Goal: Task Accomplishment & Management: Use online tool/utility

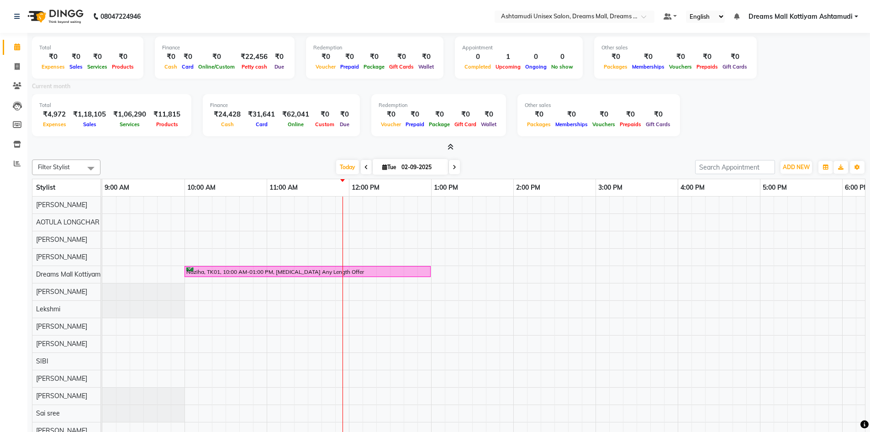
click at [449, 147] on icon at bounding box center [451, 146] width 6 height 7
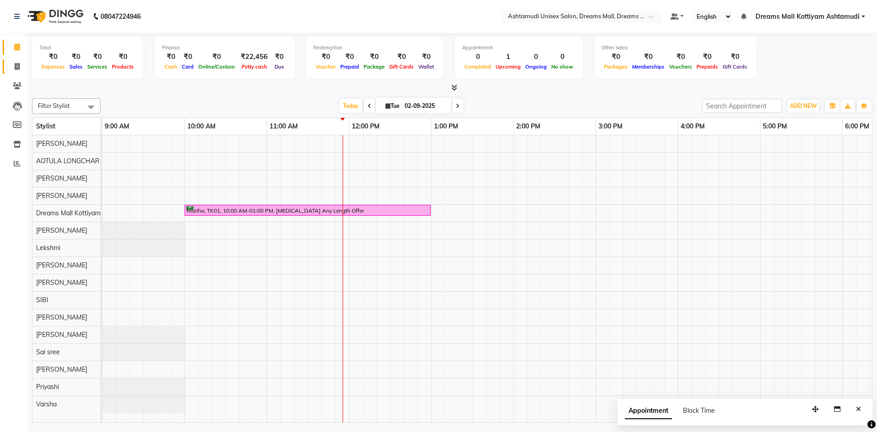
click at [13, 59] on link "Invoice" at bounding box center [14, 66] width 22 height 15
select select "service"
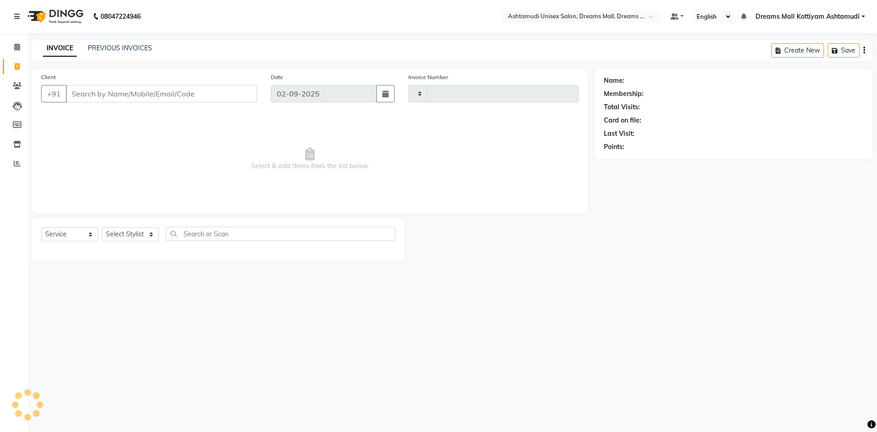
type input "3844"
select select "7264"
click at [121, 233] on select "Select Stylist" at bounding box center [130, 234] width 57 height 14
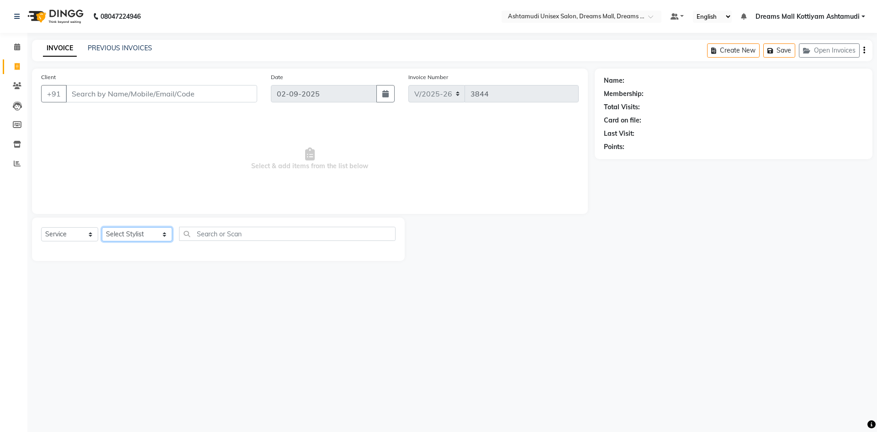
select select "90438"
click at [102, 227] on select "Select Stylist ANJANA AOTULA LONGCHAR ARUN VASUDEV BIKI SARKI BINU SHERPA Dream…" at bounding box center [137, 234] width 70 height 14
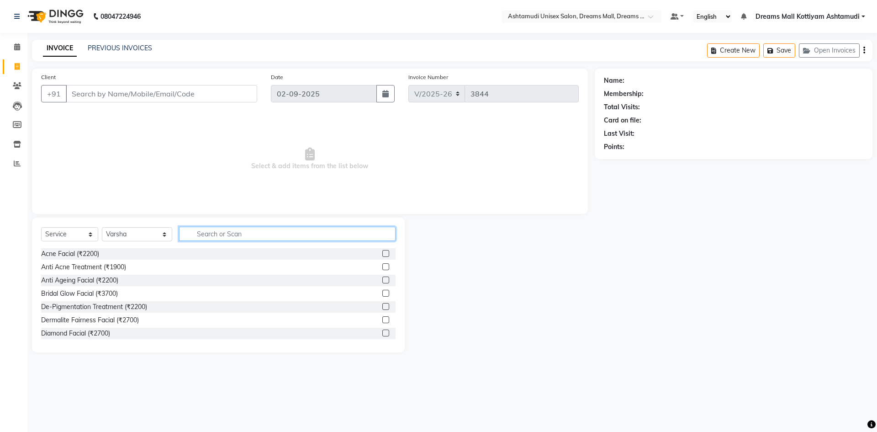
click at [199, 229] on input "text" at bounding box center [287, 234] width 216 height 14
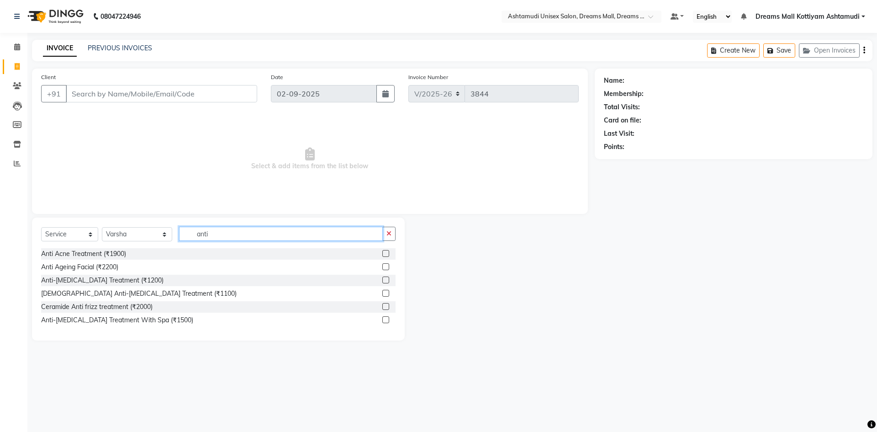
type input "anti"
click at [384, 318] on label at bounding box center [385, 319] width 7 height 7
click at [384, 318] on input "checkbox" at bounding box center [385, 320] width 6 height 6
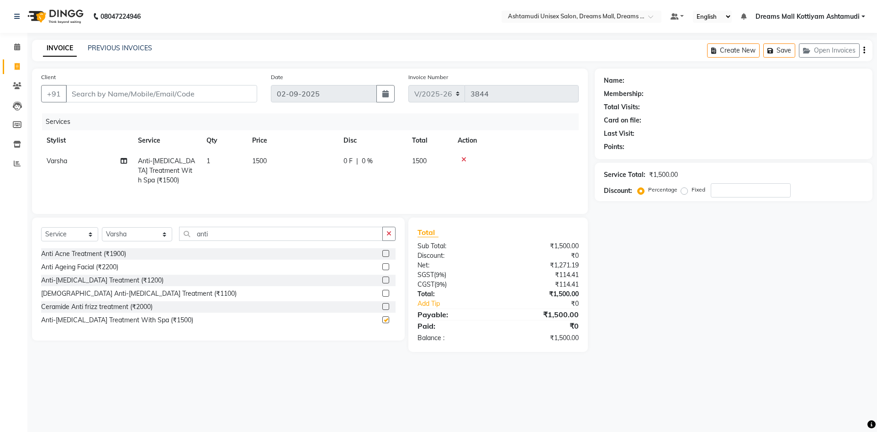
checkbox input "false"
click at [389, 235] on icon "button" at bounding box center [388, 233] width 5 height 6
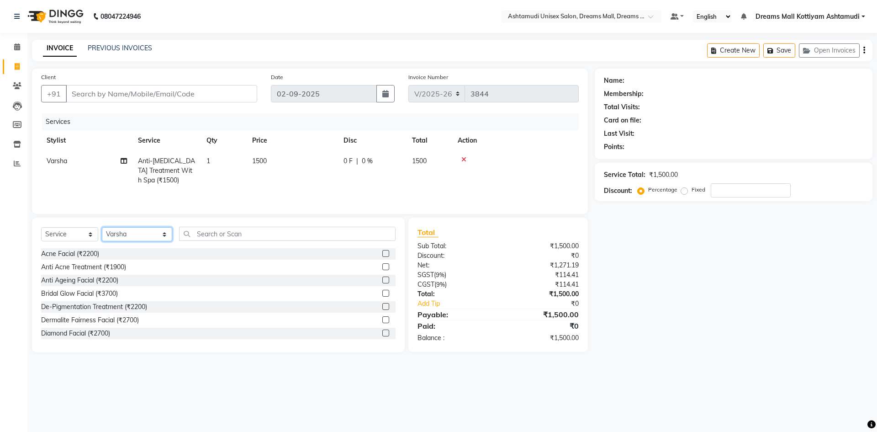
click at [113, 238] on select "Select Stylist ANJANA AOTULA LONGCHAR ARUN VASUDEV BIKI SARKI BINU SHERPA Dream…" at bounding box center [137, 234] width 70 height 14
select select "62103"
click at [102, 227] on select "Select Stylist ANJANA AOTULA LONGCHAR ARUN VASUDEV BIKI SARKI BINU SHERPA Dream…" at bounding box center [137, 234] width 70 height 14
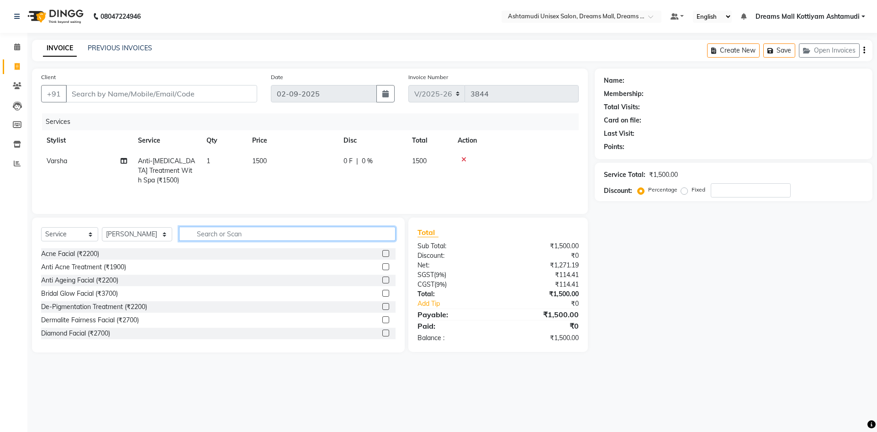
click at [207, 236] on input "text" at bounding box center [287, 234] width 216 height 14
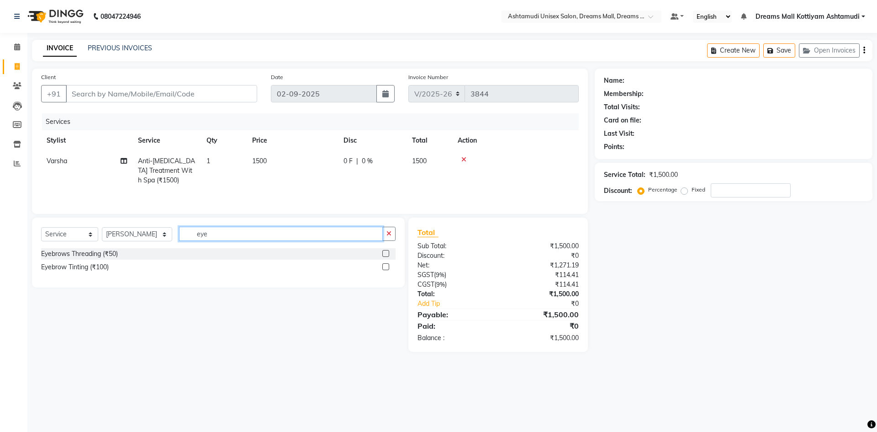
type input "eye"
click at [385, 253] on label at bounding box center [385, 253] width 7 height 7
click at [385, 253] on input "checkbox" at bounding box center [385, 254] width 6 height 6
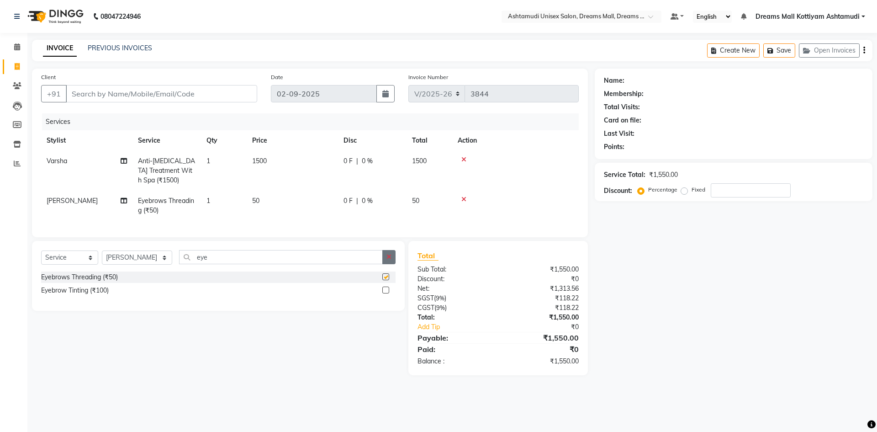
checkbox input "false"
click at [389, 260] on icon "button" at bounding box center [388, 256] width 5 height 6
type input "for"
click at [388, 280] on label at bounding box center [385, 276] width 7 height 7
click at [388, 280] on input "checkbox" at bounding box center [385, 277] width 6 height 6
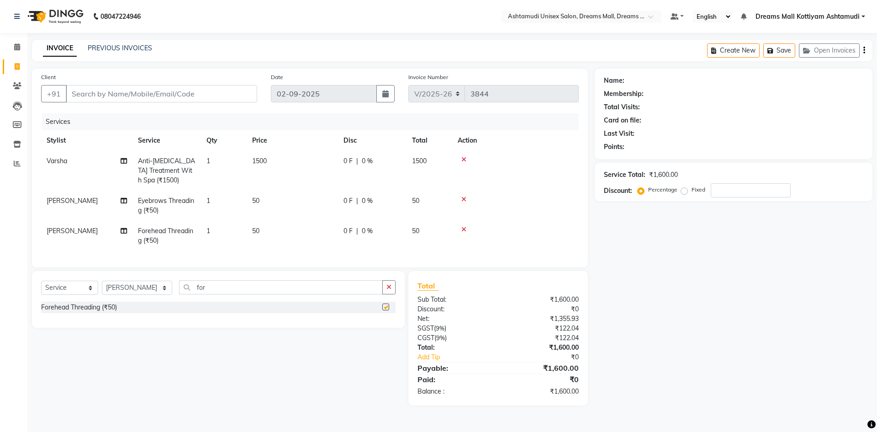
checkbox input "false"
click at [153, 295] on select "Select Stylist ANJANA AOTULA LONGCHAR ARUN VASUDEV BIKI SARKI BINU SHERPA Dream…" at bounding box center [137, 287] width 70 height 14
select select "90438"
click at [102, 287] on select "Select Stylist ANJANA AOTULA LONGCHAR ARUN VASUDEV BIKI SARKI BINU SHERPA Dream…" at bounding box center [137, 287] width 70 height 14
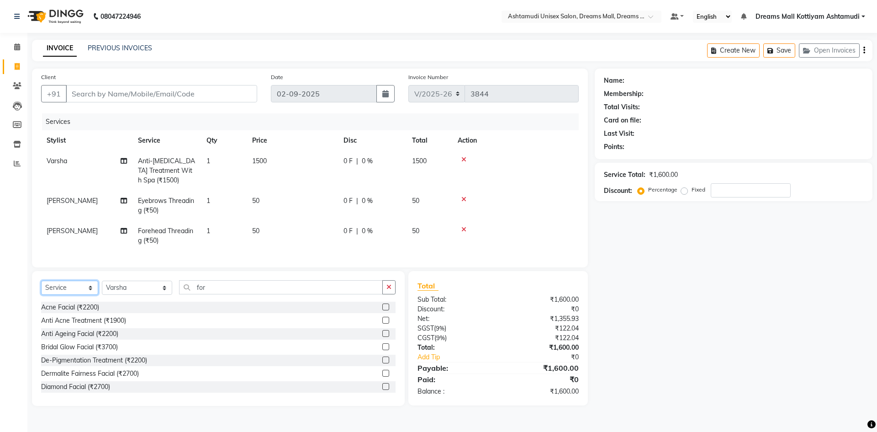
click at [68, 295] on select "Select Service Product Membership Package Voucher Prepaid Gift Card" at bounding box center [69, 287] width 57 height 14
click at [221, 348] on div "Bridal Glow Facial (₹3700)" at bounding box center [218, 346] width 354 height 11
click at [180, 92] on input "Client" at bounding box center [161, 93] width 191 height 17
type input "7"
type input "0"
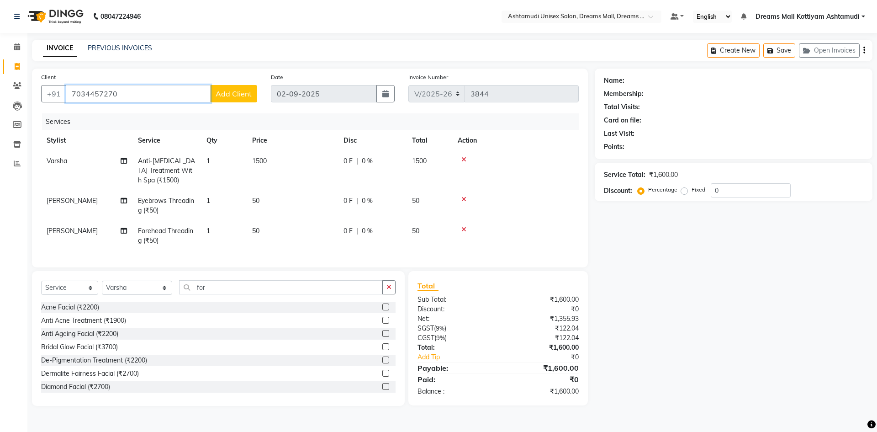
type input "7034457270"
click at [220, 89] on button "Add Client" at bounding box center [233, 93] width 47 height 17
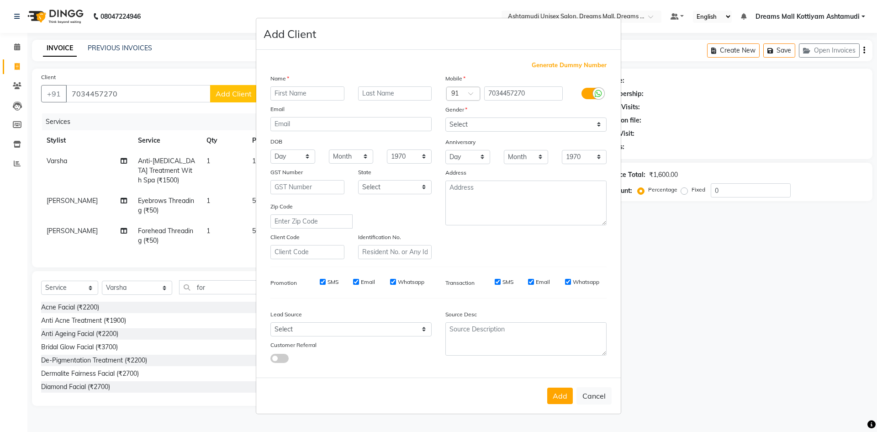
click at [94, 94] on ngb-modal-window "Add Client Generate Dummy Number Name Email DOB Day 01 02 03 04 05 06 07 08 09 …" at bounding box center [438, 216] width 877 height 432
click at [600, 394] on button "Cancel" at bounding box center [593, 395] width 35 height 17
select select
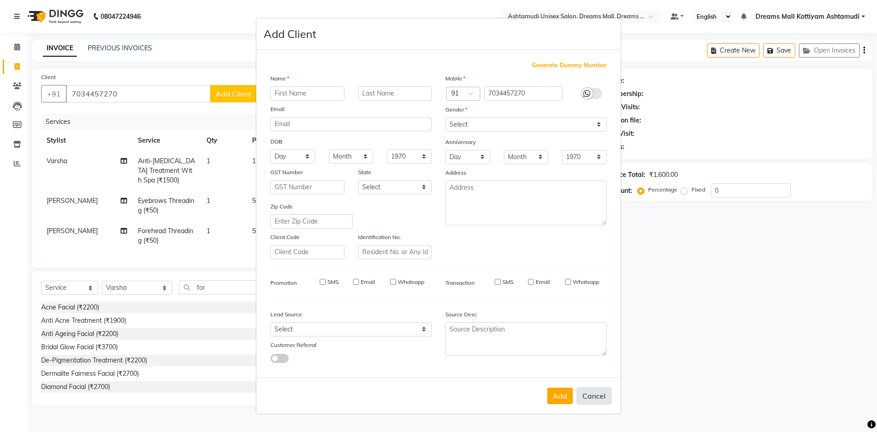
select select
checkbox input "false"
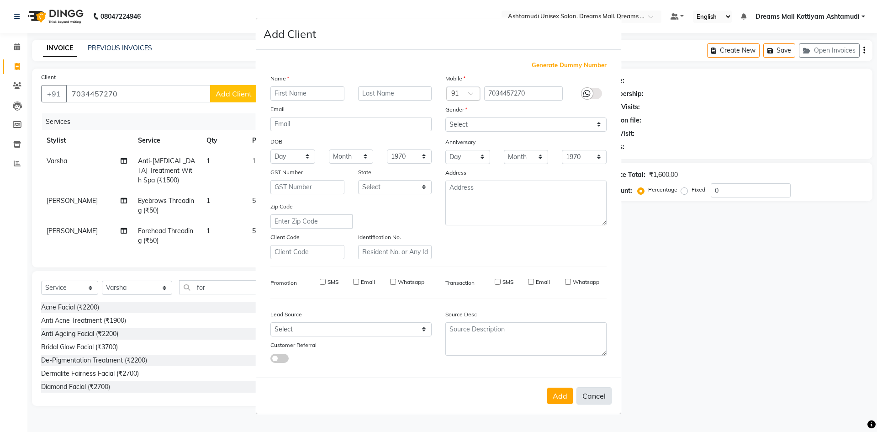
checkbox input "false"
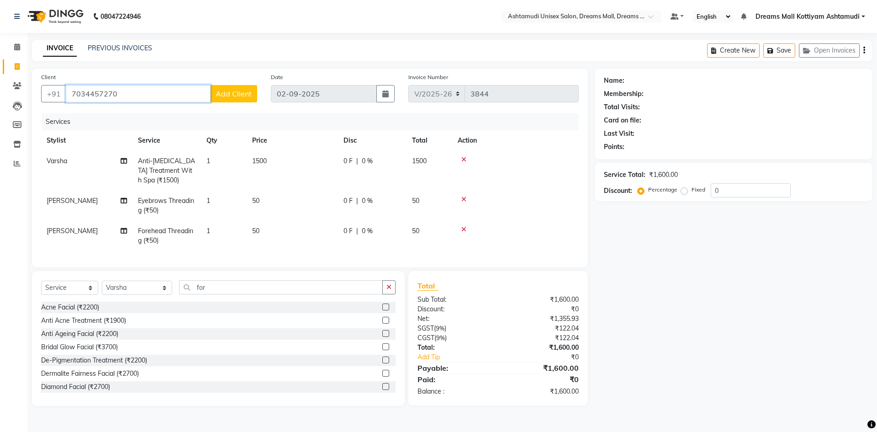
click at [94, 94] on input "7034457270" at bounding box center [138, 93] width 145 height 17
click at [145, 96] on input "703457270" at bounding box center [138, 93] width 145 height 17
type input "7"
click at [110, 130] on span "sreelekshmi" at bounding box center [106, 129] width 59 height 9
type input "7034257270"
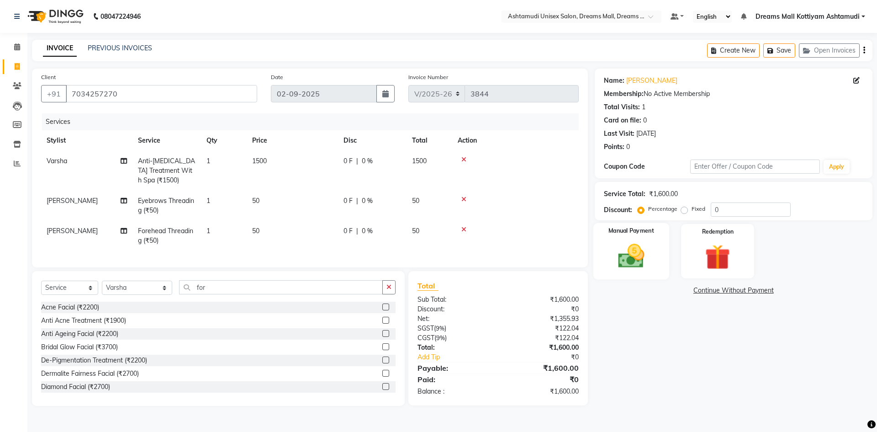
click at [626, 261] on img at bounding box center [631, 256] width 42 height 30
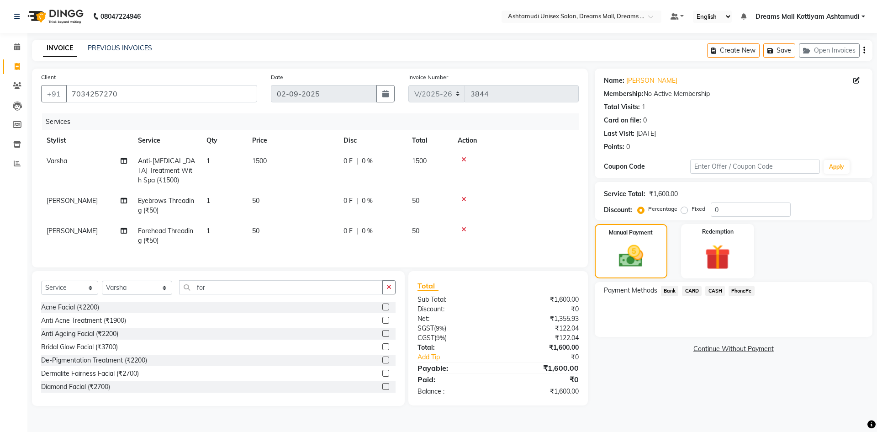
click at [741, 287] on span "PhonePe" at bounding box center [741, 290] width 26 height 11
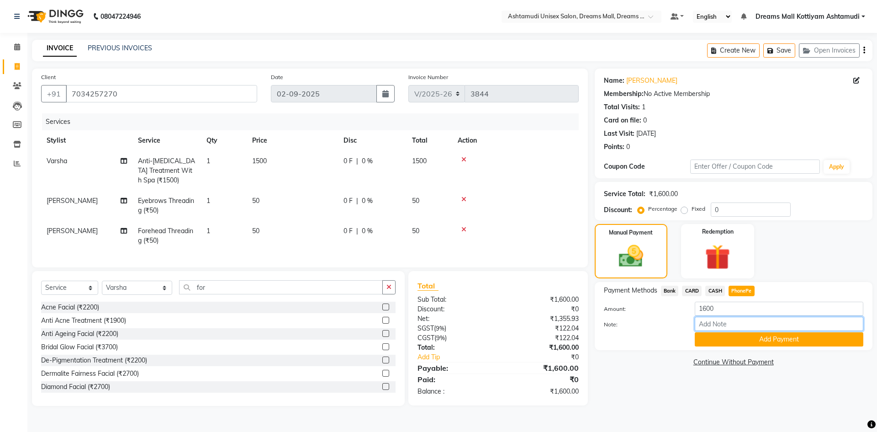
click at [727, 323] on input "Note:" at bounding box center [779, 323] width 169 height 14
type input "[PERSON_NAME]"
click at [745, 342] on button "Add Payment" at bounding box center [779, 339] width 169 height 14
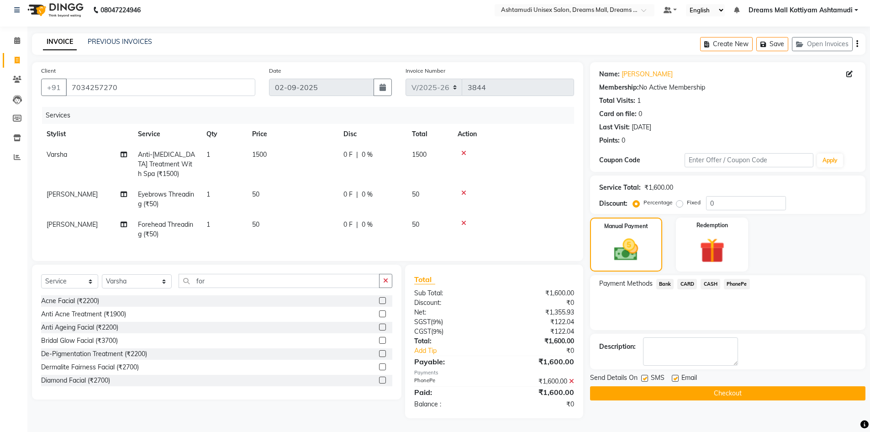
scroll to position [13, 0]
click at [722, 386] on button "Checkout" at bounding box center [727, 393] width 275 height 14
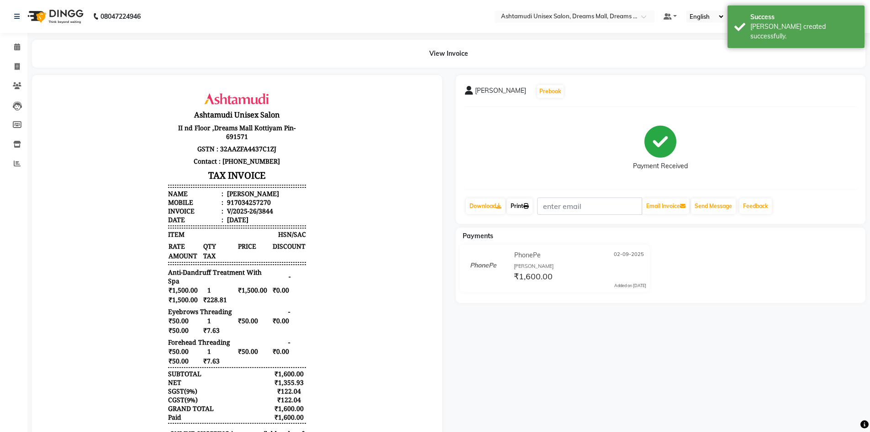
click at [510, 207] on link "Print" at bounding box center [520, 206] width 26 height 16
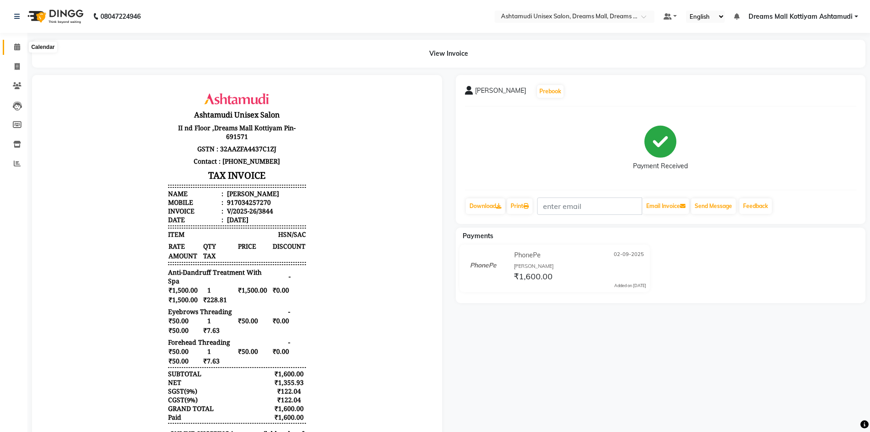
click at [12, 44] on span at bounding box center [17, 47] width 16 height 11
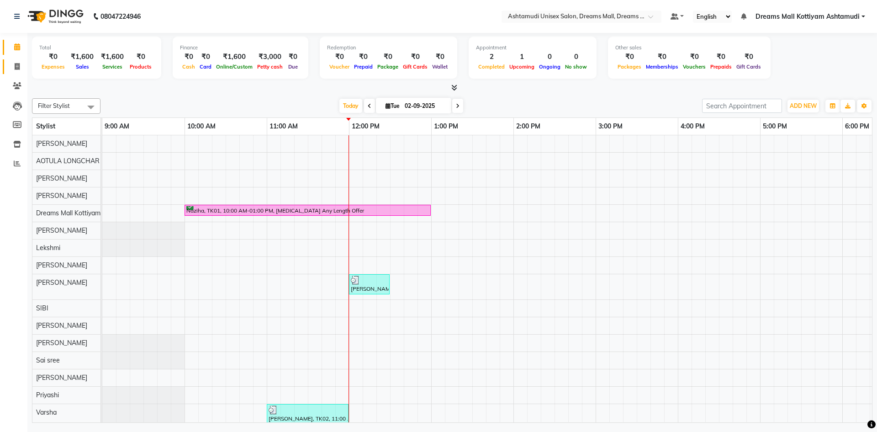
click at [16, 59] on link "Invoice" at bounding box center [14, 66] width 22 height 15
select select "service"
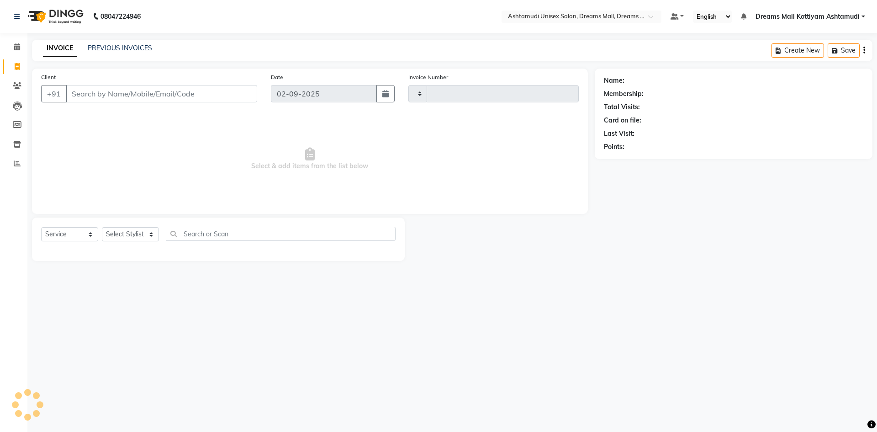
type input "3845"
select select "7264"
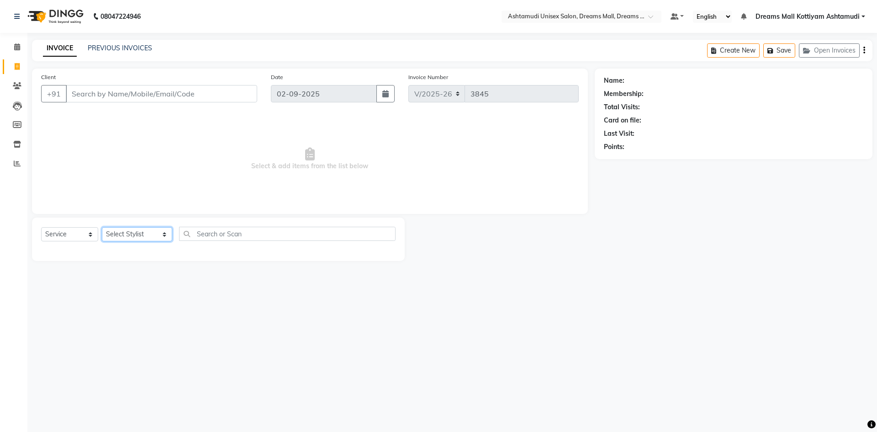
click at [129, 237] on select "Select Stylist ANJANA AOTULA LONGCHAR ARUN VASUDEV BIKI SARKI BINU SHERPA Dream…" at bounding box center [137, 234] width 70 height 14
select select "72578"
click at [102, 227] on select "Select Stylist ANJANA AOTULA LONGCHAR ARUN VASUDEV BIKI SARKI BINU SHERPA Dream…" at bounding box center [137, 234] width 70 height 14
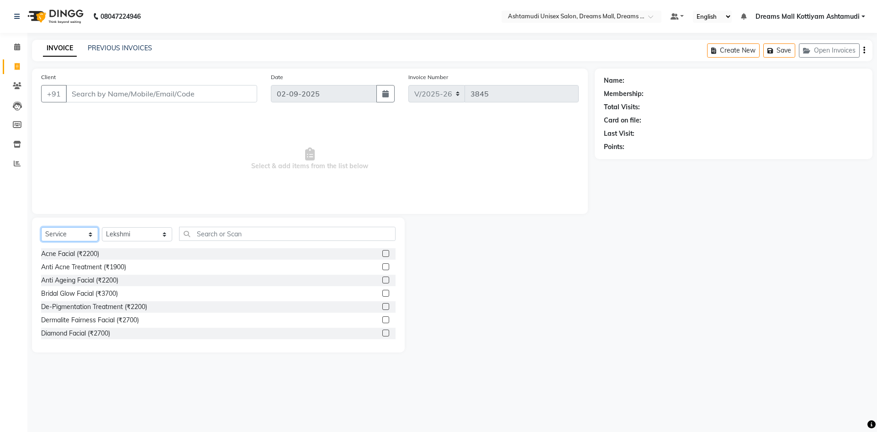
click at [65, 235] on select "Select Service Product Membership Package Voucher Prepaid Gift Card" at bounding box center [69, 234] width 57 height 14
select select "product"
click at [41, 227] on select "Select Service Product Membership Package Voucher Prepaid Gift Card" at bounding box center [69, 234] width 57 height 14
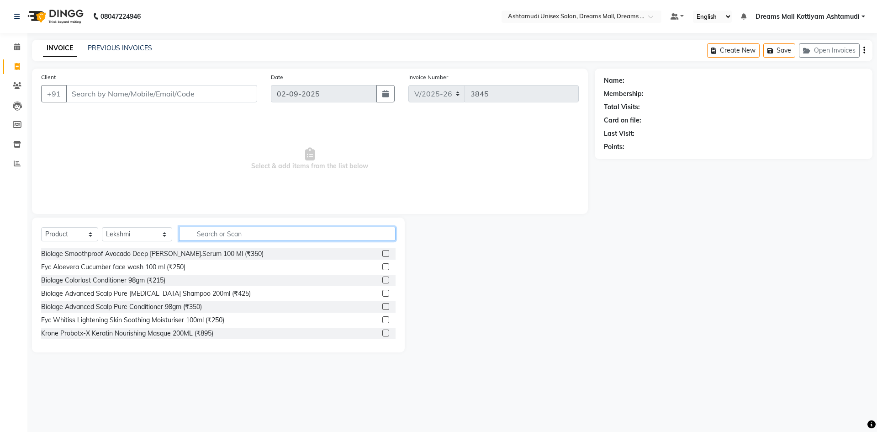
click at [276, 234] on input "text" at bounding box center [287, 234] width 216 height 14
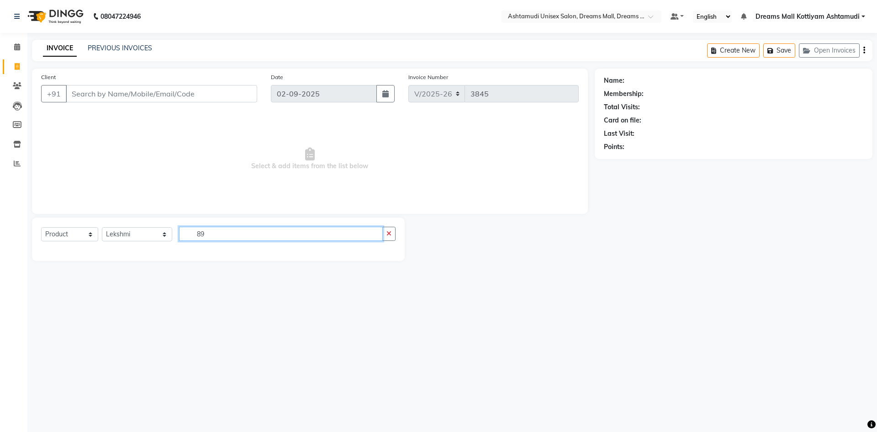
type input "8"
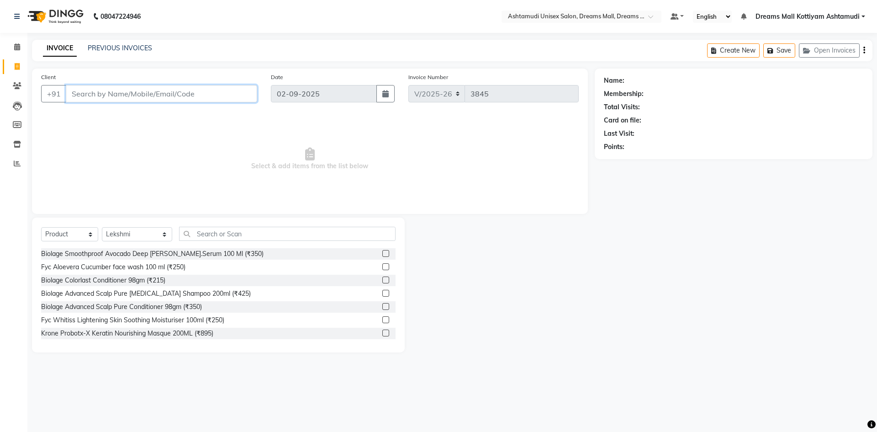
click at [91, 92] on input "Client" at bounding box center [161, 93] width 191 height 17
type input "7736396279"
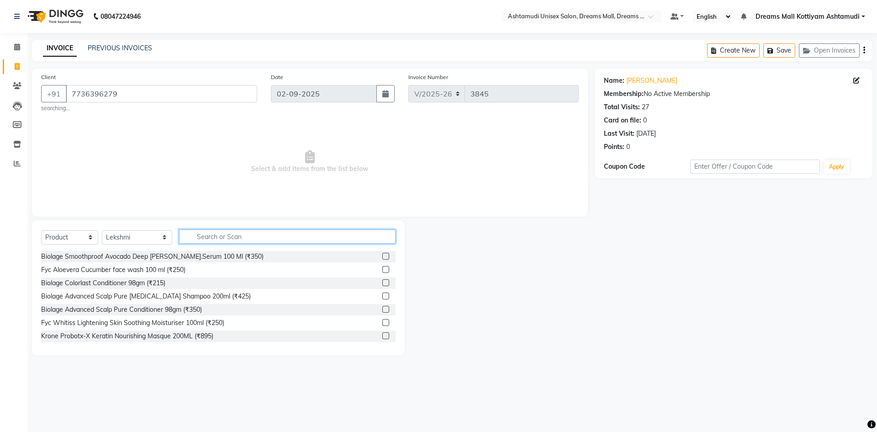
click at [232, 237] on input "text" at bounding box center [287, 236] width 216 height 14
click at [80, 237] on select "Select Service Product Membership Package Voucher Prepaid Gift Card" at bounding box center [69, 237] width 57 height 14
select select "service"
click at [41, 230] on select "Select Service Product Membership Package Voucher Prepaid Gift Card" at bounding box center [69, 237] width 57 height 14
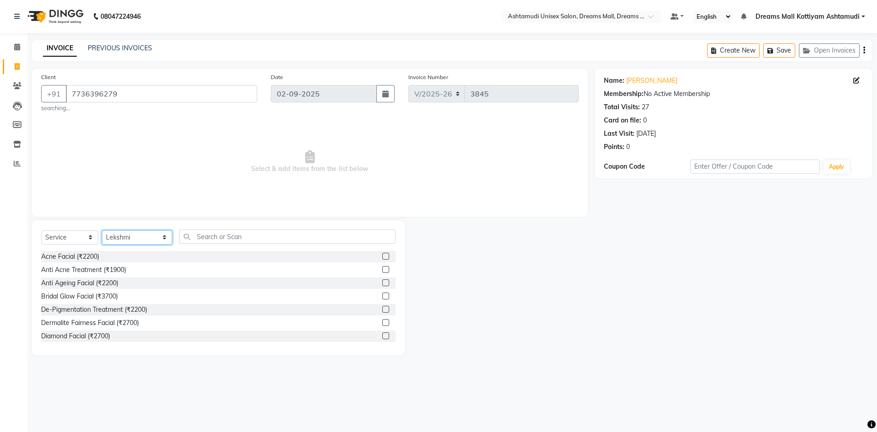
click at [117, 239] on select "Select Stylist ANJANA AOTULA LONGCHAR ARUN VASUDEV BIKI SARKI BINU SHERPA Dream…" at bounding box center [137, 237] width 70 height 14
select select "63664"
click at [102, 230] on select "Select Stylist ANJANA AOTULA LONGCHAR ARUN VASUDEV BIKI SARKI BINU SHERPA Dream…" at bounding box center [137, 237] width 70 height 14
click at [202, 235] on input "text" at bounding box center [287, 236] width 216 height 14
click at [63, 239] on select "Select Service Product Membership Package Voucher Prepaid Gift Card" at bounding box center [69, 237] width 57 height 14
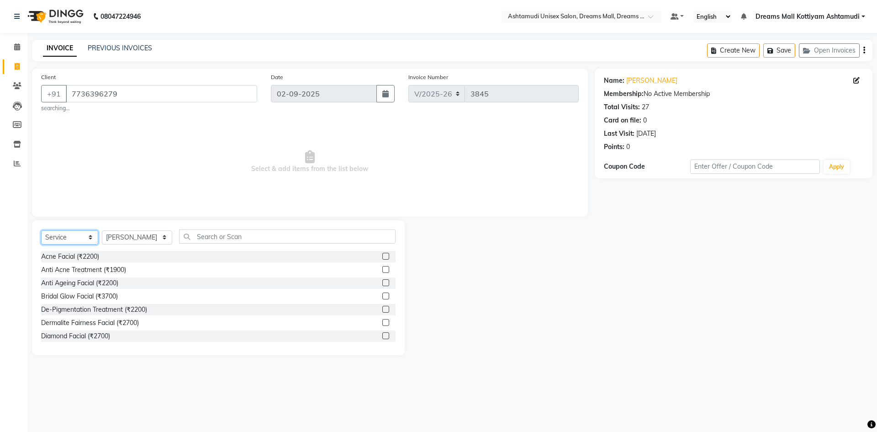
select select "product"
click at [41, 230] on select "Select Service Product Membership Package Voucher Prepaid Gift Card" at bounding box center [69, 237] width 57 height 14
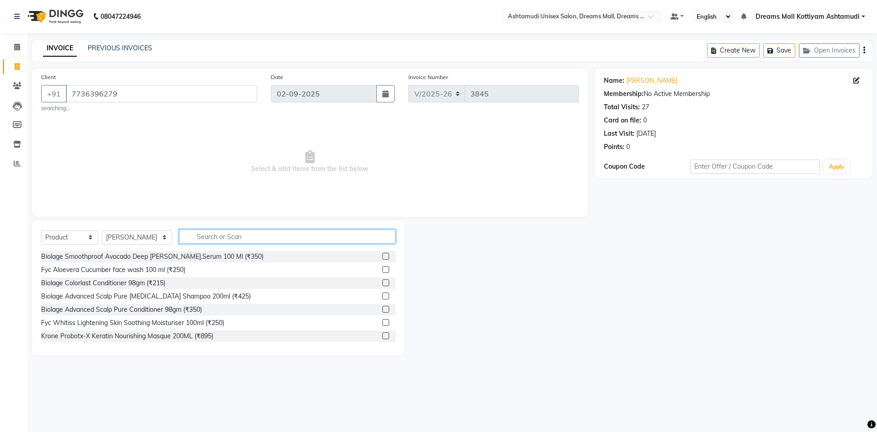
click at [220, 242] on input "text" at bounding box center [287, 236] width 216 height 14
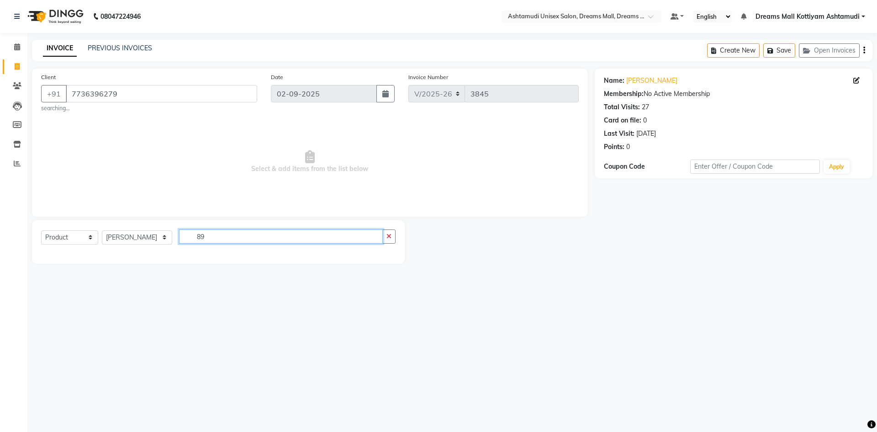
type input "8"
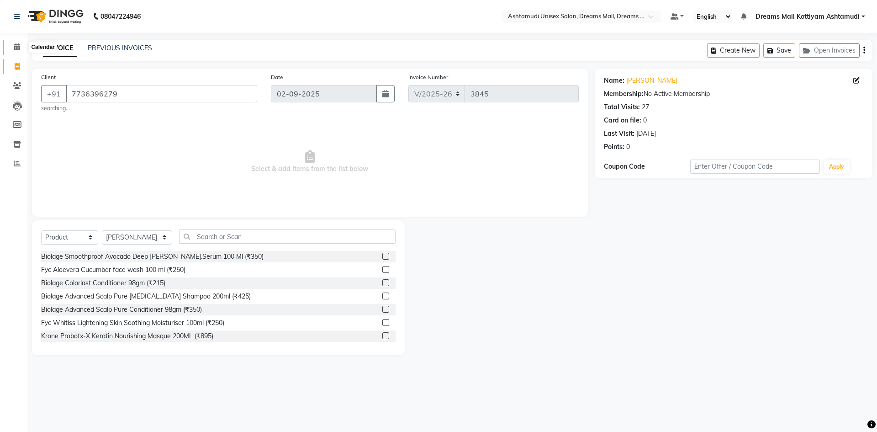
click at [17, 47] on icon at bounding box center [17, 46] width 6 height 7
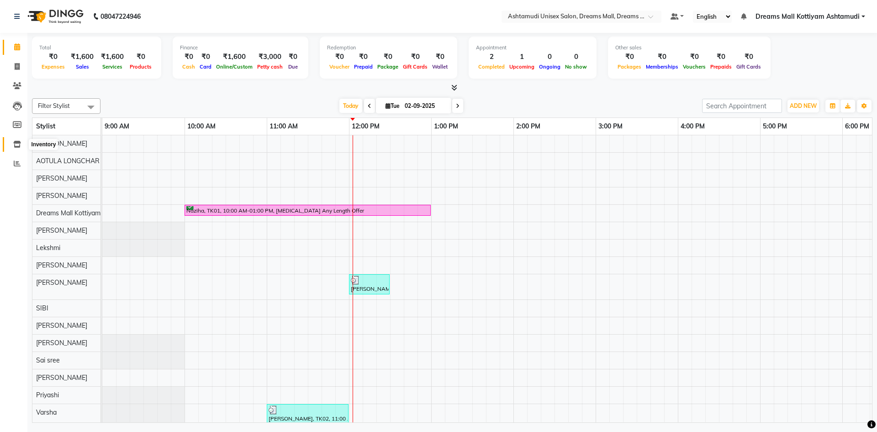
click at [16, 144] on icon at bounding box center [17, 144] width 8 height 7
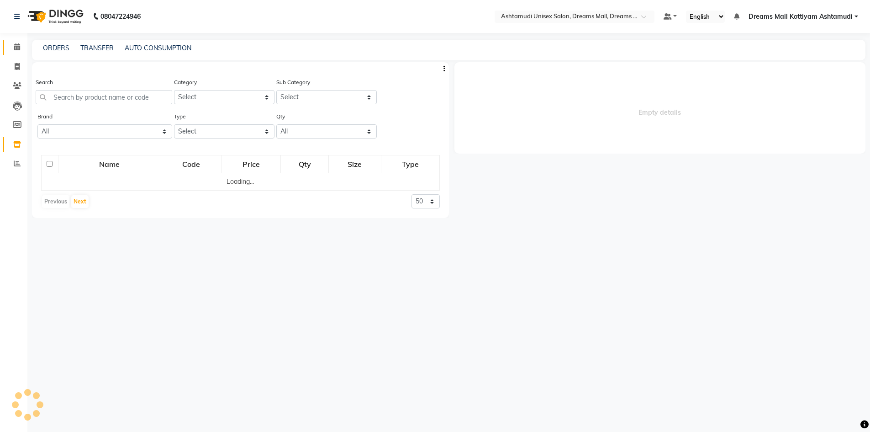
select select
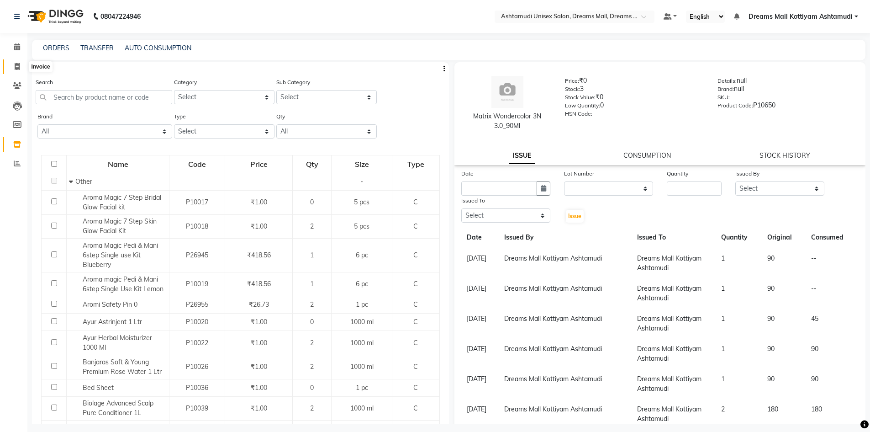
click at [21, 65] on span at bounding box center [17, 67] width 16 height 11
select select "service"
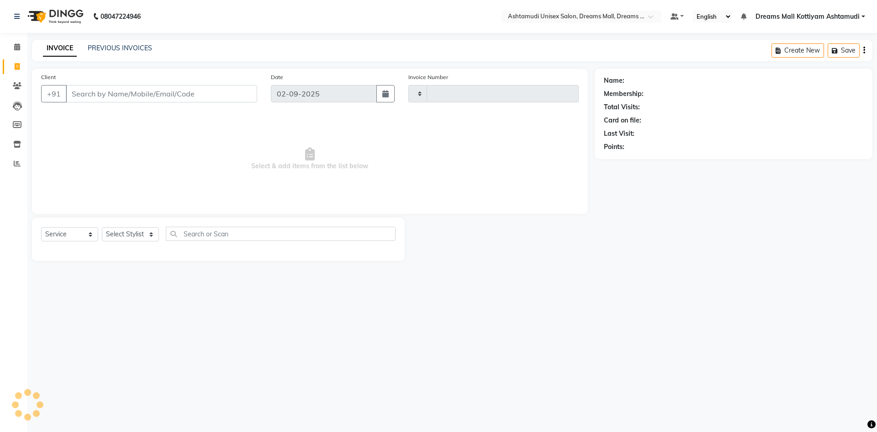
type input "3845"
select select "7264"
click at [18, 49] on icon at bounding box center [17, 46] width 6 height 7
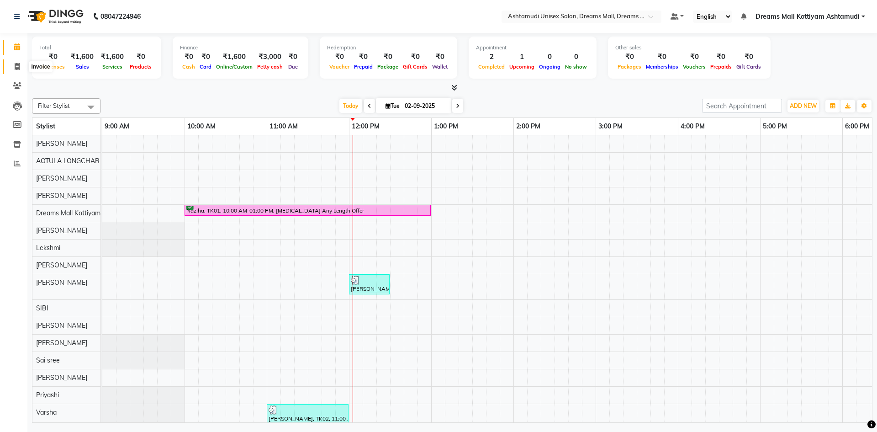
click at [19, 67] on icon at bounding box center [17, 66] width 5 height 7
select select "7264"
select select "service"
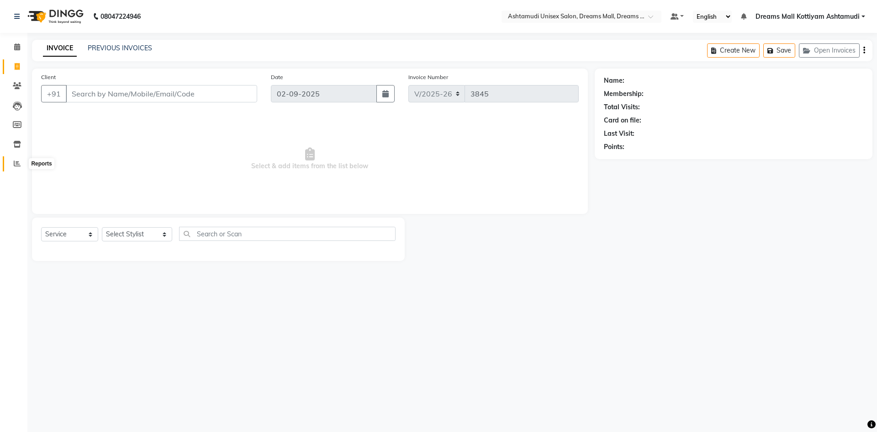
click at [16, 162] on icon at bounding box center [17, 163] width 7 height 7
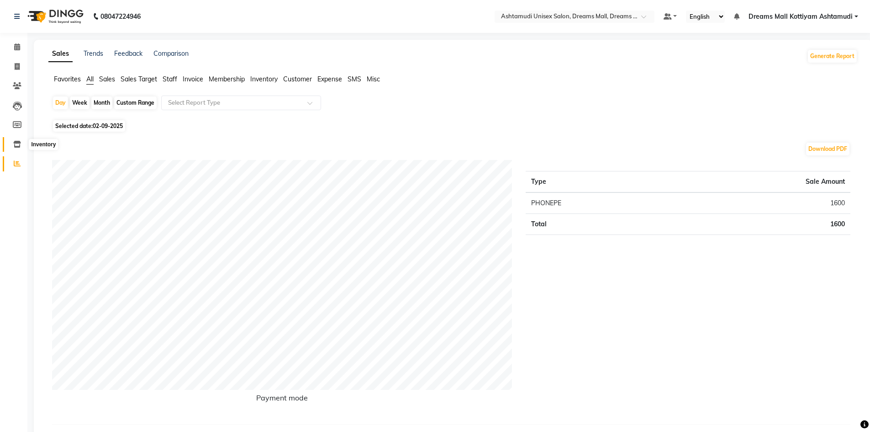
click at [20, 145] on icon at bounding box center [17, 144] width 8 height 7
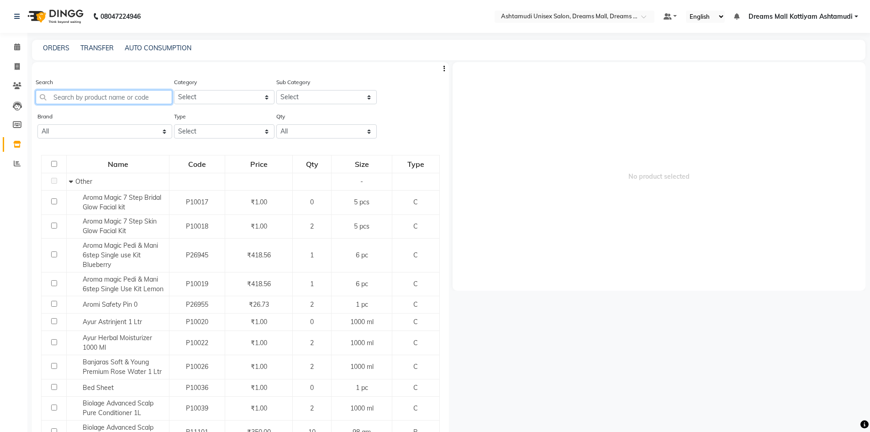
click at [68, 95] on input "text" at bounding box center [104, 97] width 137 height 14
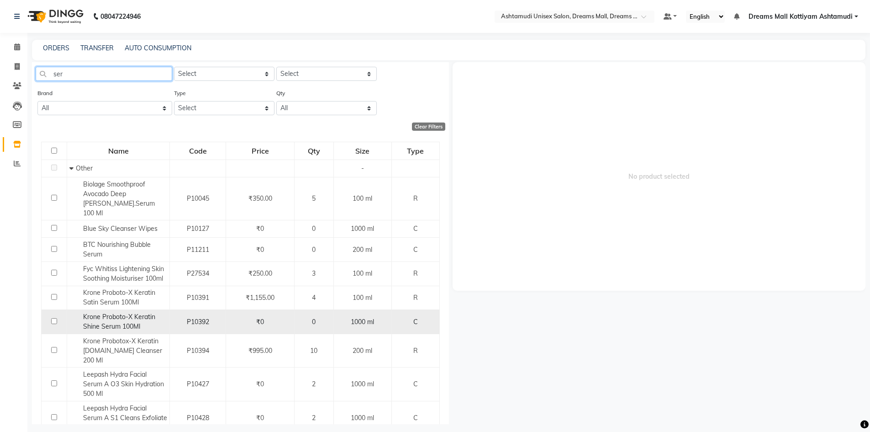
scroll to position [46, 0]
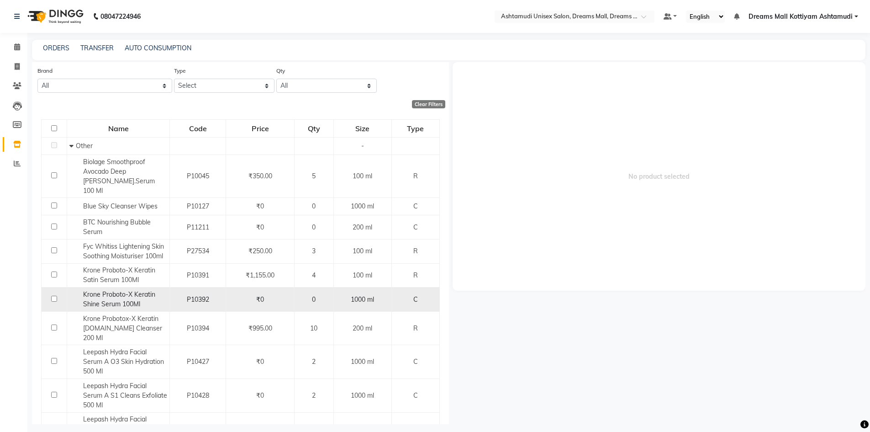
type input "ser"
click at [102, 297] on span "Krone Proboto-X Keratin Shine Serum 100Ml" at bounding box center [119, 299] width 72 height 18
select select
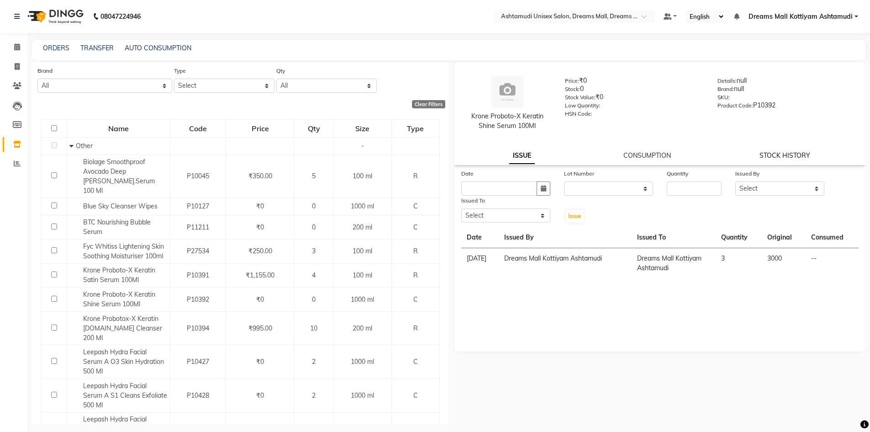
click at [790, 151] on link "STOCK HISTORY" at bounding box center [784, 155] width 51 height 8
select select "all"
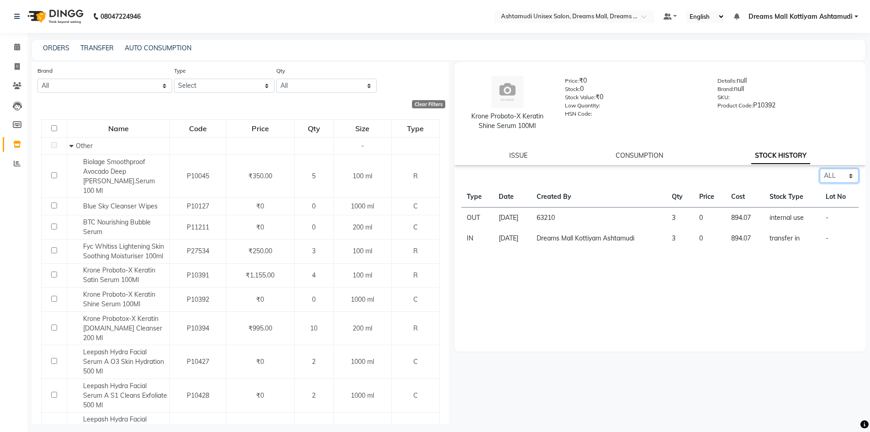
click at [842, 173] on select "Select ALL IN OUT" at bounding box center [839, 176] width 39 height 14
click at [820, 169] on select "Select ALL IN OUT" at bounding box center [839, 176] width 39 height 14
click at [637, 158] on link "CONSUMPTION" at bounding box center [639, 155] width 47 height 8
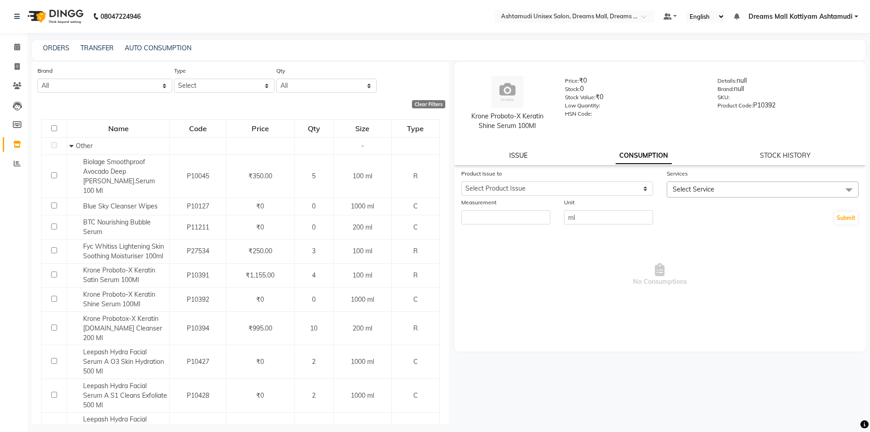
click at [512, 156] on link "ISSUE" at bounding box center [518, 155] width 18 height 8
select select
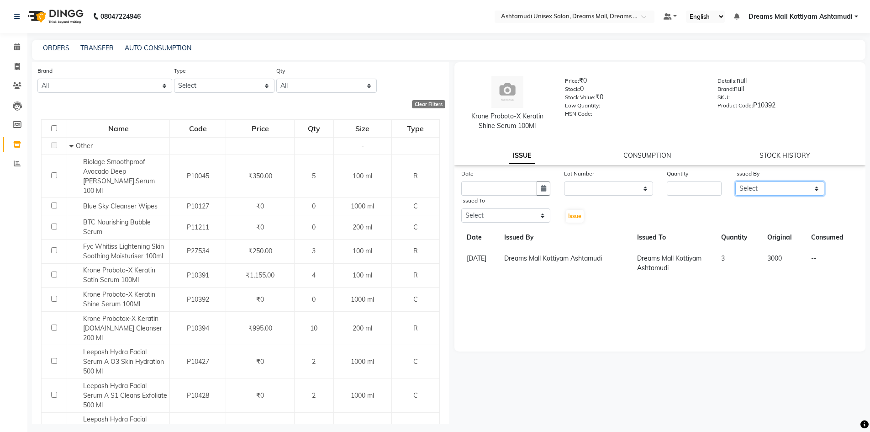
click at [775, 190] on select "Select ANJANA AOTULA LONGCHAR ARUN VASUDEV BIKI SARKI BINU SHERPA Dreams Mall K…" at bounding box center [779, 188] width 89 height 14
click at [783, 153] on link "STOCK HISTORY" at bounding box center [784, 155] width 51 height 8
select select "all"
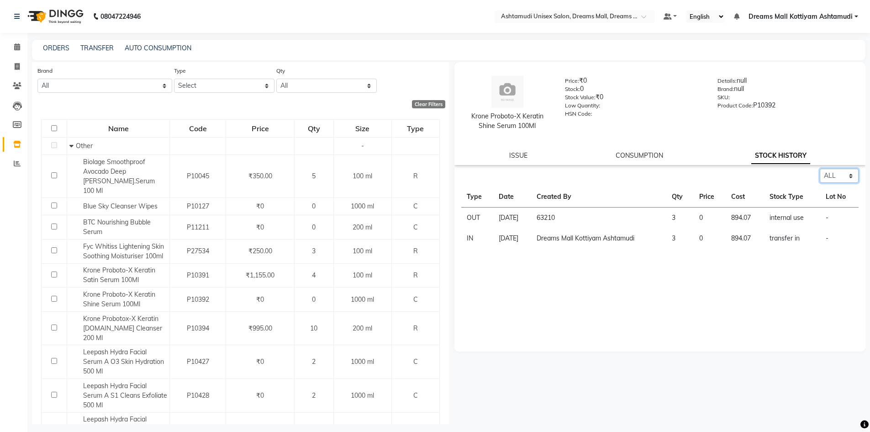
click at [838, 174] on select "Select ALL IN OUT" at bounding box center [839, 176] width 39 height 14
click at [820, 169] on select "Select ALL IN OUT" at bounding box center [839, 176] width 39 height 14
click at [525, 154] on link "ISSUE" at bounding box center [518, 155] width 18 height 8
select select
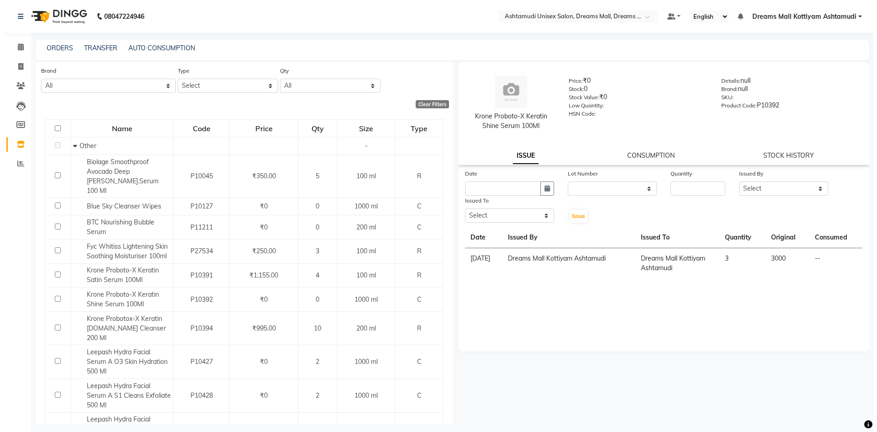
scroll to position [0, 0]
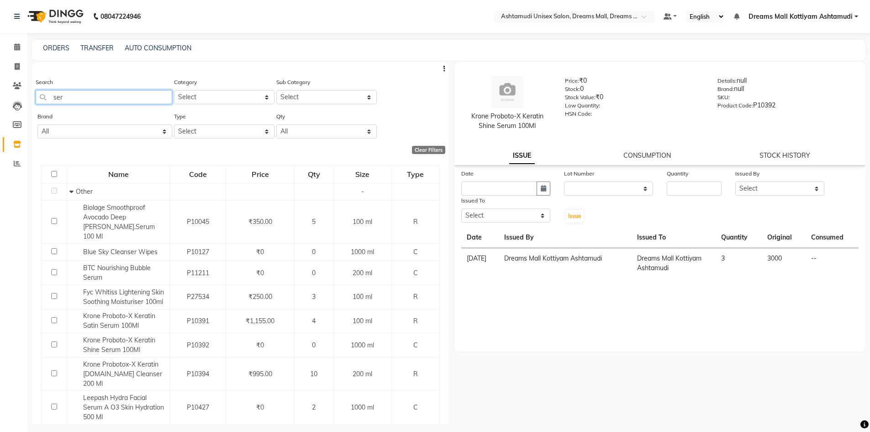
click at [119, 95] on input "ser" at bounding box center [104, 97] width 137 height 14
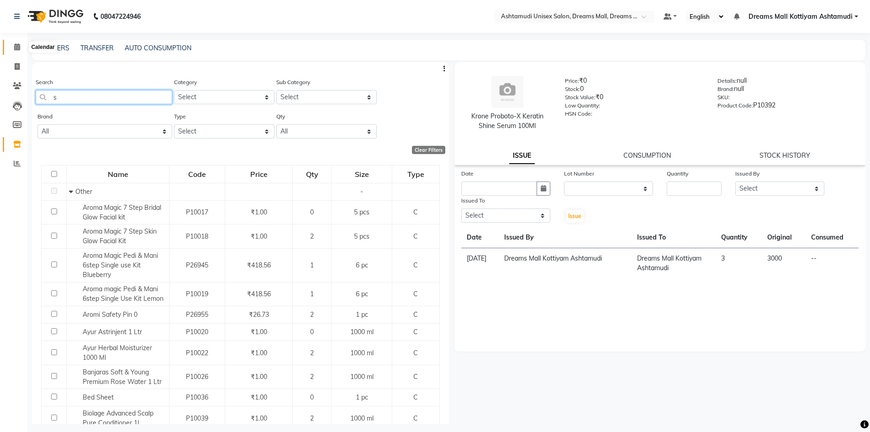
type input "s"
click at [14, 47] on icon at bounding box center [17, 46] width 6 height 7
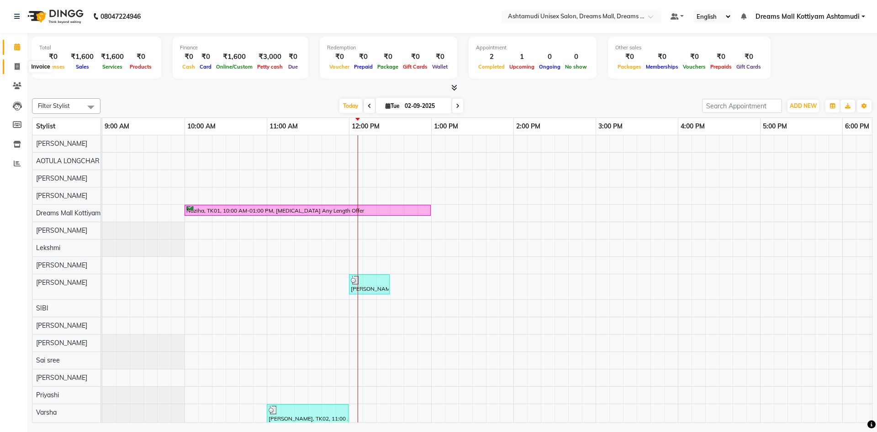
drag, startPoint x: 17, startPoint y: 65, endPoint x: 21, endPoint y: 69, distance: 5.8
click at [17, 65] on icon at bounding box center [17, 66] width 5 height 7
select select "service"
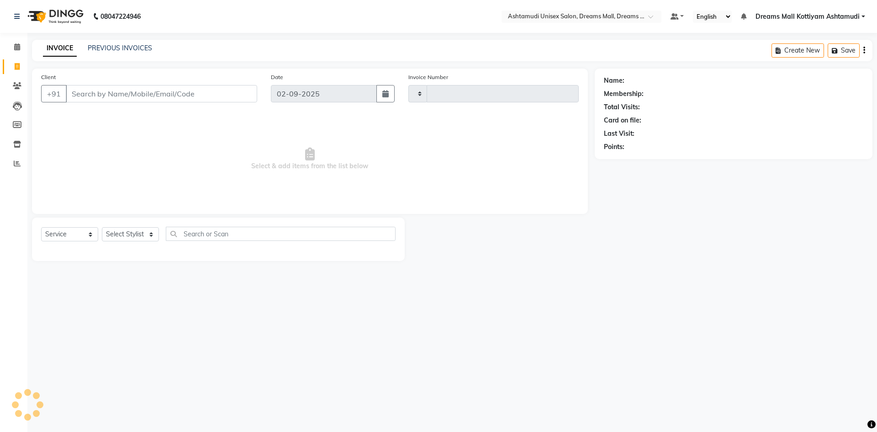
type input "3845"
select select "7264"
click at [154, 234] on select "Select Stylist ANJANA AOTULA LONGCHAR ARUN VASUDEV BIKI SARKI BINU SHERPA Dream…" at bounding box center [137, 234] width 70 height 14
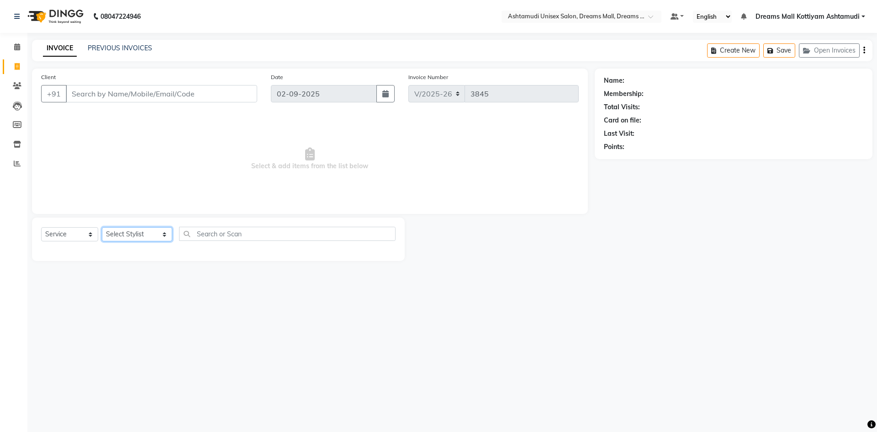
select select "86170"
click at [102, 227] on select "Select Stylist ANJANA AOTULA LONGCHAR ARUN VASUDEV BIKI SARKI BINU SHERPA Dream…" at bounding box center [137, 234] width 70 height 14
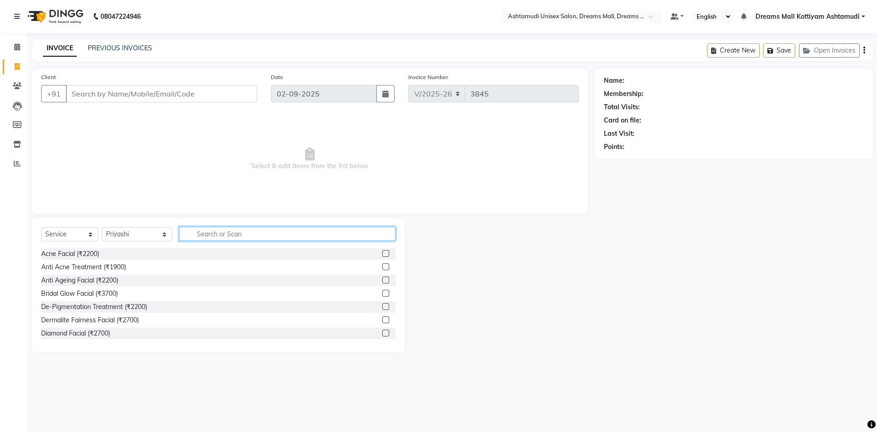
click at [251, 236] on input "text" at bounding box center [287, 234] width 216 height 14
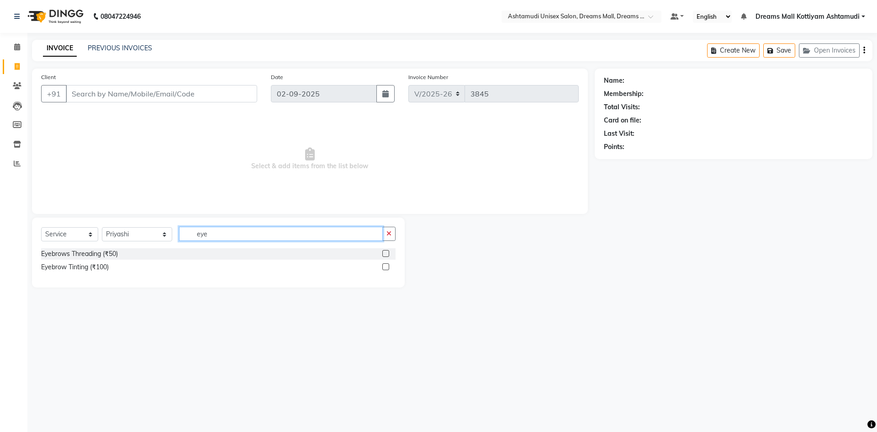
type input "eye"
click at [385, 255] on label at bounding box center [385, 253] width 7 height 7
click at [385, 255] on input "checkbox" at bounding box center [385, 254] width 6 height 6
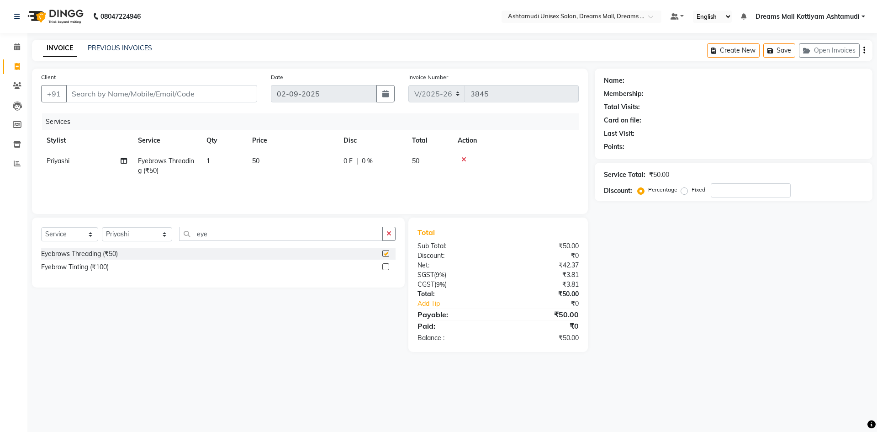
checkbox input "false"
click at [213, 98] on input "Client" at bounding box center [161, 93] width 191 height 17
type input "9"
type input "0"
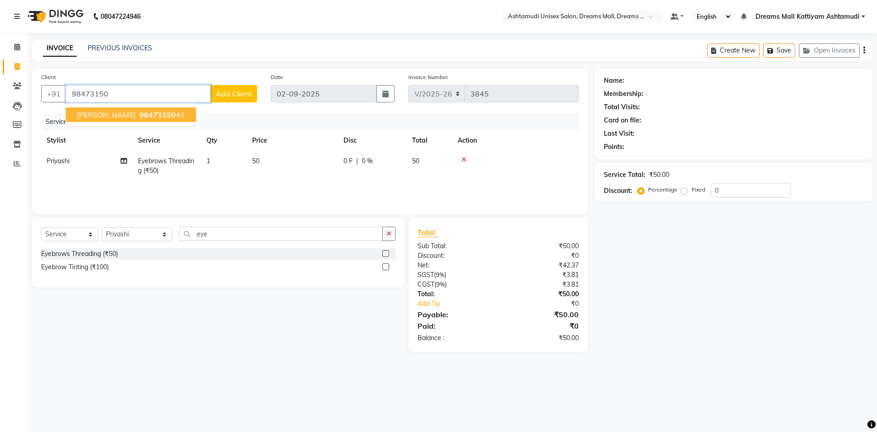
click at [153, 115] on button "Soumya 98473150 41" at bounding box center [131, 114] width 130 height 15
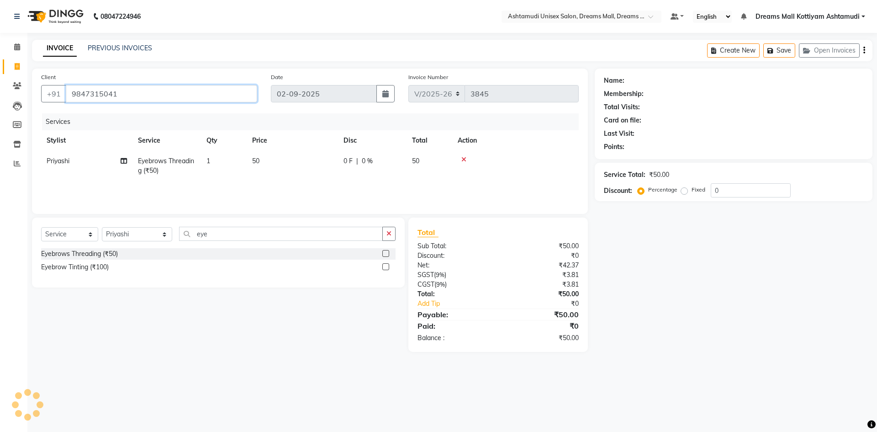
type input "9847315041"
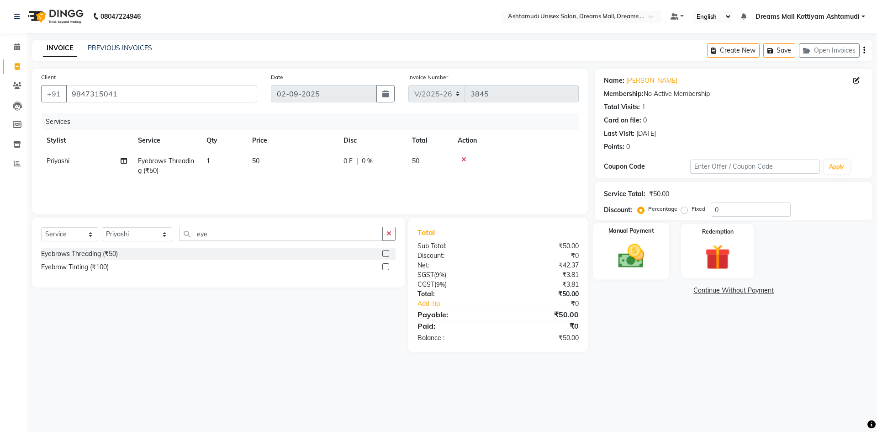
click at [630, 256] on img at bounding box center [631, 256] width 42 height 30
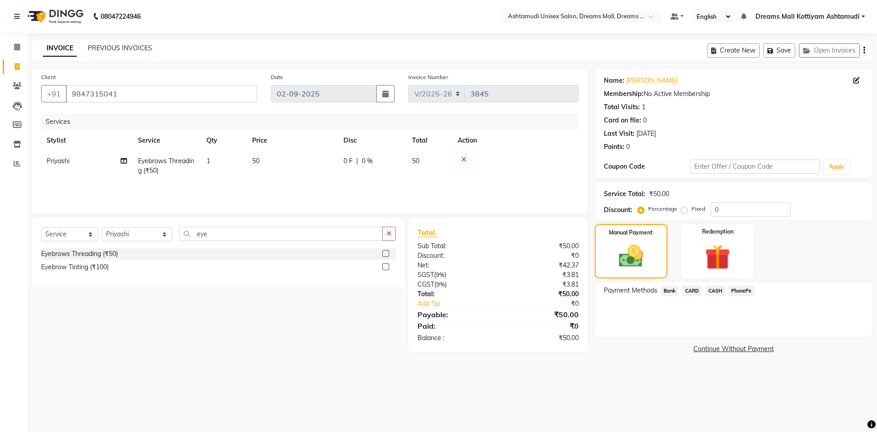
click at [716, 289] on span "CASH" at bounding box center [715, 290] width 20 height 11
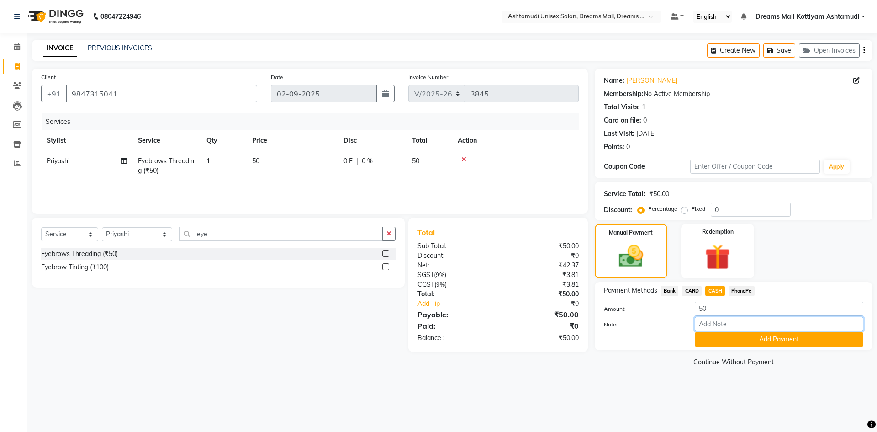
click at [719, 327] on input "Note:" at bounding box center [779, 323] width 169 height 14
type input "[PERSON_NAME]"
click at [751, 341] on button "Add Payment" at bounding box center [779, 339] width 169 height 14
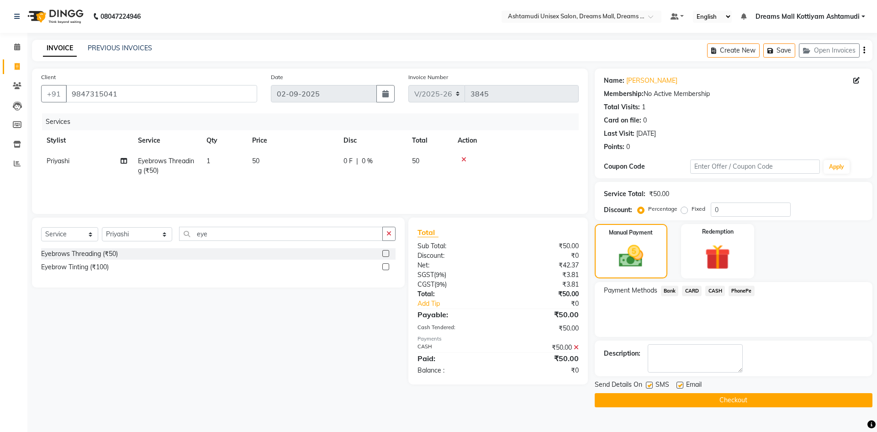
click at [728, 406] on button "Checkout" at bounding box center [734, 400] width 278 height 14
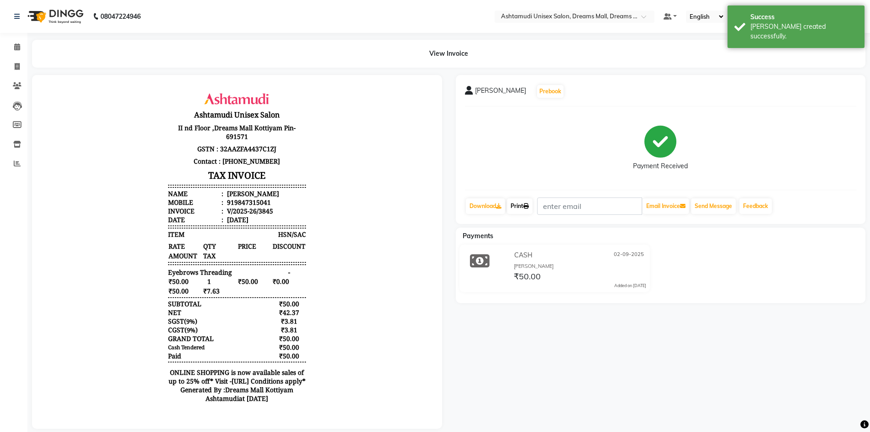
click at [521, 211] on link "Print" at bounding box center [520, 206] width 26 height 16
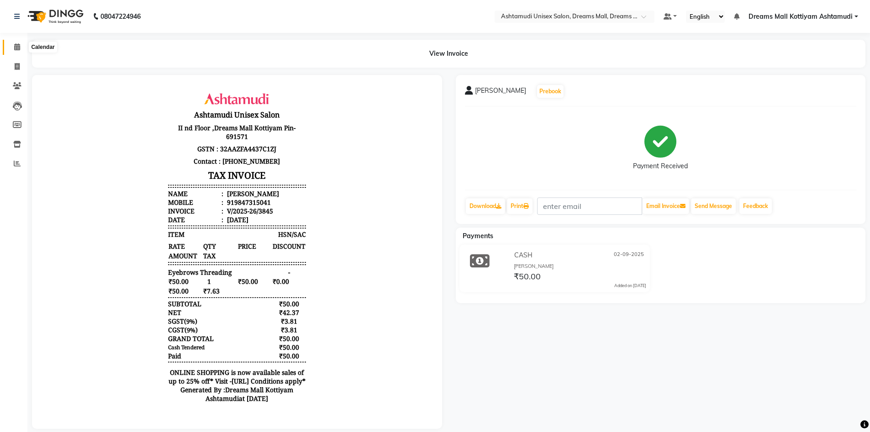
click at [18, 48] on icon at bounding box center [17, 46] width 6 height 7
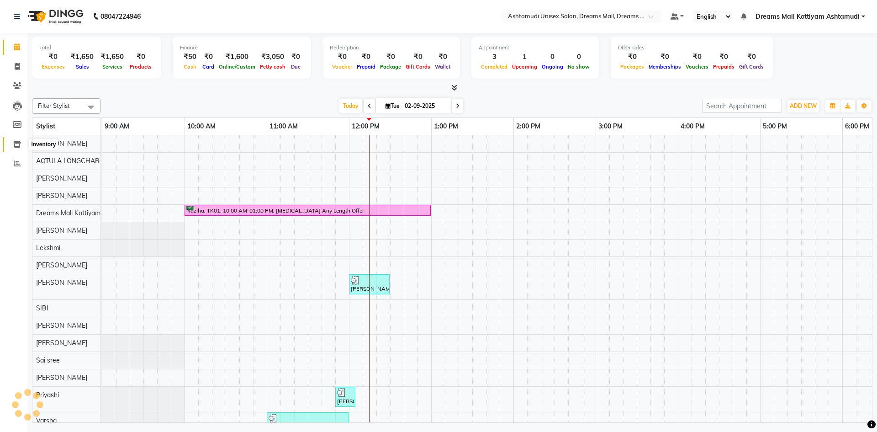
click at [19, 142] on icon at bounding box center [17, 144] width 8 height 7
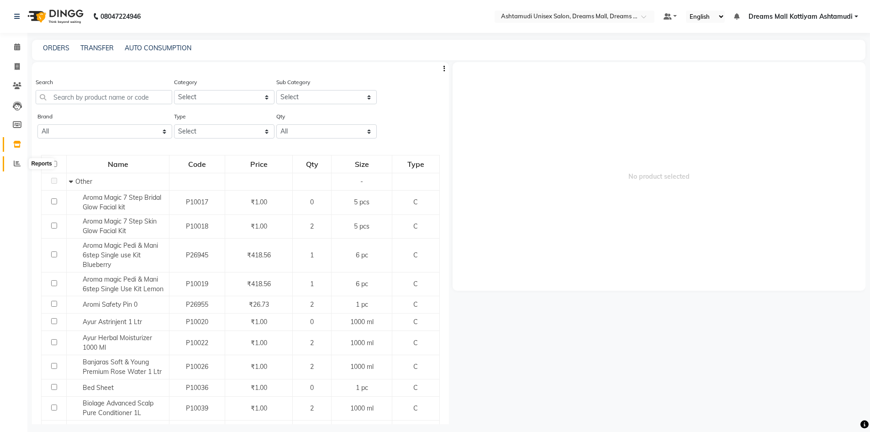
click at [18, 166] on icon at bounding box center [17, 163] width 7 height 7
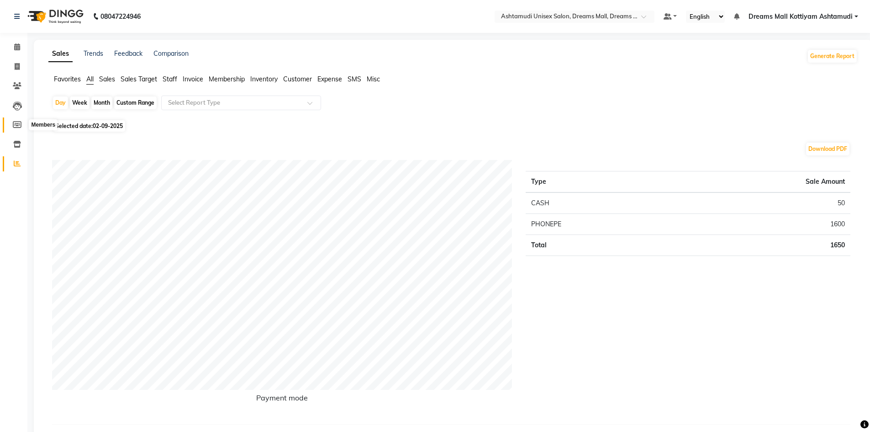
click at [14, 127] on icon at bounding box center [17, 124] width 9 height 7
select select
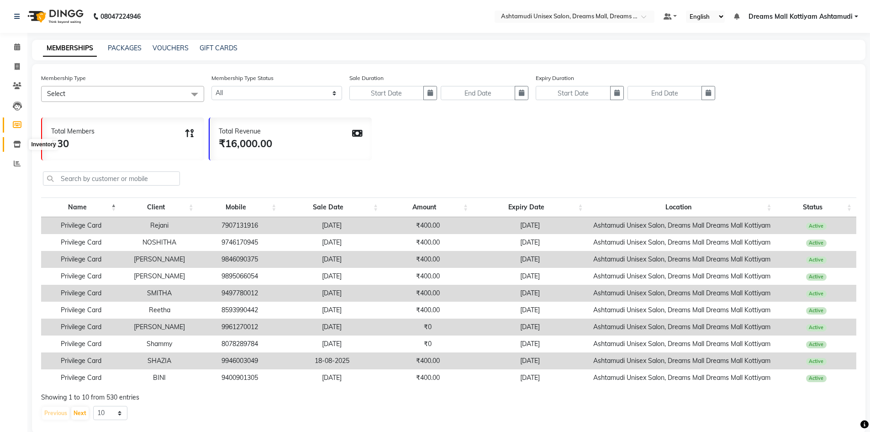
click at [18, 143] on icon at bounding box center [17, 144] width 8 height 7
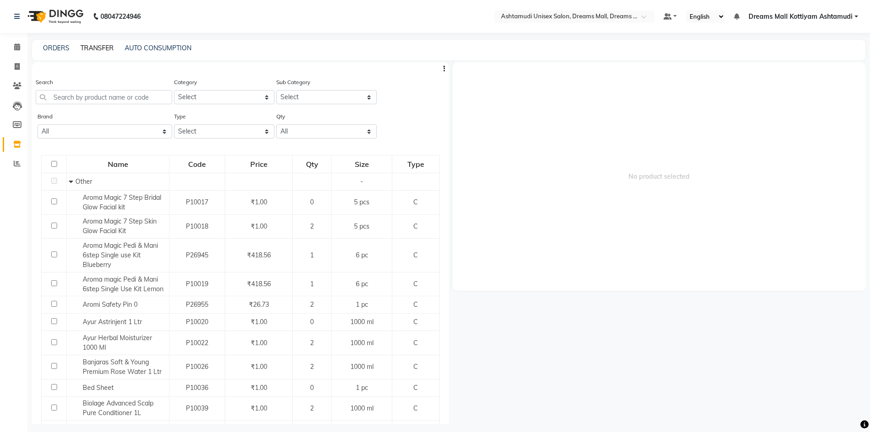
click at [92, 48] on link "TRANSFER" at bounding box center [96, 48] width 33 height 8
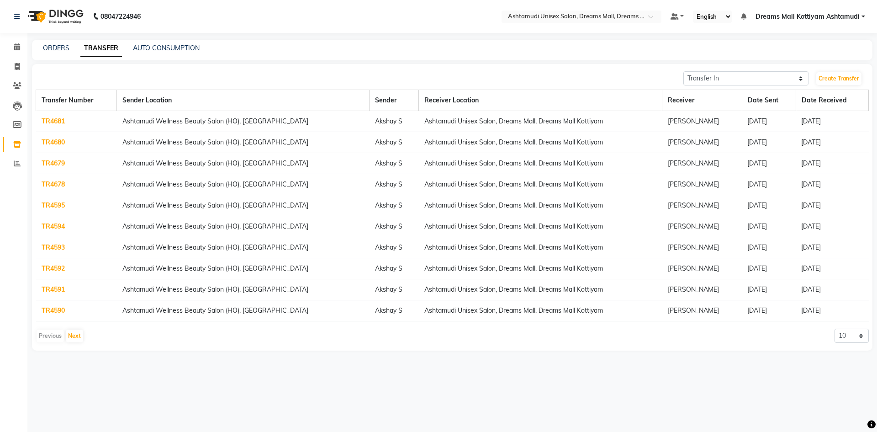
click at [58, 205] on link "TR4595" at bounding box center [53, 205] width 23 height 8
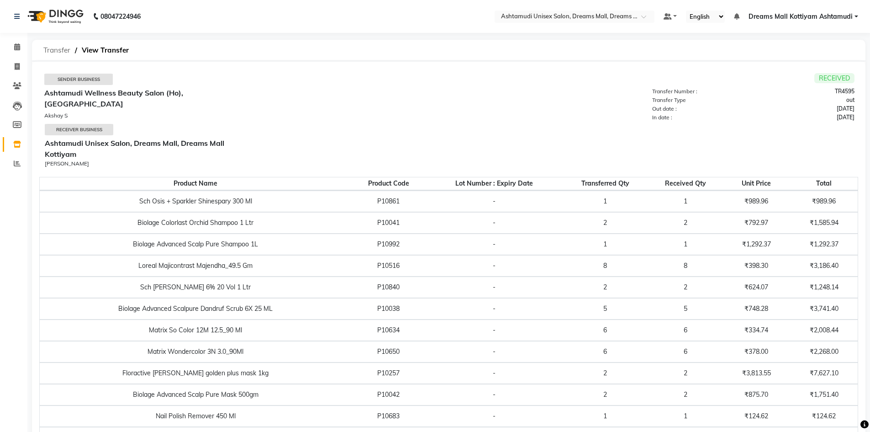
click at [55, 53] on span "Transfer" at bounding box center [57, 50] width 36 height 16
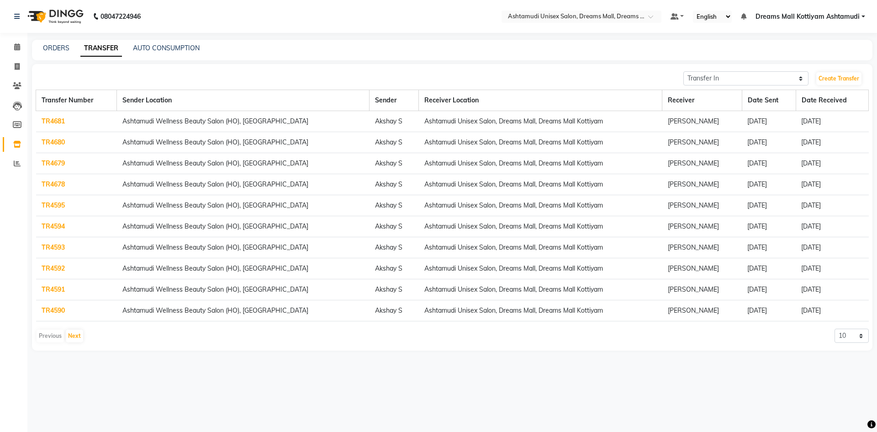
click at [53, 248] on link "TR4593" at bounding box center [53, 247] width 23 height 8
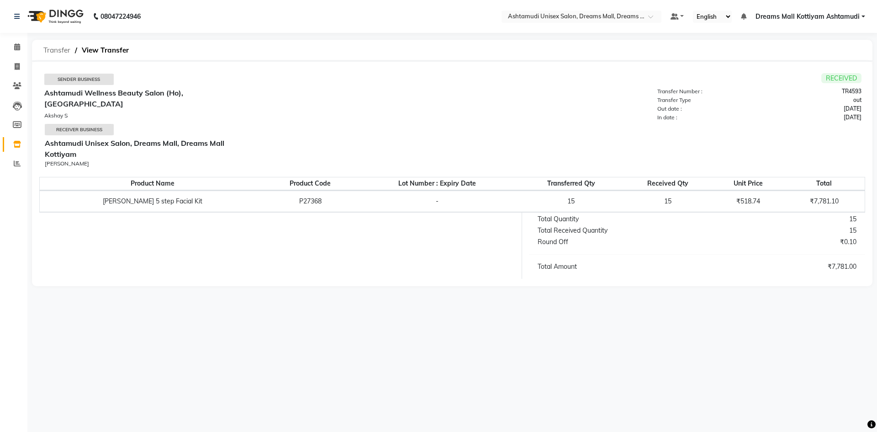
click at [45, 53] on span "Transfer" at bounding box center [57, 50] width 36 height 16
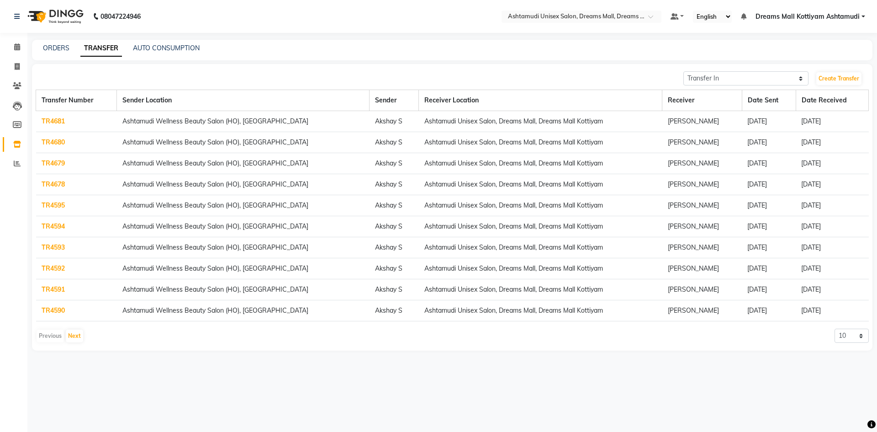
click at [54, 264] on link "TR4592" at bounding box center [53, 268] width 23 height 8
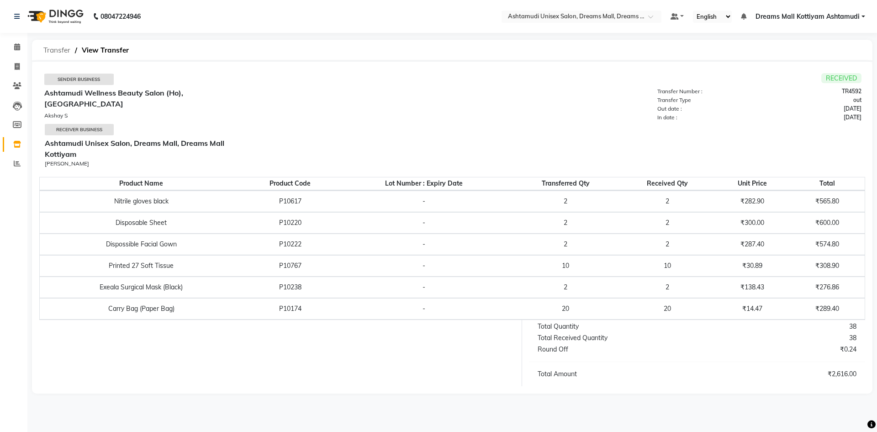
click at [56, 48] on span "Transfer" at bounding box center [57, 50] width 36 height 16
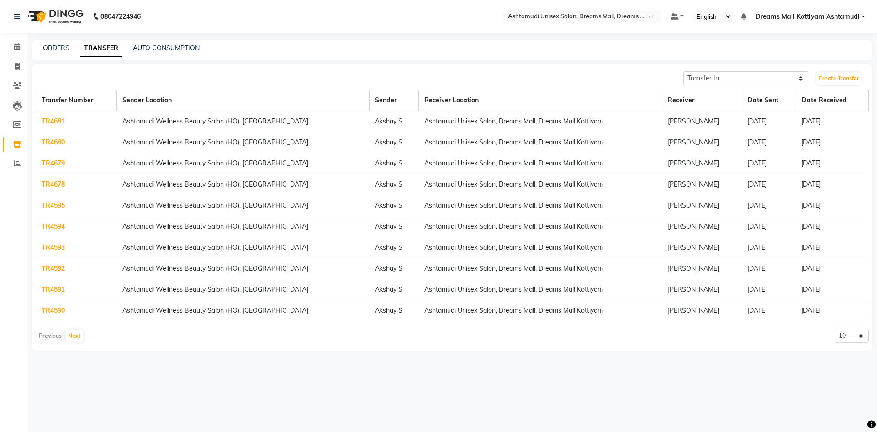
click at [58, 291] on link "TR4591" at bounding box center [53, 289] width 23 height 8
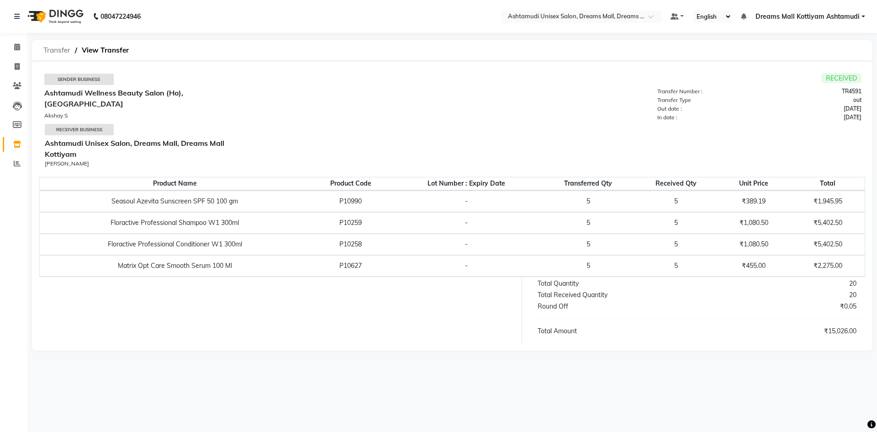
click at [54, 46] on span "Transfer" at bounding box center [57, 50] width 36 height 16
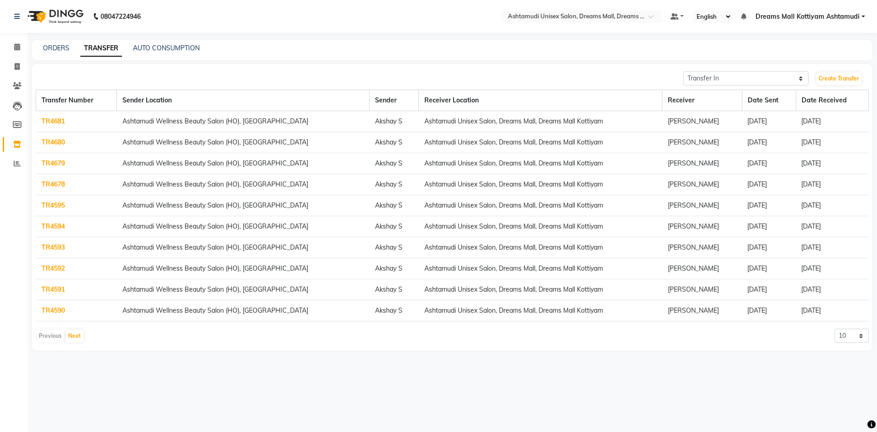
click at [56, 308] on link "TR4590" at bounding box center [53, 310] width 23 height 8
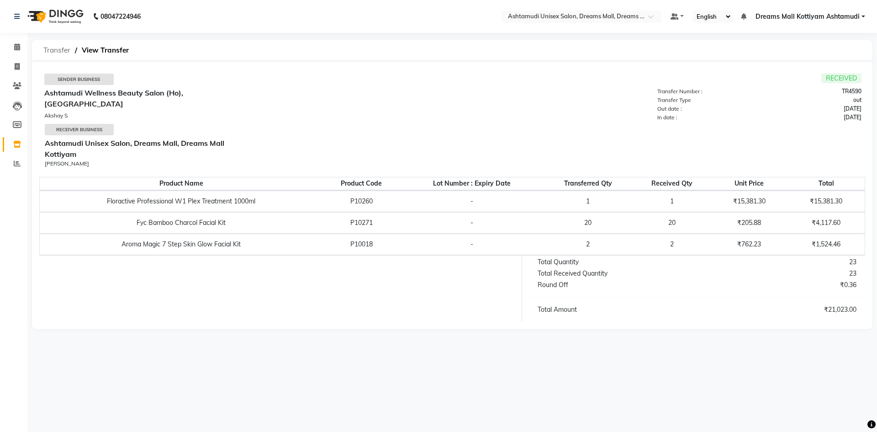
click at [51, 53] on span "Transfer" at bounding box center [57, 50] width 36 height 16
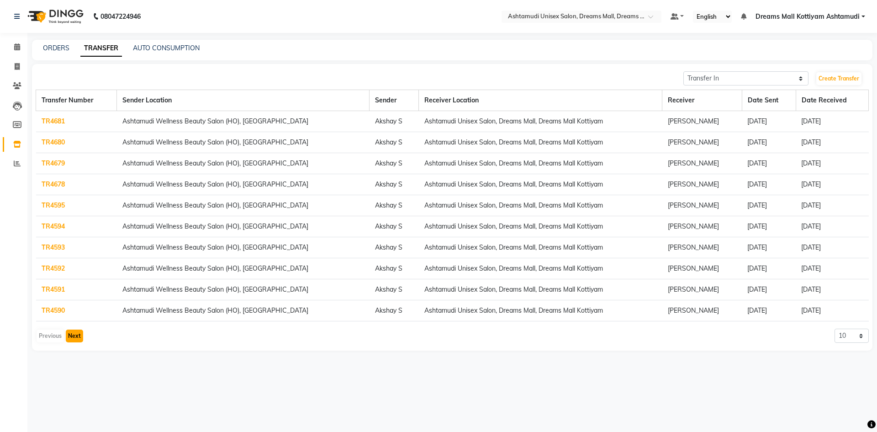
click at [77, 335] on button "Next" at bounding box center [74, 335] width 17 height 13
click at [60, 121] on link "TR4589" at bounding box center [53, 121] width 23 height 8
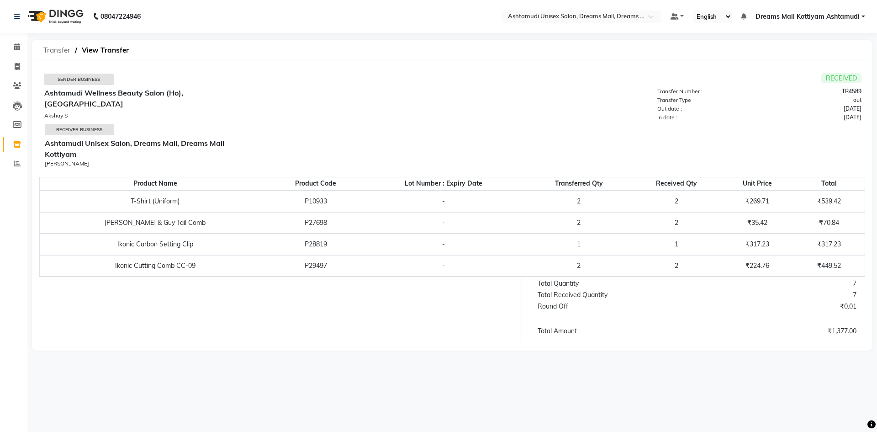
click at [55, 51] on span "Transfer" at bounding box center [57, 50] width 36 height 16
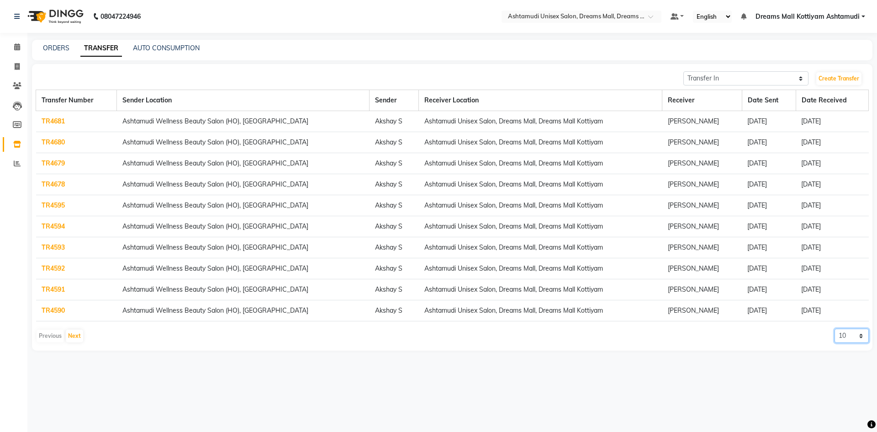
click at [853, 335] on select "10 20 50 100" at bounding box center [851, 335] width 34 height 14
select select "100"
click at [834, 328] on select "10 20 50 100" at bounding box center [851, 335] width 34 height 14
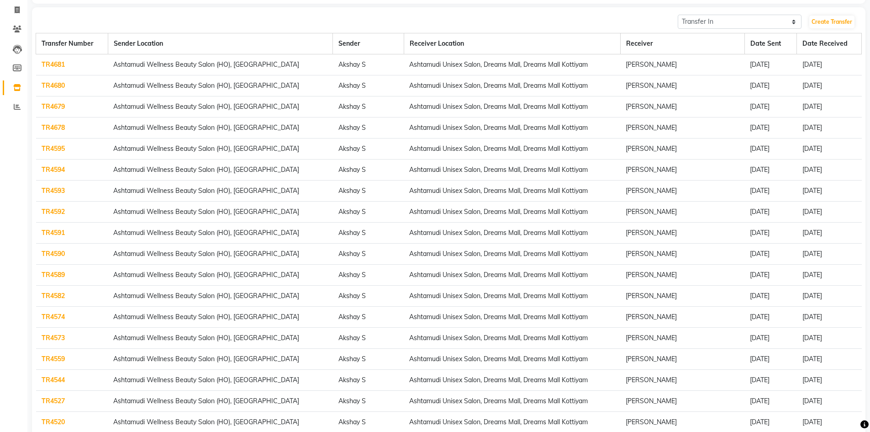
scroll to position [91, 0]
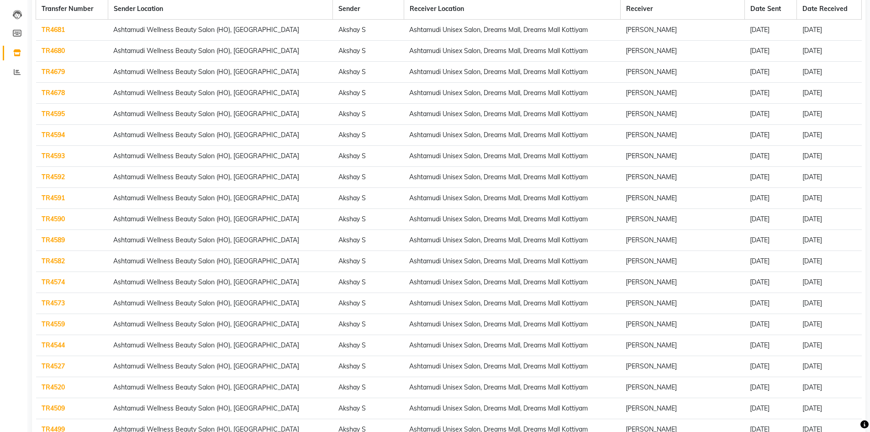
click at [56, 259] on link "TR4582" at bounding box center [53, 261] width 23 height 8
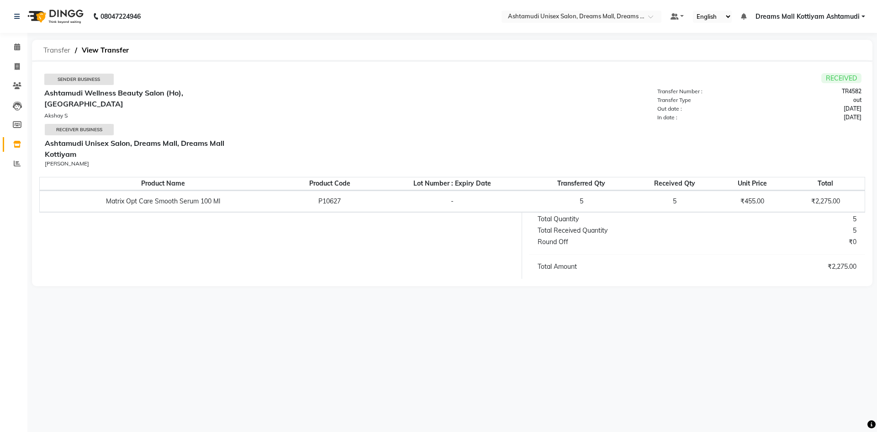
click at [53, 48] on span "Transfer" at bounding box center [57, 50] width 36 height 16
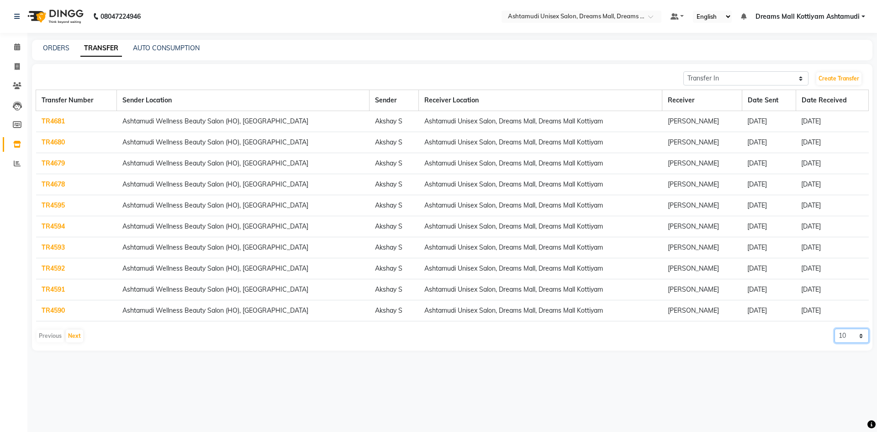
click at [856, 336] on select "10 20 50 100" at bounding box center [851, 335] width 34 height 14
select select "50"
click at [834, 328] on select "10 20 50 100" at bounding box center [851, 335] width 34 height 14
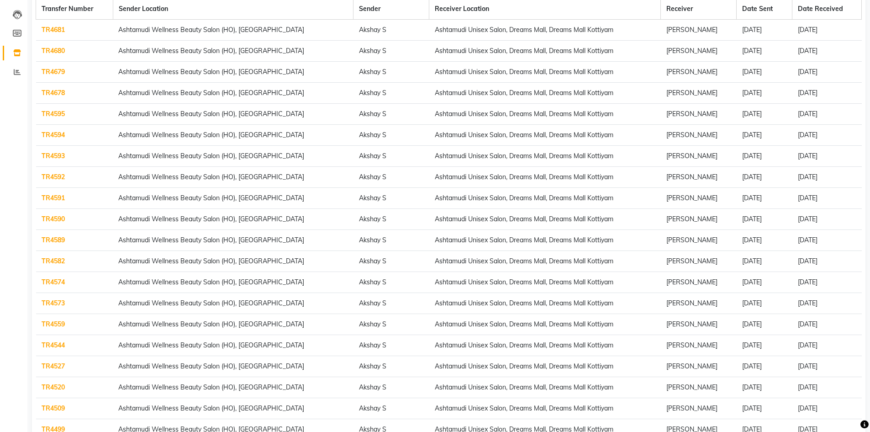
scroll to position [46, 0]
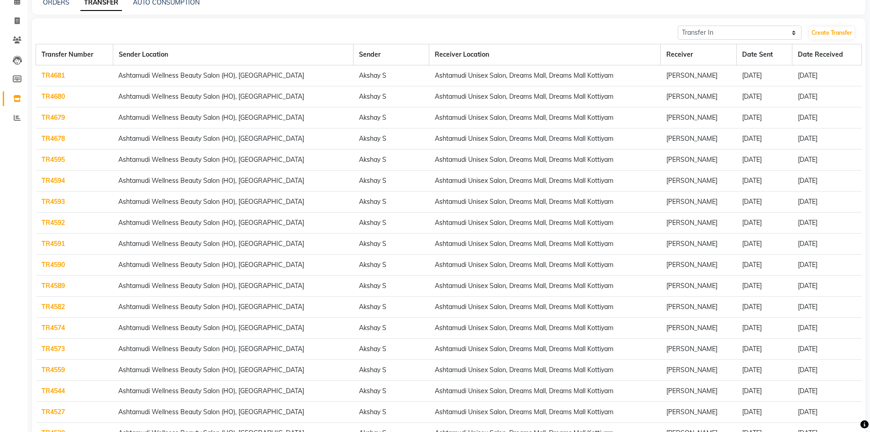
click at [58, 306] on link "TR4582" at bounding box center [53, 306] width 23 height 8
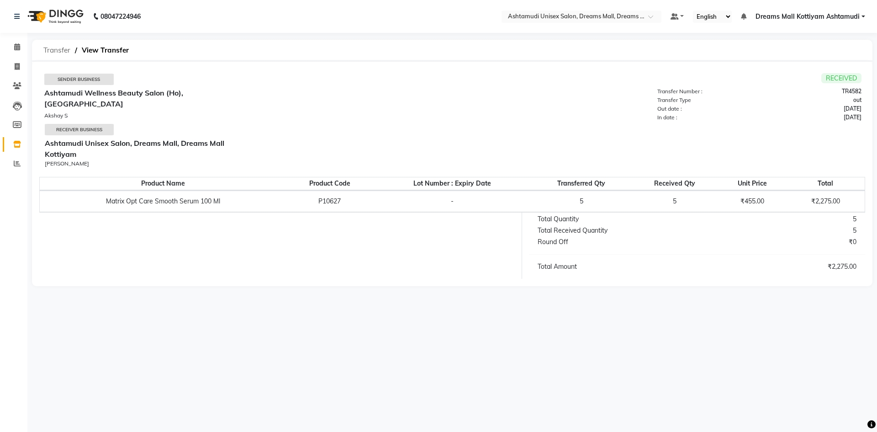
click at [59, 47] on span "Transfer" at bounding box center [57, 50] width 36 height 16
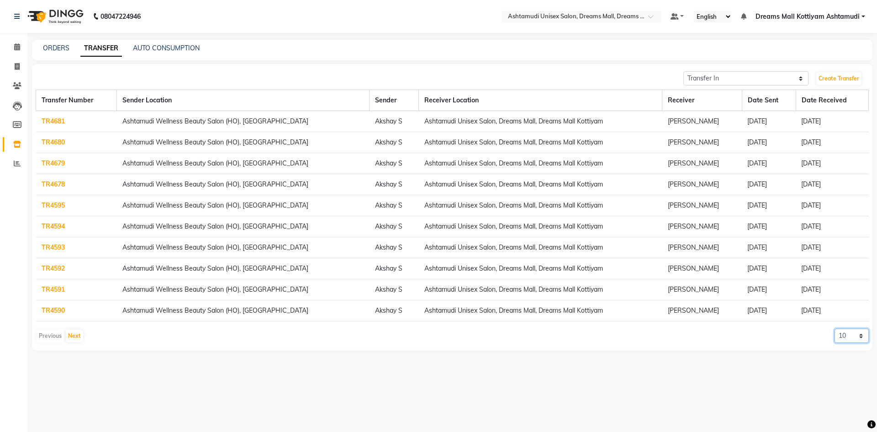
click at [855, 332] on select "10 20 50 100" at bounding box center [851, 335] width 34 height 14
select select "50"
click at [834, 328] on select "10 20 50 100" at bounding box center [851, 335] width 34 height 14
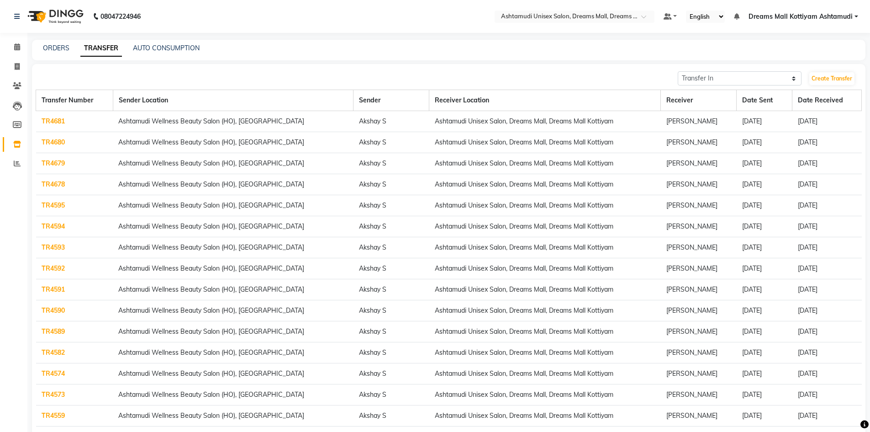
click at [59, 330] on link "TR4589" at bounding box center [53, 331] width 23 height 8
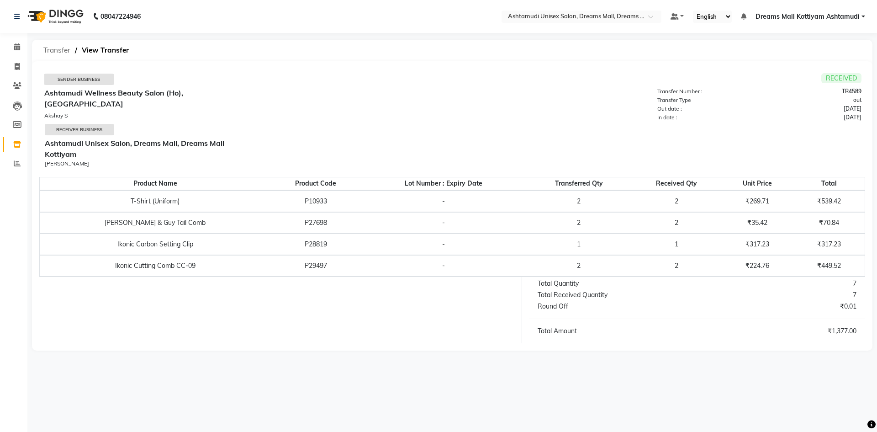
click at [56, 50] on span "Transfer" at bounding box center [57, 50] width 36 height 16
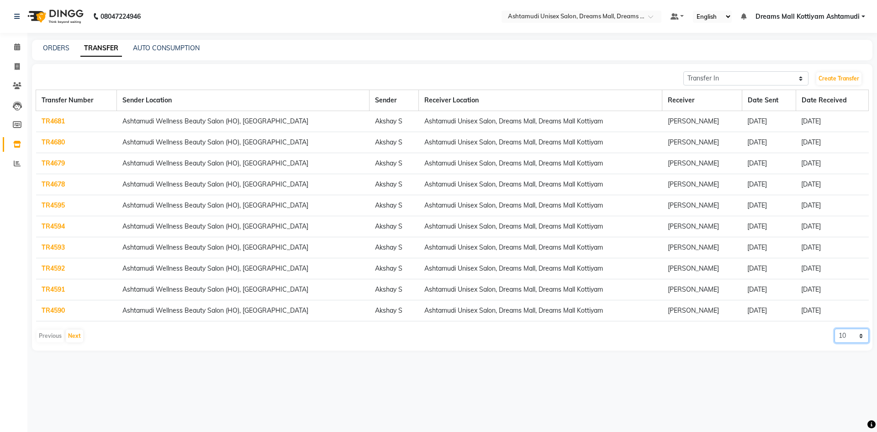
click at [842, 331] on select "10 20 50 100" at bounding box center [851, 335] width 34 height 14
select select "50"
click at [834, 328] on select "10 20 50 100" at bounding box center [851, 335] width 34 height 14
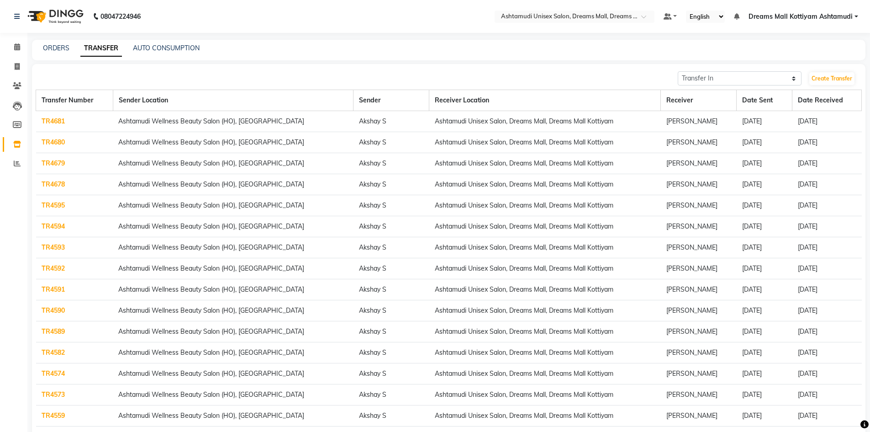
click at [58, 311] on link "TR4590" at bounding box center [53, 310] width 23 height 8
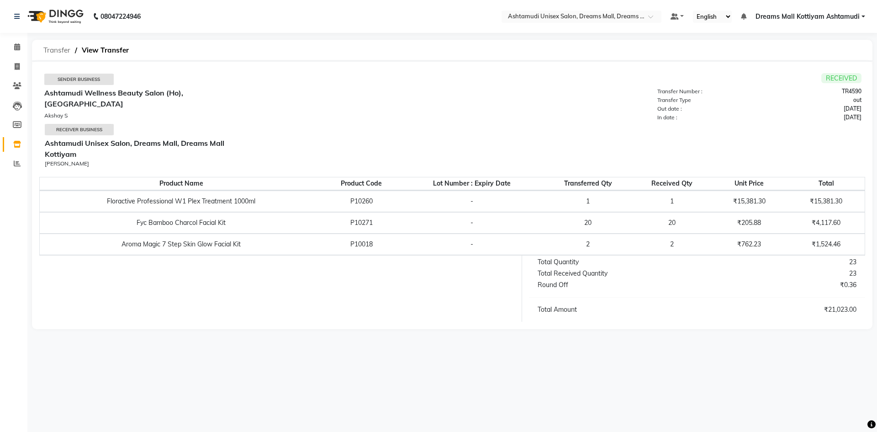
click at [52, 49] on span "Transfer" at bounding box center [57, 50] width 36 height 16
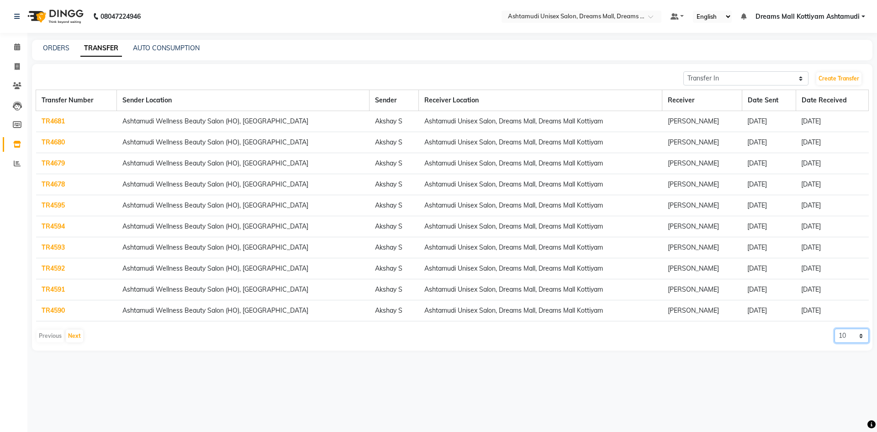
click at [855, 335] on select "10 20 50 100" at bounding box center [851, 335] width 34 height 14
select select "50"
click at [834, 328] on select "10 20 50 100" at bounding box center [851, 335] width 34 height 14
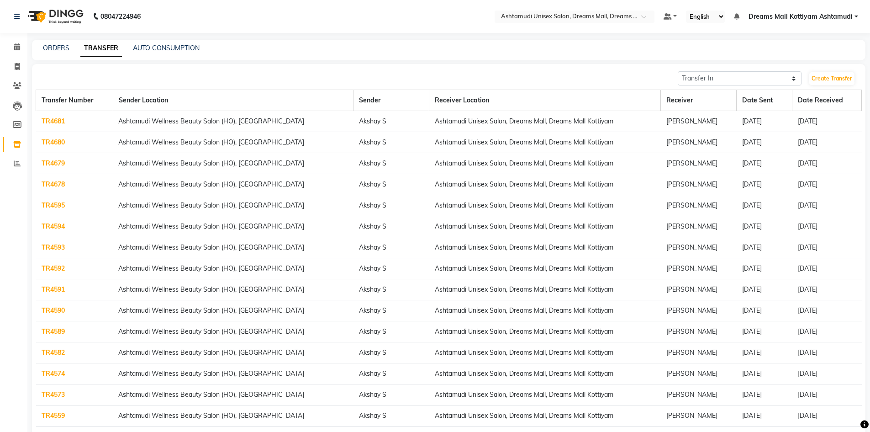
click at [50, 285] on link "TR4591" at bounding box center [53, 289] width 23 height 8
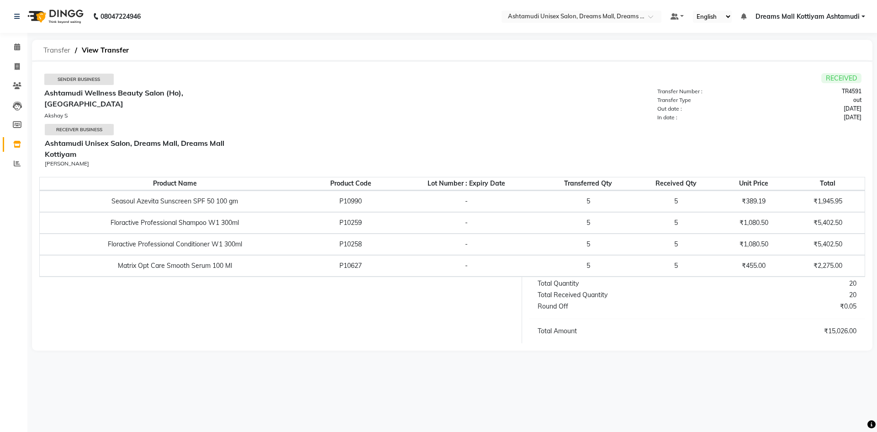
click at [50, 53] on span "Transfer" at bounding box center [57, 50] width 36 height 16
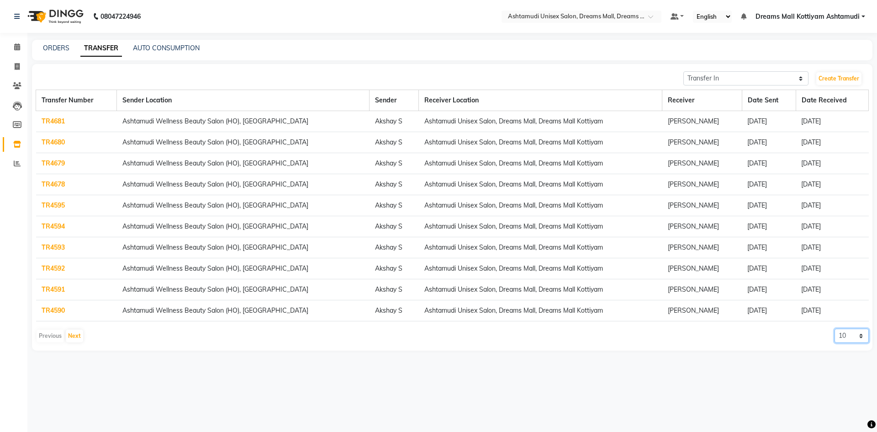
drag, startPoint x: 852, startPoint y: 334, endPoint x: 853, endPoint y: 341, distance: 6.4
click at [852, 334] on select "10 20 50 100" at bounding box center [851, 335] width 34 height 14
select select "50"
click at [834, 328] on select "10 20 50 100" at bounding box center [851, 335] width 34 height 14
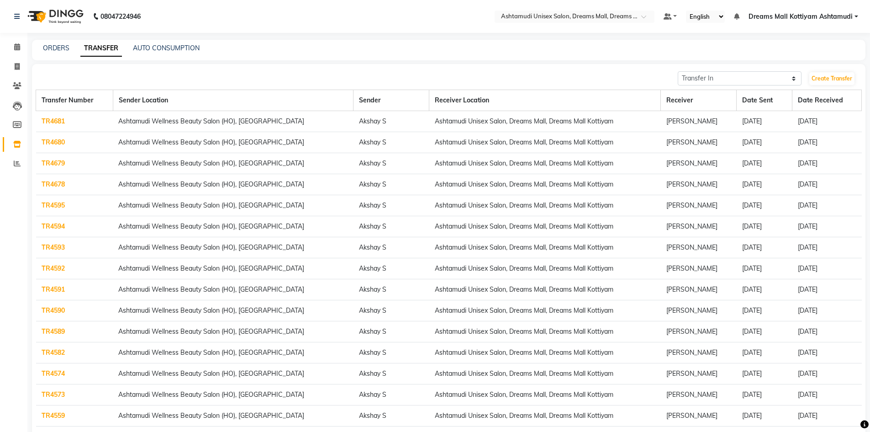
click at [57, 287] on link "TR4591" at bounding box center [53, 289] width 23 height 8
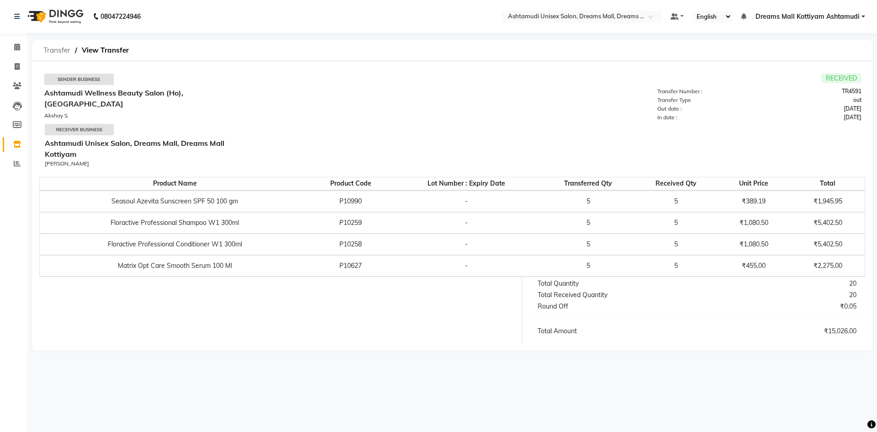
click at [49, 49] on span "Transfer" at bounding box center [57, 50] width 36 height 16
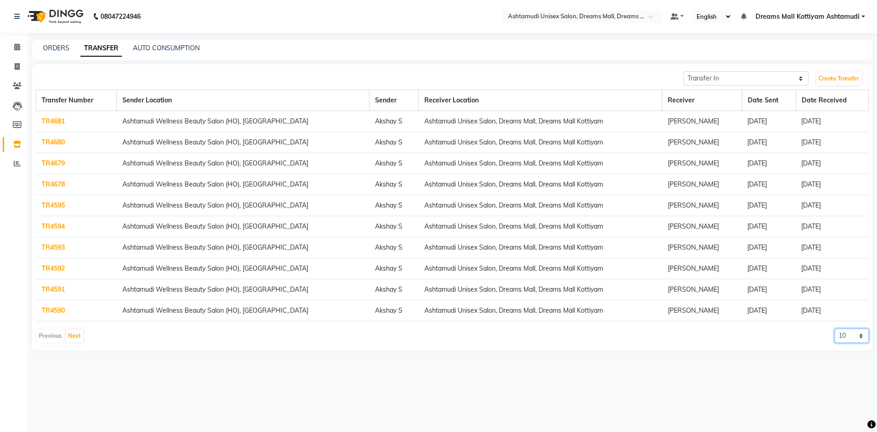
click at [847, 337] on select "10 20 50 100" at bounding box center [851, 335] width 34 height 14
select select "50"
click at [834, 328] on select "10 20 50 100" at bounding box center [851, 335] width 34 height 14
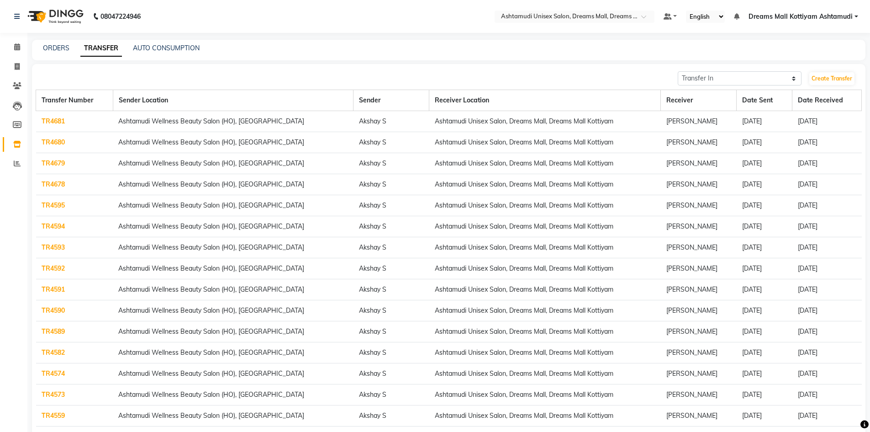
click at [43, 251] on link "TR4593" at bounding box center [53, 247] width 23 height 8
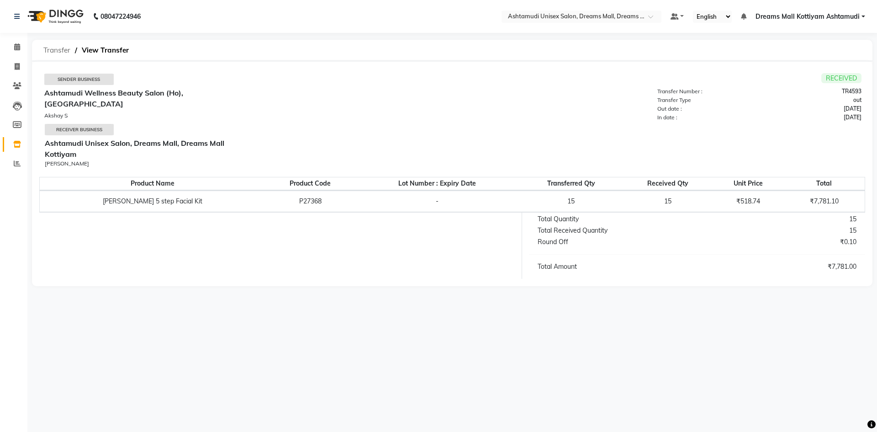
click at [61, 50] on span "Transfer" at bounding box center [57, 50] width 36 height 16
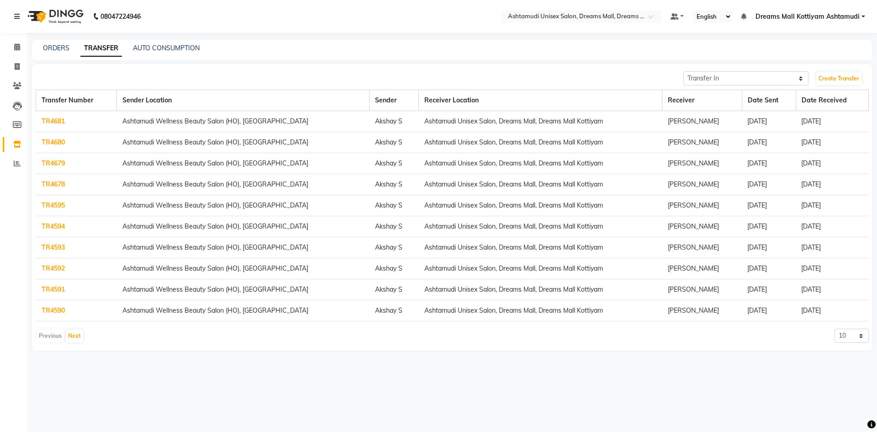
click at [55, 225] on link "TR4594" at bounding box center [53, 226] width 23 height 8
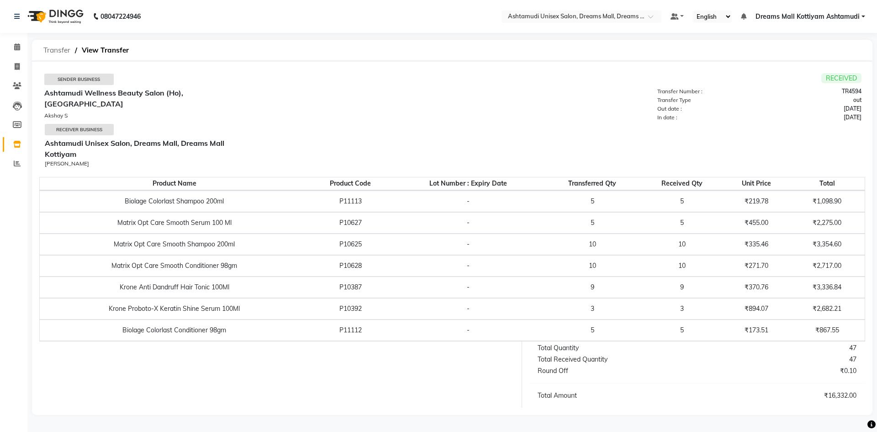
click at [51, 50] on span "Transfer" at bounding box center [57, 50] width 36 height 16
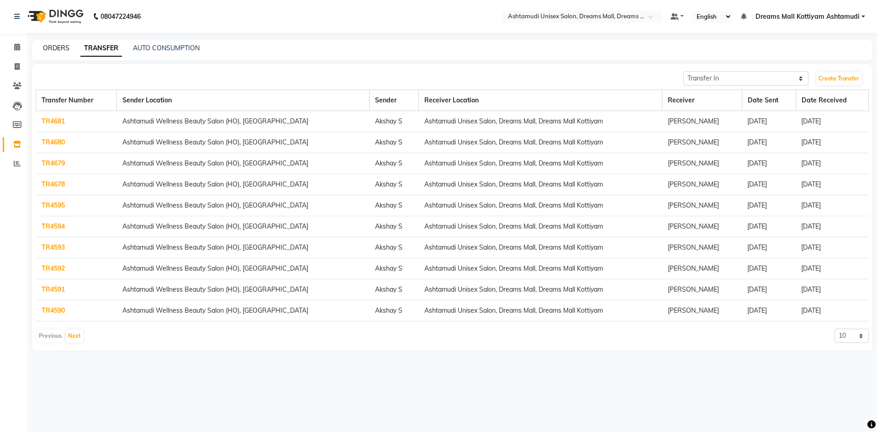
click at [52, 48] on link "ORDERS" at bounding box center [56, 48] width 26 height 8
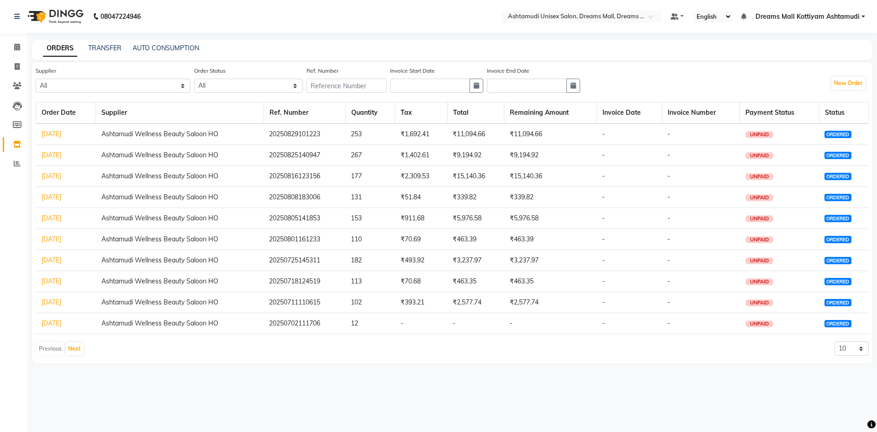
click at [59, 258] on link "25-07-2025" at bounding box center [52, 260] width 20 height 8
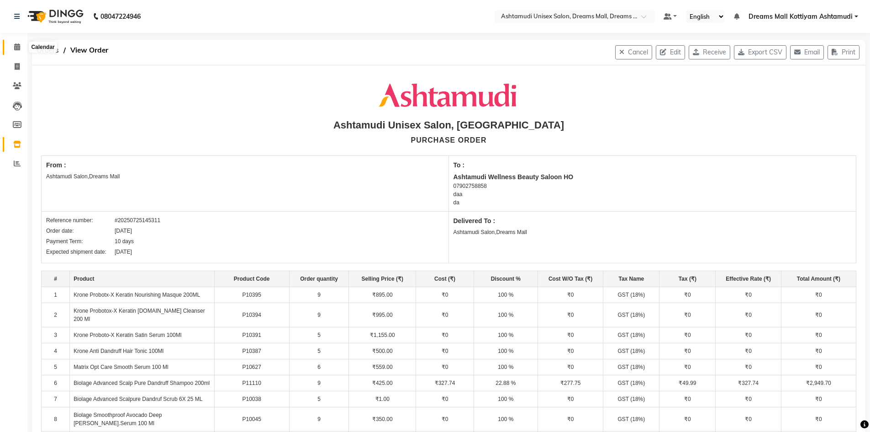
click at [15, 48] on icon at bounding box center [17, 46] width 6 height 7
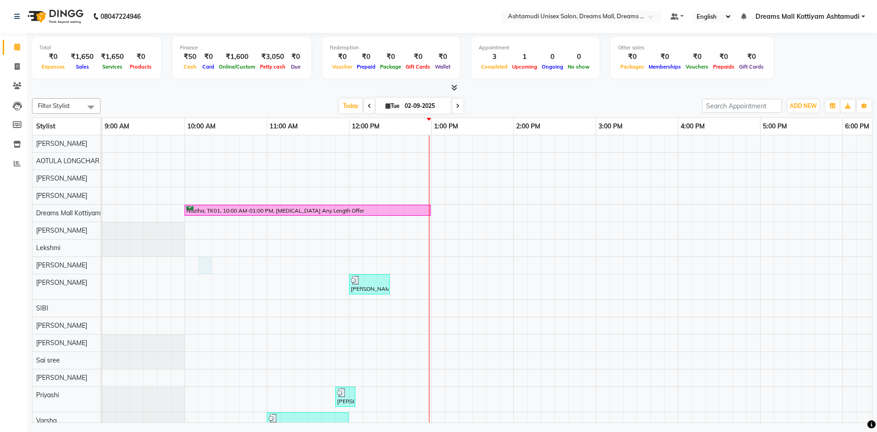
click at [210, 270] on div "Naziha, TK01, 10:00 AM-01:00 PM, Botox Any Length Offer sreelekshmi, TK02, 12:0…" at bounding box center [636, 286] width 1069 height 302
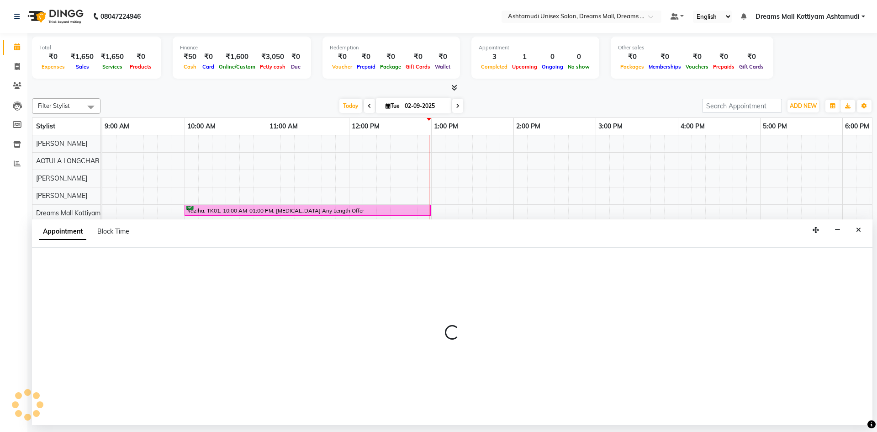
select select "63664"
select select "tentative"
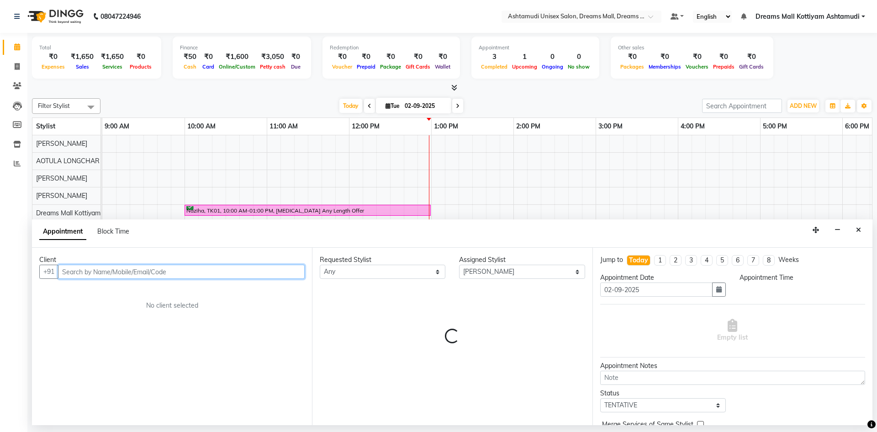
select select "615"
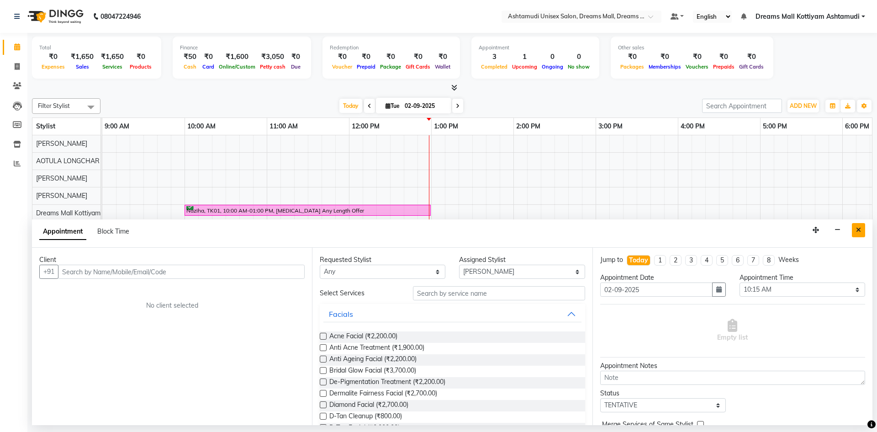
click at [855, 229] on button "Close" at bounding box center [858, 230] width 13 height 14
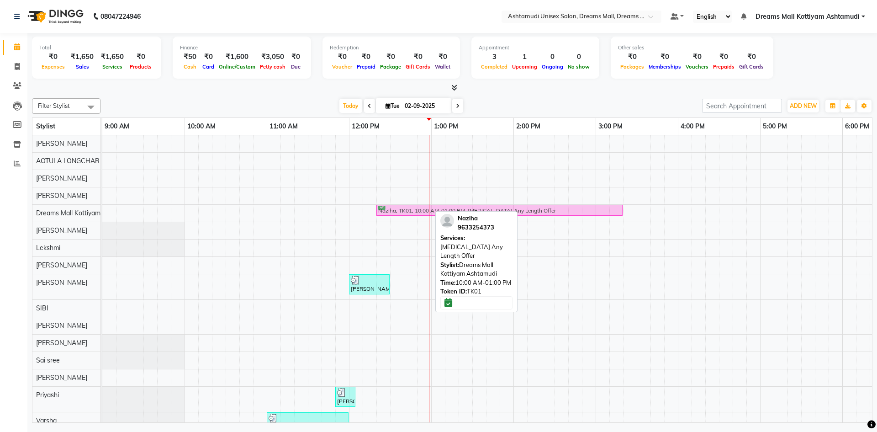
drag, startPoint x: 342, startPoint y: 213, endPoint x: 532, endPoint y: 217, distance: 189.6
click at [532, 217] on div "Naziha, TK01, 10:00 AM-01:00 PM, Botox Any Length Offer Naziha, TK01, 10:00 AM-…" at bounding box center [636, 286] width 1069 height 302
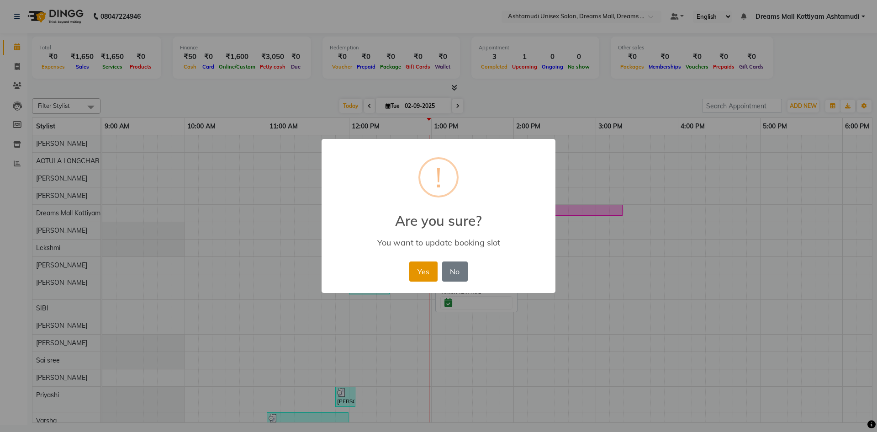
click at [429, 273] on button "Yes" at bounding box center [423, 271] width 28 height 20
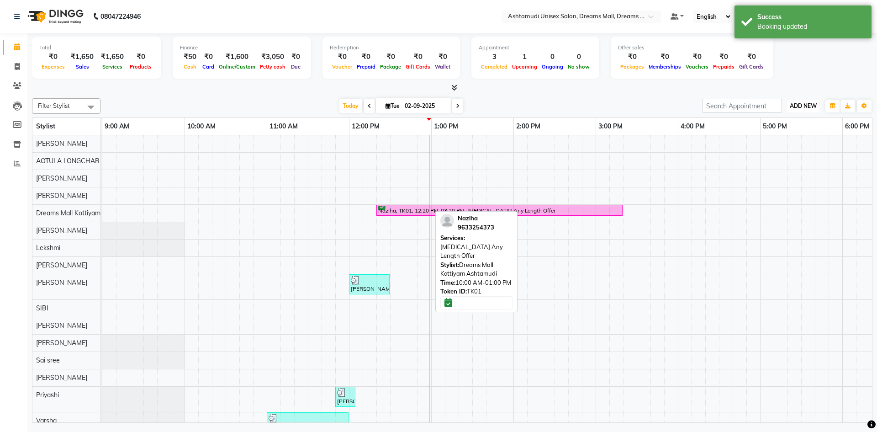
click at [799, 109] on span "ADD NEW" at bounding box center [803, 105] width 27 height 7
click at [772, 132] on link "Add Invoice" at bounding box center [782, 135] width 72 height 12
select select "7264"
select select "service"
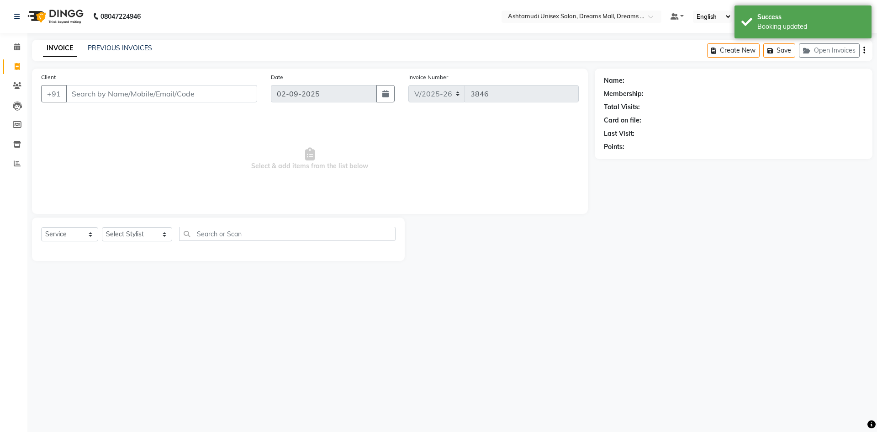
click at [160, 90] on input "Client" at bounding box center [161, 93] width 191 height 17
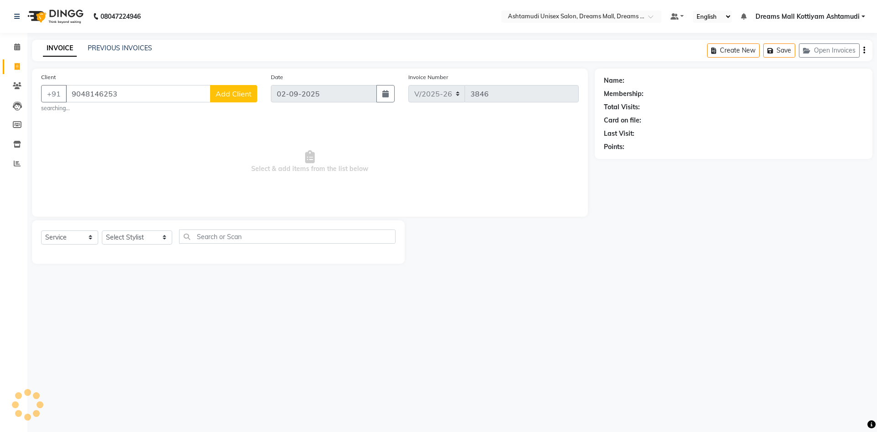
type input "9048146253"
click at [224, 101] on button "Add Client" at bounding box center [233, 93] width 47 height 17
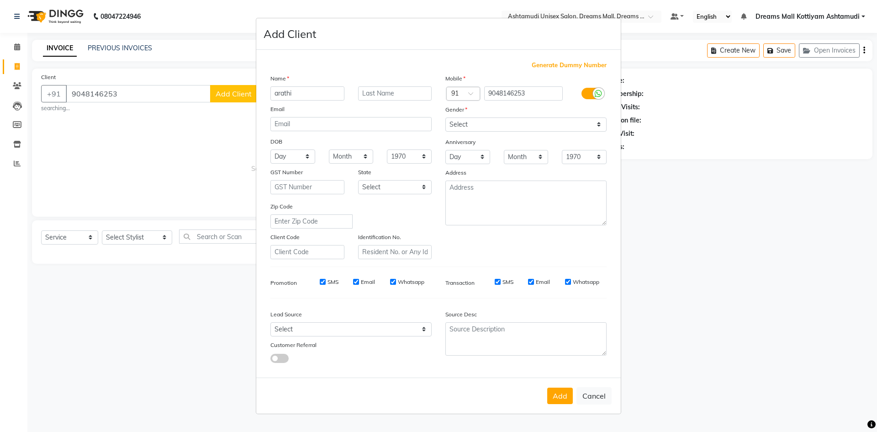
click at [279, 94] on input "arathi" at bounding box center [307, 93] width 74 height 14
type input "Arathi"
click at [494, 126] on select "Select Male Female Other Prefer Not To Say" at bounding box center [525, 124] width 161 height 14
select select "[DEMOGRAPHIC_DATA]"
click at [445, 117] on select "Select Male Female Other Prefer Not To Say" at bounding box center [525, 124] width 161 height 14
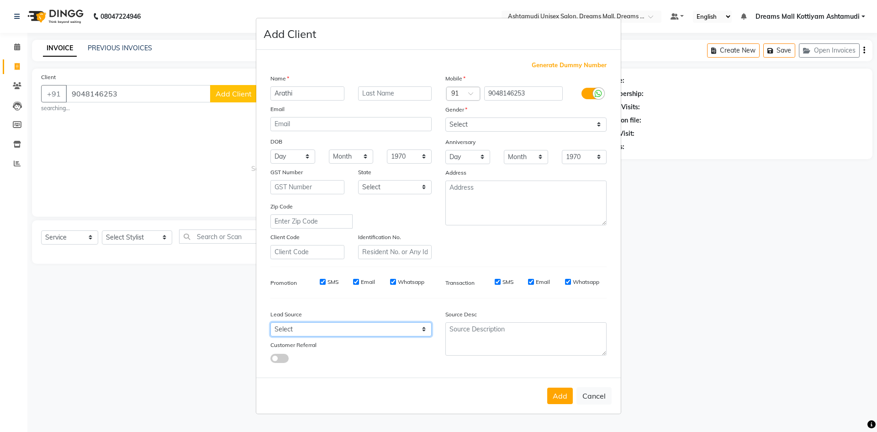
click at [290, 325] on select "Select Walk-in Referral Internet Friend Word of Mouth Advertisement Facebook Ju…" at bounding box center [350, 329] width 161 height 14
select select "49874"
click at [270, 322] on select "Select Walk-in Referral Internet Friend Word of Mouth Advertisement Facebook Ju…" at bounding box center [350, 329] width 161 height 14
click at [569, 393] on button "Add" at bounding box center [560, 395] width 26 height 16
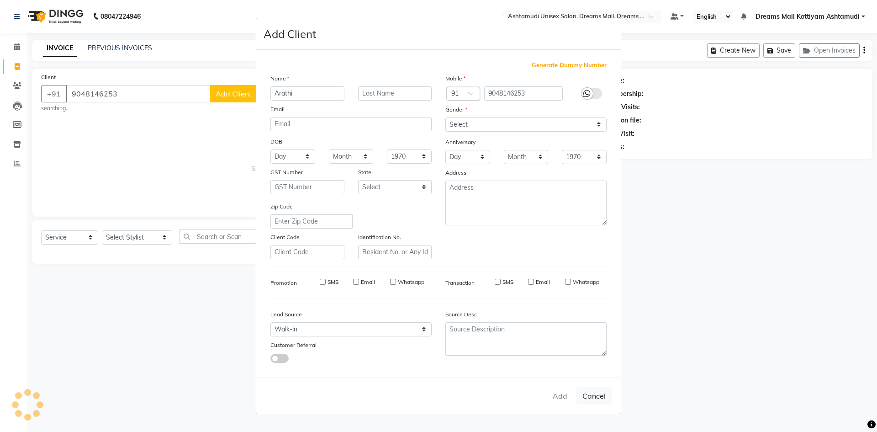
select select
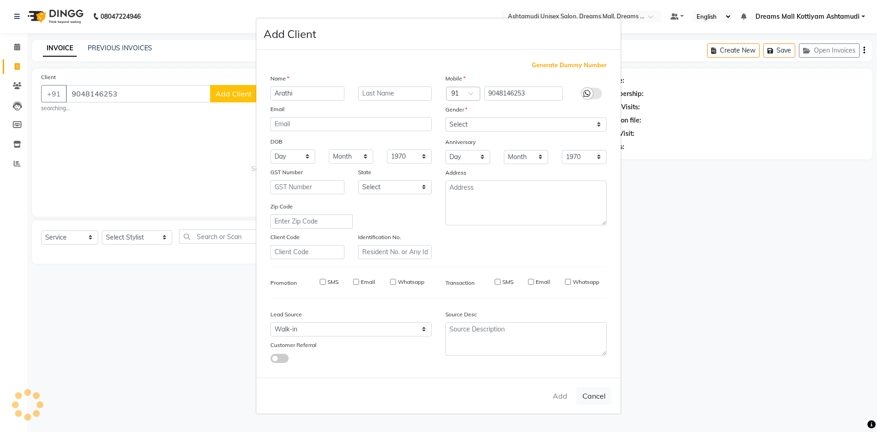
select select
checkbox input "false"
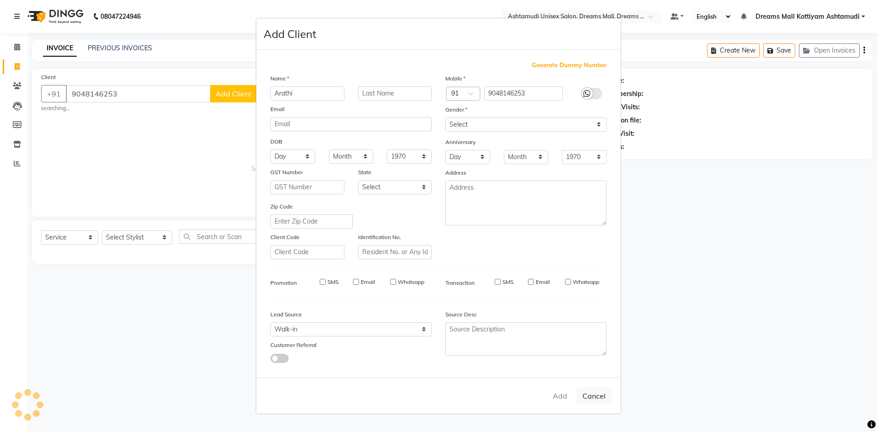
checkbox input "false"
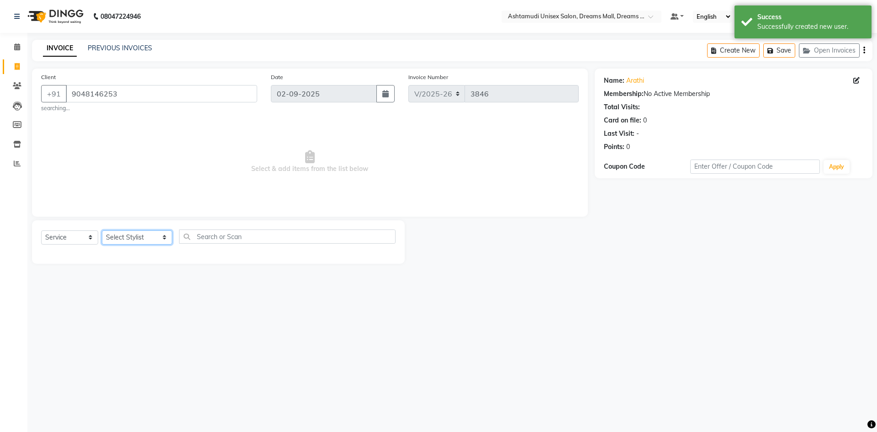
click at [156, 236] on select "Select Stylist ANJANA AOTULA LONGCHAR ARUN VASUDEV BIKI SARKI BINU SHERPA Dream…" at bounding box center [137, 237] width 70 height 14
select select "63531"
click at [102, 230] on select "Select Stylist ANJANA AOTULA LONGCHAR ARUN VASUDEV BIKI SARKI BINU SHERPA Dream…" at bounding box center [137, 237] width 70 height 14
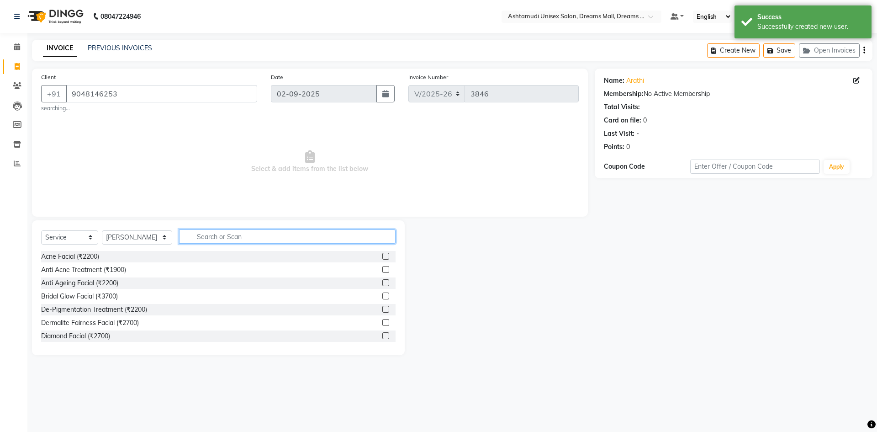
click at [243, 239] on input "text" at bounding box center [287, 236] width 216 height 14
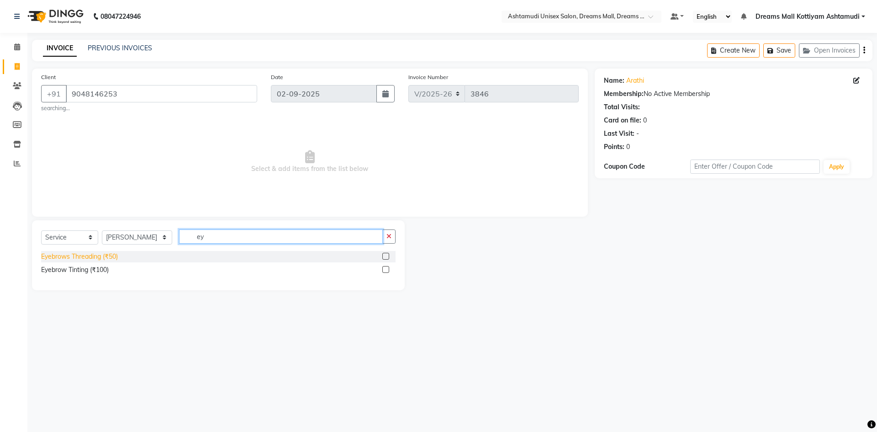
type input "ey"
click at [84, 258] on div "Eyebrows Threading (₹50)" at bounding box center [79, 257] width 77 height 10
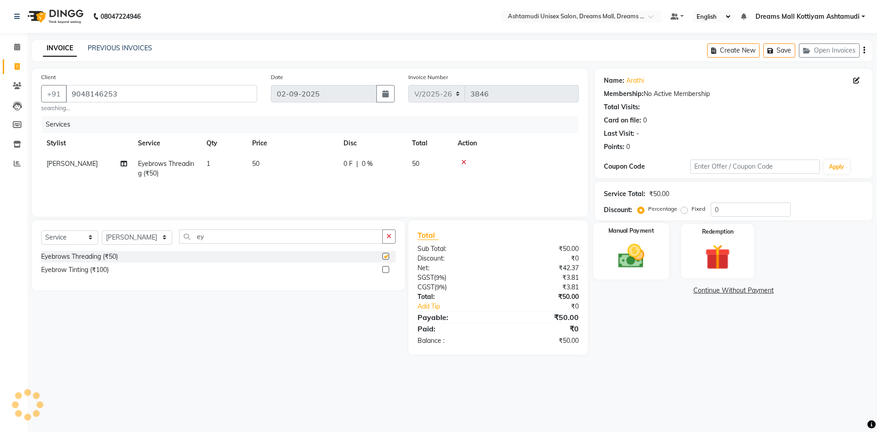
checkbox input "false"
click at [658, 262] on div "Manual Payment" at bounding box center [631, 251] width 76 height 56
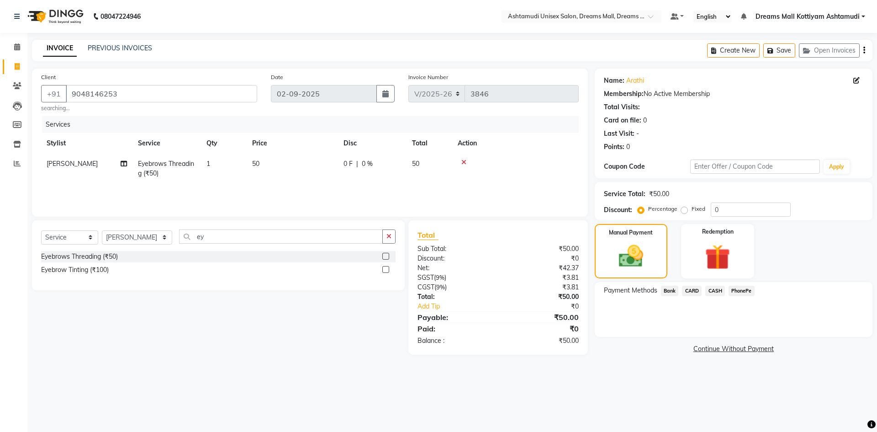
click at [717, 287] on span "CASH" at bounding box center [715, 290] width 20 height 11
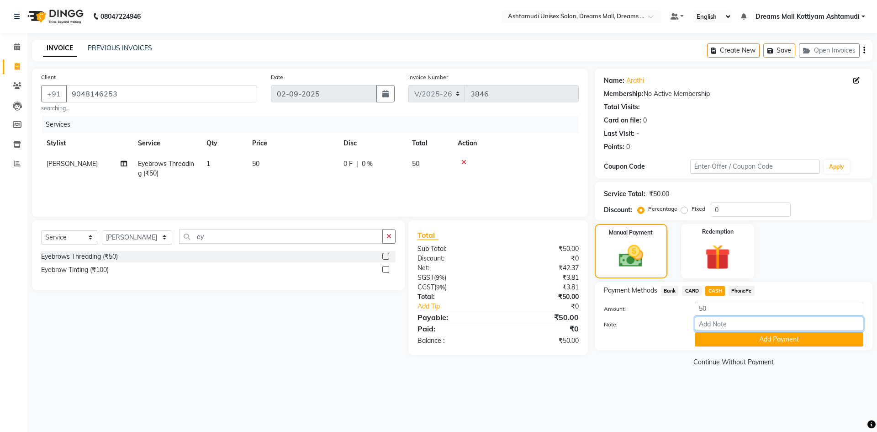
click at [712, 328] on input "Note:" at bounding box center [779, 323] width 169 height 14
type input "Arun"
click at [763, 342] on button "Add Payment" at bounding box center [779, 339] width 169 height 14
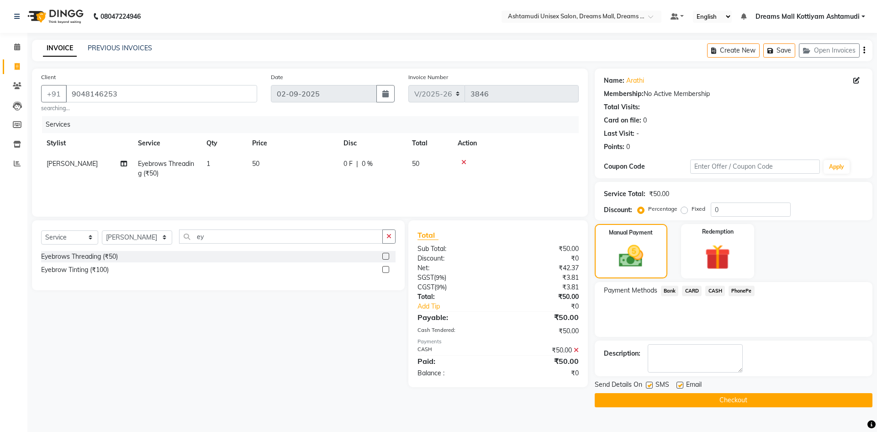
click at [692, 398] on button "Checkout" at bounding box center [734, 400] width 278 height 14
click at [725, 398] on button "Checkout" at bounding box center [734, 400] width 278 height 14
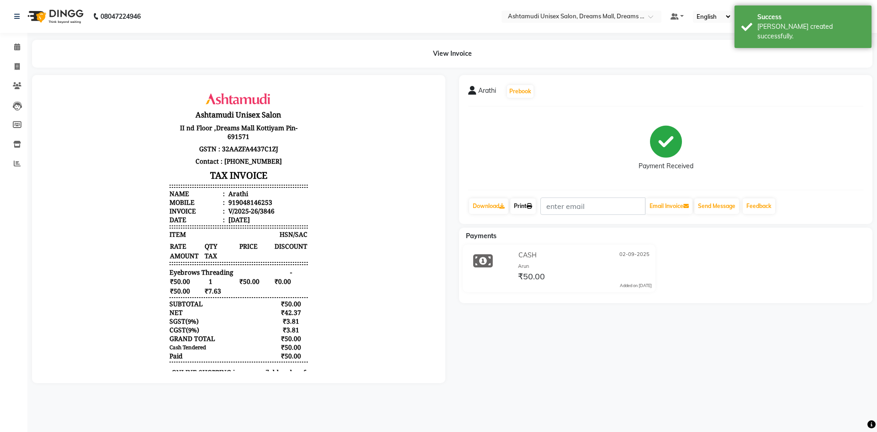
click at [521, 205] on link "Print" at bounding box center [523, 206] width 26 height 16
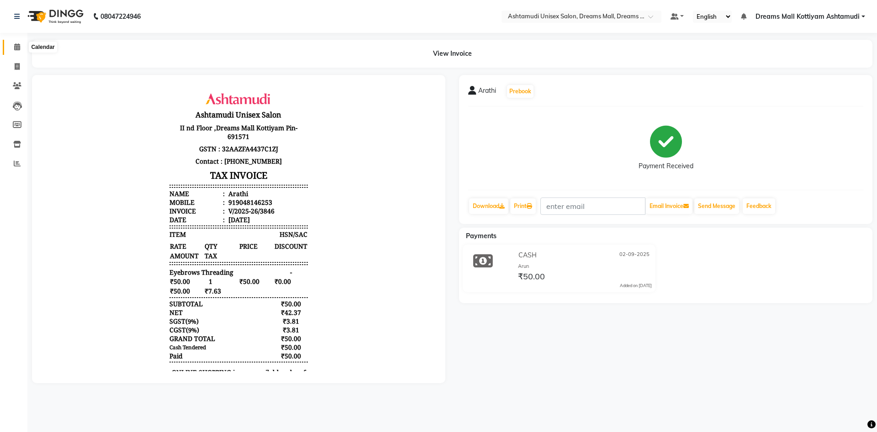
click at [15, 47] on icon at bounding box center [17, 46] width 6 height 7
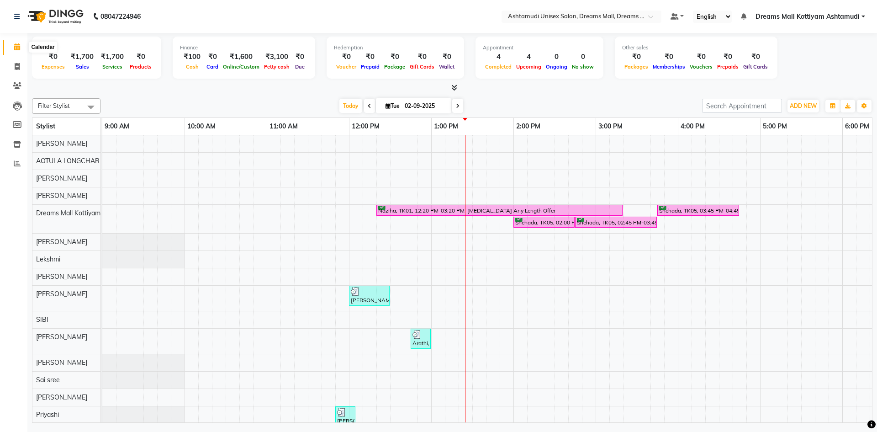
click at [15, 47] on icon at bounding box center [17, 46] width 6 height 7
drag, startPoint x: 15, startPoint y: 47, endPoint x: 27, endPoint y: 41, distance: 14.1
click at [27, 41] on app-home "08047224946 Select Location × Ashtamudi Unisex Salon, Dreams Mall, Dreams Mall …" at bounding box center [438, 212] width 877 height 425
click at [437, 301] on div "Naziha, TK01, 12:20 PM-03:20 PM, Botox Any Length Offer Shehada, TK05, 03:45 PM…" at bounding box center [636, 295] width 1069 height 321
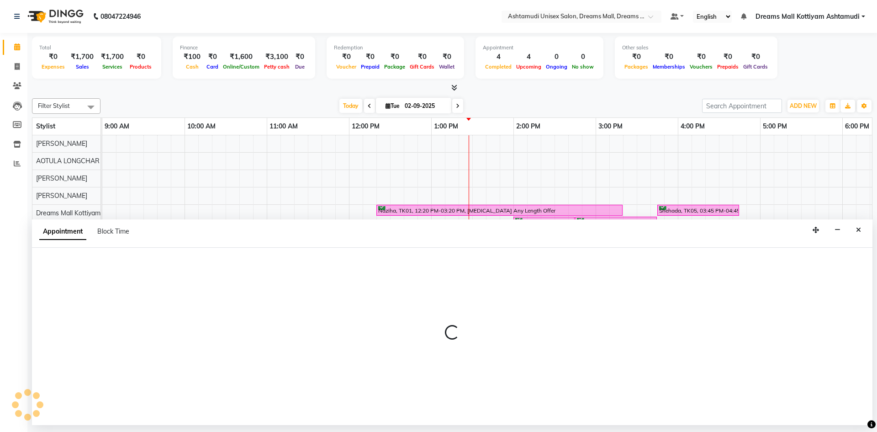
select select "62103"
select select "780"
select select "tentative"
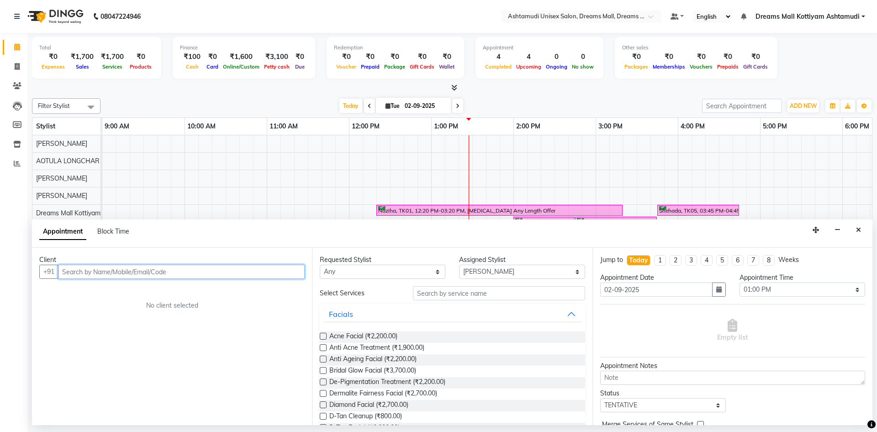
click at [120, 272] on input "text" at bounding box center [181, 271] width 247 height 14
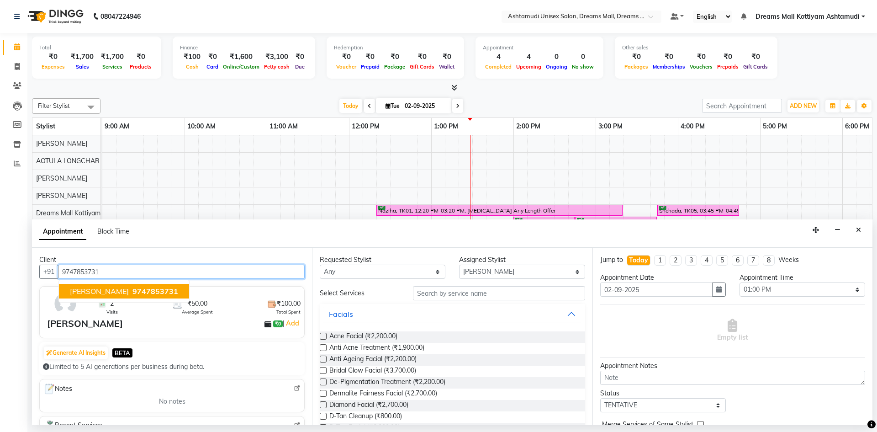
click at [132, 294] on span "9747853731" at bounding box center [155, 290] width 46 height 9
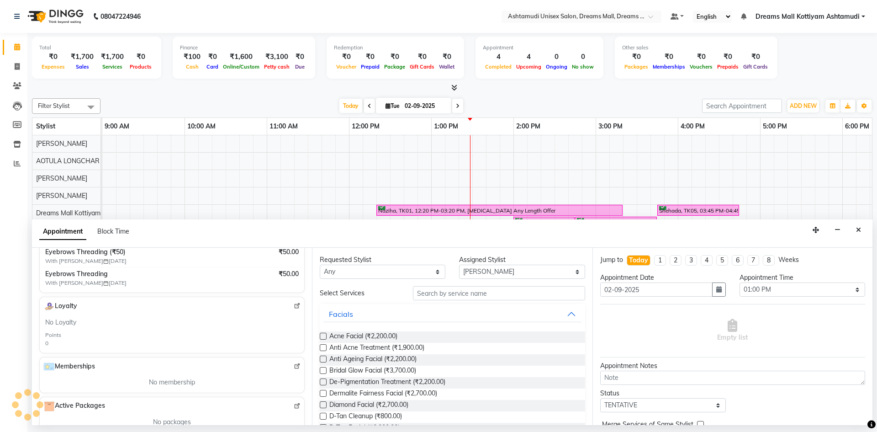
scroll to position [107, 0]
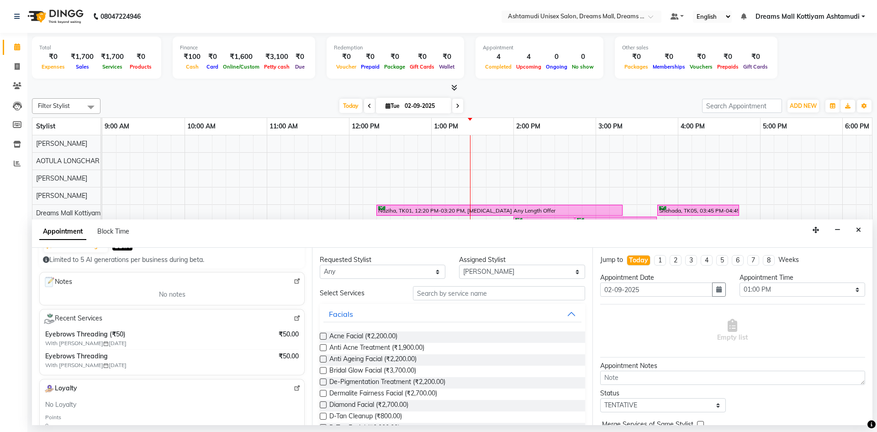
type input "9747853731"
click at [501, 294] on input "text" at bounding box center [499, 293] width 172 height 14
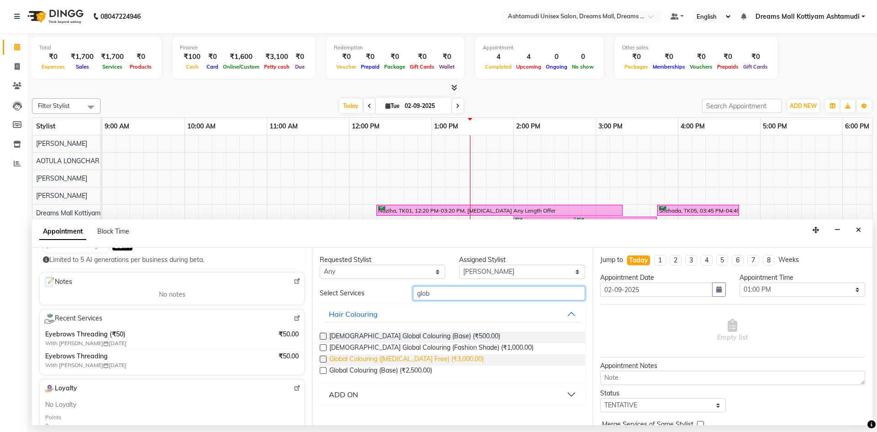
type input "glob"
click at [379, 360] on span "Global Colouring (Ammonia Free) (₹3,000.00)" at bounding box center [406, 359] width 154 height 11
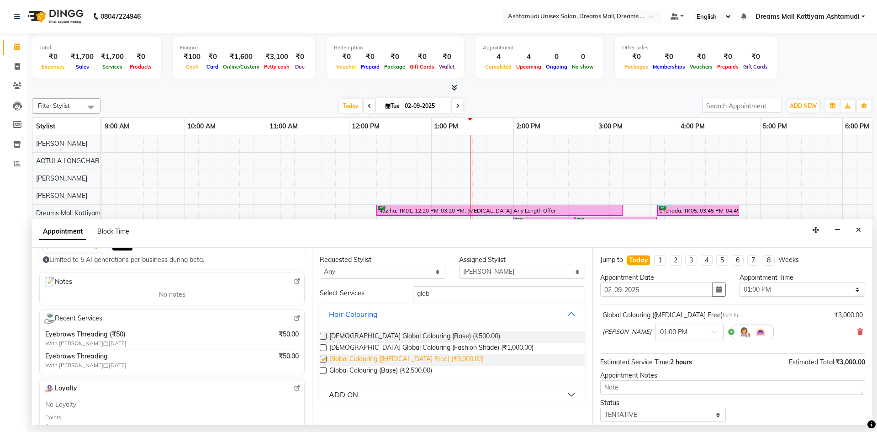
checkbox input "false"
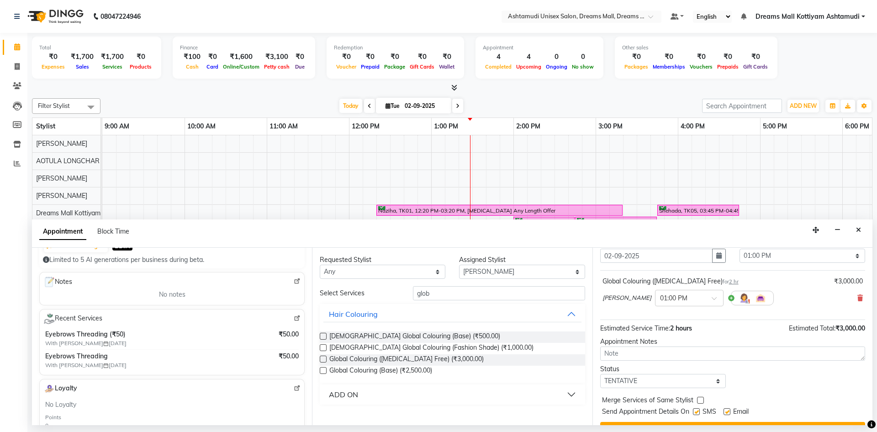
scroll to position [54, 0]
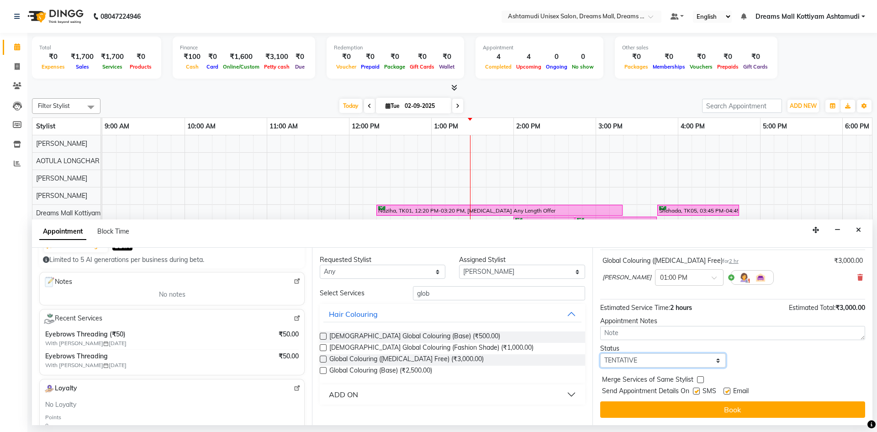
click at [685, 360] on select "Select TENTATIVE CONFIRM CHECK-IN UPCOMING" at bounding box center [663, 360] width 126 height 14
select select "check-in"
click at [600, 353] on select "Select TENTATIVE CONFIRM CHECK-IN UPCOMING" at bounding box center [663, 360] width 126 height 14
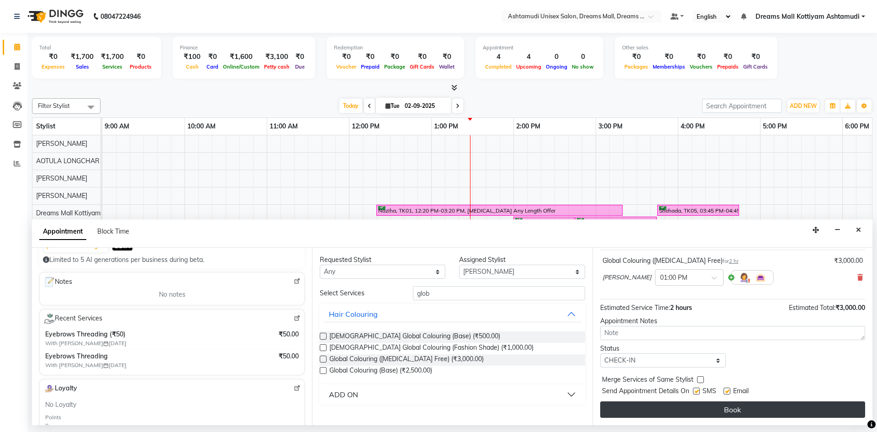
click at [752, 412] on button "Book" at bounding box center [732, 409] width 265 height 16
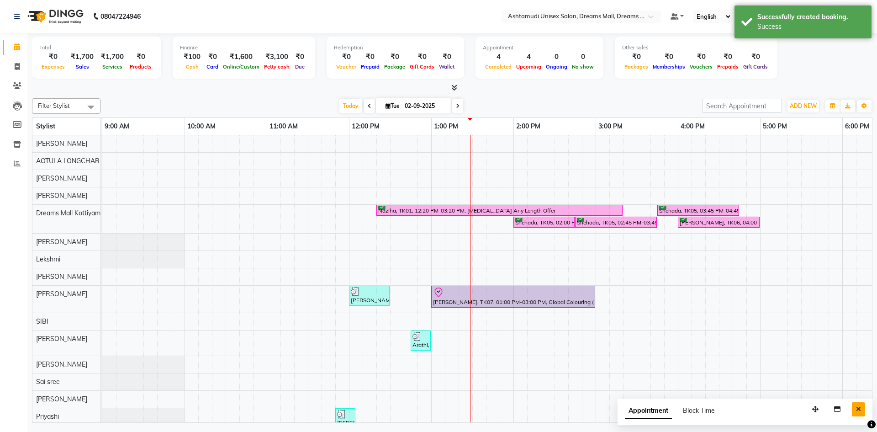
click at [854, 409] on button "Close" at bounding box center [858, 409] width 13 height 14
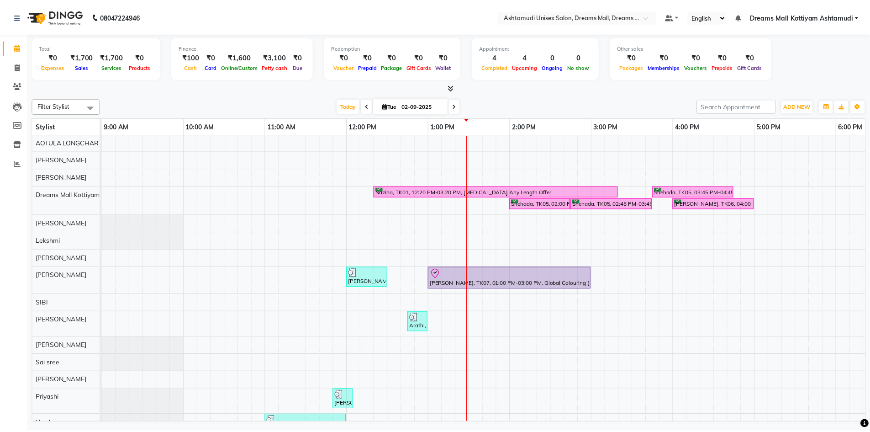
scroll to position [0, 0]
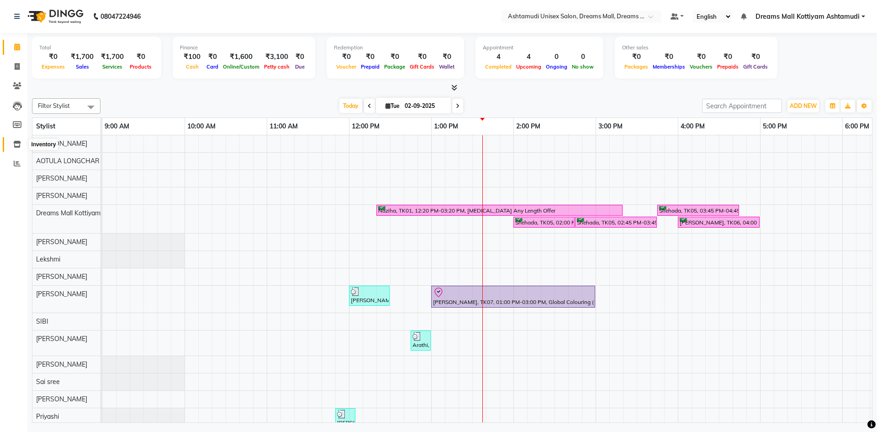
click at [16, 142] on icon at bounding box center [17, 144] width 8 height 7
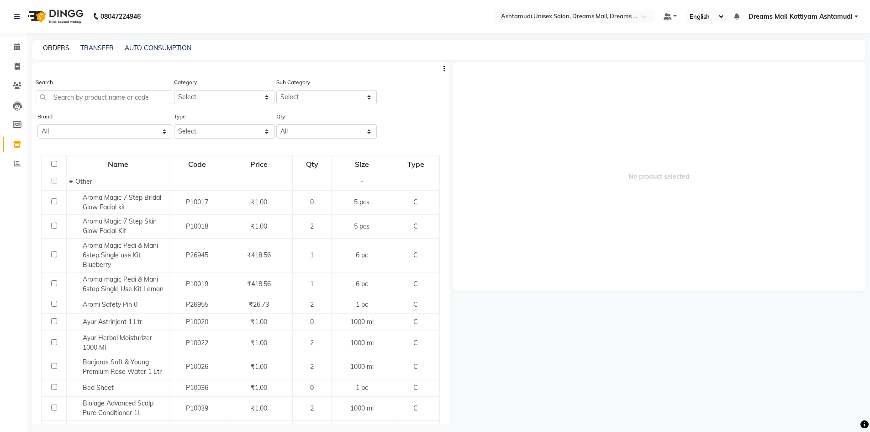
click at [62, 50] on link "ORDERS" at bounding box center [56, 48] width 26 height 8
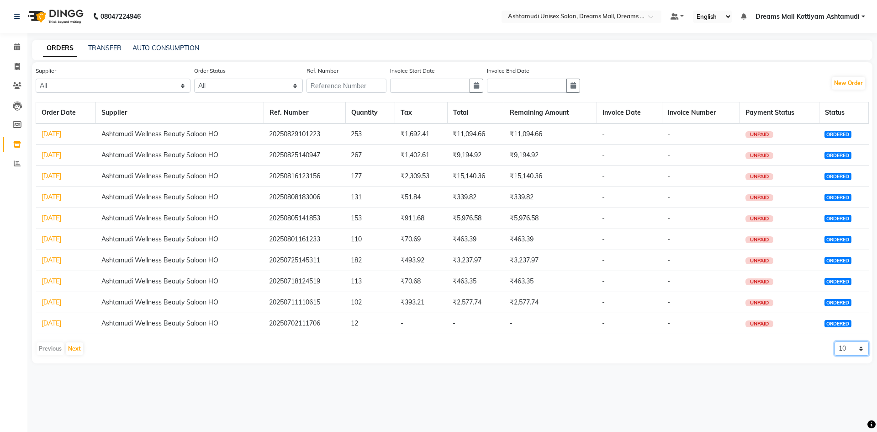
click at [859, 348] on select "10 20 50 100" at bounding box center [851, 348] width 34 height 14
click at [834, 341] on select "10 20 50 100" at bounding box center [851, 348] width 34 height 14
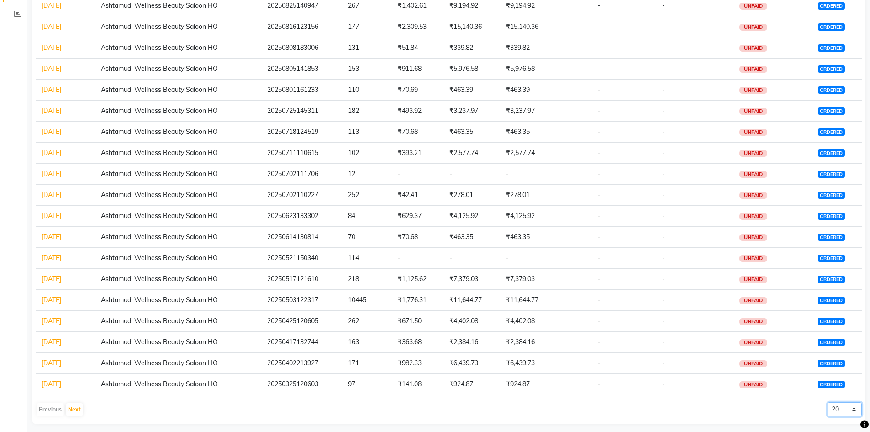
scroll to position [155, 0]
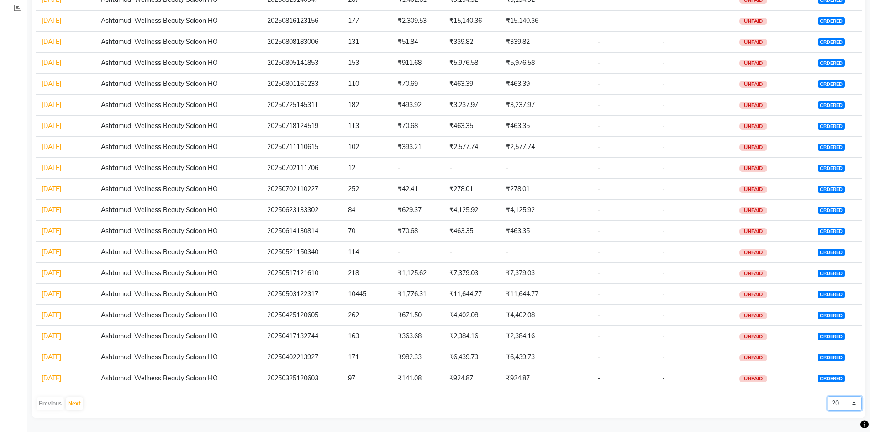
click at [853, 405] on select "10 20 50 100" at bounding box center [844, 403] width 34 height 14
select select "100"
click at [827, 396] on select "10 20 50 100" at bounding box center [844, 403] width 34 height 14
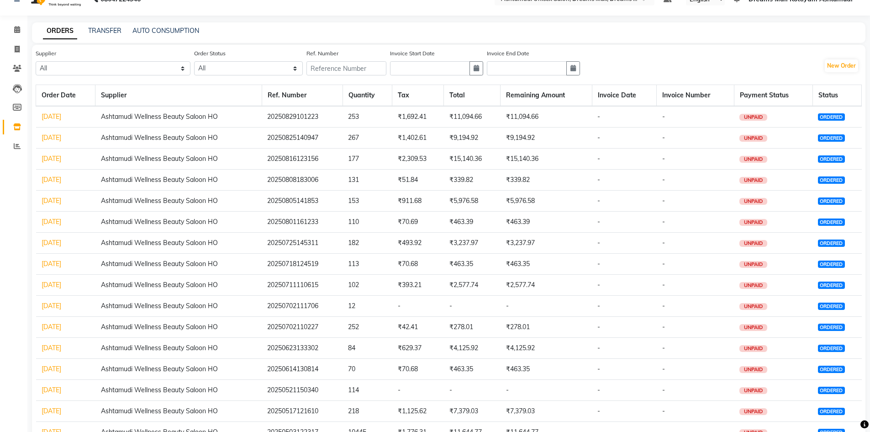
scroll to position [0, 0]
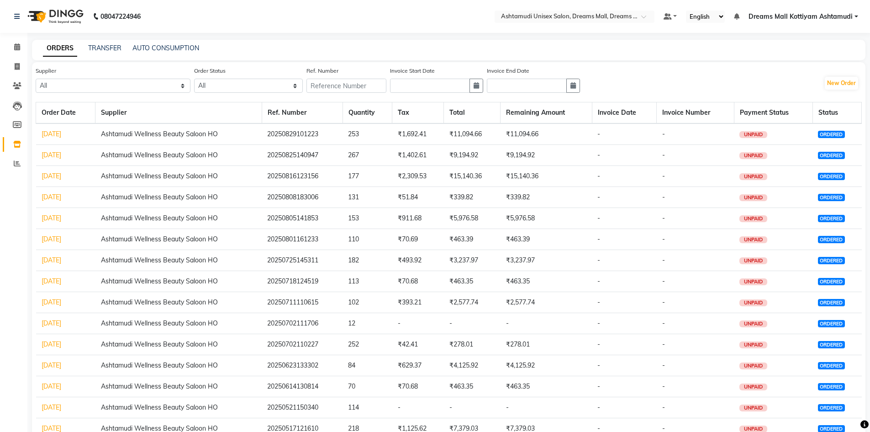
click at [55, 133] on link "29-08-2025" at bounding box center [52, 134] width 20 height 8
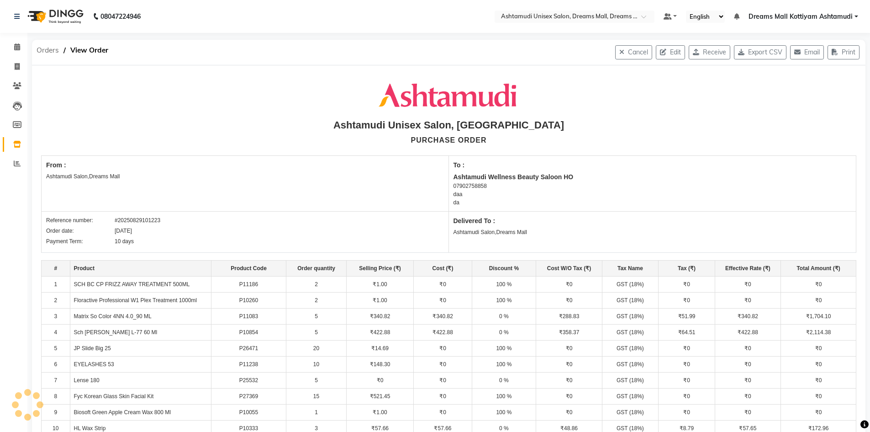
click at [44, 48] on span "Orders" at bounding box center [48, 50] width 32 height 16
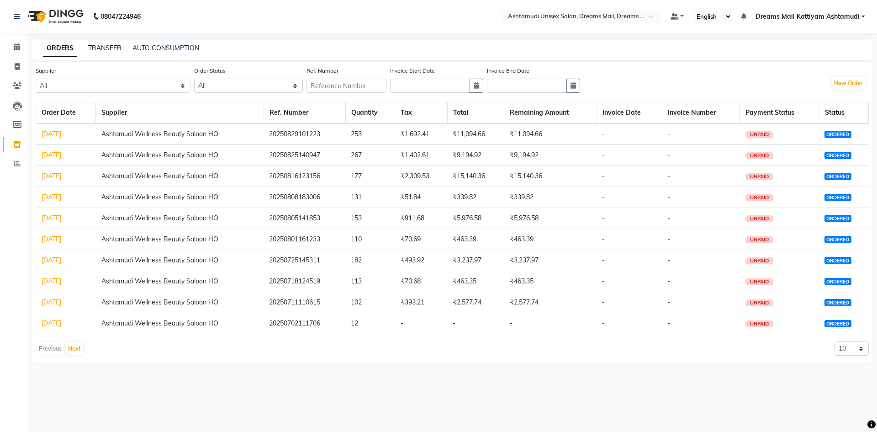
click at [94, 45] on link "TRANSFER" at bounding box center [104, 48] width 33 height 8
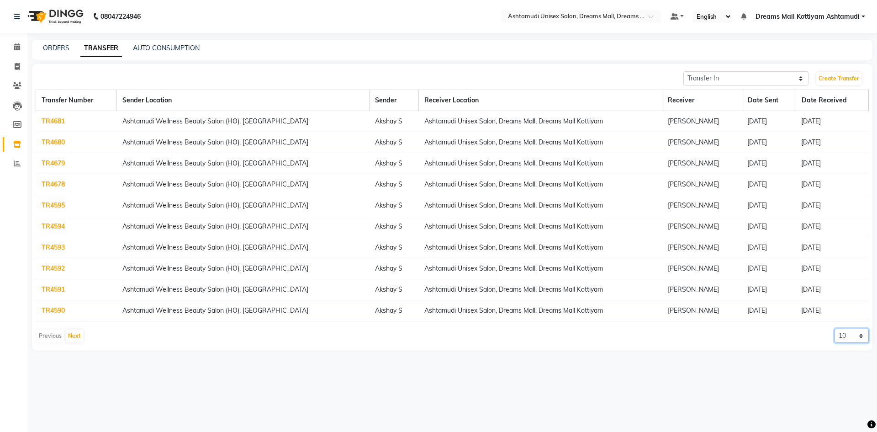
click at [859, 337] on select "10 20 50 100" at bounding box center [851, 335] width 34 height 14
select select "50"
click at [834, 328] on select "10 20 50 100" at bounding box center [851, 335] width 34 height 14
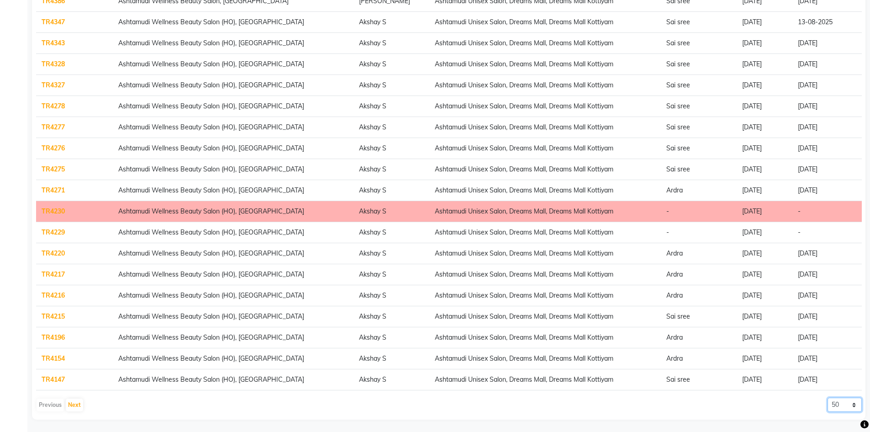
scroll to position [773, 0]
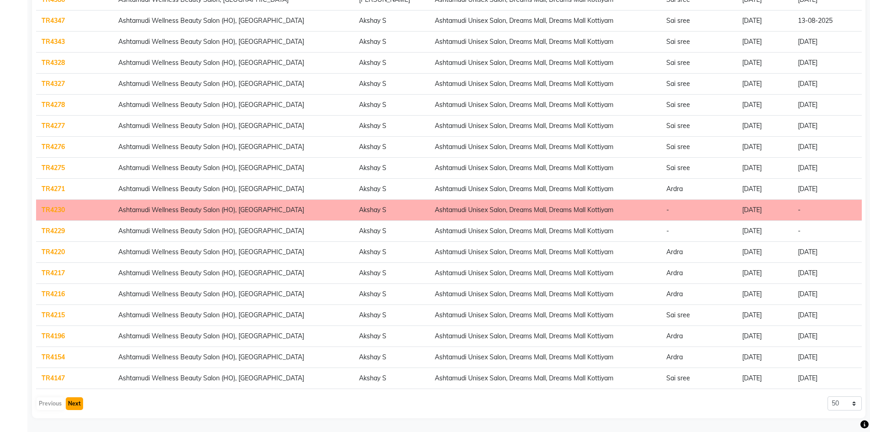
click at [78, 403] on button "Next" at bounding box center [74, 403] width 17 height 13
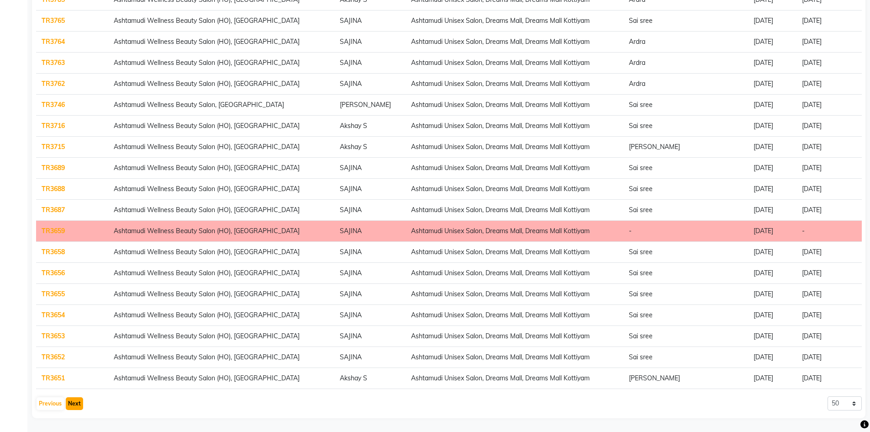
click at [74, 399] on button "Next" at bounding box center [74, 403] width 17 height 13
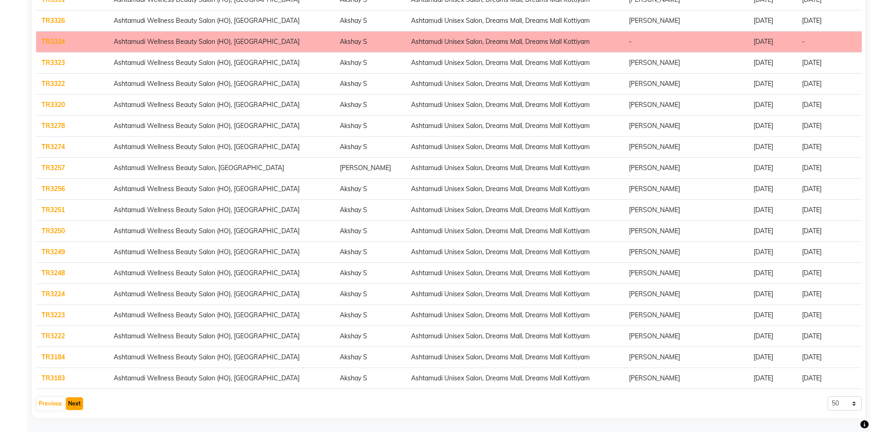
click at [74, 399] on button "Next" at bounding box center [74, 403] width 17 height 13
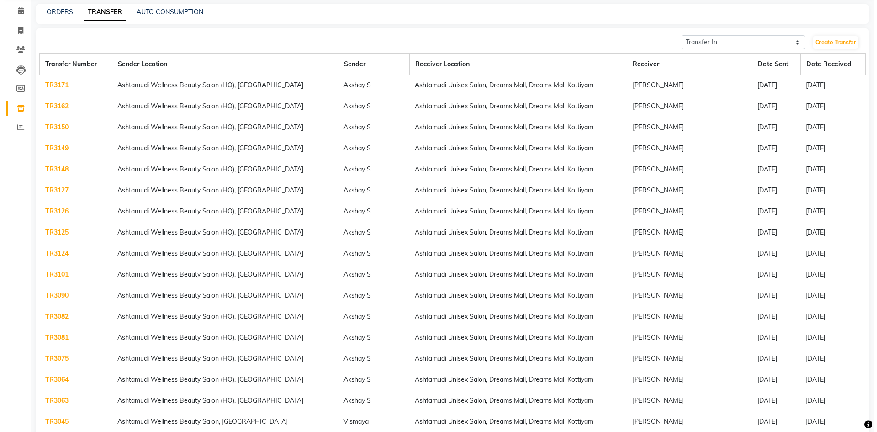
scroll to position [0, 0]
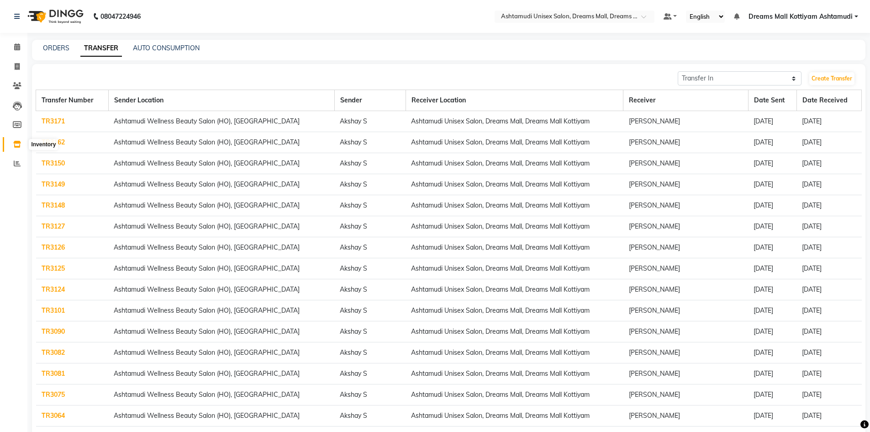
click at [17, 141] on icon at bounding box center [17, 144] width 8 height 7
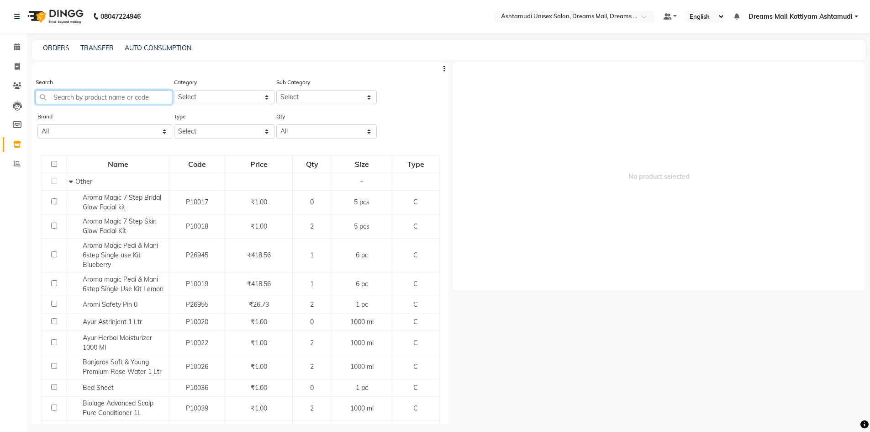
click at [63, 93] on input "text" at bounding box center [104, 97] width 137 height 14
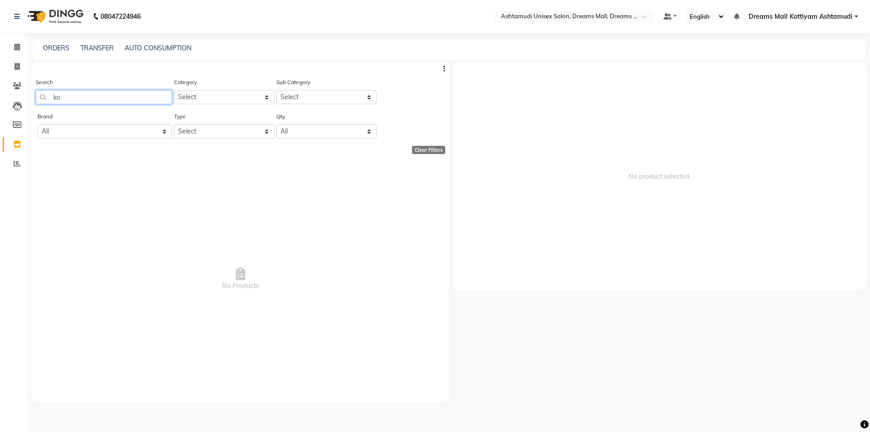
type input "k"
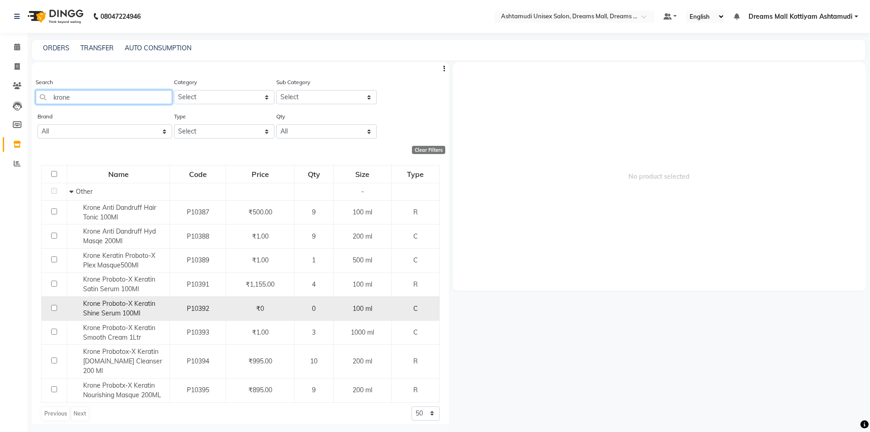
type input "krone"
click at [56, 308] on input "checkbox" at bounding box center [54, 308] width 6 height 6
checkbox input "true"
select select
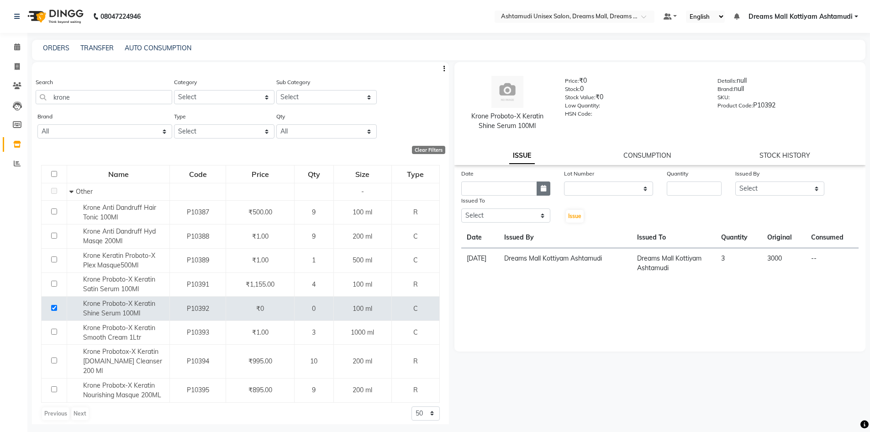
click at [543, 191] on button "button" at bounding box center [544, 188] width 14 height 14
select select "9"
select select "2025"
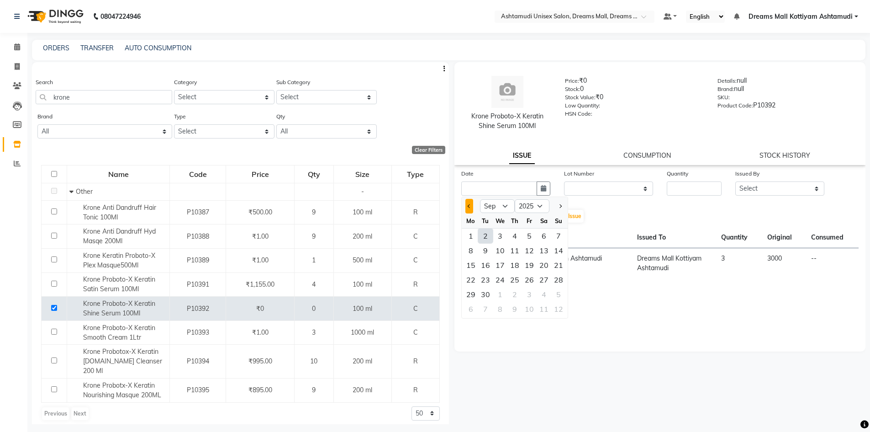
click at [471, 207] on button "Previous month" at bounding box center [469, 206] width 8 height 15
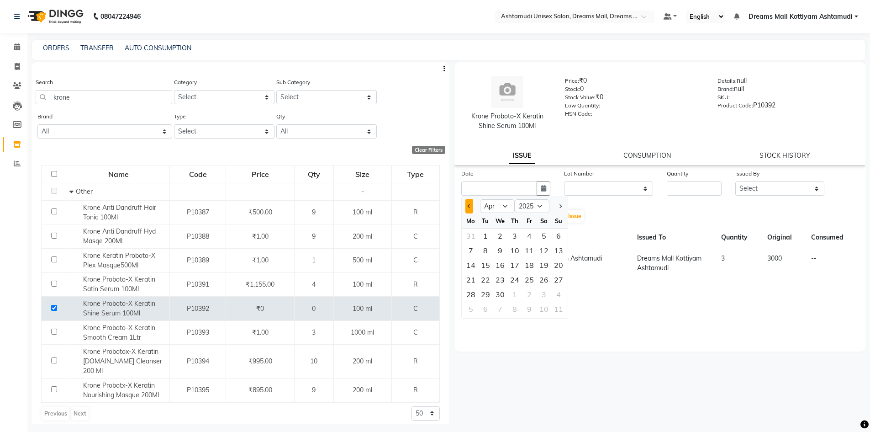
click at [471, 207] on button "Previous month" at bounding box center [469, 206] width 8 height 15
select select "2"
click at [543, 236] on div "1" at bounding box center [544, 235] width 15 height 15
type input "01-02-2025"
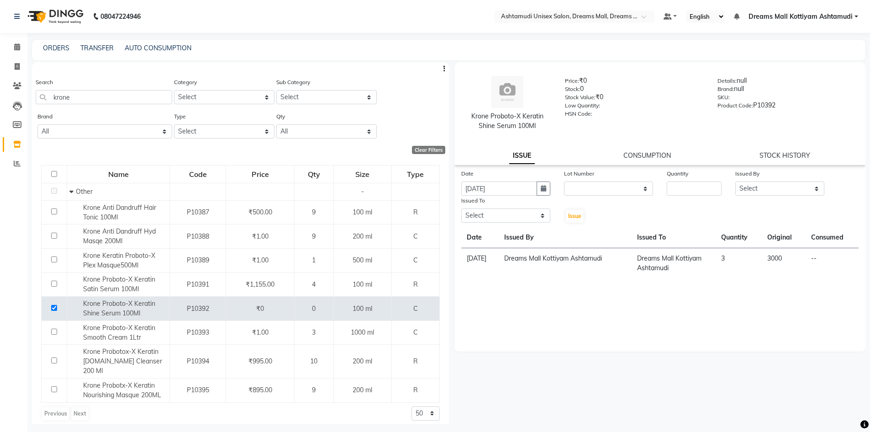
drag, startPoint x: 543, startPoint y: 236, endPoint x: 522, endPoint y: 317, distance: 84.3
click at [520, 319] on div "Date 01-02-2025 Lot Number None Quantity Issued By Select ANJANA AOTULA LONGCHA…" at bounding box center [659, 260] width 411 height 183
click at [649, 153] on link "CONSUMPTION" at bounding box center [646, 155] width 47 height 8
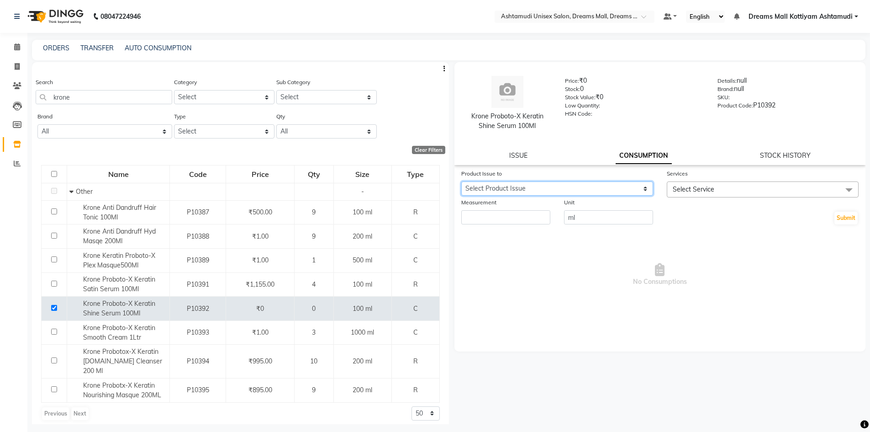
click at [613, 185] on select "Select Product Issue 2025-08-31, Issued to: , Balance: 3000" at bounding box center [557, 188] width 192 height 14
click at [512, 155] on link "ISSUE" at bounding box center [518, 155] width 18 height 8
select select
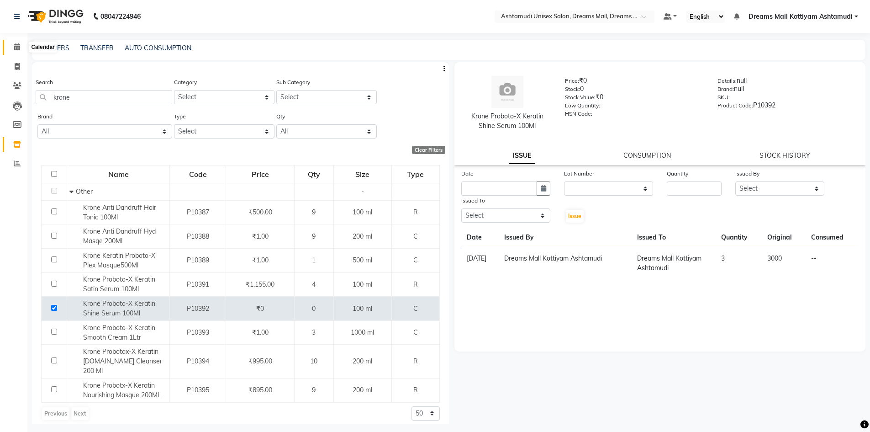
click at [15, 49] on icon at bounding box center [17, 46] width 6 height 7
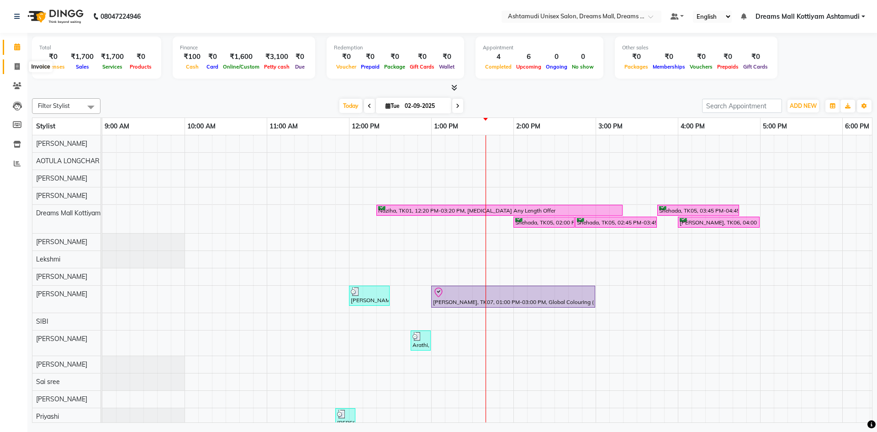
click at [18, 68] on icon at bounding box center [17, 66] width 5 height 7
select select "7264"
select select "service"
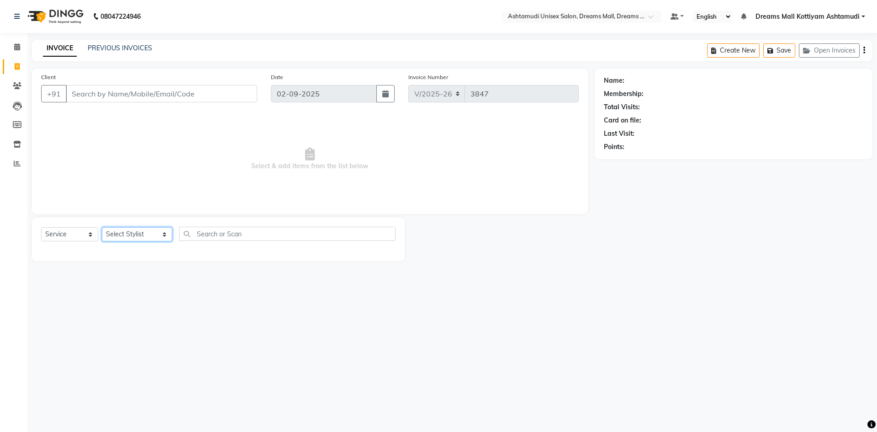
click at [139, 240] on select "Select Stylist ANJANA AOTULA LONGCHAR ARUN VASUDEV BIKI SARKI BINU SHERPA Dream…" at bounding box center [137, 234] width 70 height 14
select select "63664"
click at [102, 227] on select "Select Stylist ANJANA AOTULA LONGCHAR ARUN VASUDEV BIKI SARKI BINU SHERPA Dream…" at bounding box center [137, 234] width 70 height 14
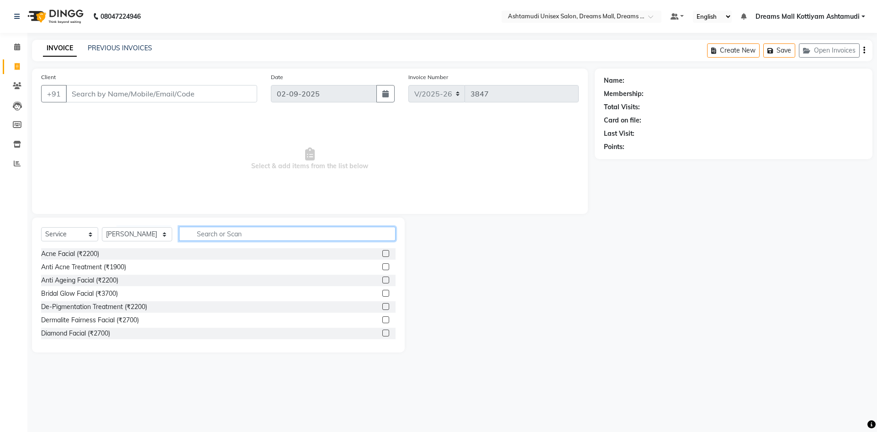
click at [211, 234] on input "text" at bounding box center [287, 234] width 216 height 14
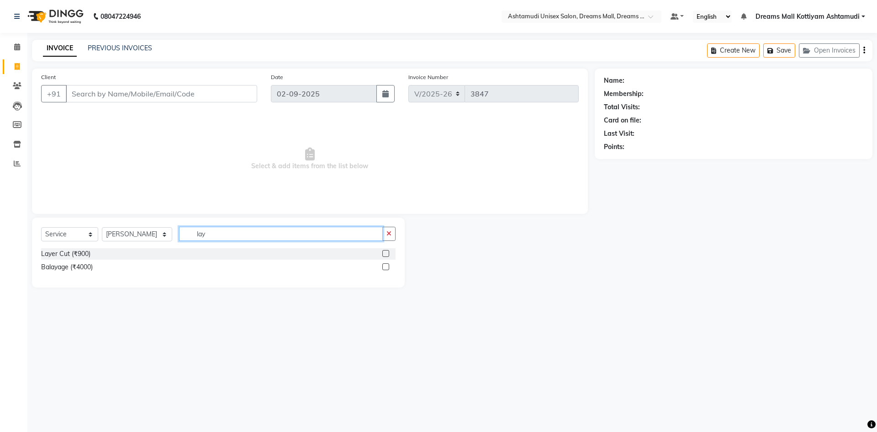
type input "lay"
click at [383, 253] on label at bounding box center [385, 253] width 7 height 7
click at [383, 253] on input "checkbox" at bounding box center [385, 254] width 6 height 6
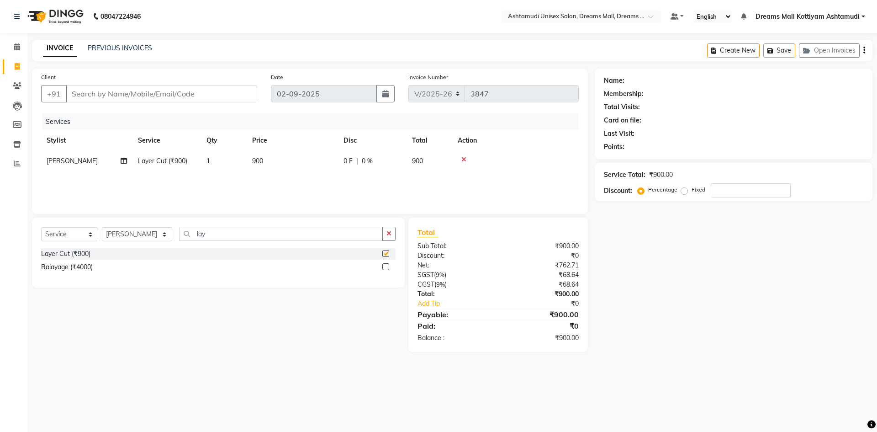
checkbox input "false"
click at [139, 237] on select "Select Stylist ANJANA AOTULA LONGCHAR ARUN VASUDEV BIKI SARKI BINU SHERPA Dream…" at bounding box center [137, 234] width 70 height 14
select select "62099"
click at [102, 227] on select "Select Stylist ANJANA AOTULA LONGCHAR ARUN VASUDEV BIKI SARKI BINU SHERPA Dream…" at bounding box center [137, 234] width 70 height 14
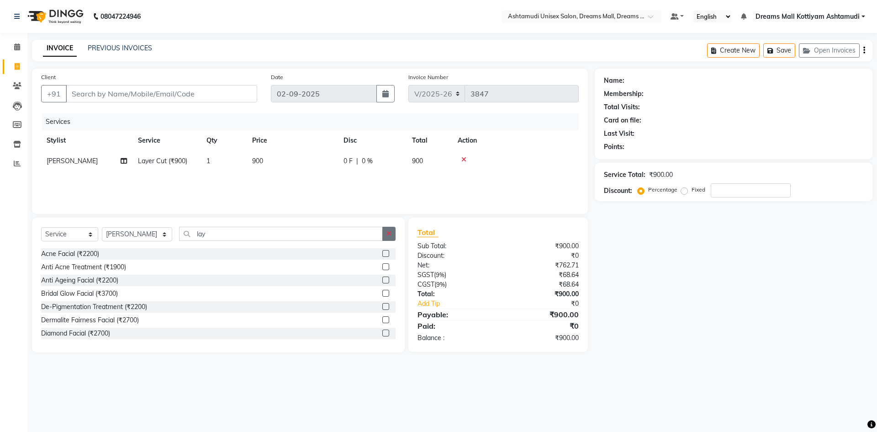
click at [388, 235] on icon "button" at bounding box center [388, 233] width 5 height 6
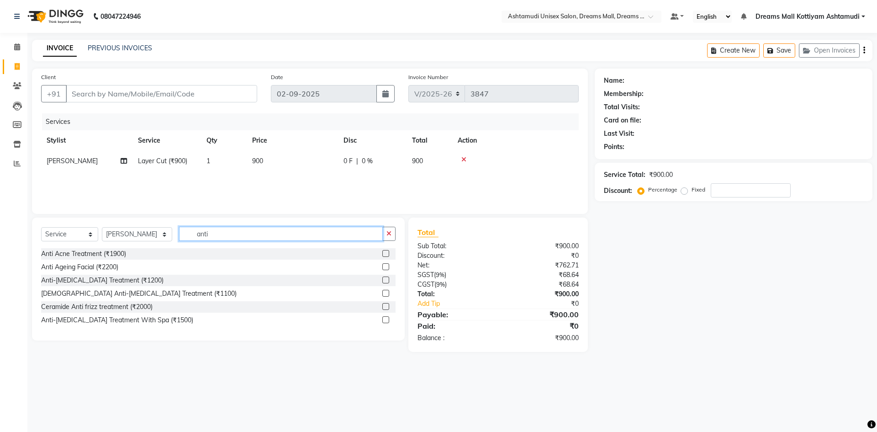
type input "anti"
click at [385, 278] on label at bounding box center [385, 279] width 7 height 7
click at [385, 278] on input "checkbox" at bounding box center [385, 280] width 6 height 6
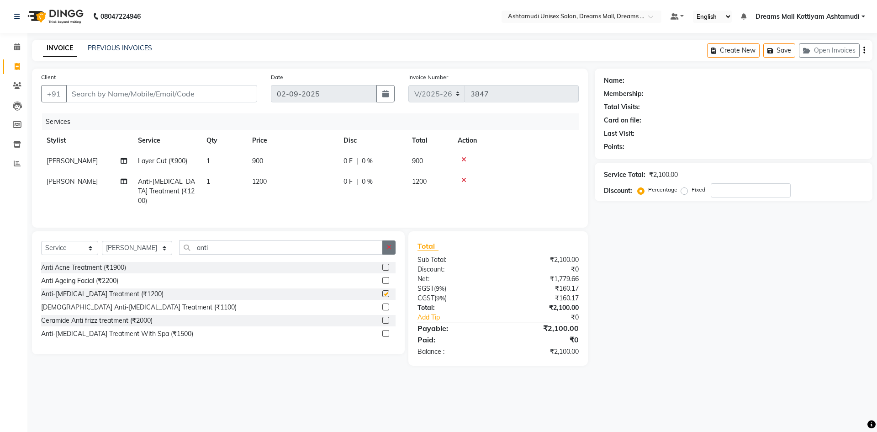
checkbox input "false"
click at [389, 244] on icon "button" at bounding box center [388, 247] width 5 height 6
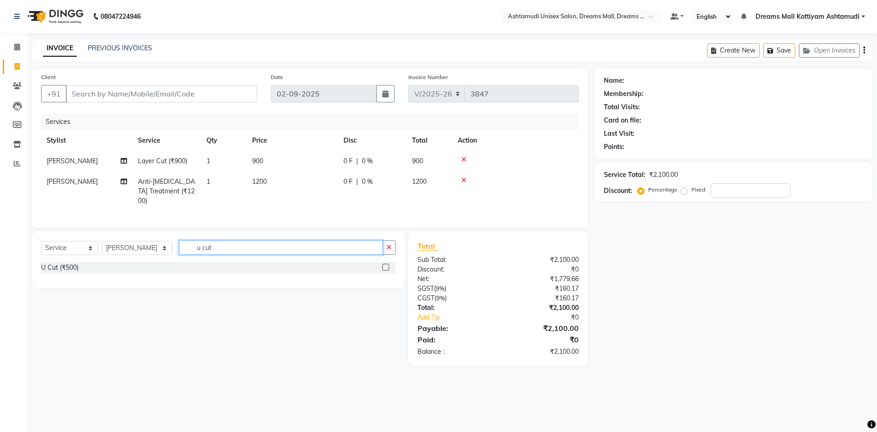
type input "u cut"
click at [385, 263] on label at bounding box center [385, 266] width 7 height 7
click at [385, 264] on input "checkbox" at bounding box center [385, 267] width 6 height 6
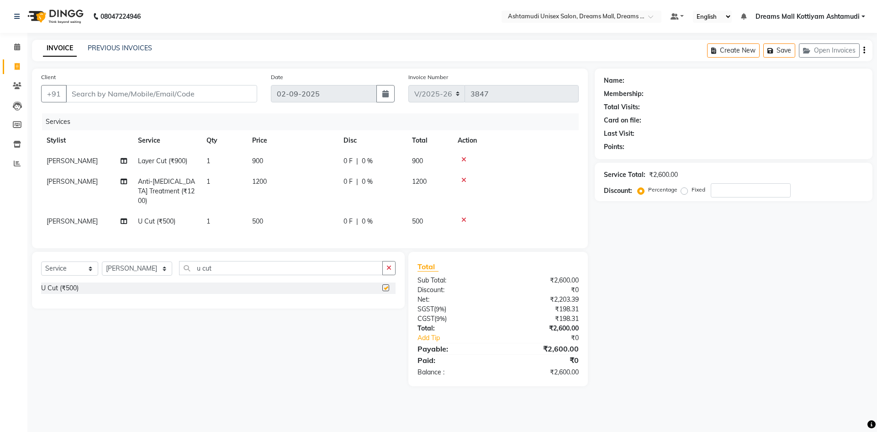
checkbox input "false"
click at [134, 93] on input "Client" at bounding box center [161, 93] width 191 height 17
type input "8"
type input "0"
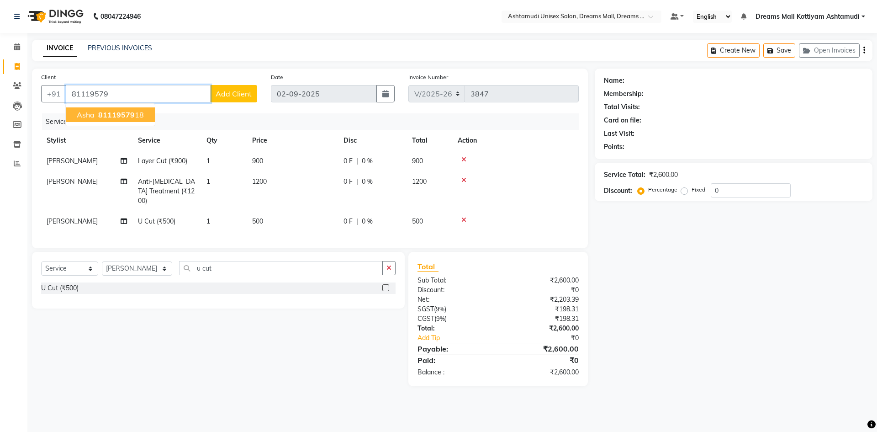
click at [132, 113] on span "81119579" at bounding box center [116, 114] width 37 height 9
type input "8111957918"
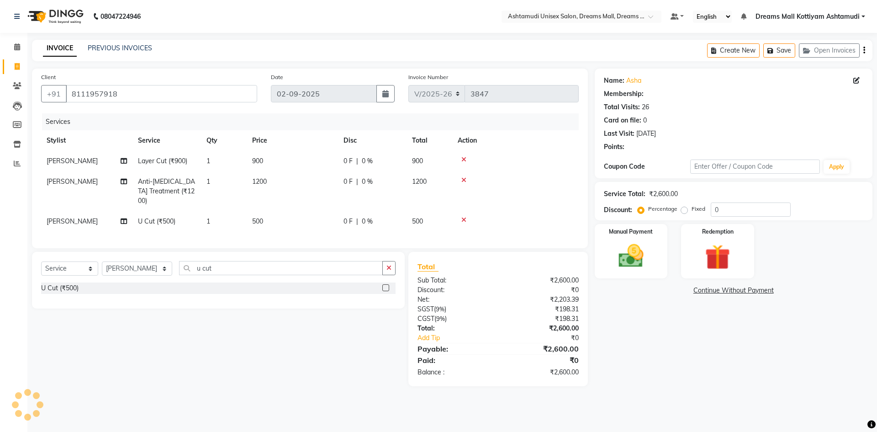
select select "1: Object"
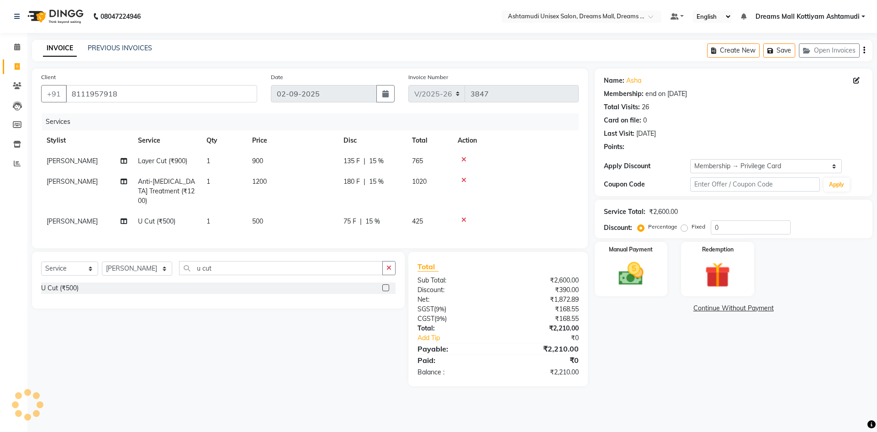
type input "15"
click at [617, 275] on img at bounding box center [631, 273] width 42 height 30
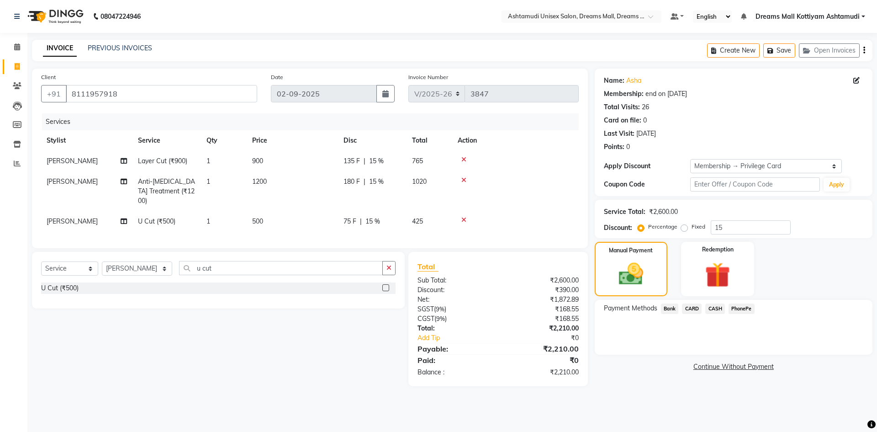
click at [712, 306] on span "CASH" at bounding box center [715, 308] width 20 height 11
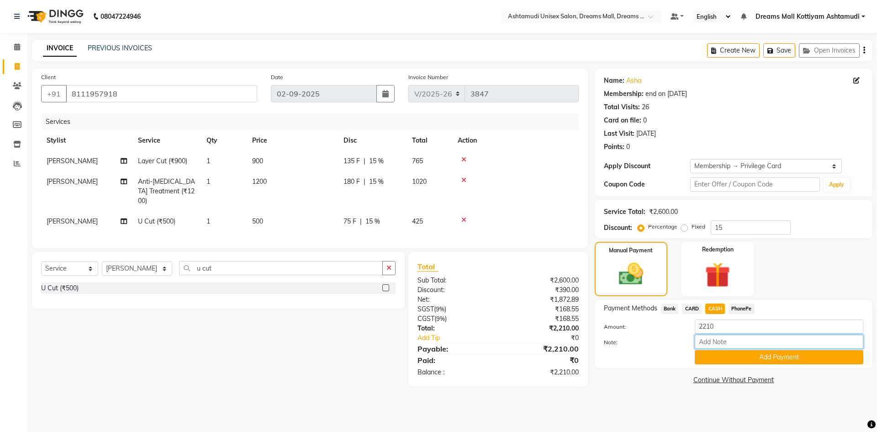
click at [729, 344] on input "Note:" at bounding box center [779, 341] width 169 height 14
type input "[PERSON_NAME]"
click at [755, 363] on button "Add Payment" at bounding box center [779, 357] width 169 height 14
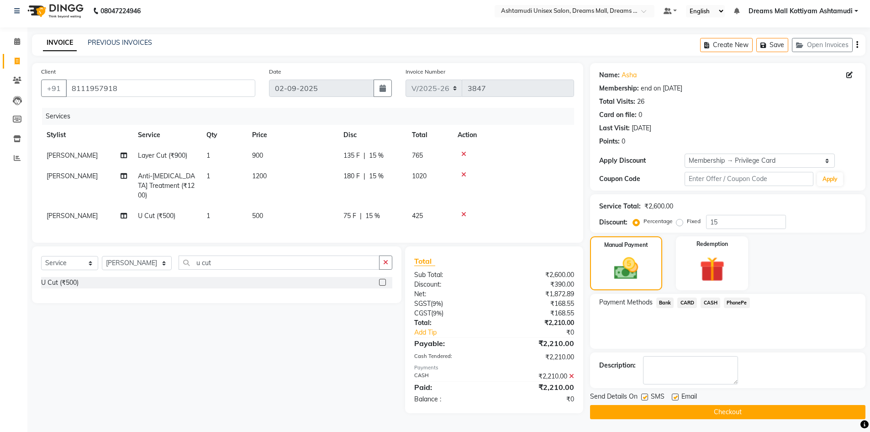
scroll to position [6, 0]
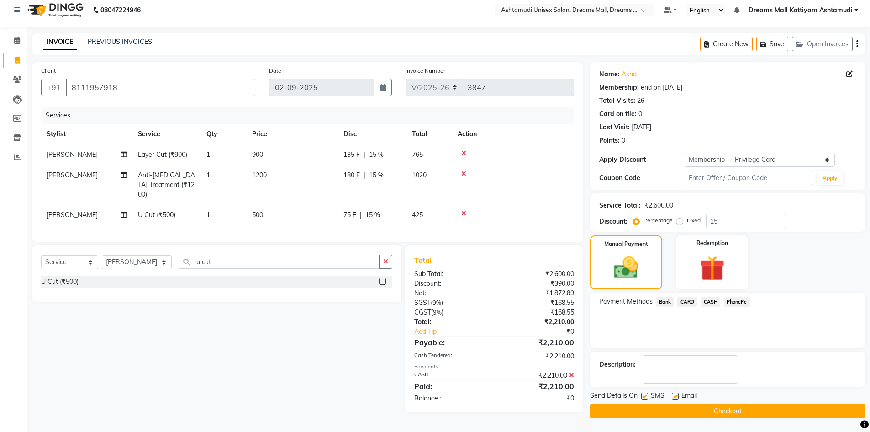
click at [734, 408] on button "Checkout" at bounding box center [727, 411] width 275 height 14
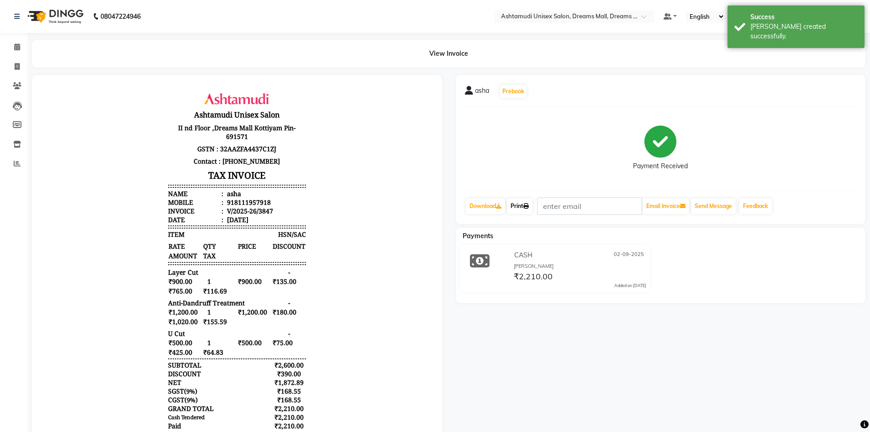
click at [521, 204] on link "Print" at bounding box center [520, 206] width 26 height 16
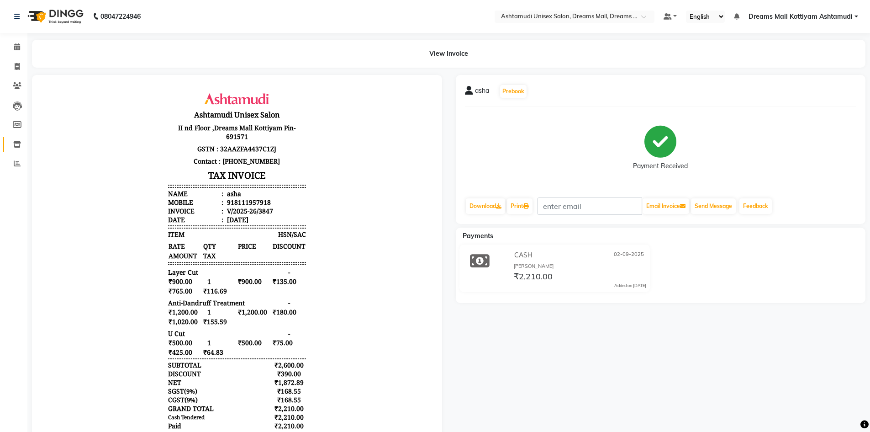
click at [17, 137] on link "Inventory" at bounding box center [14, 144] width 22 height 15
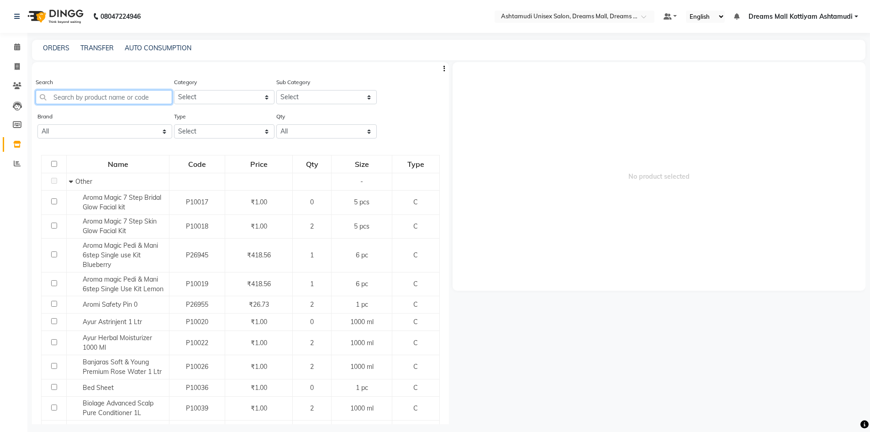
click at [58, 96] on input "text" at bounding box center [104, 97] width 137 height 14
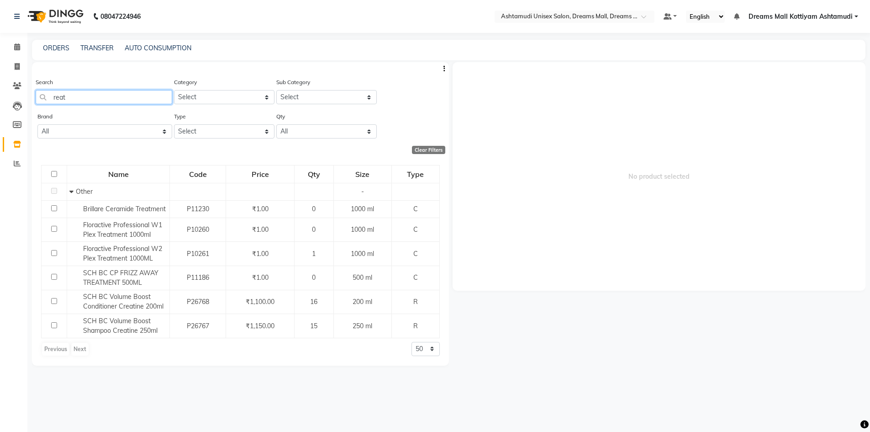
type input "reat"
click at [433, 350] on select "50 100 500" at bounding box center [425, 349] width 28 height 14
click at [411, 342] on select "50 100 500" at bounding box center [425, 349] width 28 height 14
click at [431, 349] on select "50 100 500" at bounding box center [425, 349] width 28 height 14
select select "500"
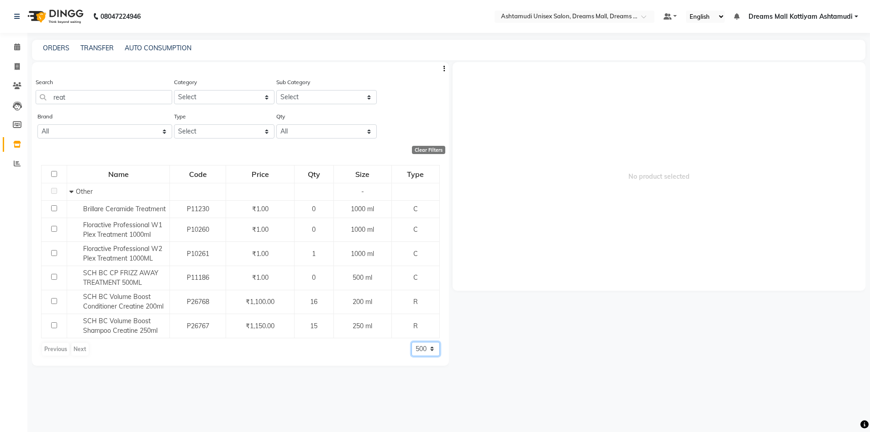
click at [411, 342] on select "50 100 500" at bounding box center [425, 349] width 28 height 14
click at [16, 44] on icon at bounding box center [17, 46] width 6 height 7
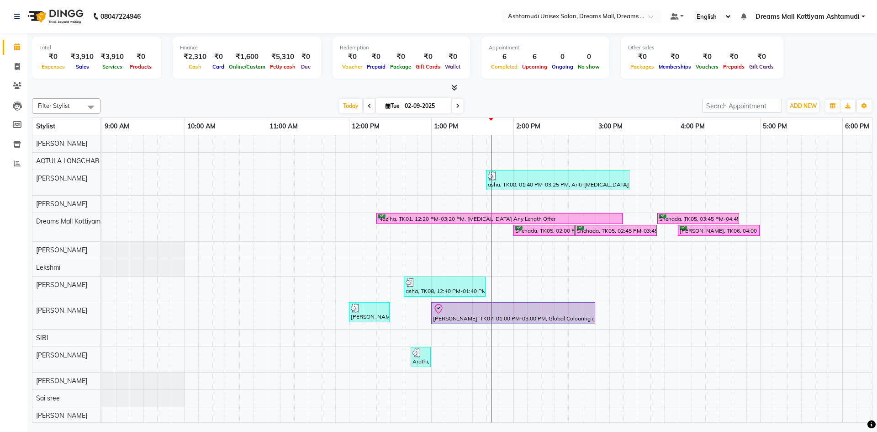
click at [456, 87] on icon at bounding box center [454, 87] width 6 height 7
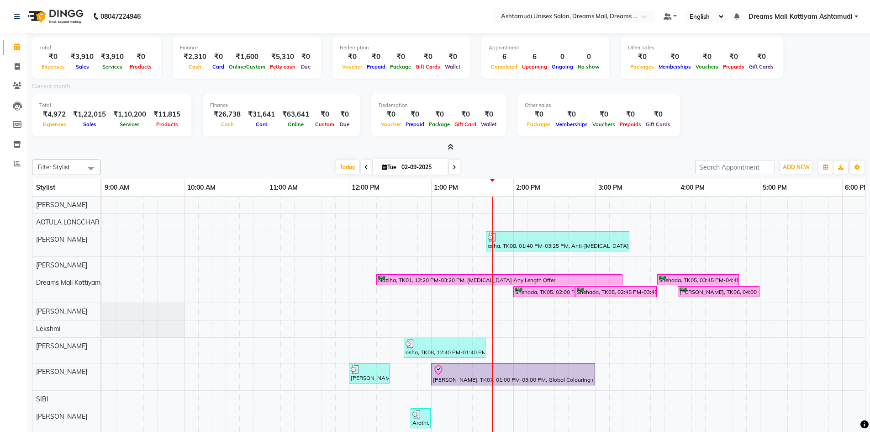
click at [453, 145] on icon at bounding box center [451, 146] width 6 height 7
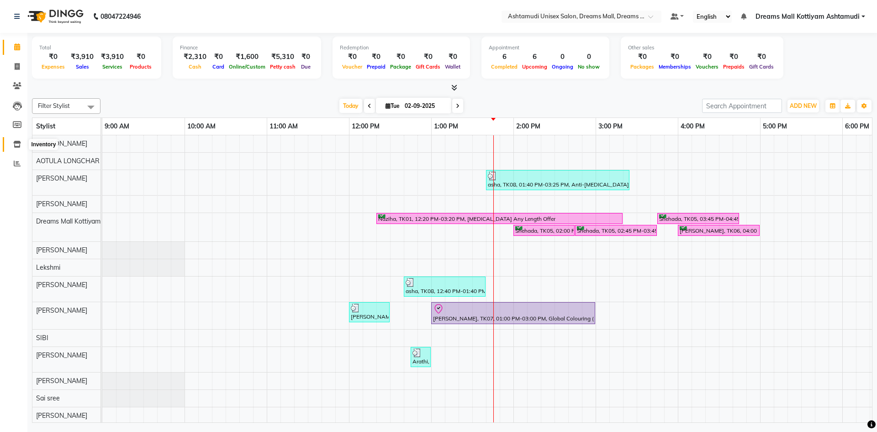
click at [17, 145] on icon at bounding box center [17, 144] width 8 height 7
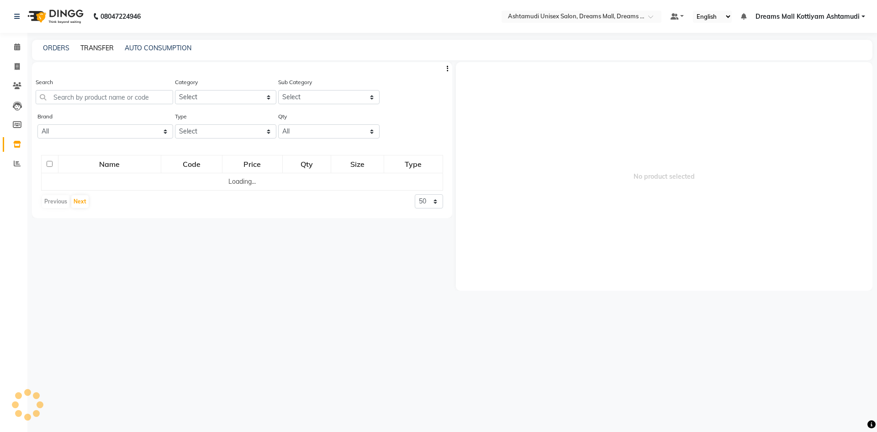
click at [87, 46] on link "TRANSFER" at bounding box center [96, 48] width 33 height 8
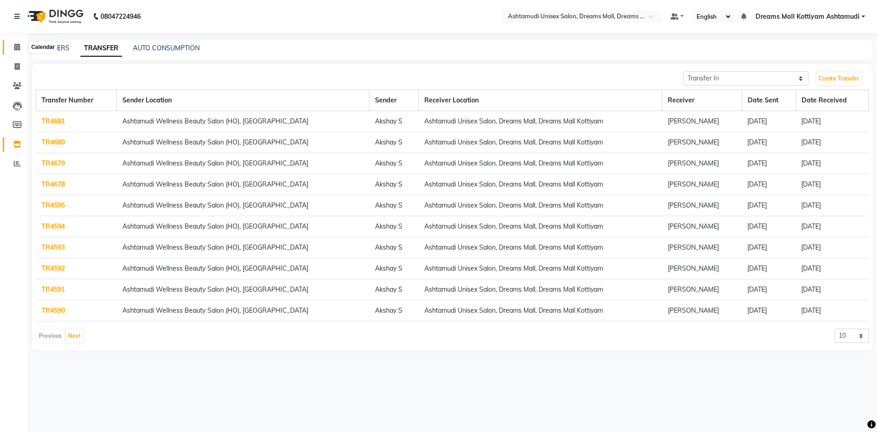
click at [18, 48] on icon at bounding box center [17, 46] width 6 height 7
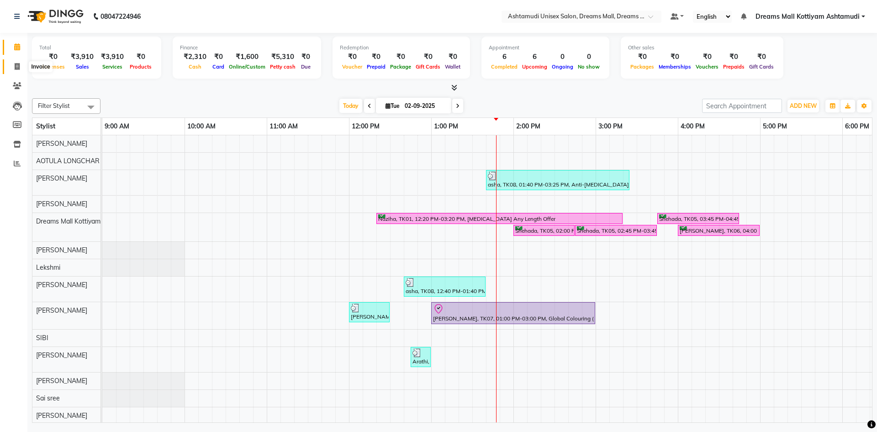
click at [16, 67] on icon at bounding box center [17, 66] width 5 height 7
select select "service"
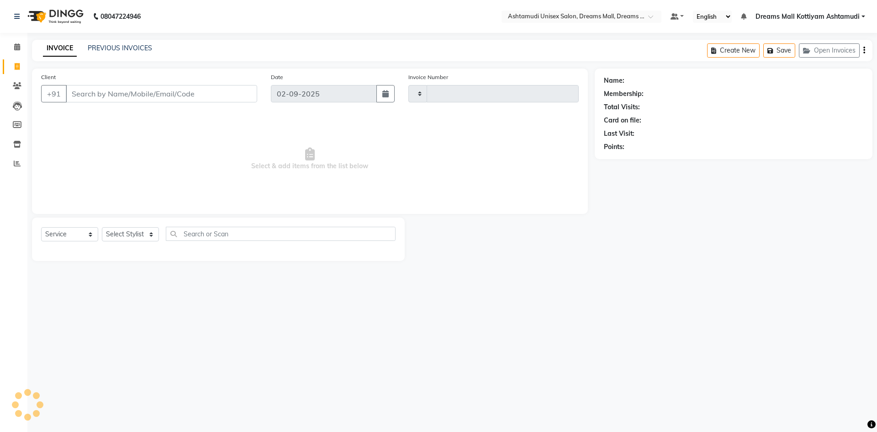
type input "3848"
select select "7264"
click at [108, 43] on div "INVOICE PREVIOUS INVOICES Create New Save Open Invoices" at bounding box center [452, 50] width 840 height 21
click at [109, 51] on link "PREVIOUS INVOICES" at bounding box center [120, 48] width 64 height 8
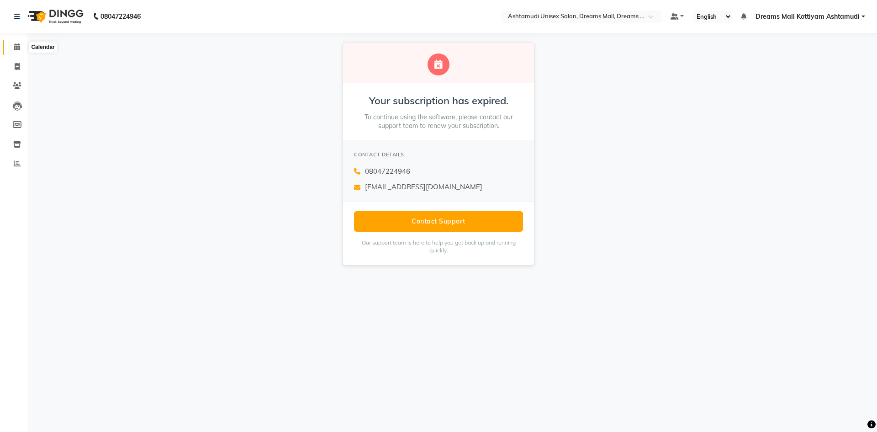
click at [13, 49] on span at bounding box center [17, 47] width 16 height 11
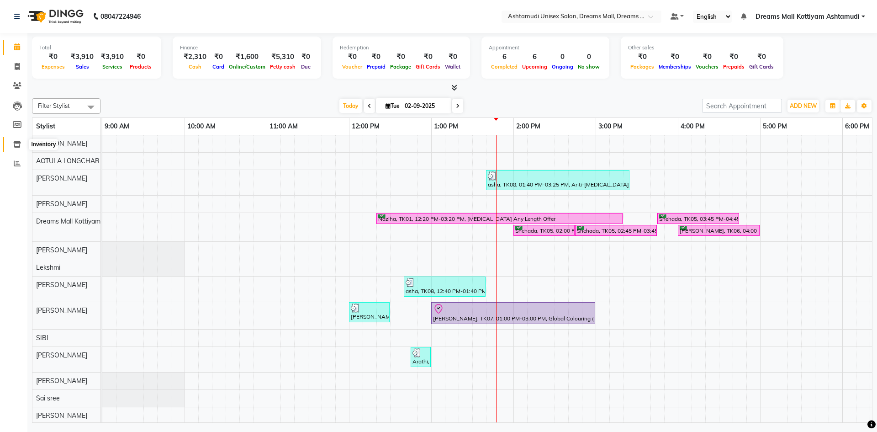
click at [15, 140] on span at bounding box center [17, 144] width 16 height 11
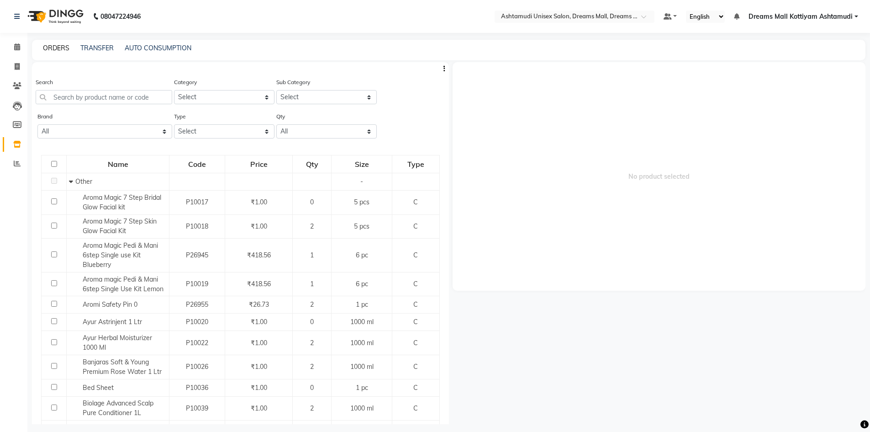
click at [49, 50] on link "ORDERS" at bounding box center [56, 48] width 26 height 8
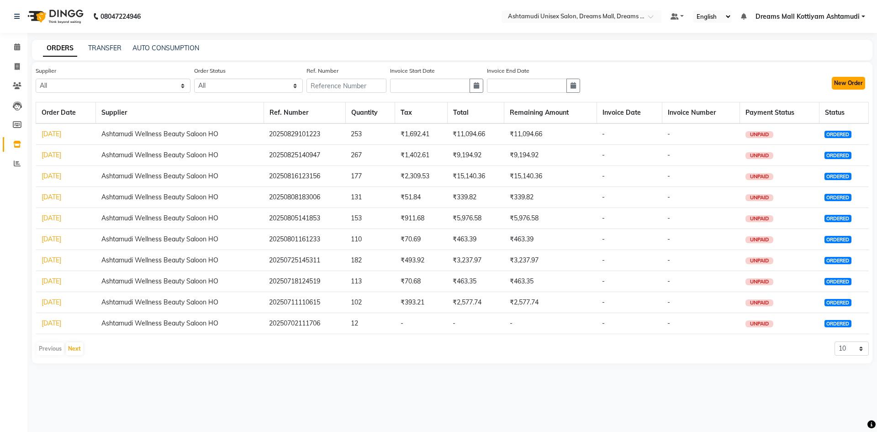
click at [843, 82] on button "New Order" at bounding box center [848, 83] width 33 height 13
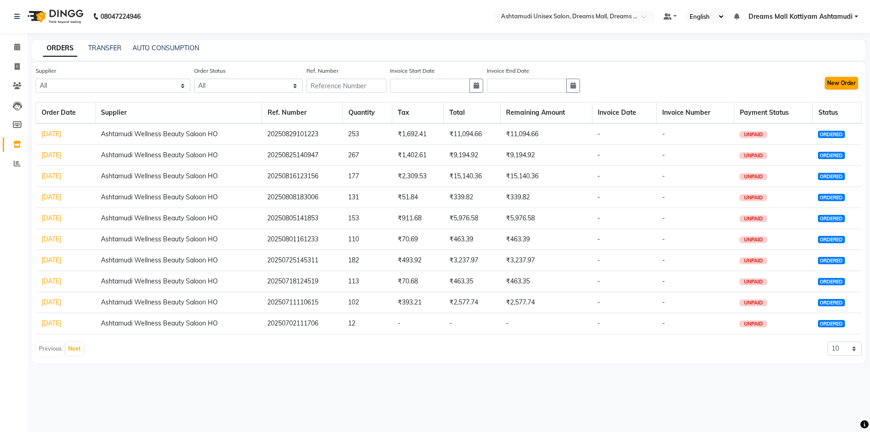
select select "true"
select select "3194"
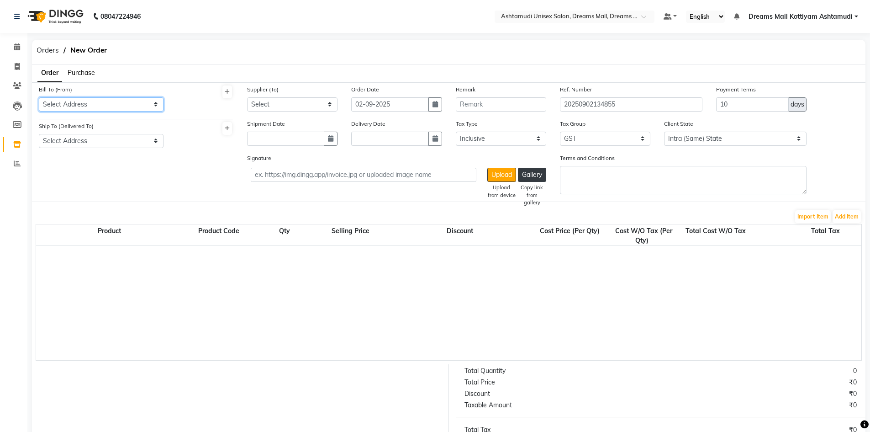
click at [95, 100] on select "Select Address Ashtamudi Salon,Dreams Mall Ashtamudi Salon,Dreams Mall" at bounding box center [101, 104] width 125 height 14
select select "1199"
click at [39, 97] on select "Select Address Ashtamudi Salon,Dreams Mall Ashtamudi Salon,Dreams Mall" at bounding box center [101, 104] width 125 height 14
click at [95, 131] on div "Ship To (Delivered To) Select Address Ashtamudi Salon,Dreams Mall" at bounding box center [101, 134] width 125 height 27
click at [96, 138] on select "Select Address Ashtamudi Salon,Dreams Mall" at bounding box center [101, 141] width 125 height 14
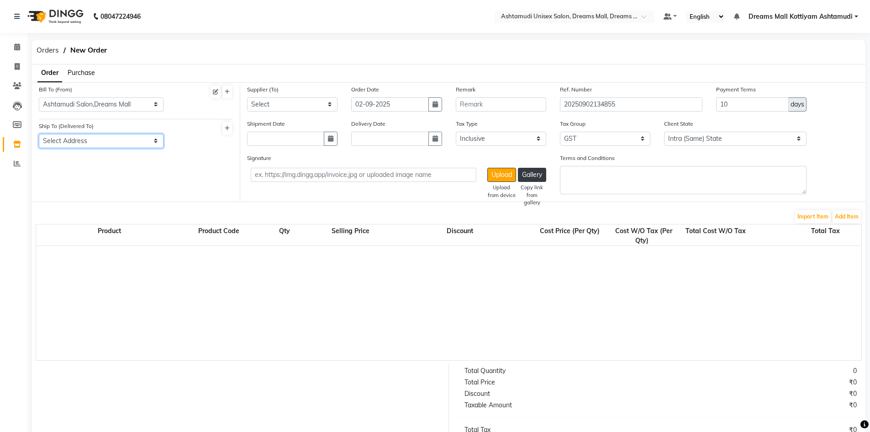
select select "1198"
click at [39, 134] on select "Select Address Ashtamudi Salon,Dreams Mall" at bounding box center [101, 141] width 125 height 14
click at [324, 106] on select "Select Ashtamudi Wellness Beauty Saloon HO" at bounding box center [292, 104] width 90 height 14
select select "3336"
click at [247, 97] on select "Select Ashtamudi Wellness Beauty Saloon HO" at bounding box center [292, 104] width 90 height 14
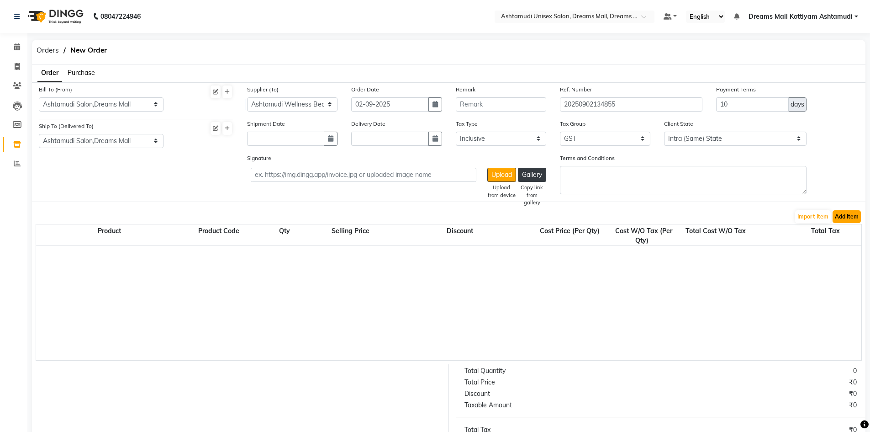
click at [849, 215] on button "Add Item" at bounding box center [846, 216] width 28 height 13
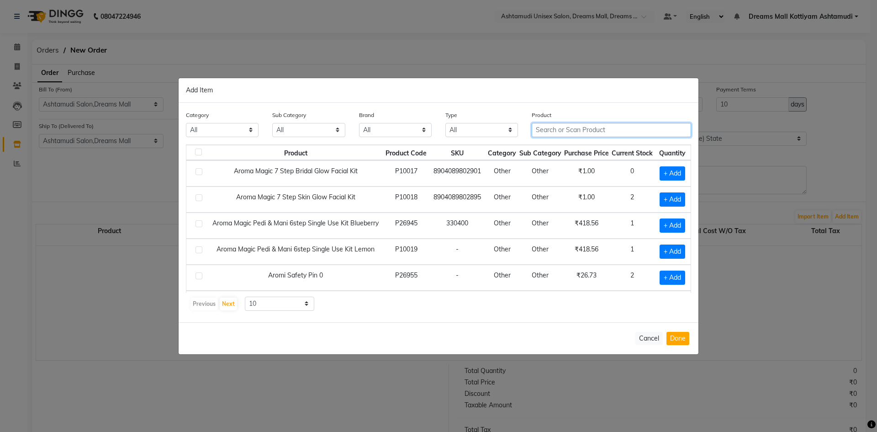
click at [586, 133] on input "text" at bounding box center [611, 130] width 159 height 14
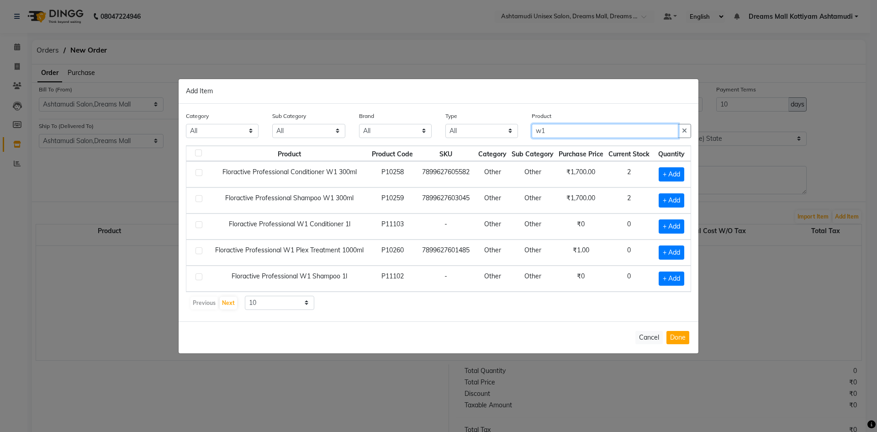
type input "w1"
click at [205, 253] on td at bounding box center [197, 252] width 23 height 26
click at [201, 251] on label at bounding box center [198, 250] width 7 height 7
click at [201, 251] on input "checkbox" at bounding box center [198, 251] width 6 height 6
checkbox input "true"
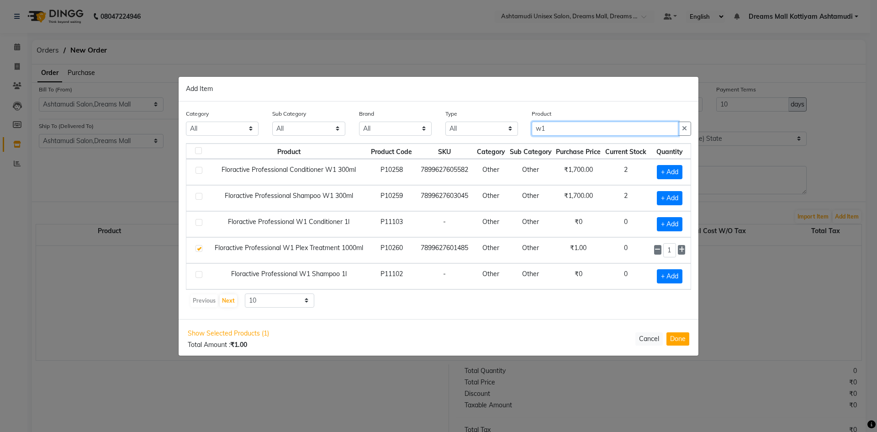
click at [562, 128] on input "w1" at bounding box center [605, 128] width 147 height 14
type input "w"
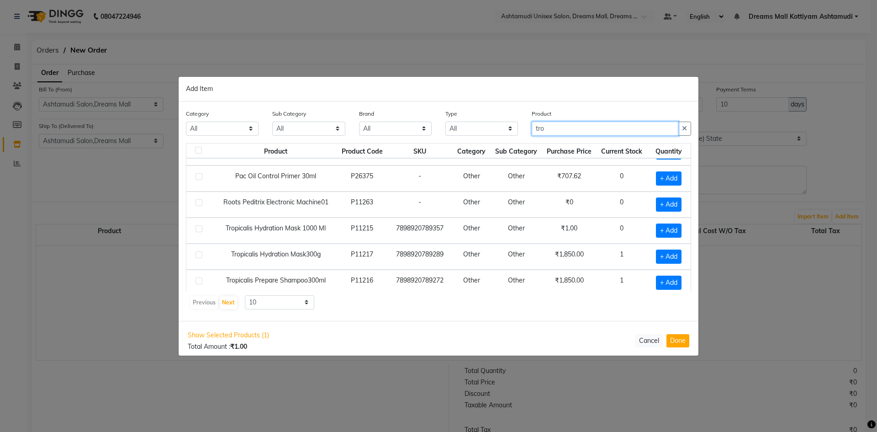
scroll to position [76, 0]
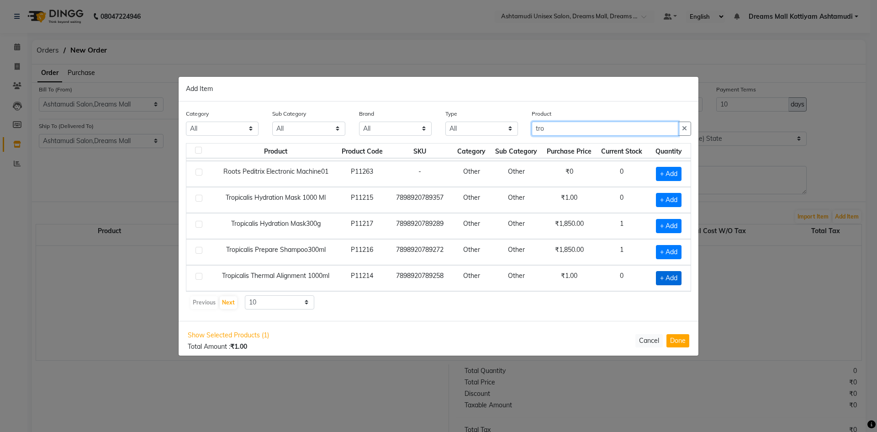
type input "tro"
click at [662, 277] on span "+ Add" at bounding box center [669, 278] width 26 height 14
checkbox input "true"
click at [566, 129] on input "tro" at bounding box center [605, 128] width 147 height 14
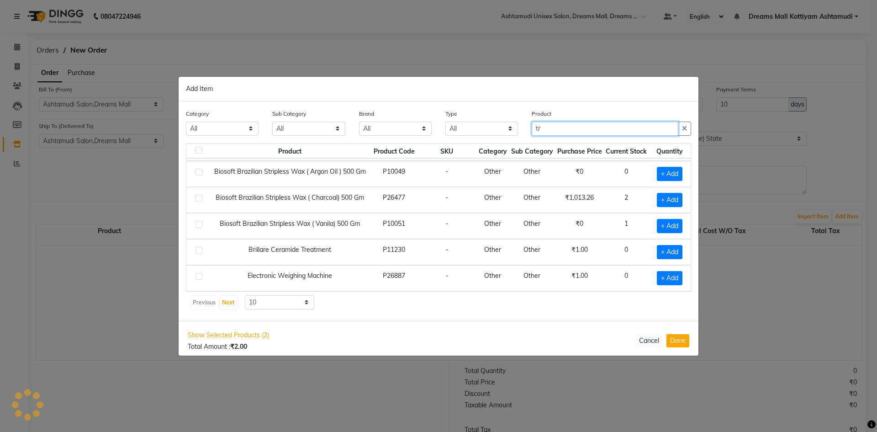
type input "t"
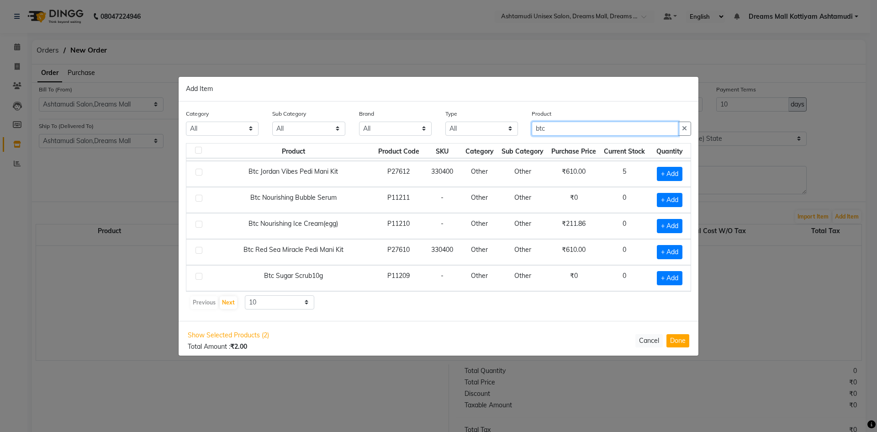
type input "btc"
click at [197, 171] on label at bounding box center [198, 172] width 7 height 7
click at [197, 171] on input "checkbox" at bounding box center [198, 172] width 6 height 6
checkbox input "true"
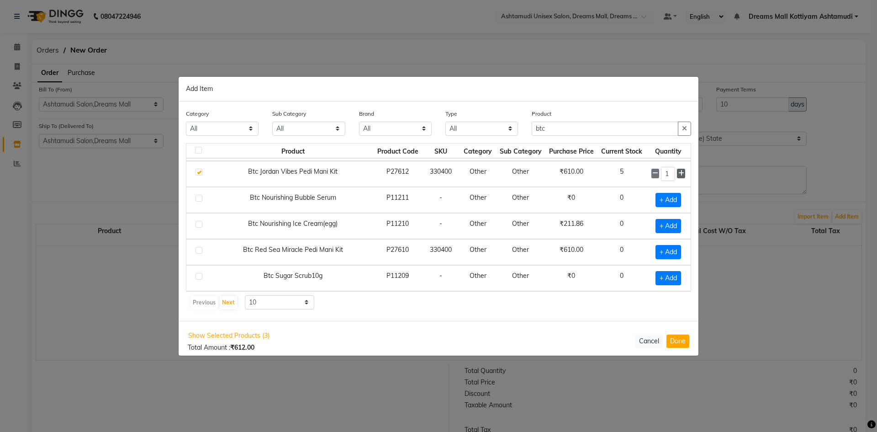
click at [678, 171] on icon at bounding box center [681, 173] width 6 height 6
type input "5"
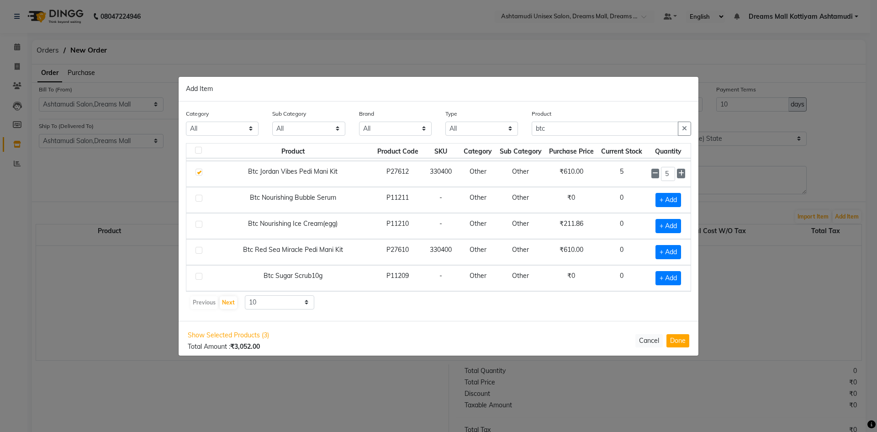
click at [198, 248] on label at bounding box center [198, 250] width 7 height 7
click at [198, 248] on input "checkbox" at bounding box center [198, 251] width 6 height 6
checkbox input "true"
click at [678, 251] on icon at bounding box center [681, 251] width 6 height 6
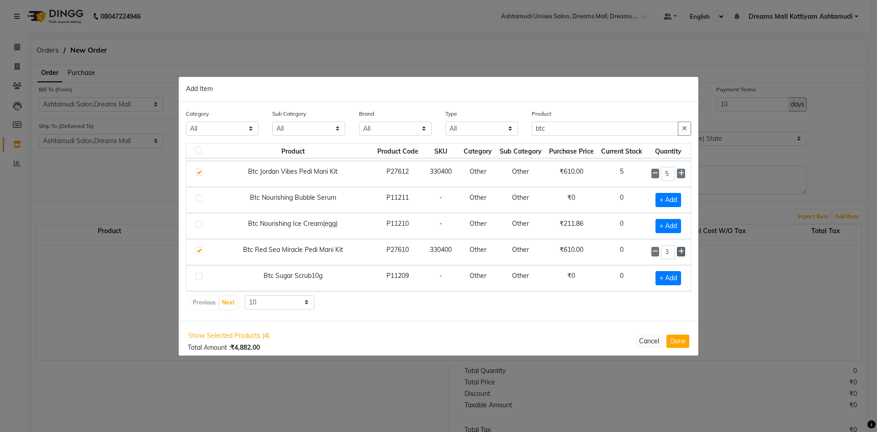
click at [678, 251] on icon at bounding box center [681, 251] width 6 height 6
type input "5"
click at [228, 301] on button "Next" at bounding box center [228, 302] width 17 height 13
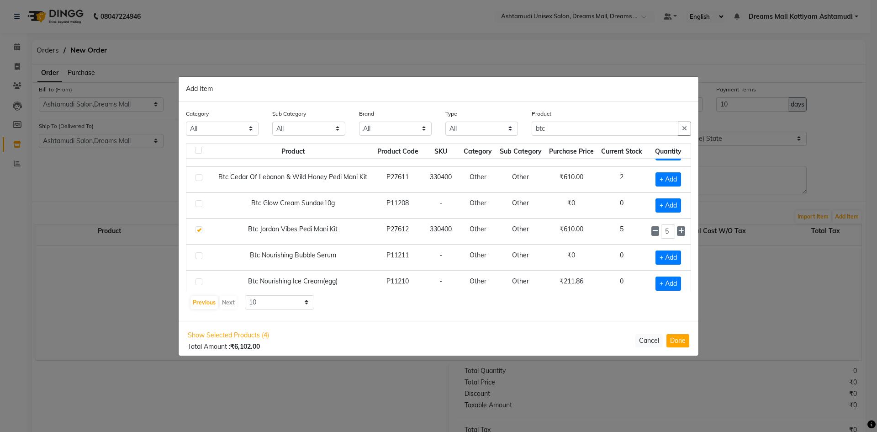
scroll to position [0, 0]
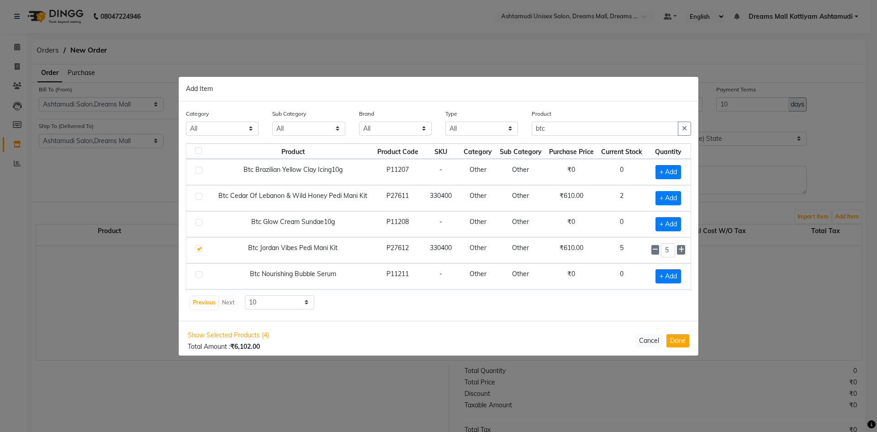
click at [199, 197] on label at bounding box center [198, 196] width 7 height 7
click at [199, 197] on input "checkbox" at bounding box center [198, 197] width 6 height 6
checkbox input "true"
click at [677, 195] on span at bounding box center [681, 198] width 8 height 10
click at [678, 195] on icon at bounding box center [681, 197] width 6 height 6
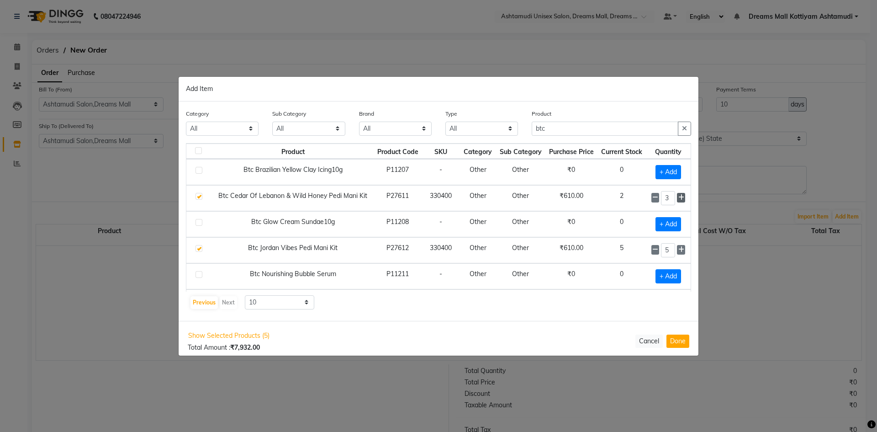
click at [678, 195] on icon at bounding box center [681, 197] width 6 height 6
type input "5"
click at [576, 126] on input "btc" at bounding box center [605, 128] width 147 height 14
type input "b"
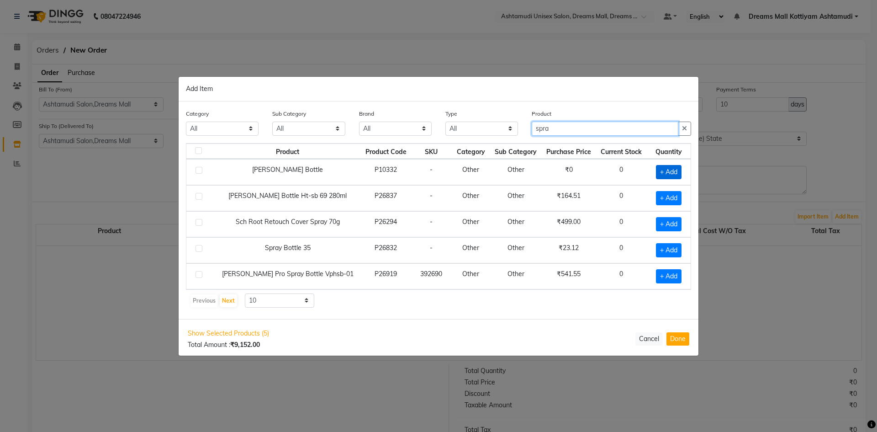
type input "spra"
click at [669, 170] on span "+ Add" at bounding box center [669, 172] width 26 height 14
checkbox input "true"
click at [678, 171] on icon at bounding box center [681, 171] width 6 height 6
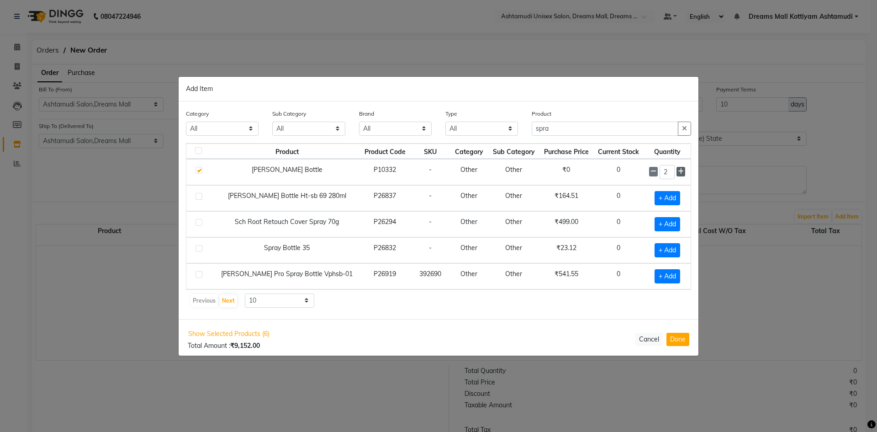
type input "3"
click at [564, 132] on input "spra" at bounding box center [605, 128] width 147 height 14
type input "s"
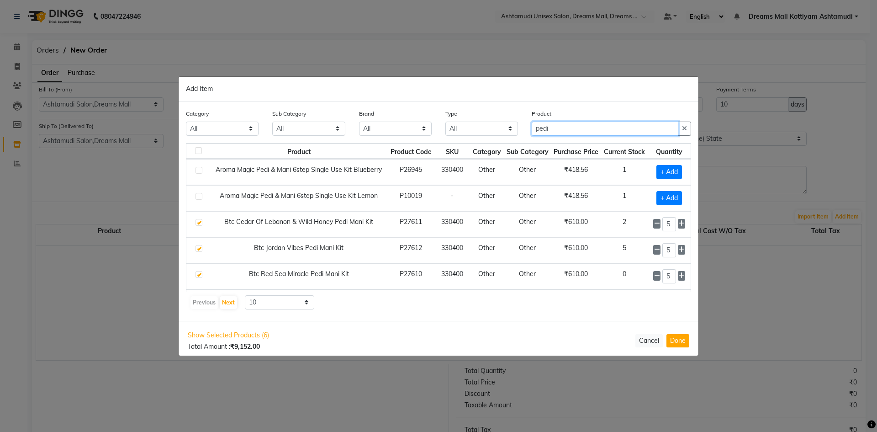
type input "pedi"
click at [199, 171] on label at bounding box center [198, 170] width 7 height 7
click at [199, 171] on input "checkbox" at bounding box center [198, 171] width 6 height 6
checkbox input "true"
click at [678, 169] on icon at bounding box center [681, 171] width 6 height 6
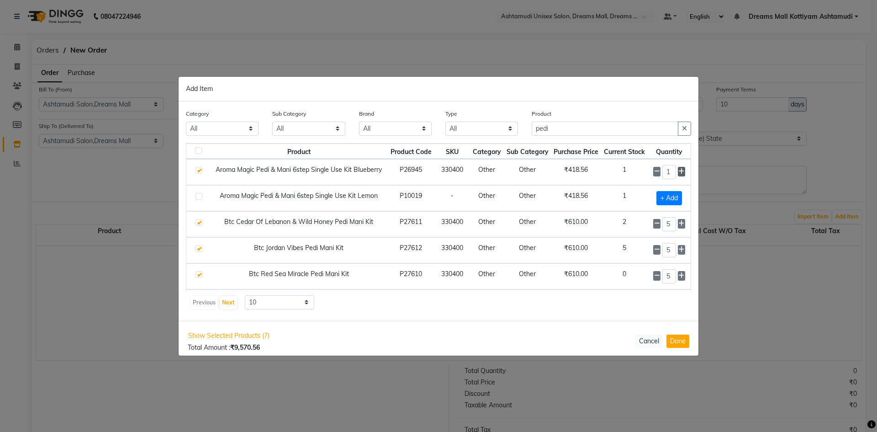
type input "2"
click at [200, 195] on label at bounding box center [198, 196] width 7 height 7
click at [200, 195] on input "checkbox" at bounding box center [198, 197] width 6 height 6
checkbox input "true"
click at [678, 195] on icon at bounding box center [681, 197] width 6 height 6
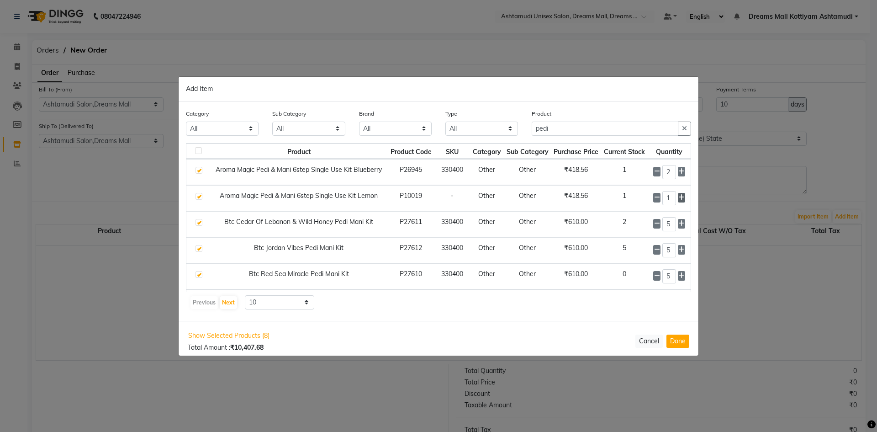
type input "2"
click at [550, 132] on input "pedi" at bounding box center [605, 128] width 147 height 14
type input "p"
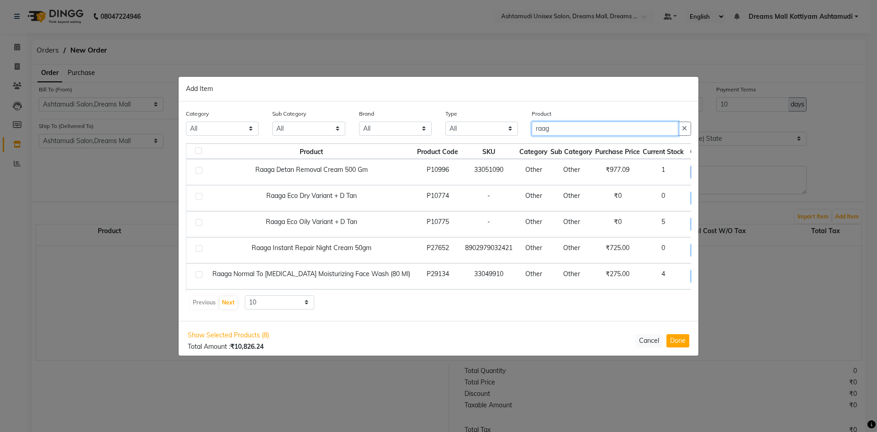
type input "raag"
click at [690, 172] on span "+ Add" at bounding box center [703, 172] width 26 height 14
checkbox input "true"
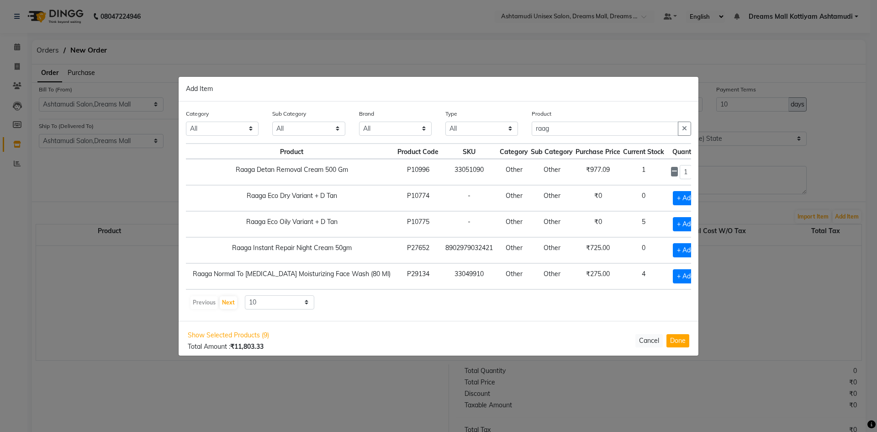
click at [694, 174] on icon at bounding box center [697, 171] width 6 height 6
type input "2"
click at [561, 124] on input "raag" at bounding box center [605, 128] width 147 height 14
type input "r"
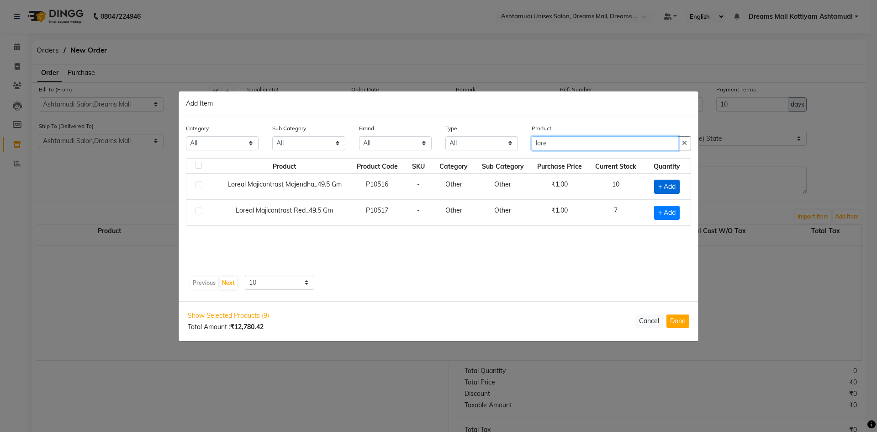
type input "lore"
click at [667, 187] on span "+ Add" at bounding box center [667, 186] width 26 height 14
checkbox input "true"
click at [679, 185] on icon at bounding box center [678, 186] width 6 height 6
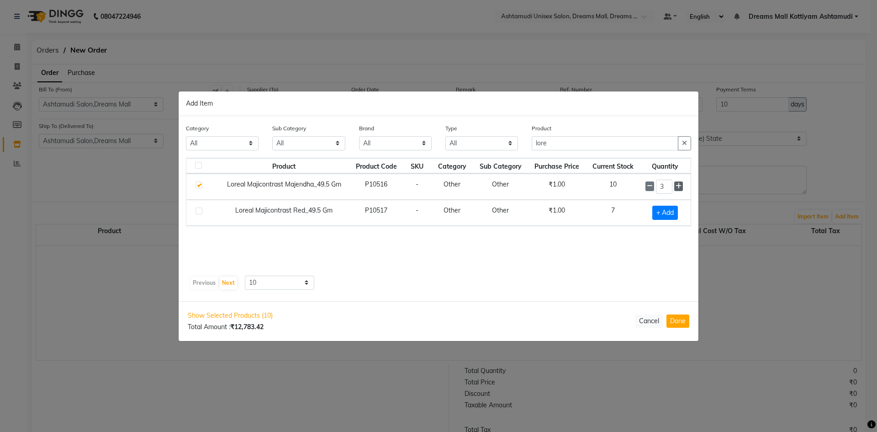
click at [679, 185] on icon at bounding box center [678, 186] width 6 height 6
click at [648, 186] on icon at bounding box center [650, 186] width 6 height 6
type input "5"
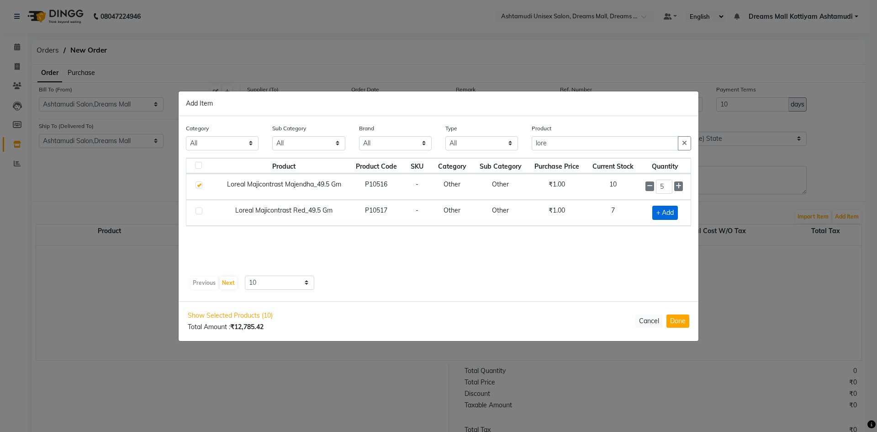
click at [667, 208] on span "+ Add" at bounding box center [665, 212] width 26 height 14
checkbox input "true"
click at [680, 211] on icon at bounding box center [678, 211] width 6 height 6
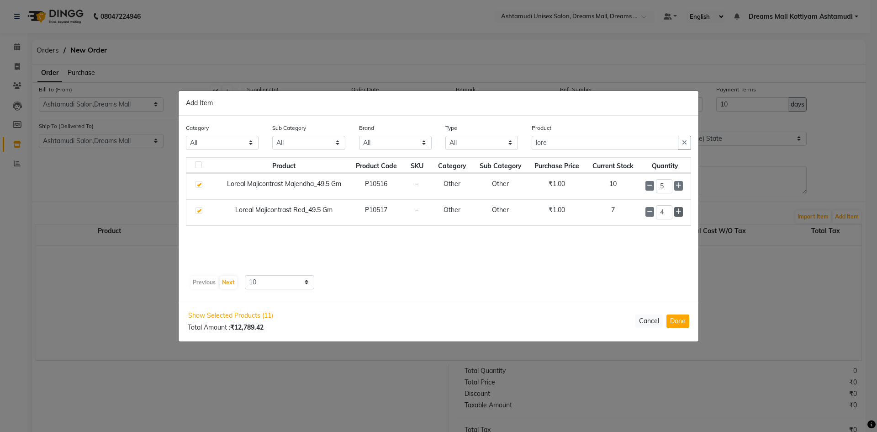
click at [680, 211] on icon at bounding box center [678, 211] width 6 height 6
type input "5"
click at [564, 144] on input "lore" at bounding box center [605, 143] width 147 height 14
type input "l"
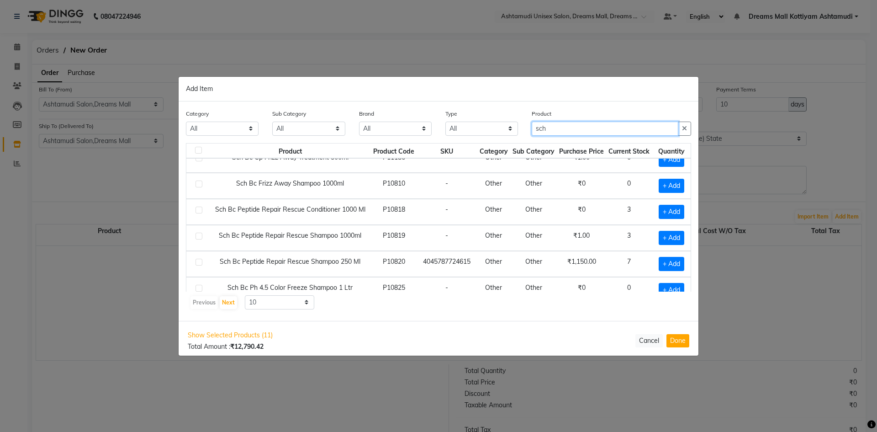
scroll to position [91, 0]
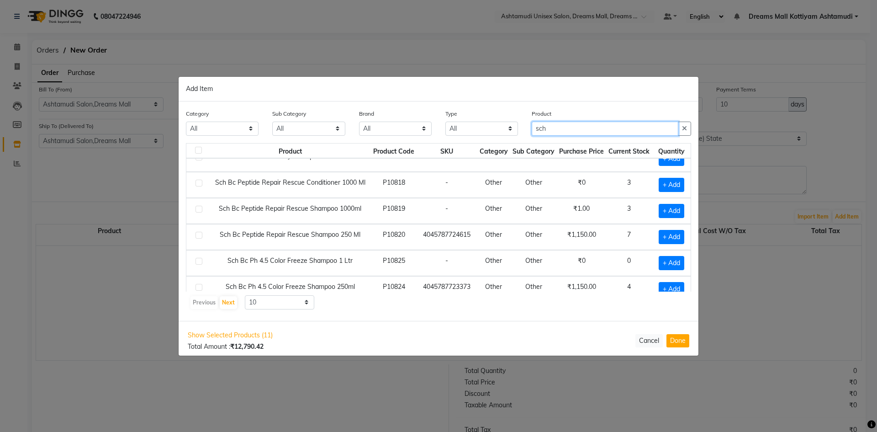
type input "sch"
click at [302, 301] on select "10 50 100" at bounding box center [279, 302] width 69 height 14
select select "100"
click at [245, 295] on select "10 50 100" at bounding box center [279, 302] width 69 height 14
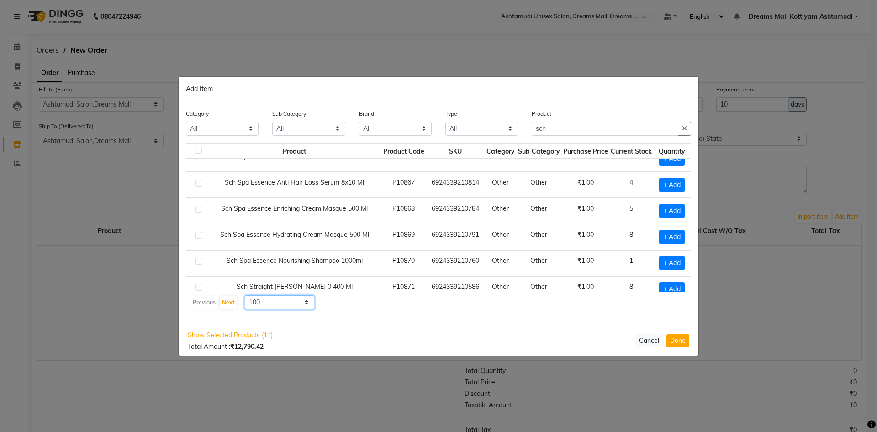
scroll to position [1279, 0]
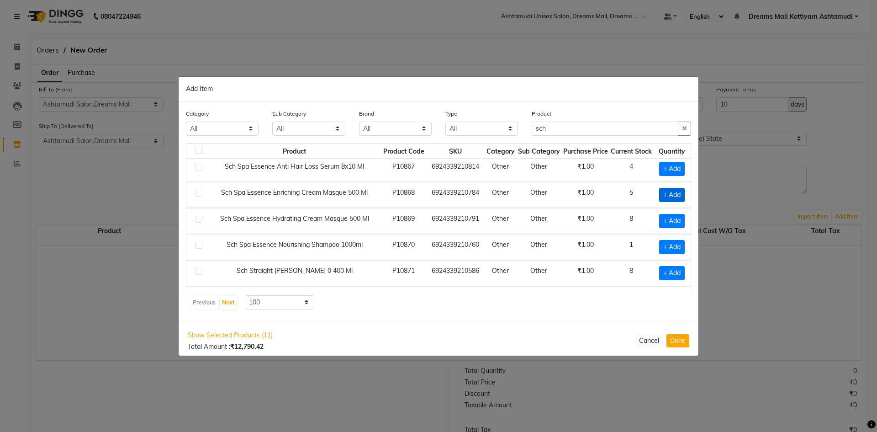
click at [665, 195] on span "+ Add" at bounding box center [672, 195] width 26 height 14
checkbox input "true"
click at [679, 196] on icon at bounding box center [682, 194] width 6 height 6
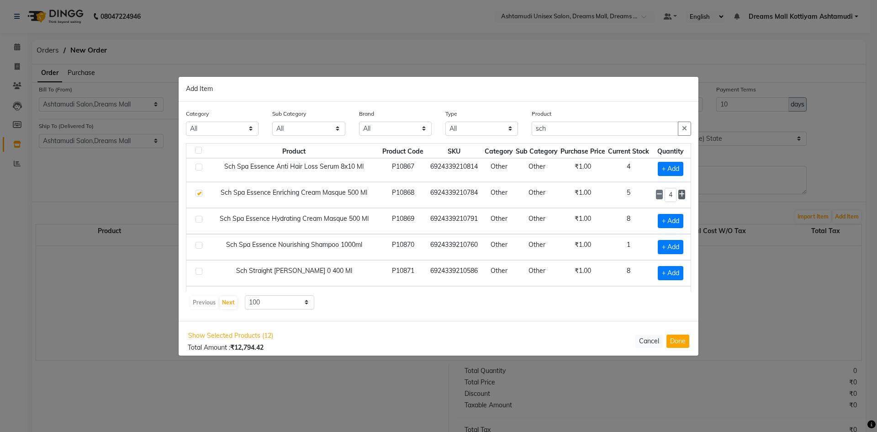
click at [679, 196] on icon at bounding box center [682, 194] width 6 height 6
type input "5"
click at [196, 218] on label at bounding box center [198, 219] width 7 height 7
click at [196, 218] on input "checkbox" at bounding box center [198, 219] width 6 height 6
checkbox input "true"
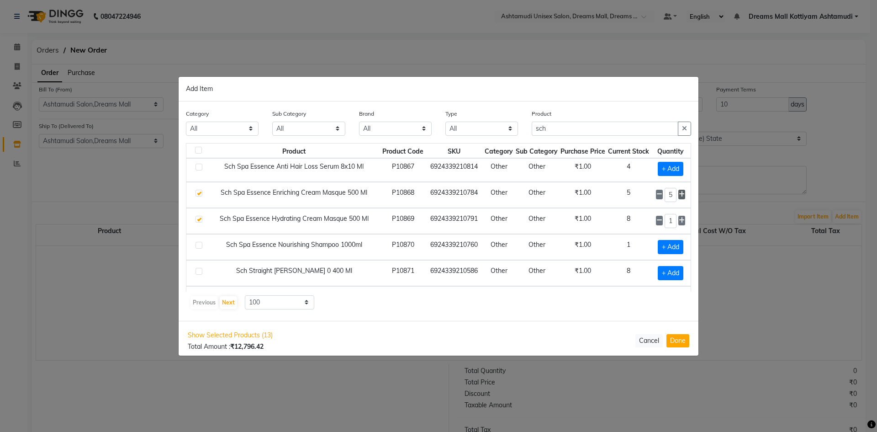
click at [679, 191] on icon at bounding box center [682, 194] width 6 height 6
type input "6"
click at [679, 221] on icon at bounding box center [682, 220] width 6 height 6
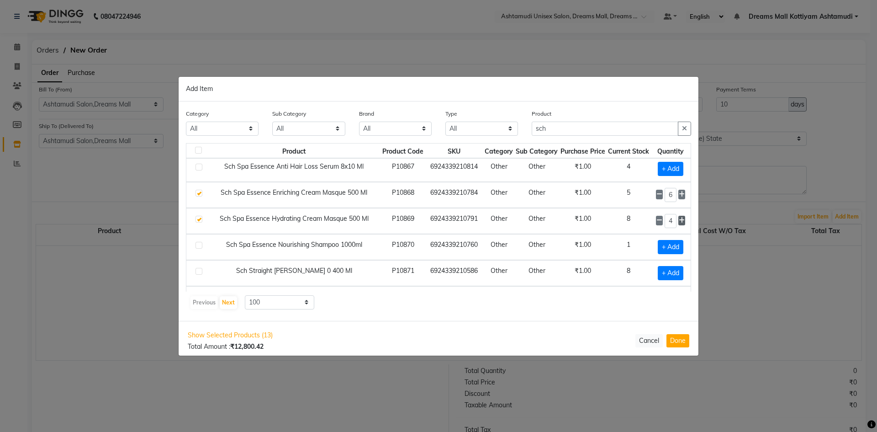
click at [679, 221] on icon at bounding box center [682, 220] width 6 height 6
type input "6"
click at [569, 131] on input "sch" at bounding box center [605, 128] width 147 height 14
type input "s"
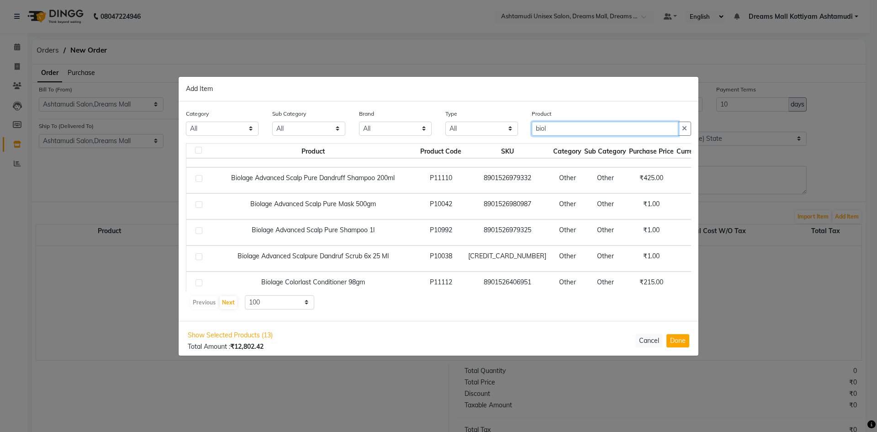
scroll to position [90, 0]
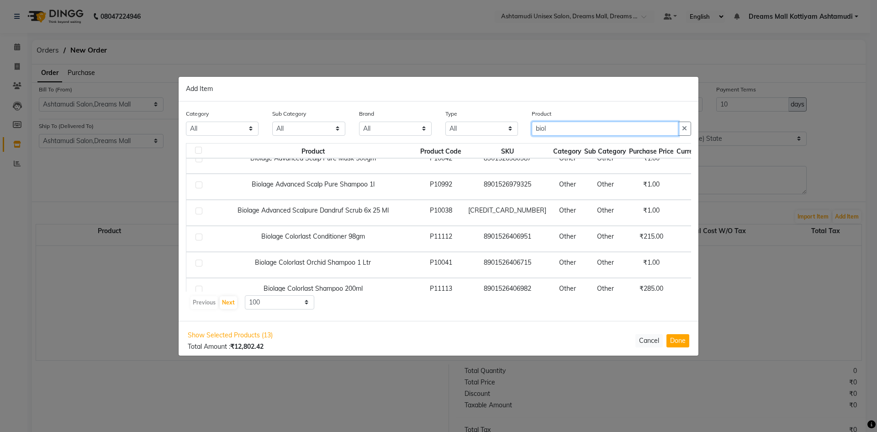
type input "biol"
click at [199, 211] on label at bounding box center [198, 210] width 7 height 7
click at [199, 211] on input "checkbox" at bounding box center [198, 211] width 6 height 6
checkbox input "true"
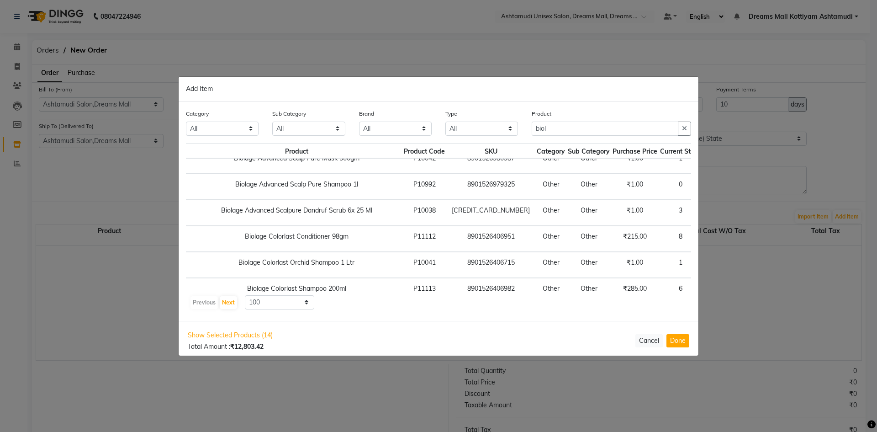
click at [731, 213] on icon at bounding box center [734, 212] width 6 height 6
type input "5"
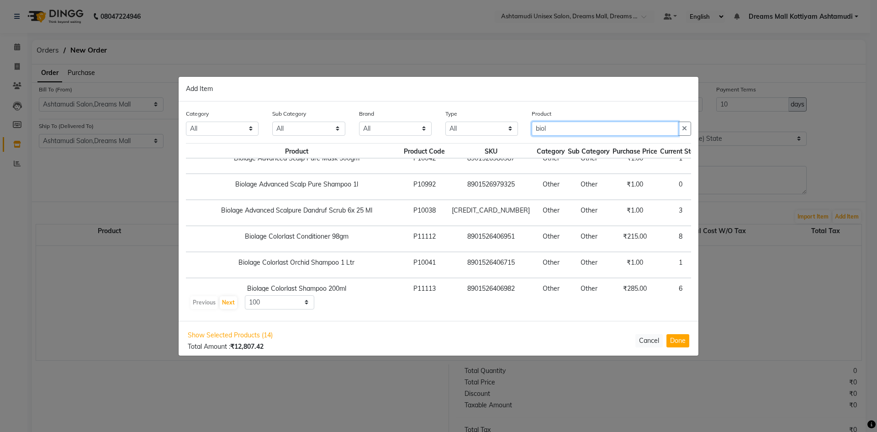
click at [598, 132] on input "biol" at bounding box center [605, 128] width 147 height 14
type input "b"
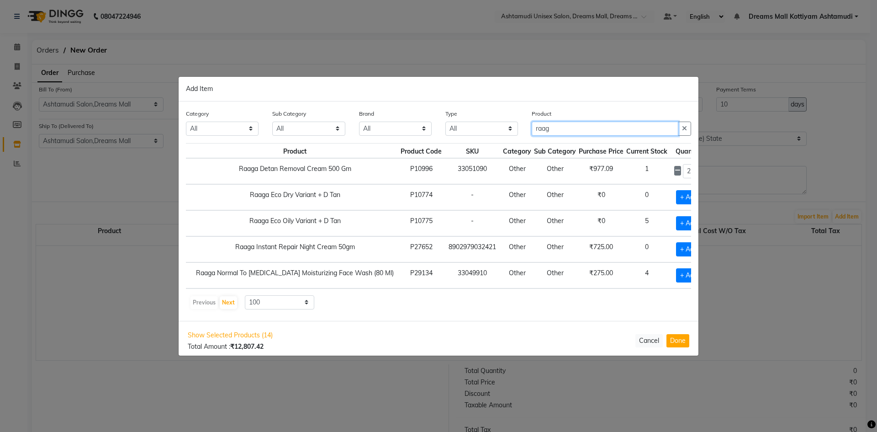
scroll to position [0, 16]
type input "raag"
click at [676, 200] on span "+ Add" at bounding box center [689, 198] width 26 height 14
checkbox input "true"
click at [697, 196] on icon at bounding box center [700, 197] width 6 height 6
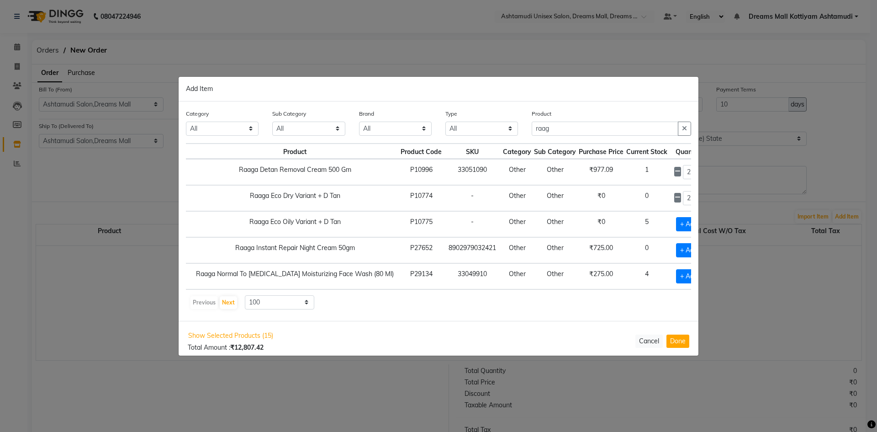
click at [697, 196] on icon at bounding box center [700, 197] width 6 height 6
type input "5"
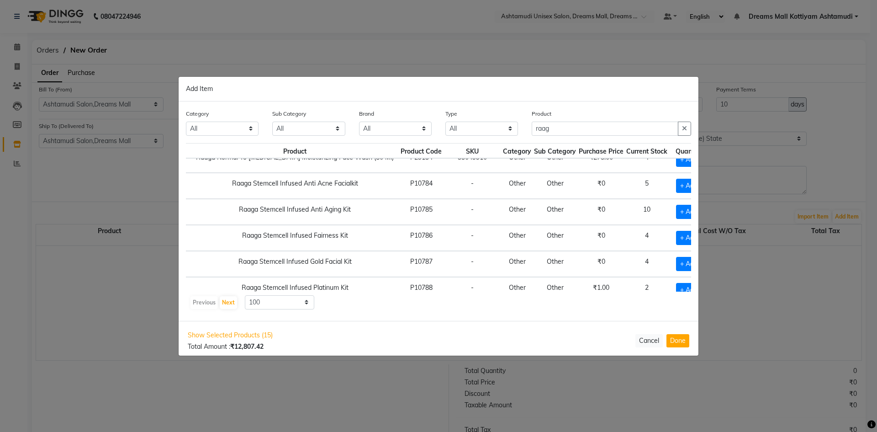
scroll to position [137, 16]
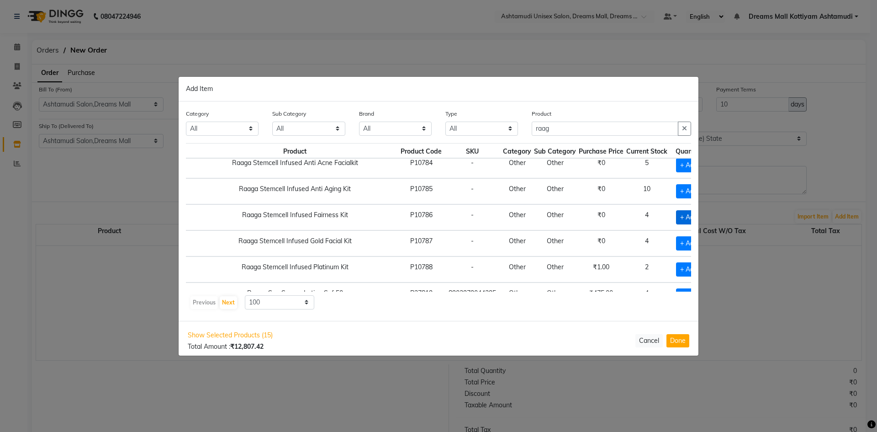
click at [676, 216] on span "+ Add" at bounding box center [689, 217] width 26 height 14
checkbox input "true"
click at [697, 219] on icon at bounding box center [700, 216] width 6 height 6
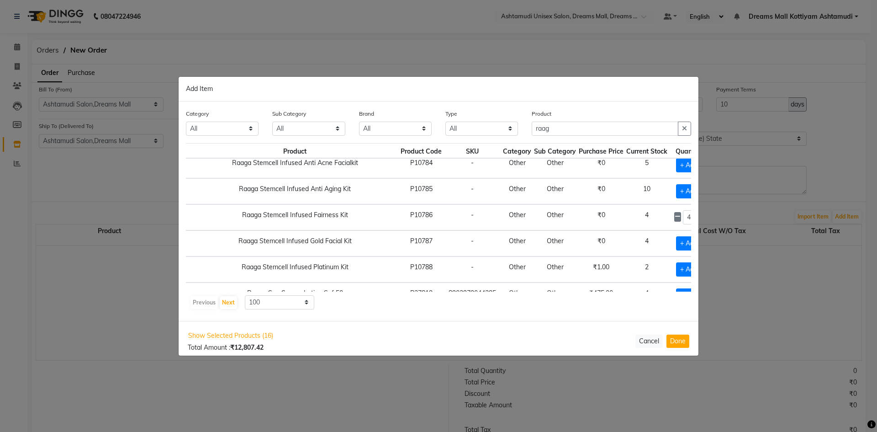
click at [697, 219] on icon at bounding box center [700, 216] width 6 height 6
type input "5"
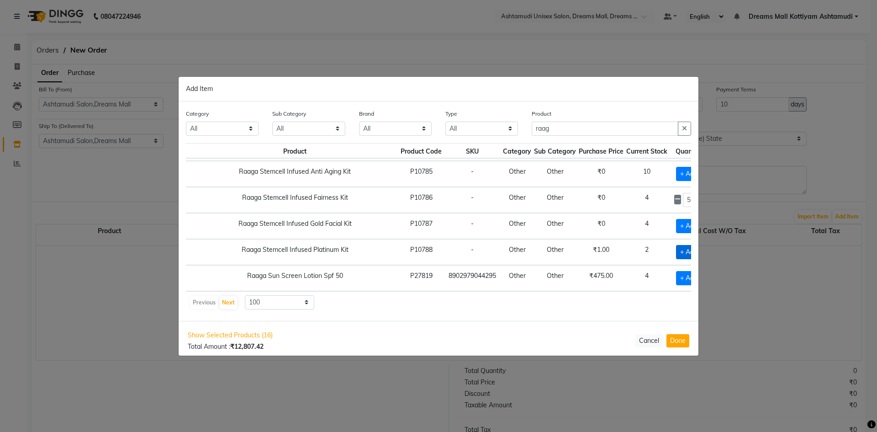
click at [676, 246] on span "+ Add" at bounding box center [689, 252] width 26 height 14
checkbox input "true"
click at [697, 248] on icon at bounding box center [700, 251] width 6 height 6
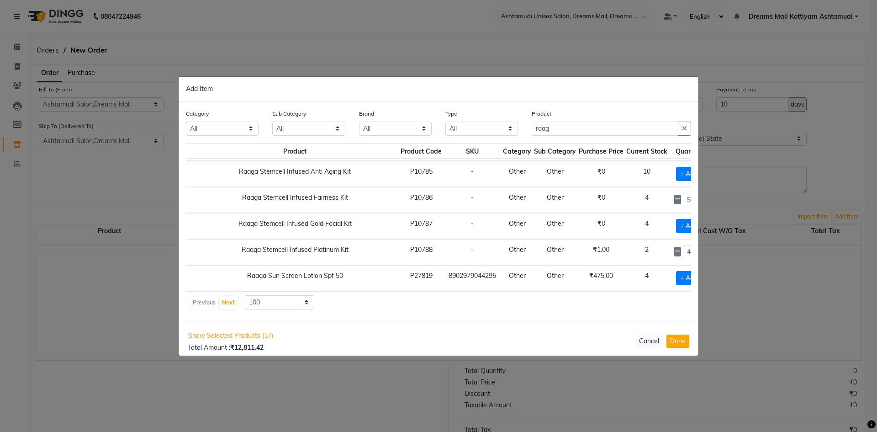
click at [697, 248] on icon at bounding box center [700, 251] width 6 height 6
type input "5"
click at [575, 123] on input "raag" at bounding box center [605, 128] width 147 height 14
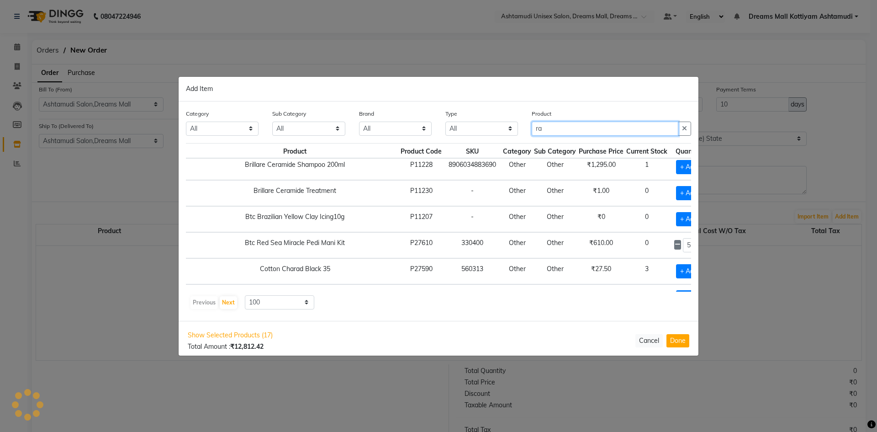
type input "r"
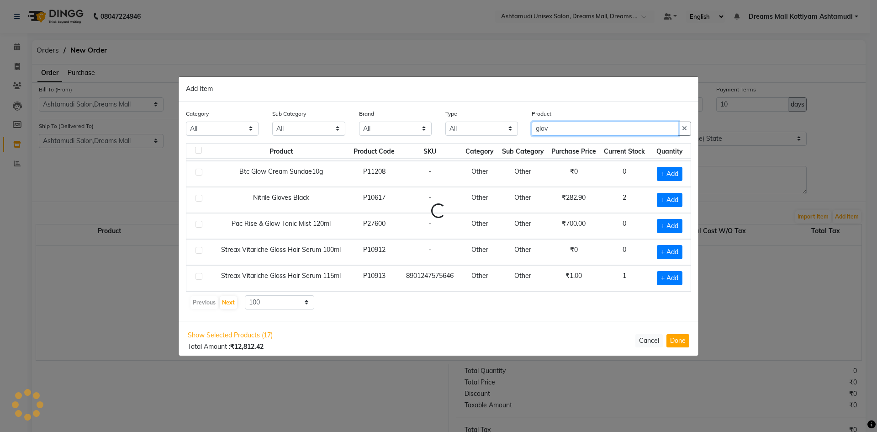
scroll to position [0, 0]
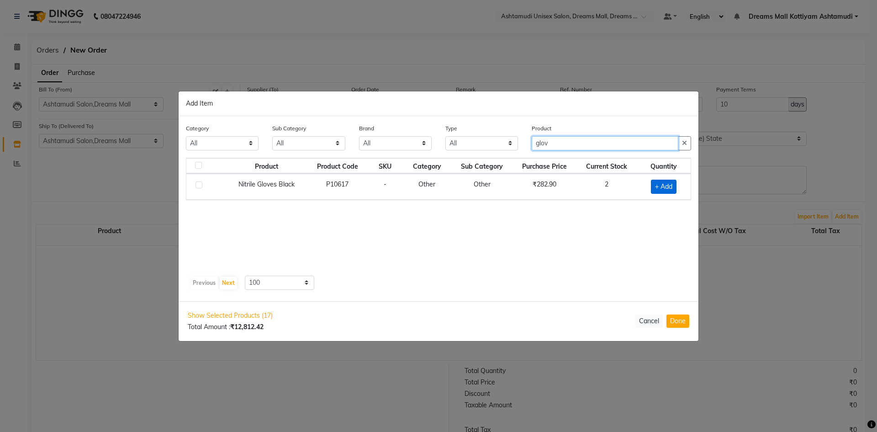
type input "glov"
click at [669, 185] on span "+ Add" at bounding box center [664, 186] width 26 height 14
click at [677, 186] on icon at bounding box center [675, 185] width 6 height 6
click at [643, 188] on icon at bounding box center [644, 186] width 6 height 6
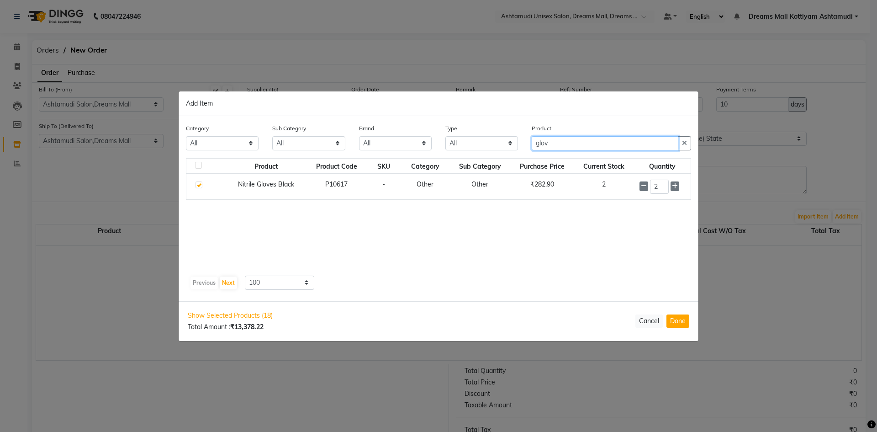
click at [554, 143] on input "glov" at bounding box center [605, 143] width 147 height 14
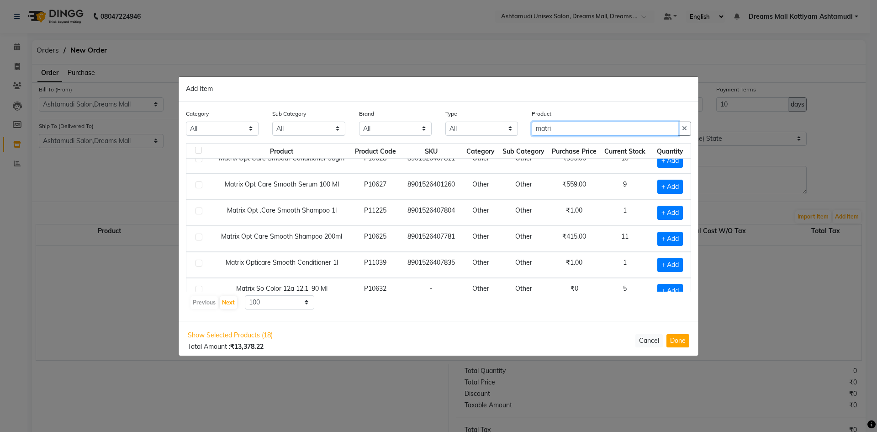
scroll to position [137, 0]
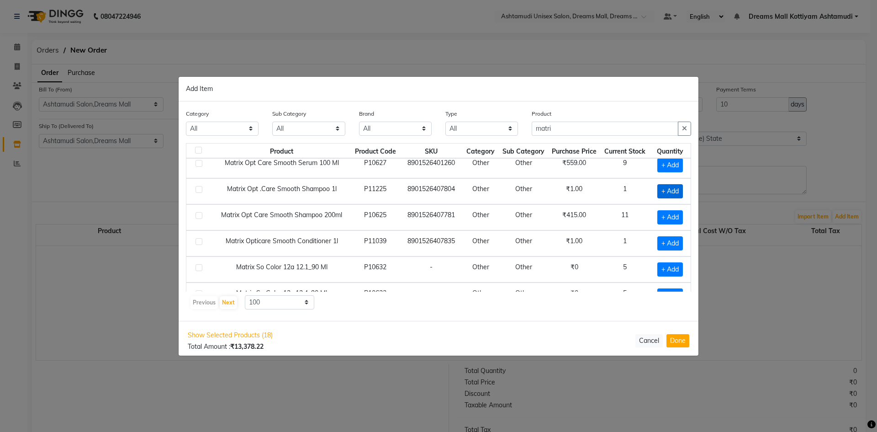
click at [663, 191] on span "+ Add" at bounding box center [670, 191] width 26 height 14
click at [678, 191] on icon at bounding box center [681, 190] width 6 height 6
click at [198, 241] on label at bounding box center [198, 241] width 7 height 7
click at [198, 241] on input "checkbox" at bounding box center [198, 242] width 6 height 6
click at [678, 245] on icon at bounding box center [681, 242] width 6 height 6
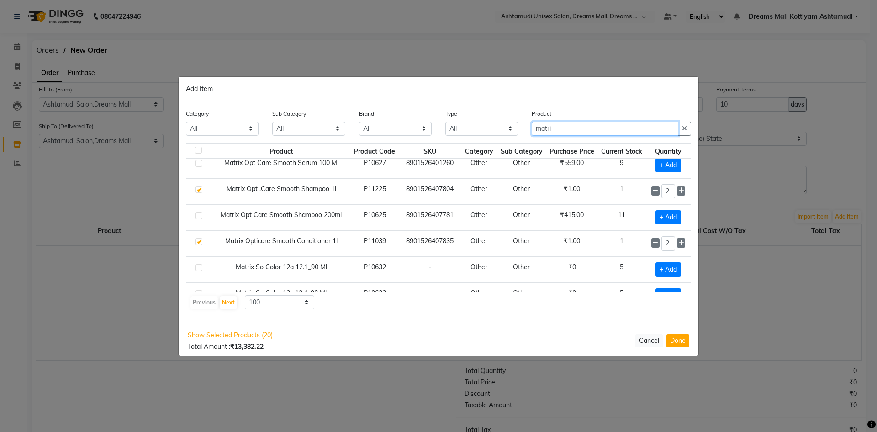
click at [581, 133] on input "matri" at bounding box center [605, 128] width 147 height 14
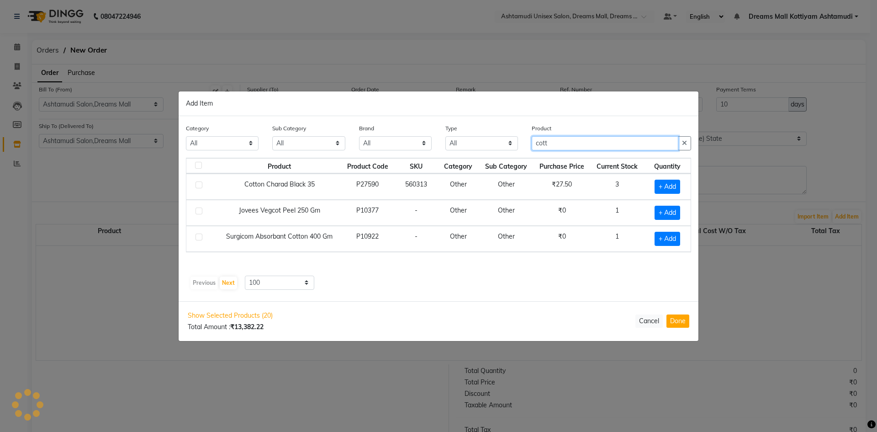
scroll to position [0, 0]
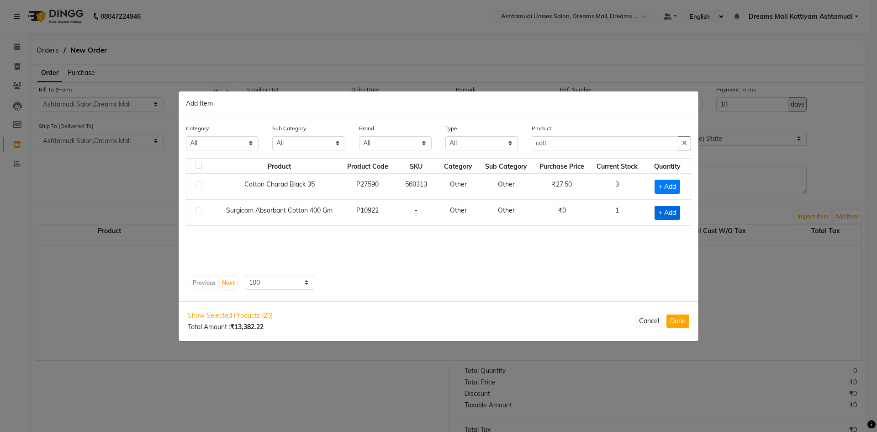
click at [678, 211] on span "+ Add" at bounding box center [667, 212] width 26 height 14
click at [577, 138] on input "cott" at bounding box center [605, 143] width 147 height 14
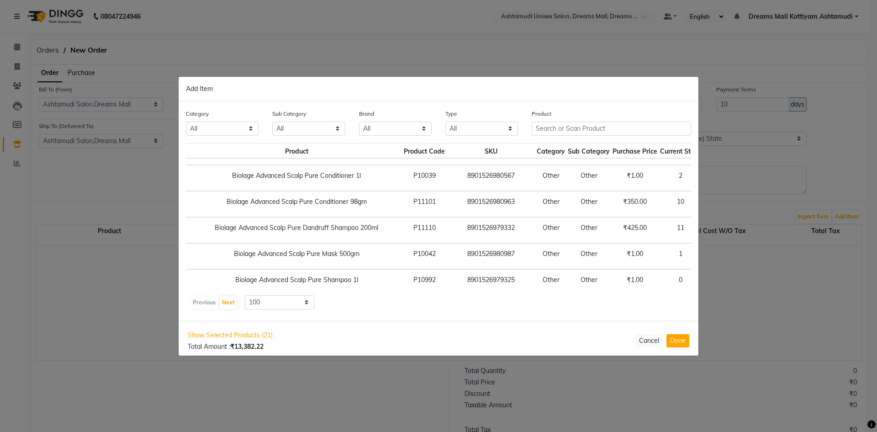
scroll to position [46, 16]
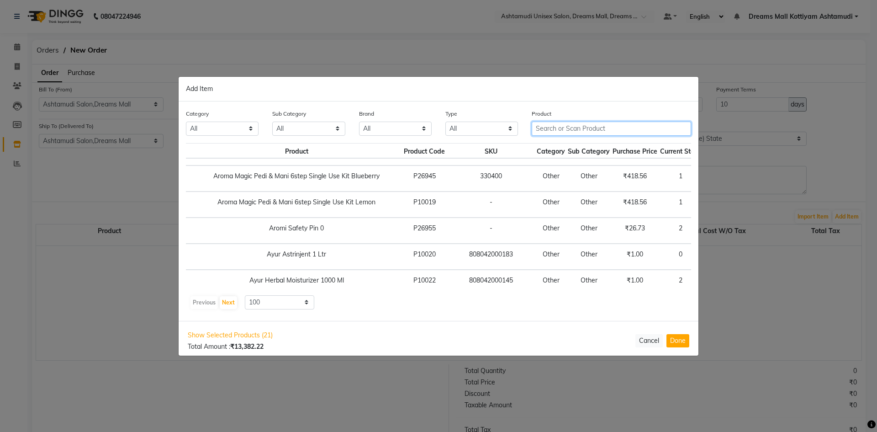
click at [560, 126] on input "text" at bounding box center [611, 128] width 159 height 14
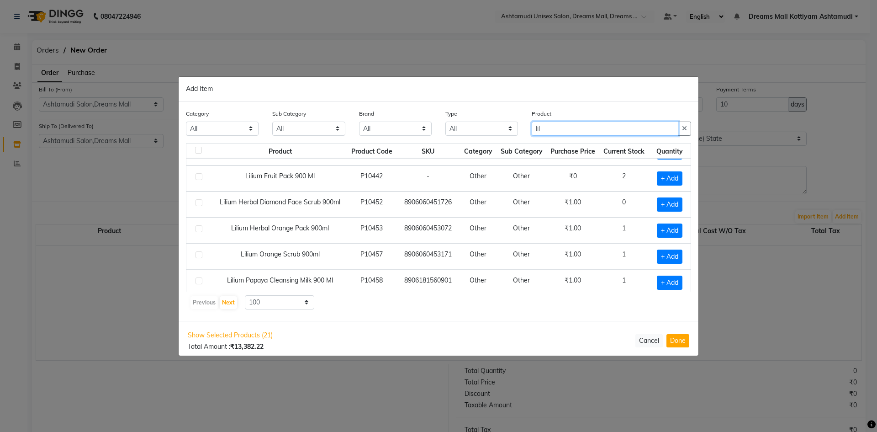
scroll to position [91, 0]
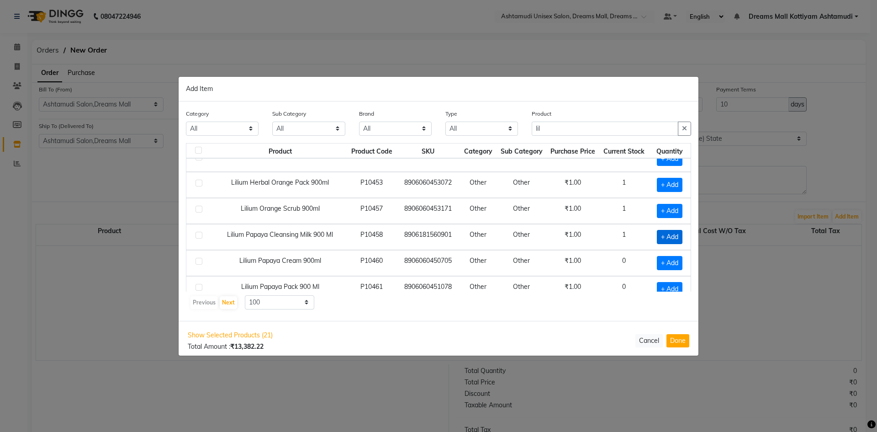
click at [666, 236] on span "+ Add" at bounding box center [670, 237] width 26 height 14
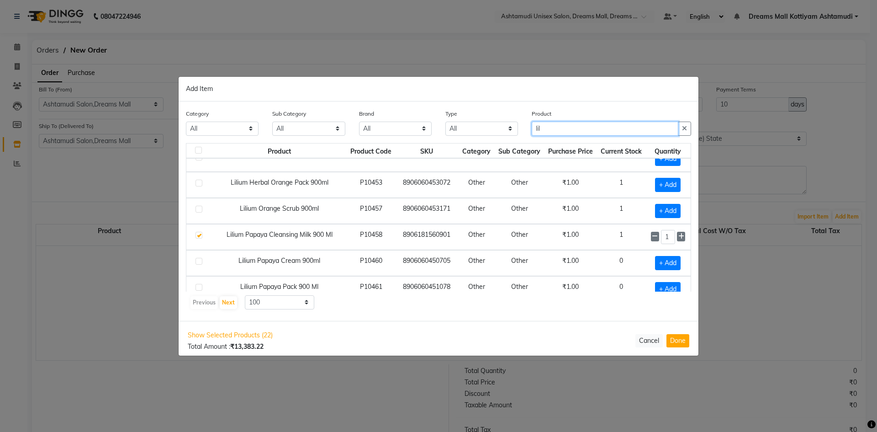
click at [557, 132] on input "lil" at bounding box center [605, 128] width 147 height 14
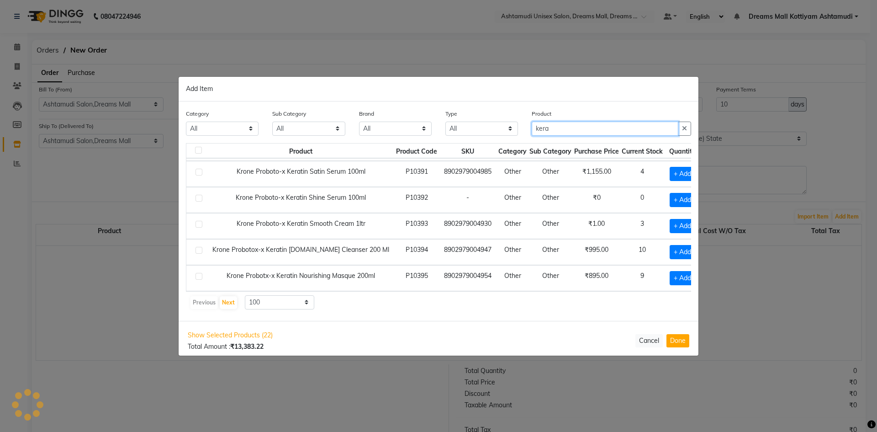
scroll to position [83, 0]
click at [227, 303] on button "Next" at bounding box center [228, 302] width 17 height 13
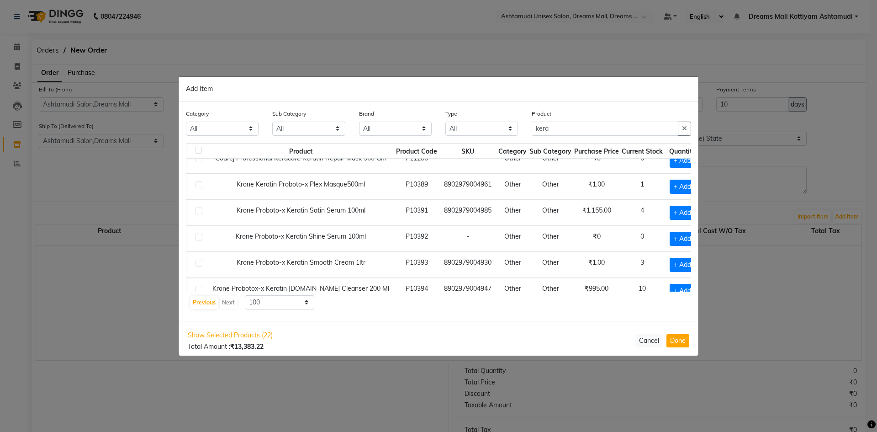
scroll to position [0, 0]
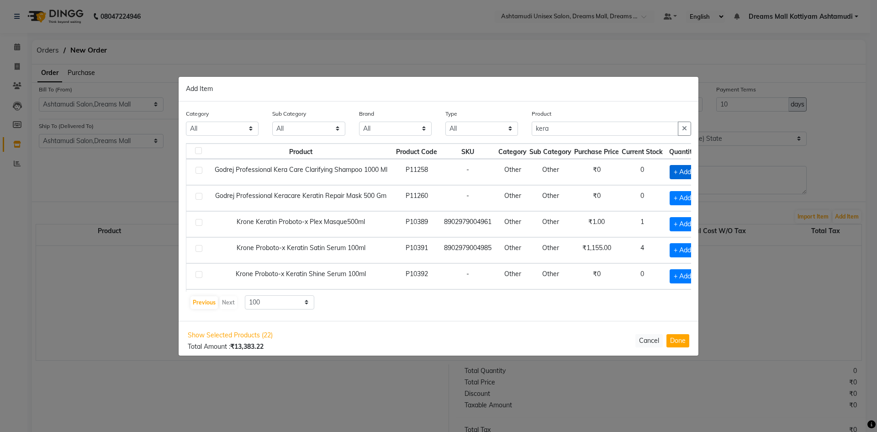
click at [680, 170] on span "+ Add" at bounding box center [682, 172] width 26 height 14
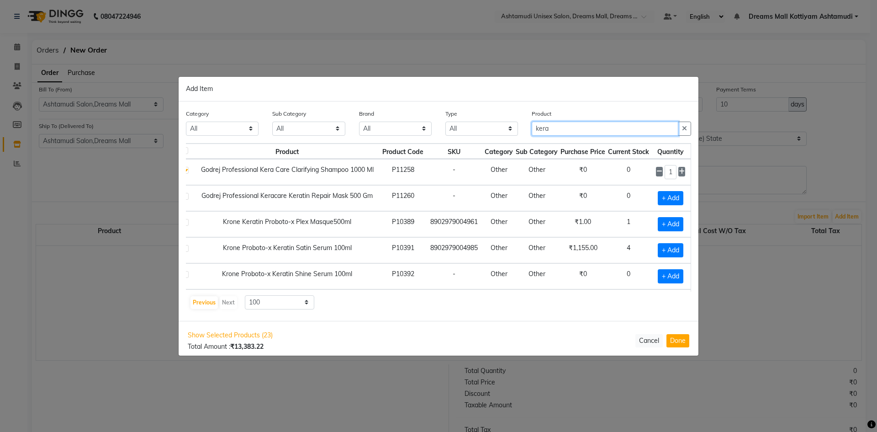
click at [568, 123] on input "kera" at bounding box center [605, 128] width 147 height 14
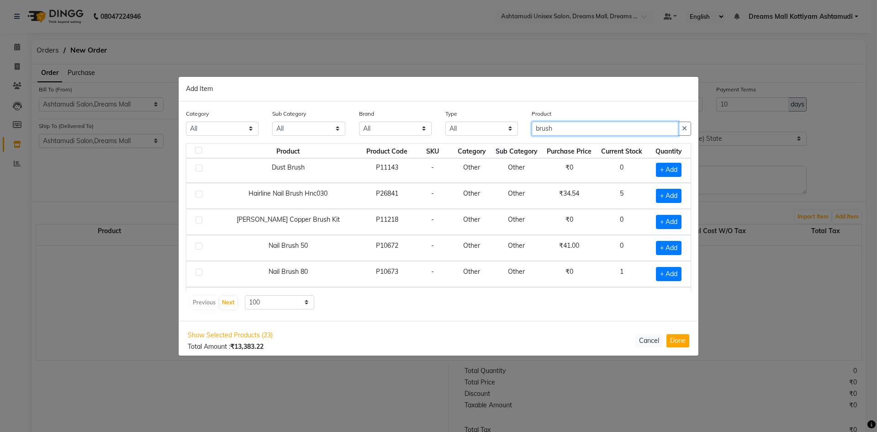
scroll to position [0, 0]
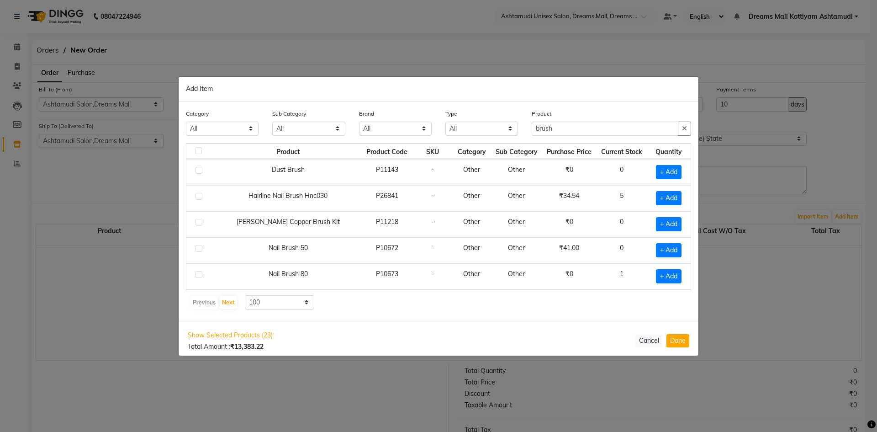
drag, startPoint x: 232, startPoint y: 194, endPoint x: 319, endPoint y: 200, distance: 87.0
click at [319, 200] on td "Hairline Nail Brush Hnc030" at bounding box center [288, 198] width 147 height 26
click at [374, 92] on div "Add Item" at bounding box center [439, 89] width 520 height 25
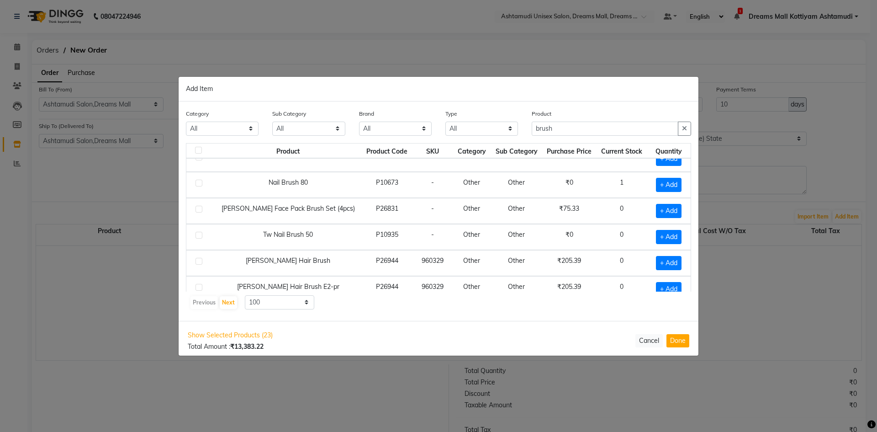
scroll to position [102, 0]
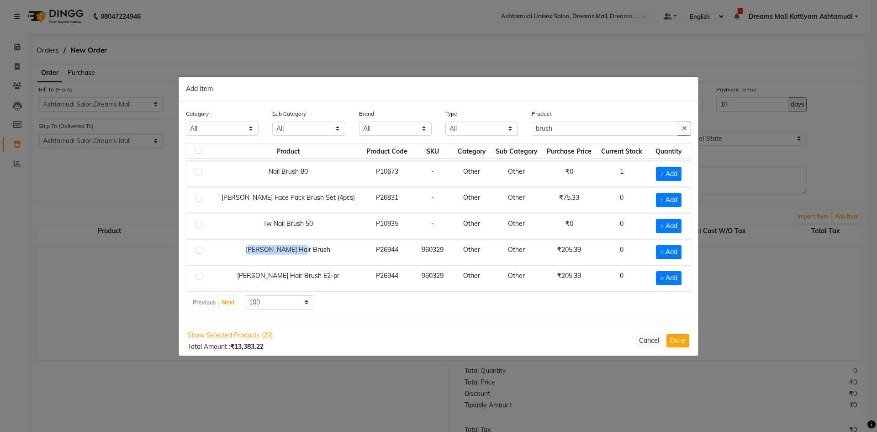
drag, startPoint x: 251, startPoint y: 248, endPoint x: 305, endPoint y: 249, distance: 53.4
click at [305, 248] on td "Vega Hair Brush" at bounding box center [288, 252] width 147 height 26
copy td "Vega Hair Brush"
click at [664, 251] on span "+ Add" at bounding box center [669, 252] width 26 height 14
click at [678, 249] on icon at bounding box center [681, 251] width 6 height 6
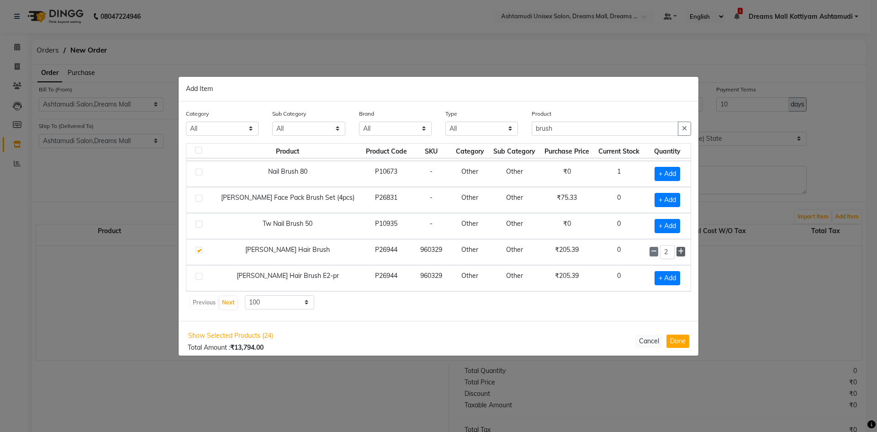
click at [678, 249] on icon at bounding box center [681, 251] width 6 height 6
click at [565, 124] on input "brush" at bounding box center [605, 128] width 147 height 14
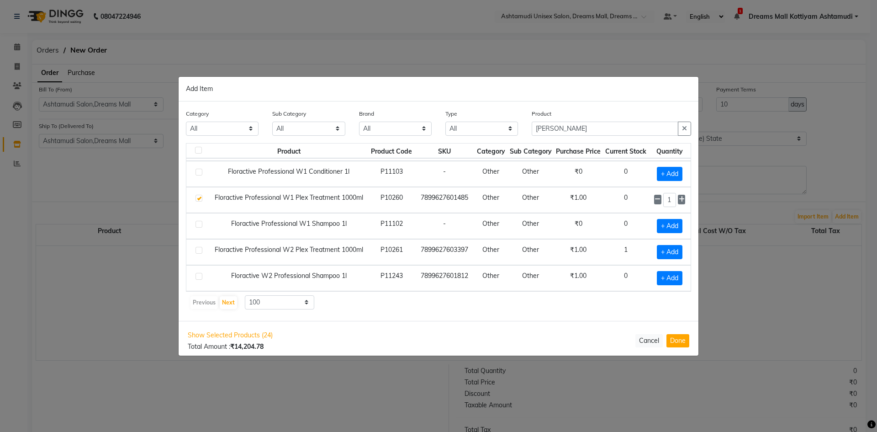
click at [200, 171] on label at bounding box center [198, 172] width 7 height 7
click at [200, 171] on input "checkbox" at bounding box center [198, 172] width 6 height 6
click at [201, 223] on label at bounding box center [198, 224] width 7 height 7
click at [201, 223] on input "checkbox" at bounding box center [198, 224] width 6 height 6
click at [564, 133] on input "flor" at bounding box center [605, 128] width 147 height 14
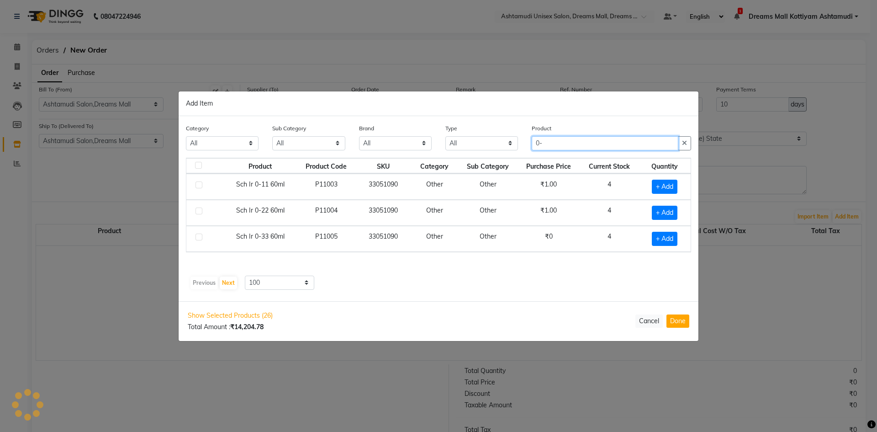
scroll to position [0, 0]
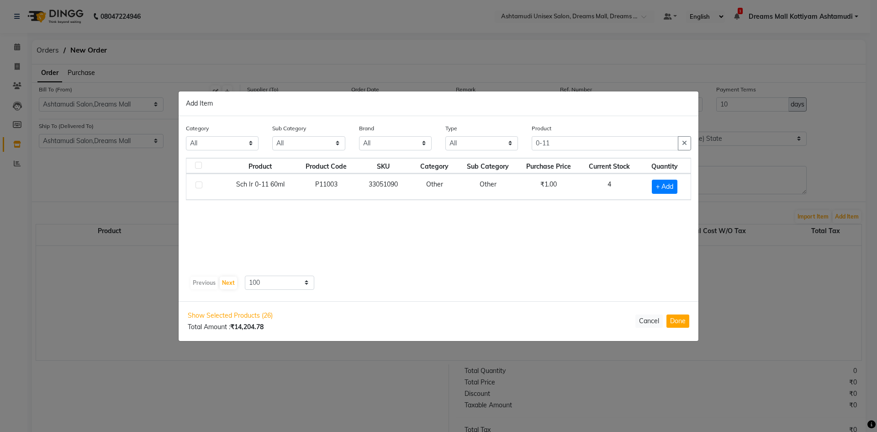
drag, startPoint x: 235, startPoint y: 182, endPoint x: 287, endPoint y: 182, distance: 52.1
click at [287, 182] on td "Sch Ir 0-11 60ml" at bounding box center [260, 187] width 73 height 26
copy td "Sch Ir 0-11 60ml"
click at [564, 146] on input "0-11" at bounding box center [605, 143] width 147 height 14
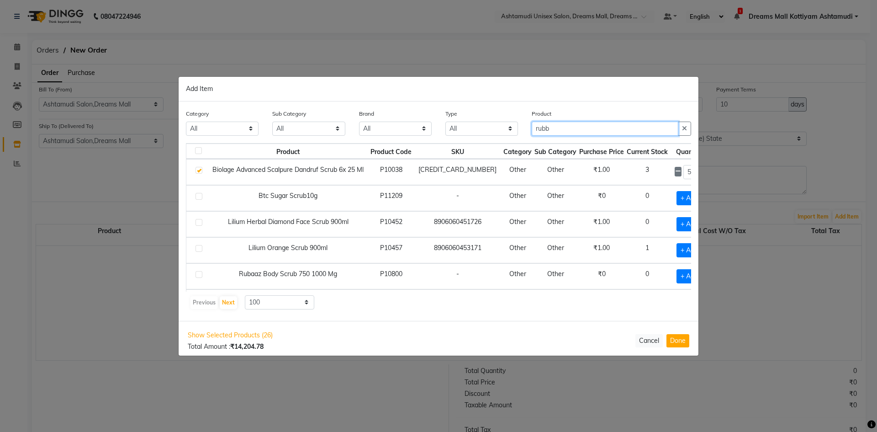
click at [566, 133] on input "rubb" at bounding box center [605, 128] width 147 height 14
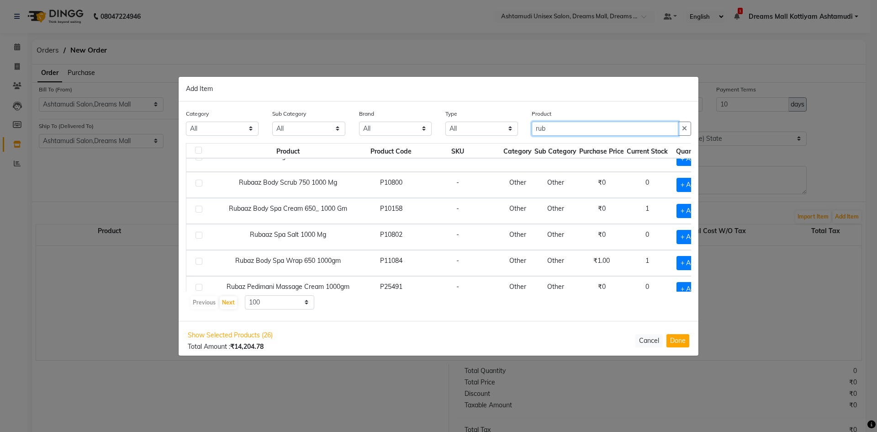
scroll to position [102, 0]
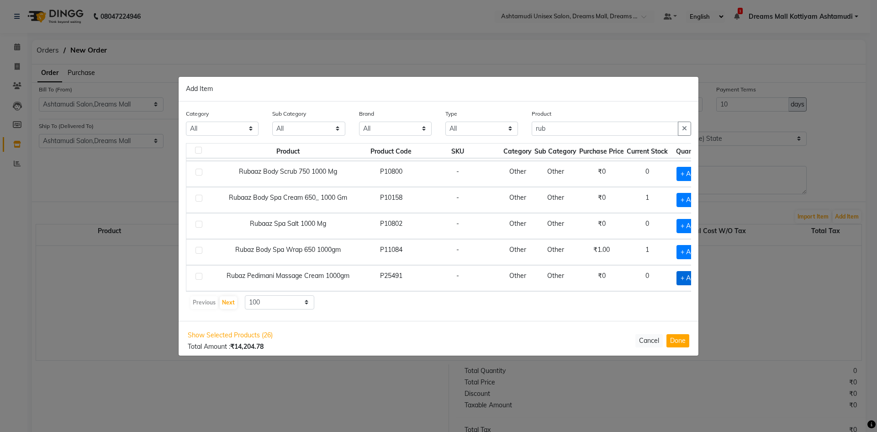
click at [676, 277] on span "+ Add" at bounding box center [689, 278] width 26 height 14
click at [676, 225] on span "+ Add" at bounding box center [689, 226] width 26 height 14
click at [558, 127] on input "rub" at bounding box center [605, 128] width 147 height 14
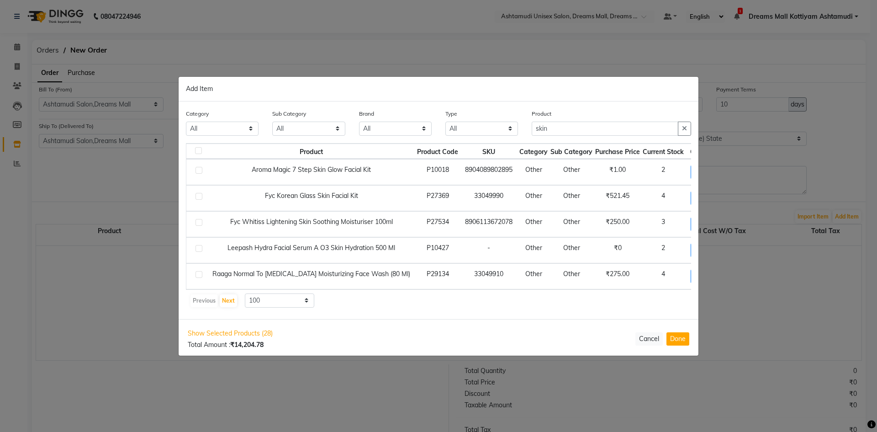
scroll to position [0, 16]
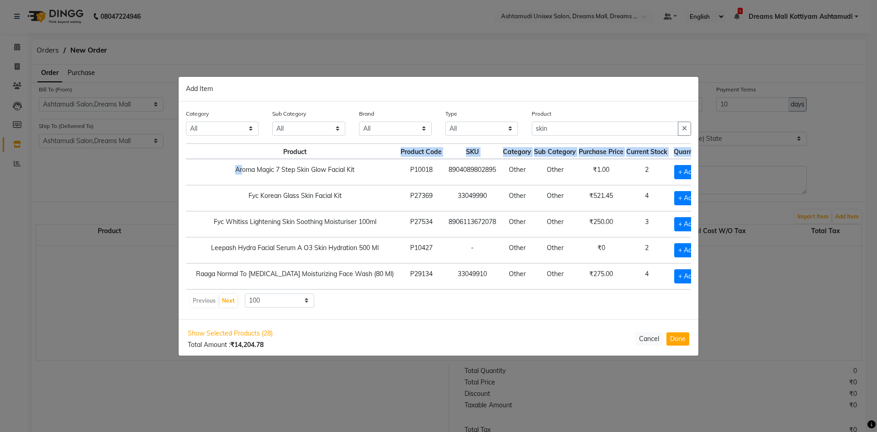
drag, startPoint x: 225, startPoint y: 170, endPoint x: 361, endPoint y: 157, distance: 137.2
click at [369, 156] on table "Product Product Code SKU Category Sub Category Purchase Price Current Stock Qua…" at bounding box center [437, 216] width 536 height 147
click at [332, 174] on td "Aroma Magic 7 Step Skin Glow Facial Kit" at bounding box center [294, 172] width 209 height 26
drag, startPoint x: 351, startPoint y: 170, endPoint x: 206, endPoint y: 167, distance: 145.3
click at [206, 167] on td "Aroma Magic 7 Step Skin Glow Facial Kit" at bounding box center [294, 172] width 209 height 26
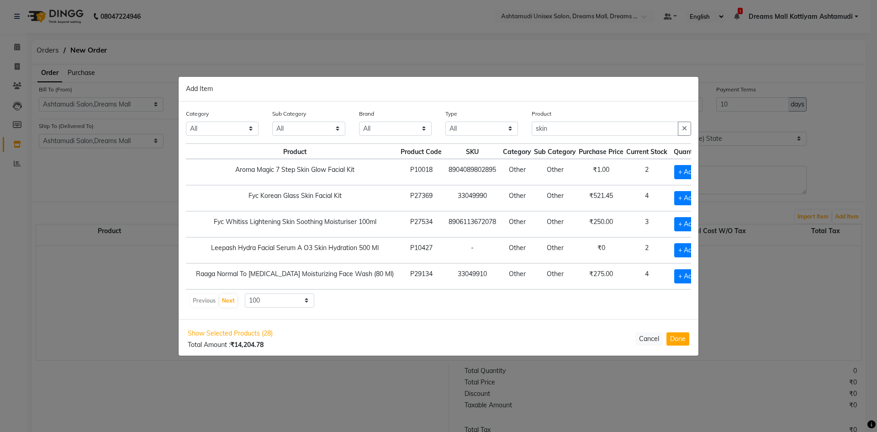
copy td "Aroma Magic 7 Step Skin Glow Facial Kit"
click at [674, 173] on span "+ Add" at bounding box center [687, 172] width 26 height 14
click at [697, 171] on icon at bounding box center [700, 171] width 6 height 6
click at [553, 124] on input "skin" at bounding box center [605, 128] width 147 height 14
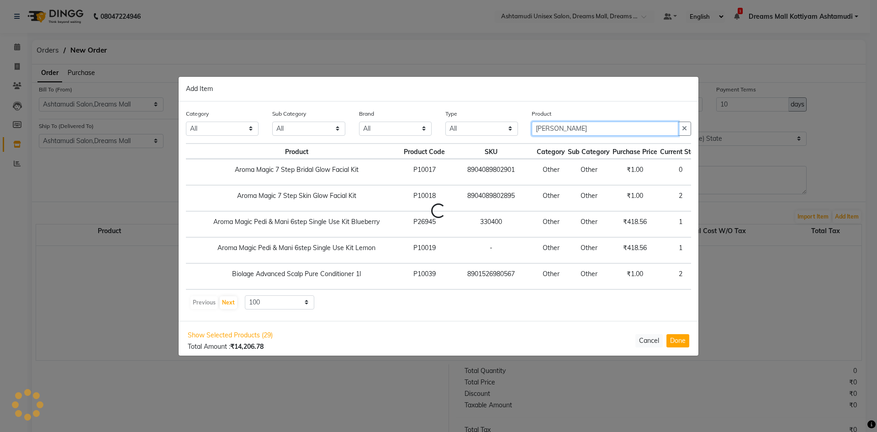
scroll to position [0, 0]
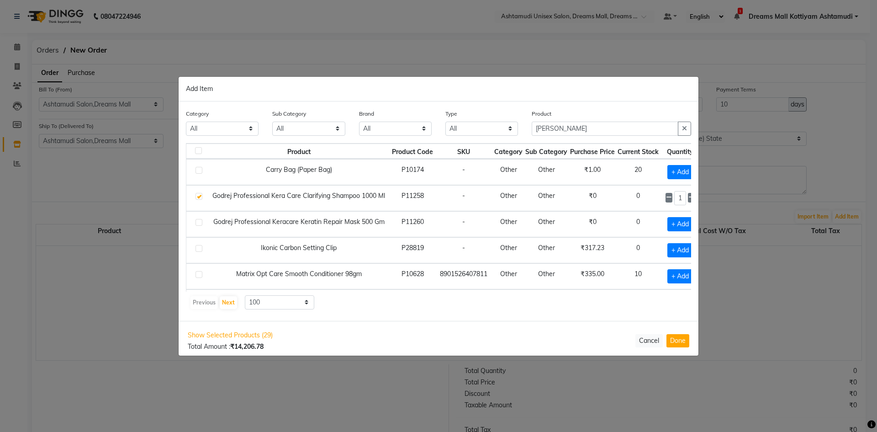
drag, startPoint x: 266, startPoint y: 170, endPoint x: 345, endPoint y: 174, distance: 79.1
click at [345, 174] on td "Carry Bag (Paper Bag)" at bounding box center [299, 172] width 184 height 26
copy td "Carry Bag (Paper Bag)"
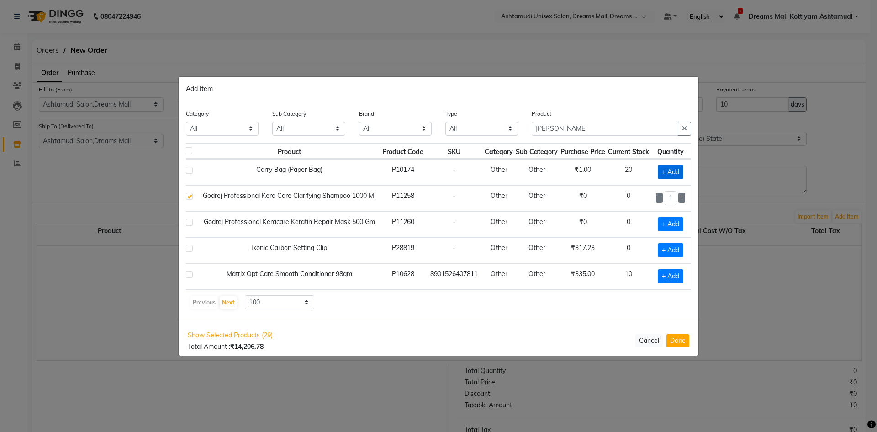
click at [660, 171] on span "+ Add" at bounding box center [671, 172] width 26 height 14
click at [664, 173] on input "1" at bounding box center [670, 172] width 12 height 14
click at [514, 98] on div "Add Item" at bounding box center [439, 89] width 520 height 25
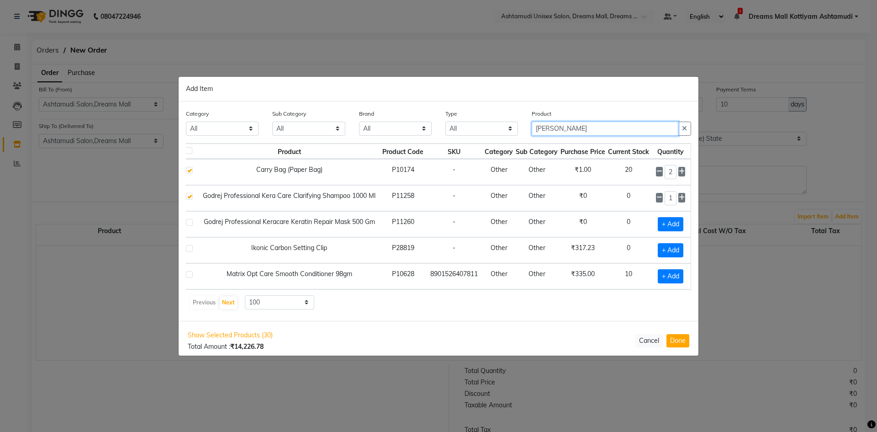
click at [572, 130] on input "carr" at bounding box center [605, 128] width 147 height 14
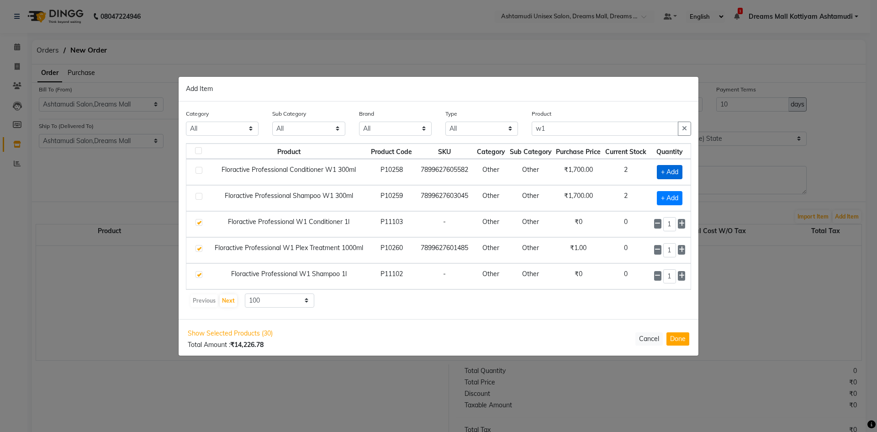
click at [670, 172] on span "+ Add" at bounding box center [670, 172] width 26 height 14
click at [674, 172] on input "1" at bounding box center [669, 172] width 13 height 14
click at [667, 194] on span "+ Add" at bounding box center [670, 198] width 26 height 14
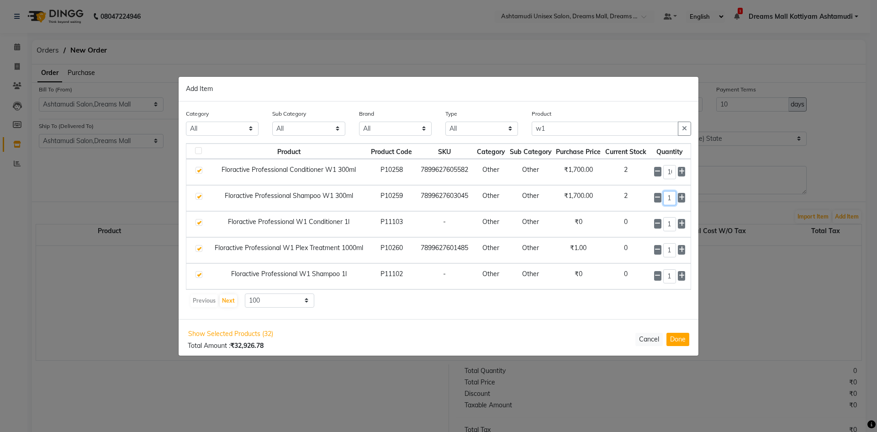
click at [674, 198] on input "1" at bounding box center [669, 198] width 13 height 14
click at [559, 130] on input "w1" at bounding box center [605, 128] width 147 height 14
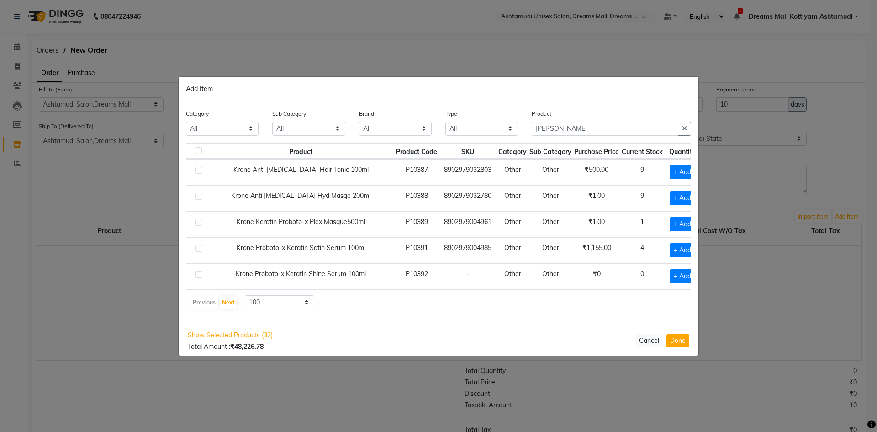
click at [646, 90] on div "Add Item" at bounding box center [439, 89] width 520 height 25
click at [669, 173] on span "+ Add" at bounding box center [682, 172] width 26 height 14
click at [692, 171] on icon at bounding box center [695, 171] width 6 height 6
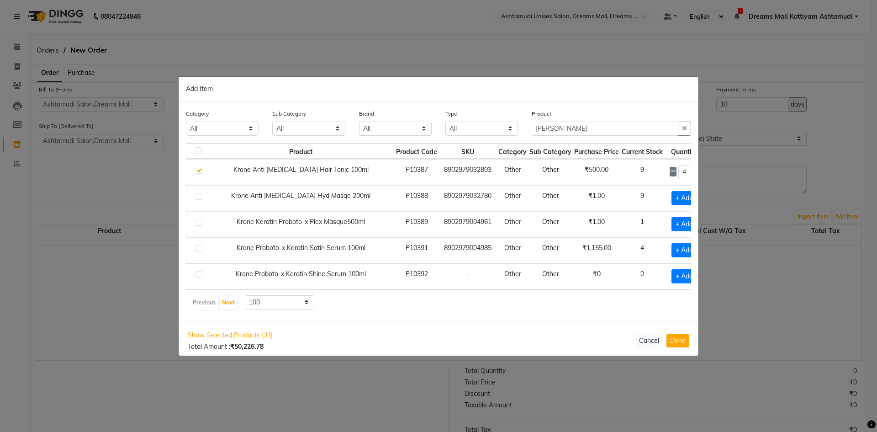
click at [692, 171] on icon at bounding box center [695, 171] width 6 height 6
click at [671, 198] on span "+ Add" at bounding box center [684, 198] width 26 height 14
click at [692, 199] on icon at bounding box center [695, 197] width 6 height 6
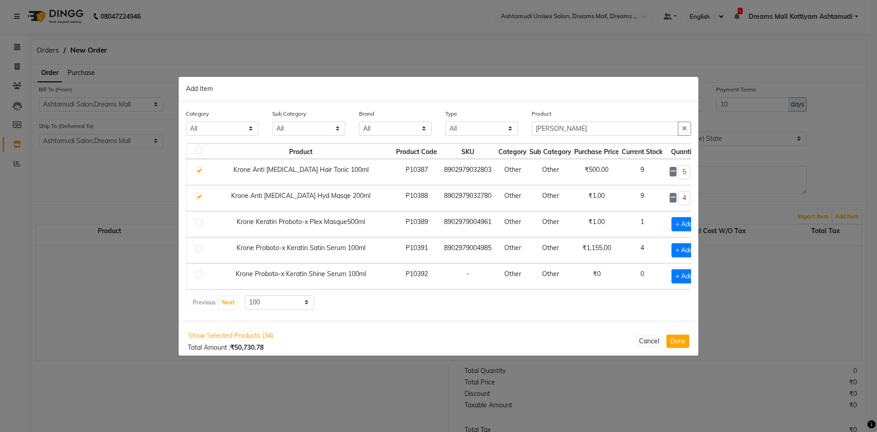
click at [692, 199] on icon at bounding box center [695, 197] width 6 height 6
click at [671, 226] on span "+ Add" at bounding box center [684, 224] width 26 height 14
click at [670, 223] on icon at bounding box center [673, 223] width 6 height 6
click at [199, 249] on label at bounding box center [198, 248] width 7 height 7
click at [199, 249] on input "checkbox" at bounding box center [198, 249] width 6 height 6
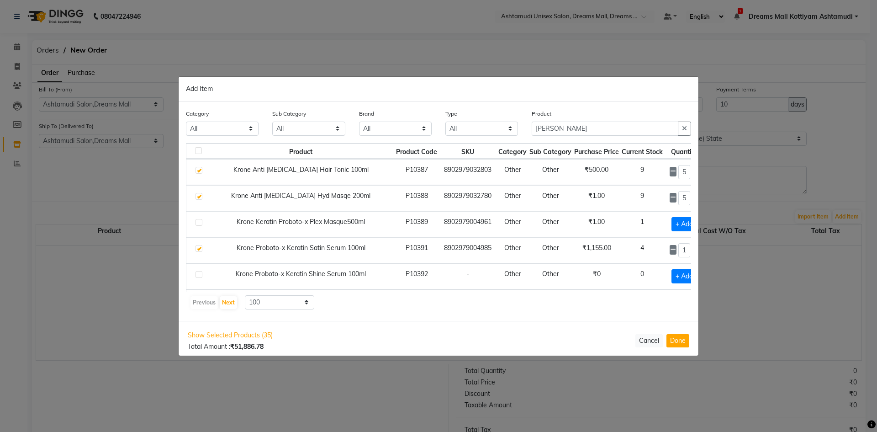
click at [692, 250] on icon at bounding box center [695, 249] width 6 height 6
click at [201, 196] on label at bounding box center [198, 196] width 7 height 7
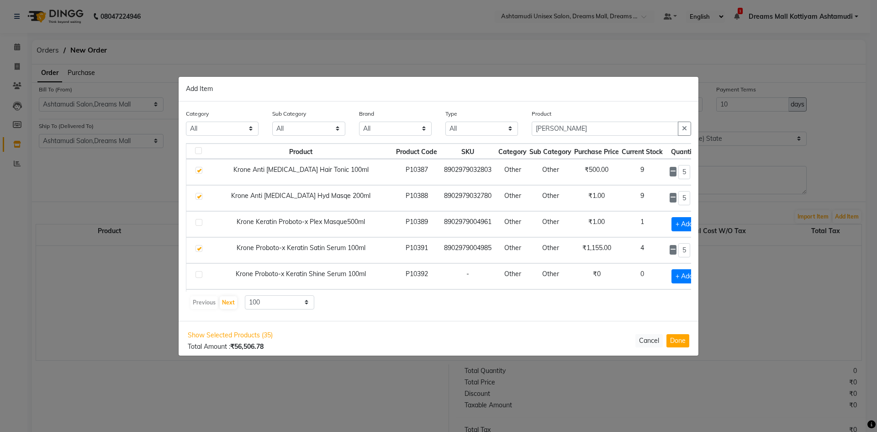
click at [201, 196] on input "checkbox" at bounding box center [198, 197] width 6 height 6
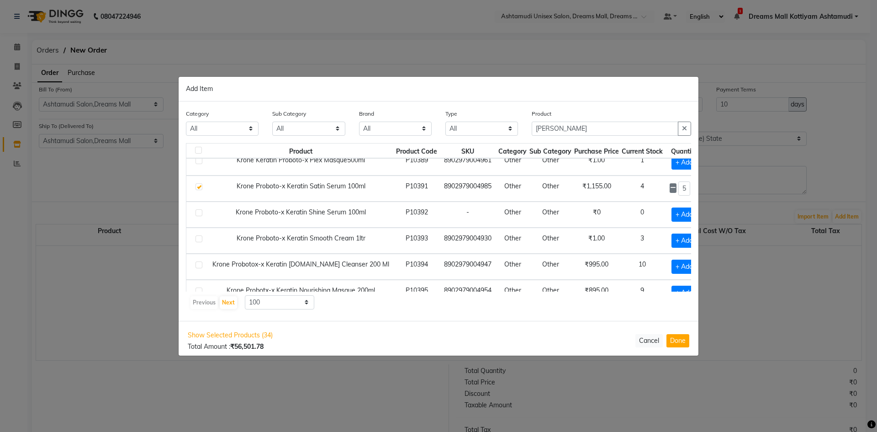
scroll to position [76, 0]
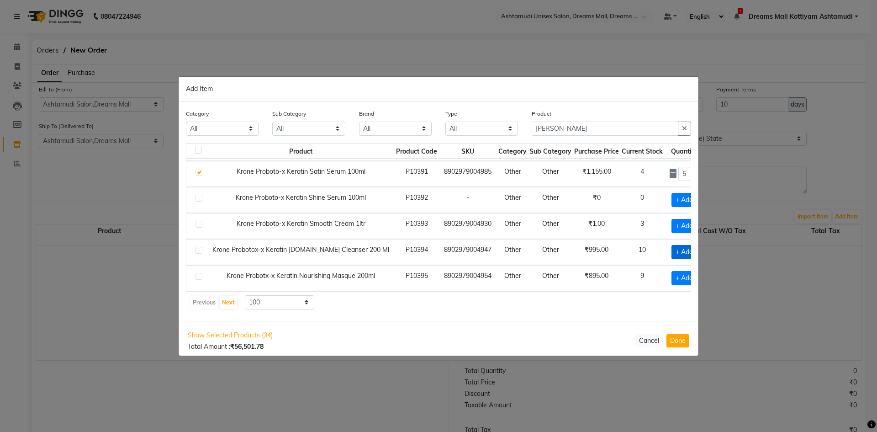
click at [671, 253] on span "+ Add" at bounding box center [684, 252] width 26 height 14
click at [692, 253] on icon at bounding box center [695, 251] width 6 height 6
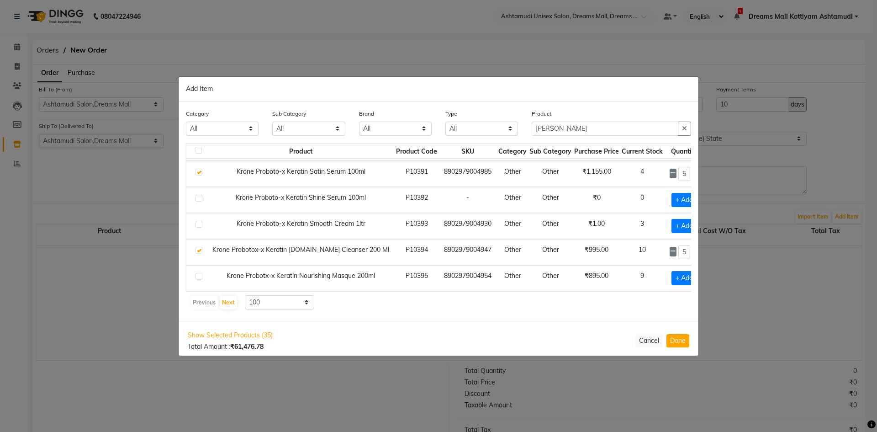
click at [202, 278] on label at bounding box center [198, 276] width 7 height 7
click at [201, 278] on input "checkbox" at bounding box center [198, 277] width 6 height 6
click at [692, 278] on icon at bounding box center [695, 277] width 6 height 6
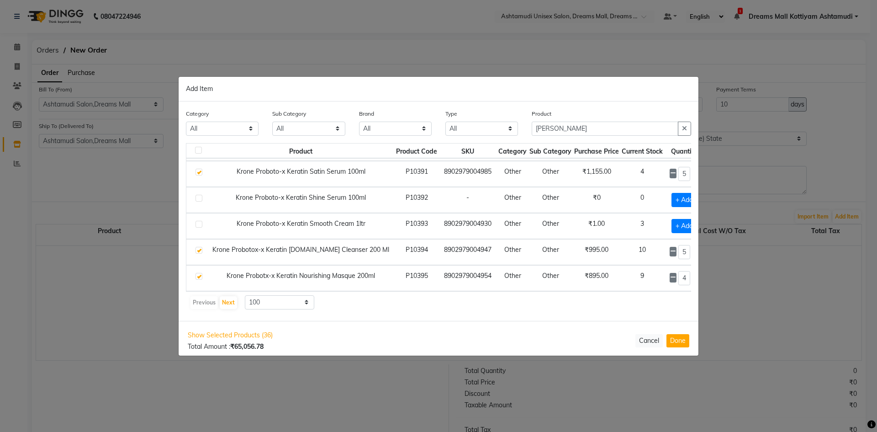
click at [692, 277] on icon at bounding box center [695, 277] width 6 height 6
click at [562, 133] on input "kron" at bounding box center [605, 128] width 147 height 14
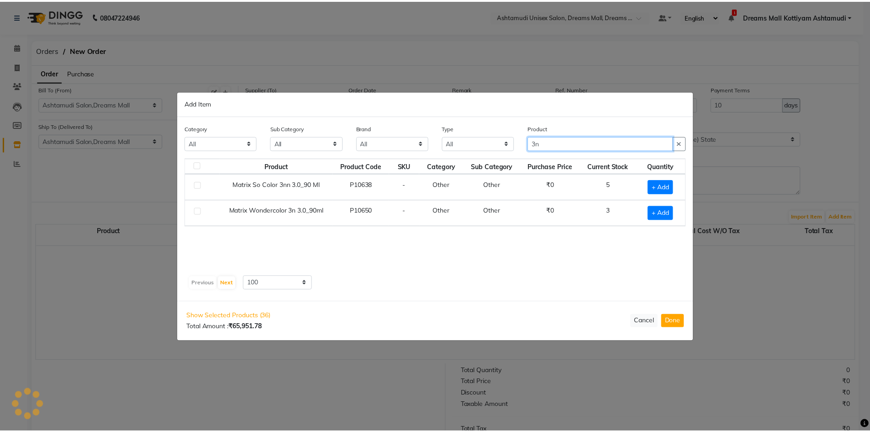
scroll to position [0, 0]
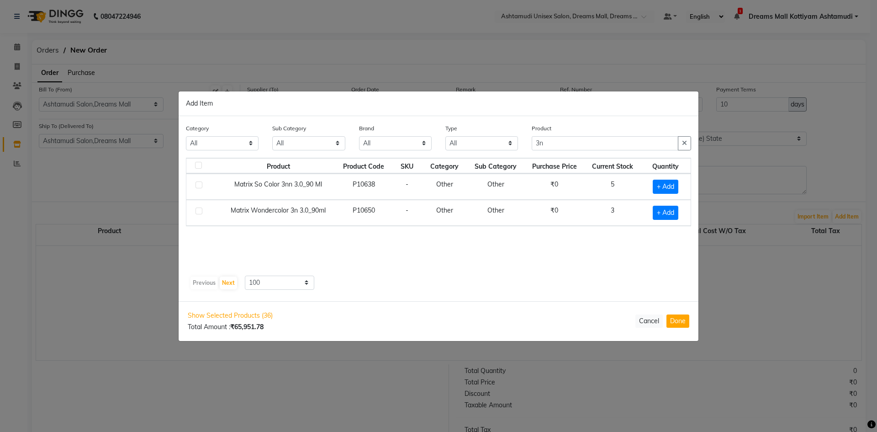
click at [200, 209] on label at bounding box center [198, 210] width 7 height 7
click at [200, 209] on input "checkbox" at bounding box center [198, 211] width 6 height 6
click at [677, 212] on icon at bounding box center [677, 211] width 6 height 6
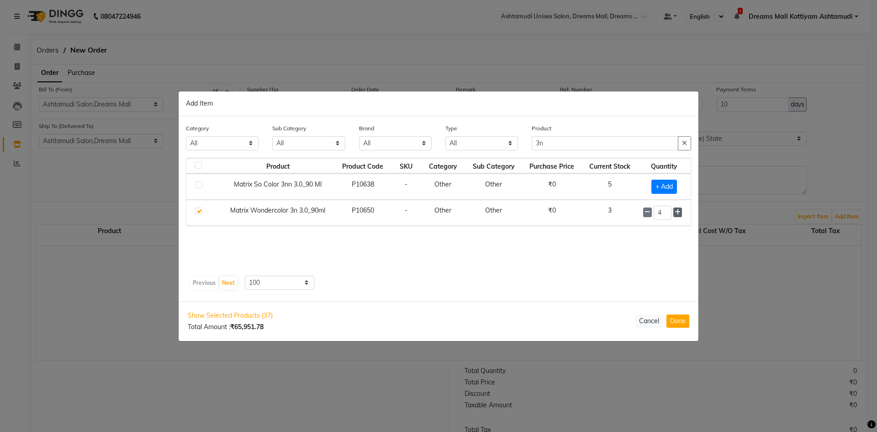
click at [677, 212] on icon at bounding box center [677, 212] width 6 height 6
click at [554, 145] on input "3n" at bounding box center [605, 143] width 147 height 14
click at [663, 185] on span "+ Add" at bounding box center [666, 186] width 26 height 14
click at [675, 185] on icon at bounding box center [677, 185] width 6 height 6
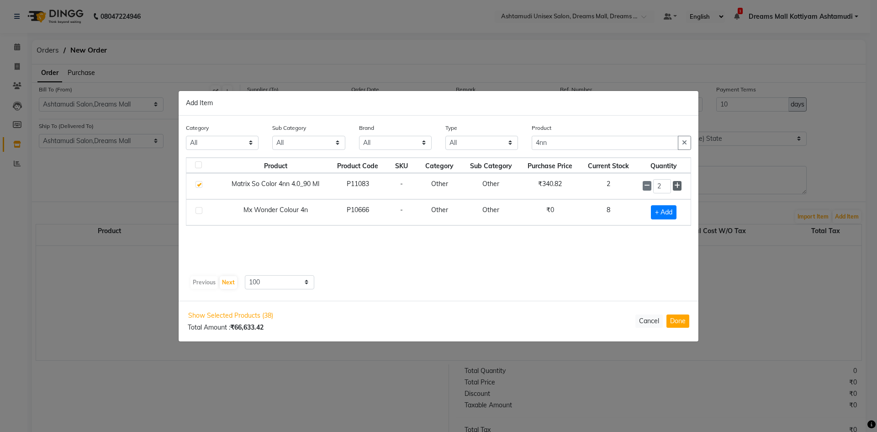
click at [675, 185] on icon at bounding box center [677, 185] width 6 height 6
click at [674, 319] on button "Done" at bounding box center [677, 320] width 23 height 13
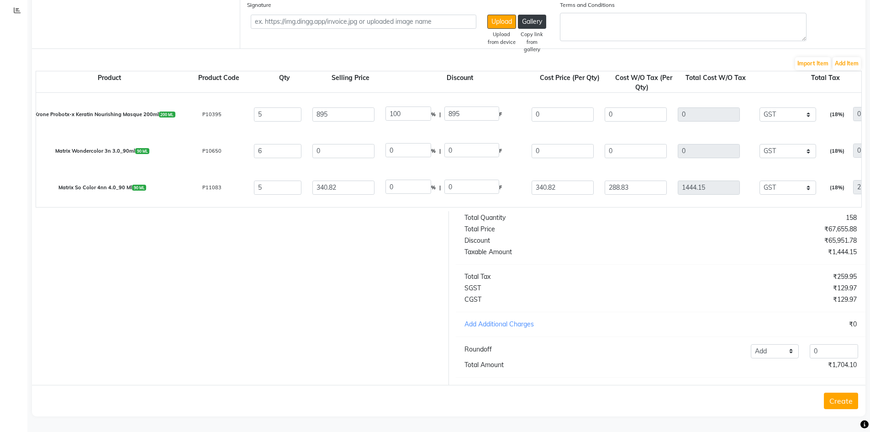
scroll to position [1278, 0]
click at [842, 402] on button "Create" at bounding box center [841, 400] width 34 height 16
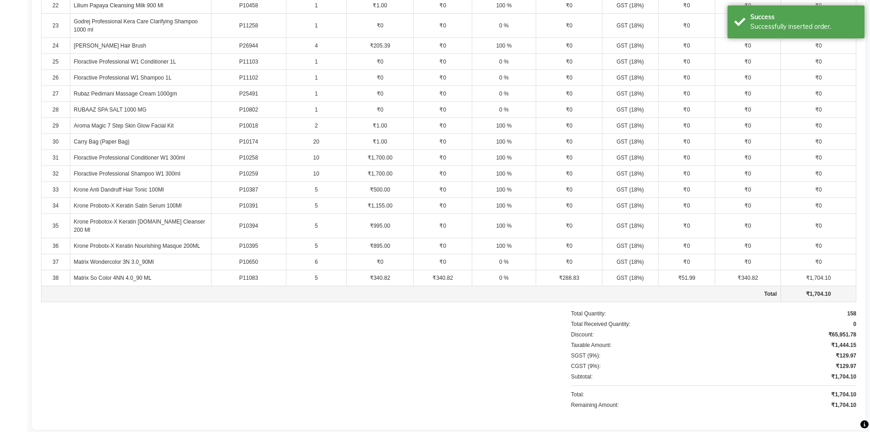
scroll to position [627, 0]
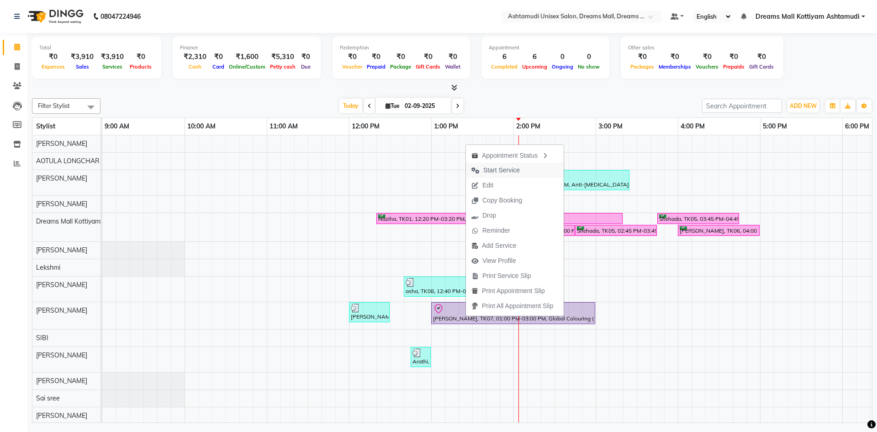
click at [509, 170] on span "Start Service" at bounding box center [501, 170] width 37 height 10
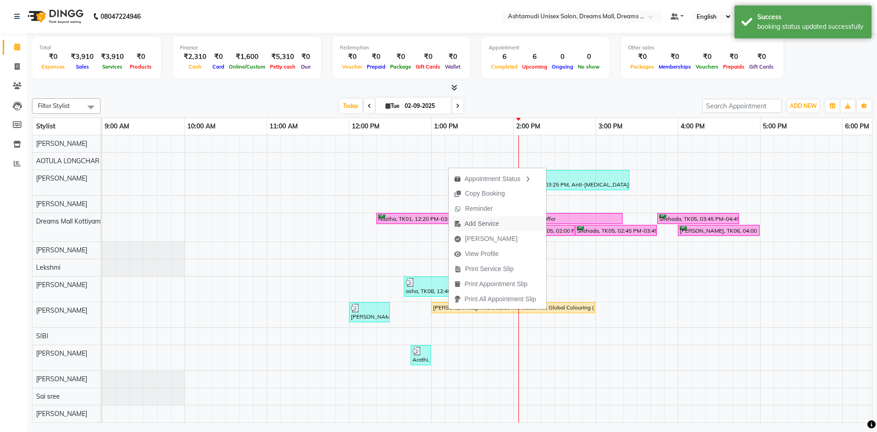
click at [489, 221] on span "Add Service" at bounding box center [481, 224] width 34 height 10
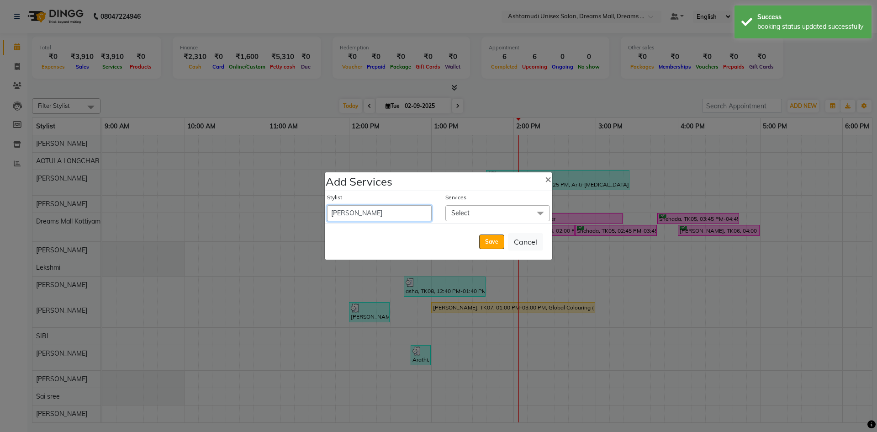
click at [395, 210] on select "ANJANA AOTULA LONGCHAR ARUN VASUDEV BIKI SARKI BINU SHERPA Dreams Mall Kottiyam…" at bounding box center [379, 213] width 105 height 16
select select "62104"
click at [327, 205] on select "ANJANA AOTULA LONGCHAR ARUN VASUDEV BIKI SARKI BINU SHERPA Dreams Mall Kottiyam…" at bounding box center [379, 213] width 105 height 16
select select "900"
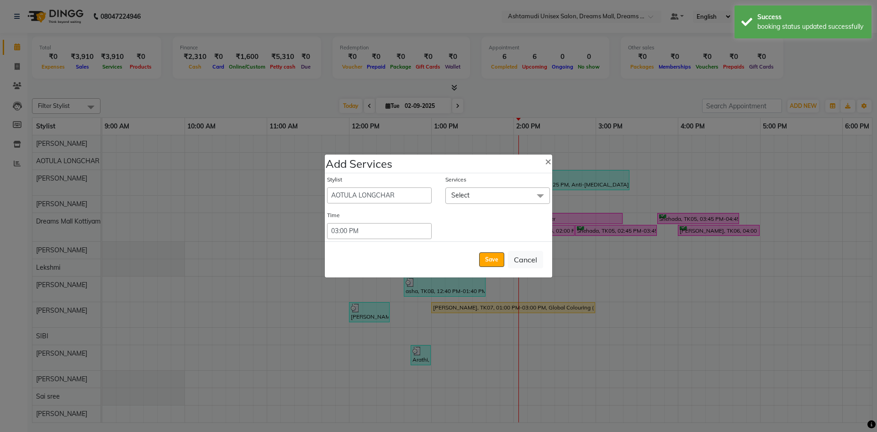
click at [461, 196] on span "Select" at bounding box center [460, 195] width 18 height 8
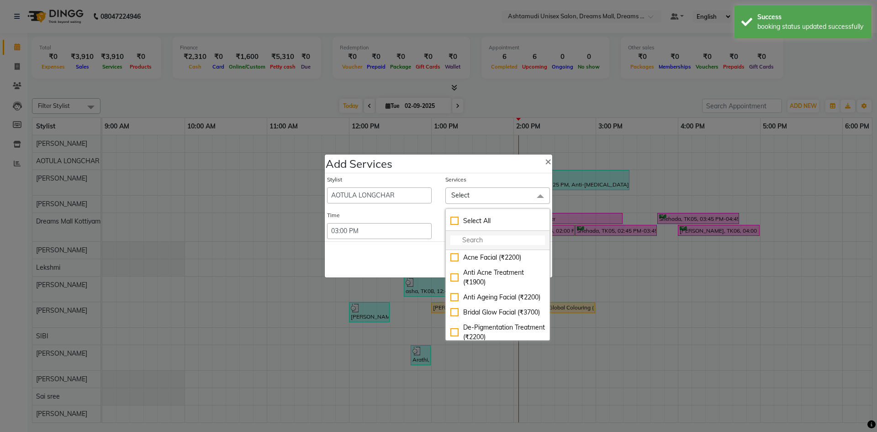
click at [467, 238] on input "multiselect-search" at bounding box center [497, 240] width 95 height 10
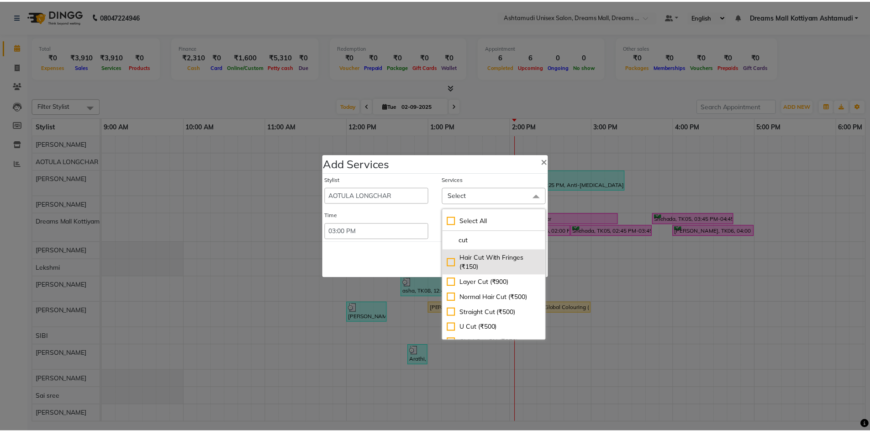
scroll to position [95, 0]
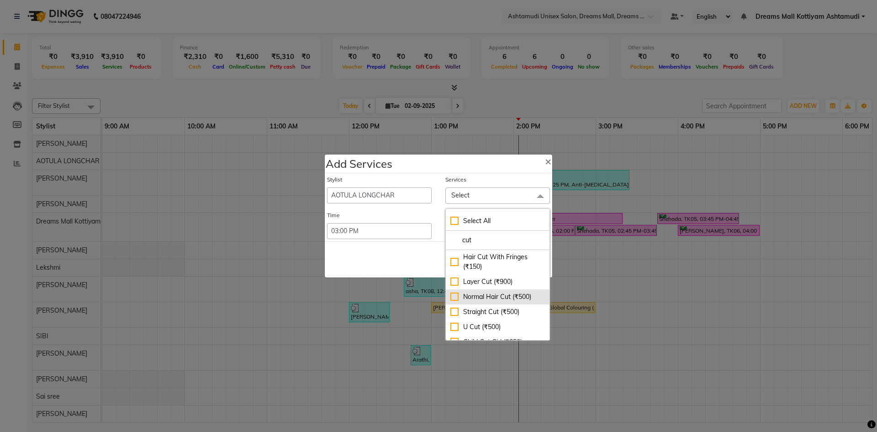
type input "cut"
click at [490, 292] on div "Normal Hair Cut (₹500)" at bounding box center [497, 297] width 95 height 10
checkbox input "true"
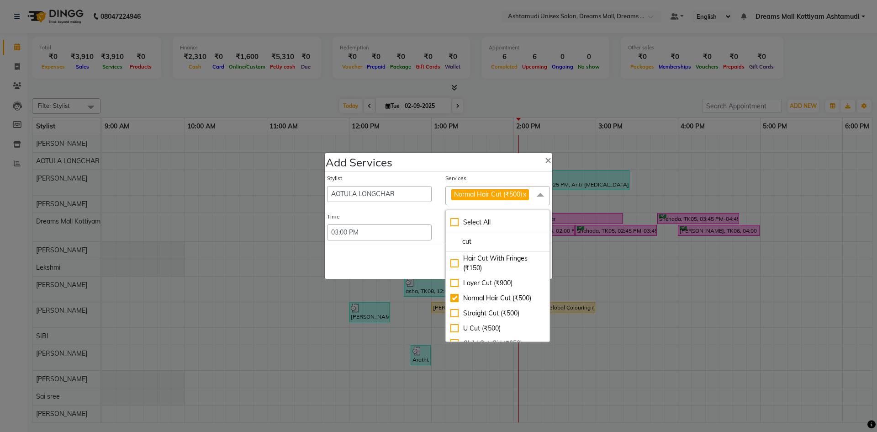
click at [411, 177] on div "Stylist" at bounding box center [379, 180] width 105 height 12
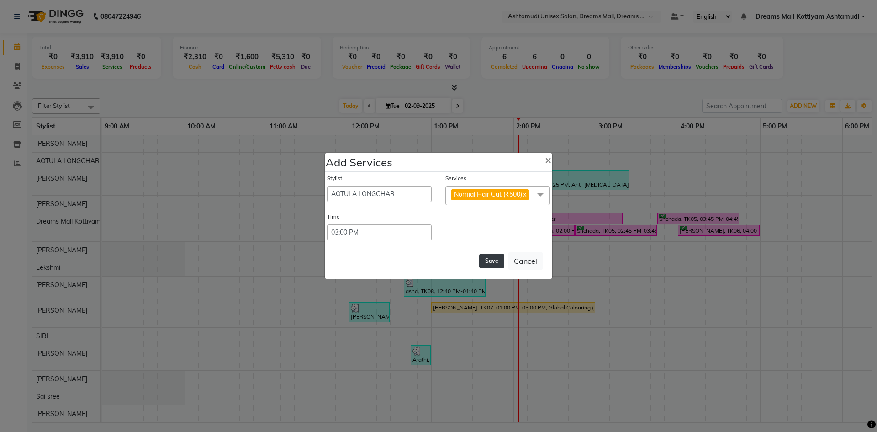
click at [492, 265] on button "Save" at bounding box center [491, 260] width 25 height 15
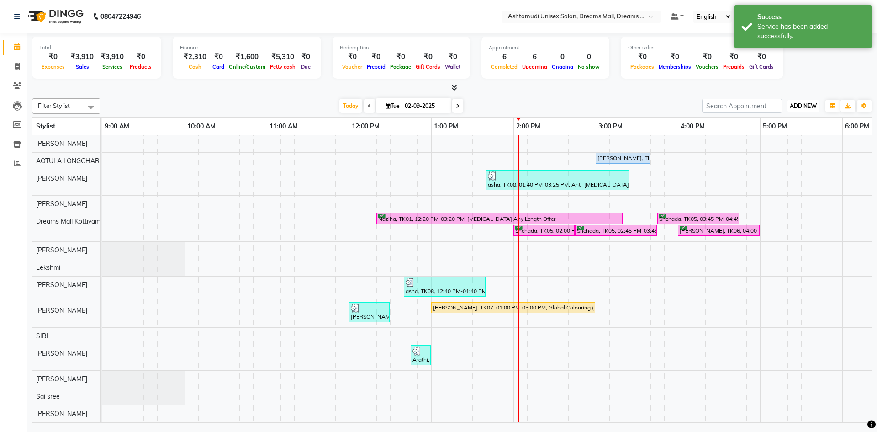
click at [798, 106] on span "ADD NEW" at bounding box center [803, 105] width 27 height 7
click at [780, 137] on link "Add Invoice" at bounding box center [782, 135] width 72 height 12
select select "service"
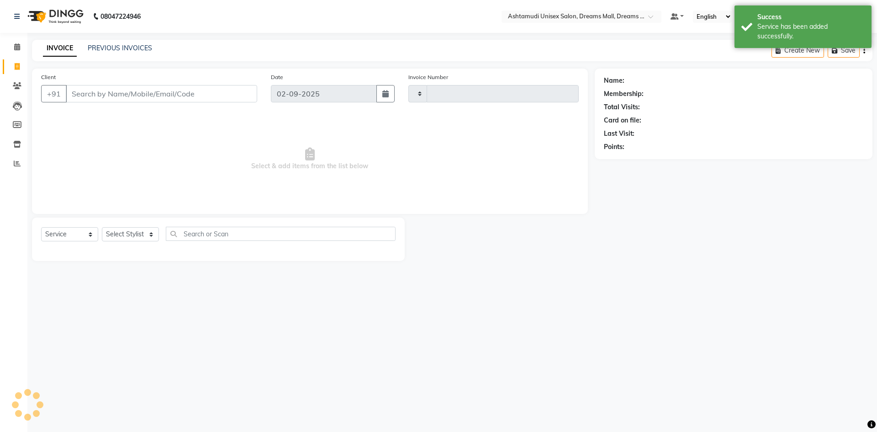
type input "3848"
select select "7264"
click at [177, 93] on input "Client" at bounding box center [161, 93] width 191 height 17
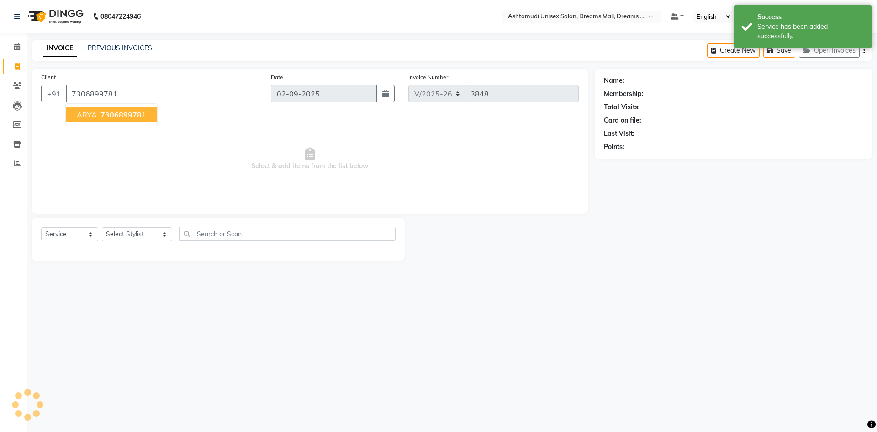
type input "7306899781"
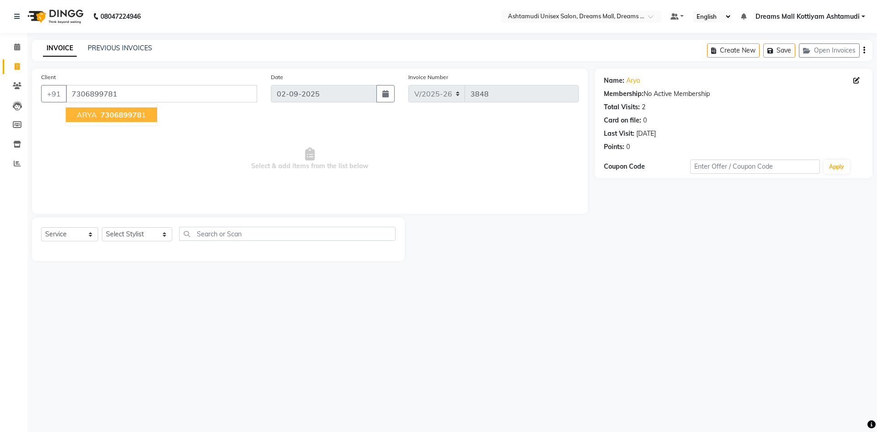
click at [132, 113] on span "730689978" at bounding box center [120, 114] width 41 height 9
click at [154, 233] on select "Select Stylist ANJANA AOTULA LONGCHAR ARUN VASUDEV BIKI SARKI BINU SHERPA Dream…" at bounding box center [137, 234] width 70 height 14
click at [102, 227] on select "Select Stylist ANJANA AOTULA LONGCHAR ARUN VASUDEV BIKI SARKI BINU SHERPA Dream…" at bounding box center [137, 234] width 70 height 14
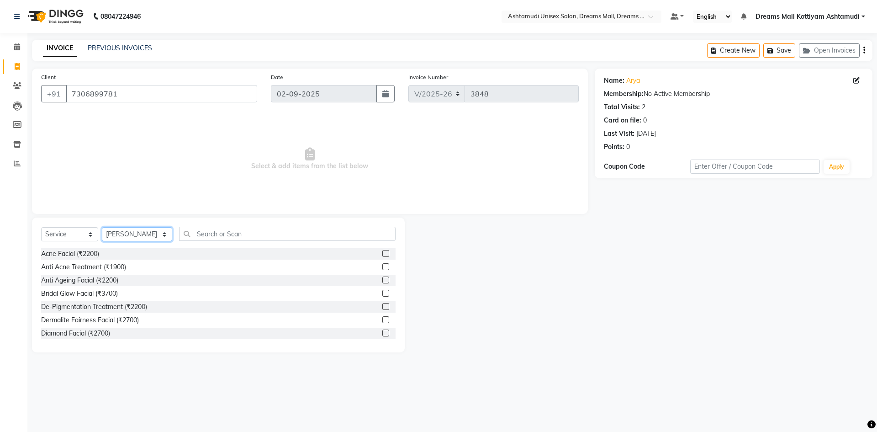
click at [152, 235] on select "Select Stylist ANJANA AOTULA LONGCHAR ARUN VASUDEV BIKI SARKI BINU SHERPA Dream…" at bounding box center [137, 234] width 70 height 14
select select "63210"
click at [102, 227] on select "Select Stylist ANJANA AOTULA LONGCHAR ARUN VASUDEV BIKI SARKI BINU SHERPA Dream…" at bounding box center [137, 234] width 70 height 14
click at [227, 232] on input "text" at bounding box center [287, 234] width 216 height 14
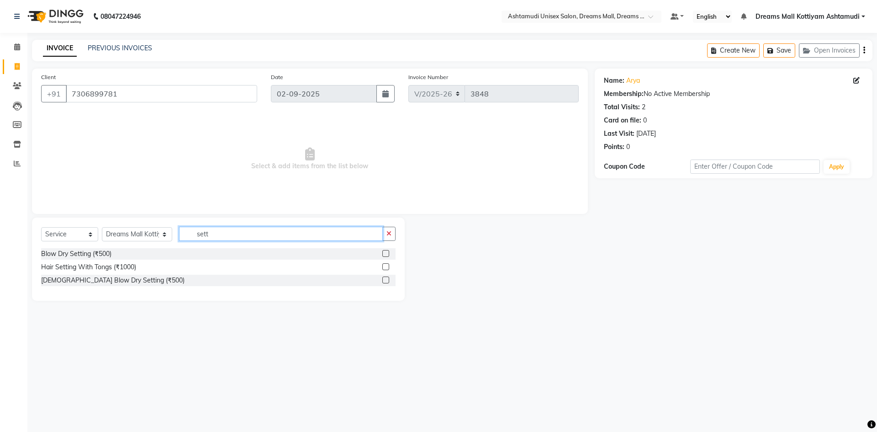
type input "sett"
click at [118, 260] on div "Blow Dry Setting (₹500) Hair Setting With Tongs (₹1000) Gents Blow Dry Setting …" at bounding box center [218, 268] width 354 height 40
click at [116, 266] on div "Hair Setting With Tongs (₹1000)" at bounding box center [88, 267] width 95 height 10
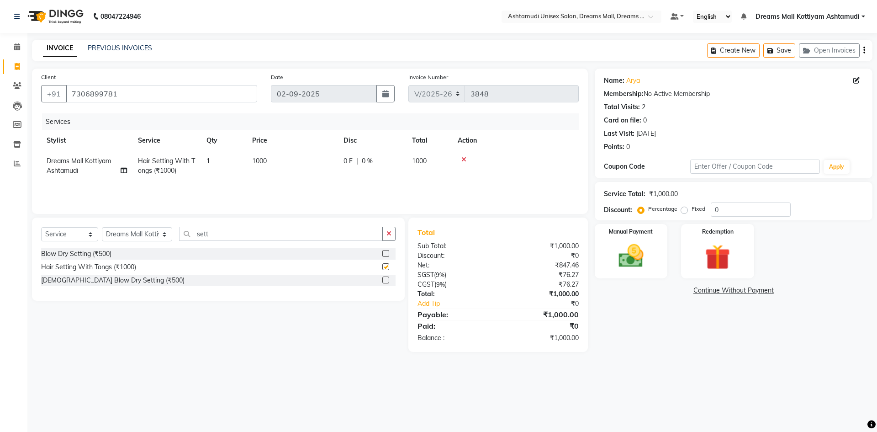
checkbox input "false"
click at [207, 158] on span "1" at bounding box center [208, 161] width 4 height 8
select select "63210"
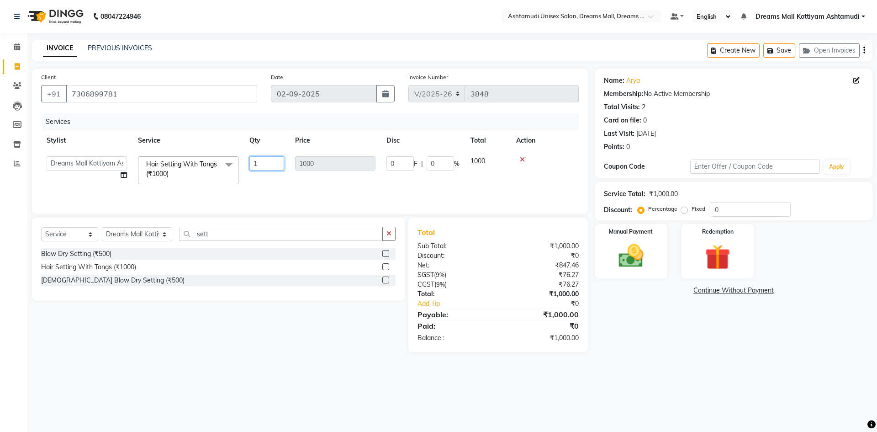
click at [270, 164] on input "1" at bounding box center [266, 163] width 35 height 14
type input "2"
click at [664, 256] on div "Manual Payment" at bounding box center [631, 251] width 76 height 56
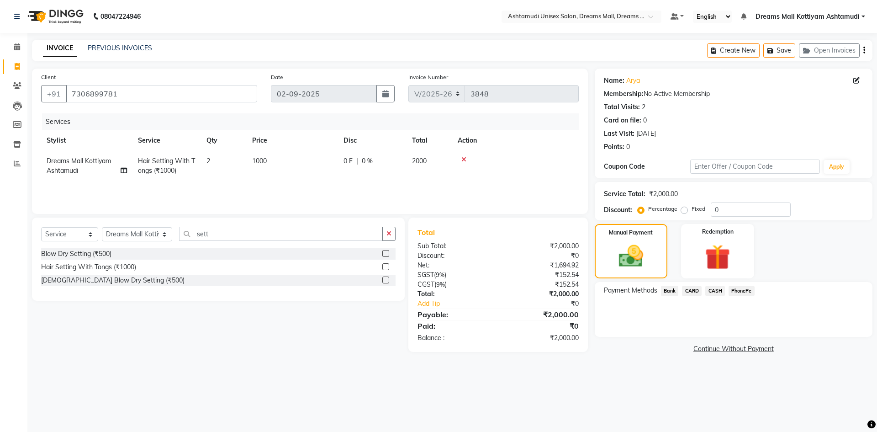
click at [747, 291] on span "PhonePe" at bounding box center [741, 290] width 26 height 11
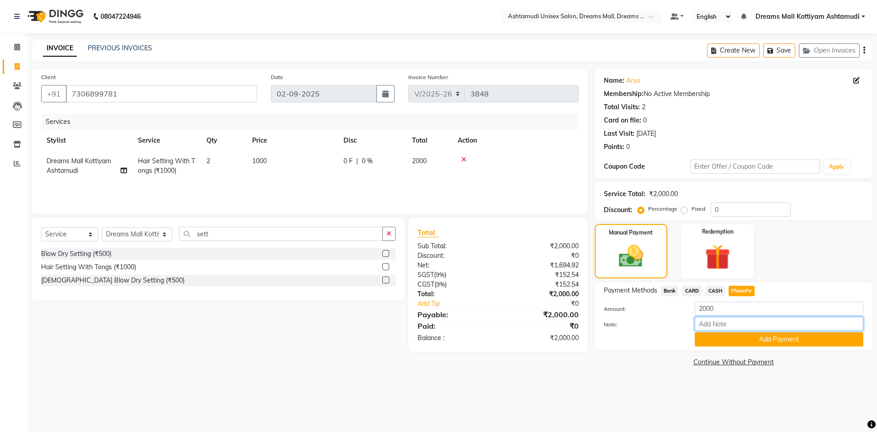
click at [719, 324] on input "Note:" at bounding box center [779, 323] width 169 height 14
type input "Arun"
click at [777, 338] on button "Add Payment" at bounding box center [779, 339] width 169 height 14
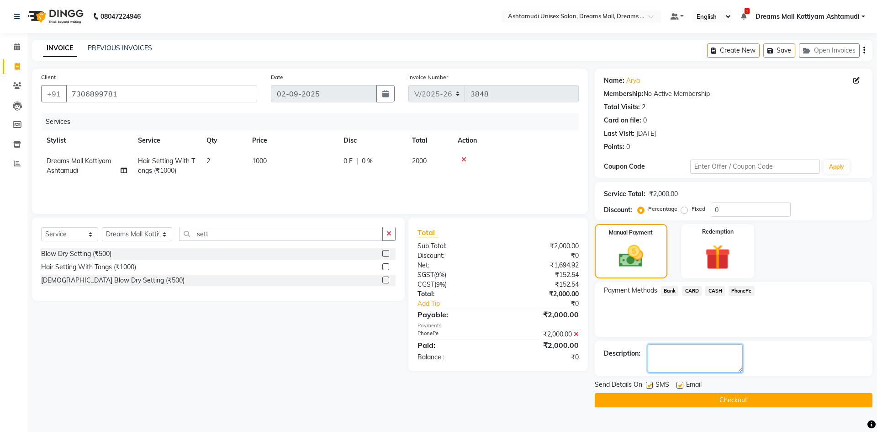
click at [694, 355] on textarea at bounding box center [695, 358] width 95 height 28
click at [537, 395] on div "Client +91 7306899781 Date 02-09-2025 Invoice Number V/2025 V/2025-26 3848 Serv…" at bounding box center [309, 237] width 569 height 338
click at [658, 352] on textarea at bounding box center [695, 358] width 95 height 28
type textarea "Direct pay to sangeetha mam"
click at [487, 401] on div "Client +91 7306899781 Date 02-09-2025 Invoice Number V/2025 V/2025-26 3848 Serv…" at bounding box center [309, 237] width 569 height 338
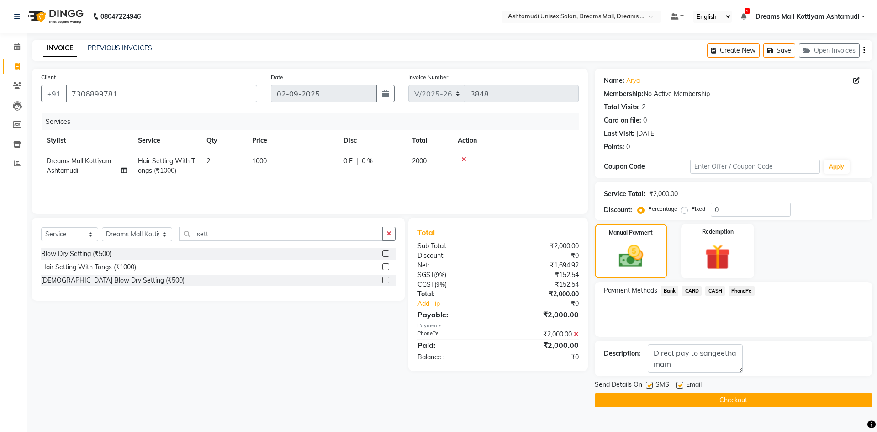
click at [574, 334] on icon at bounding box center [576, 334] width 5 height 6
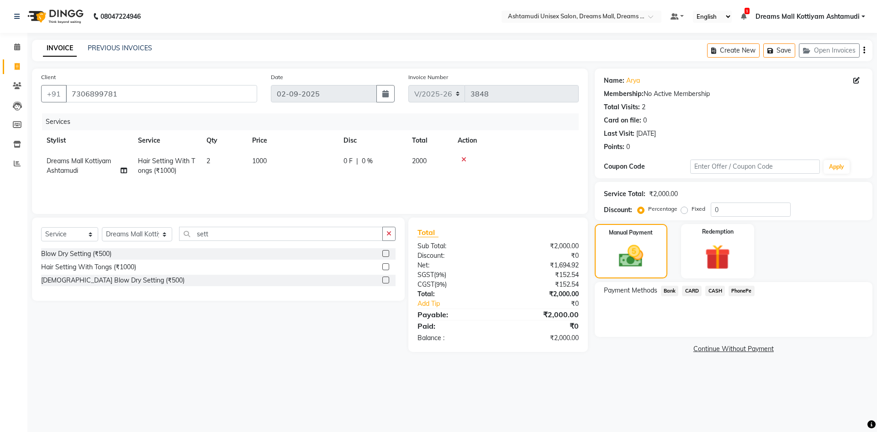
click at [670, 291] on span "Bank" at bounding box center [670, 290] width 18 height 11
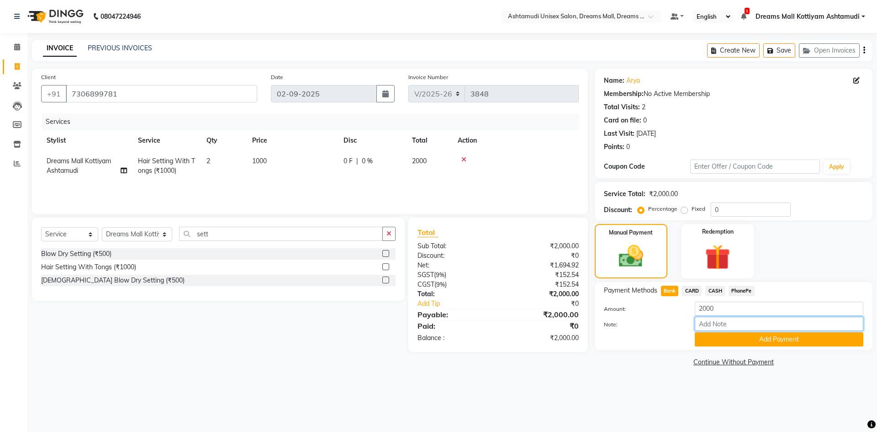
click at [716, 325] on input "Note:" at bounding box center [779, 323] width 169 height 14
type input "Arun"
click at [780, 344] on button "Add Payment" at bounding box center [779, 339] width 169 height 14
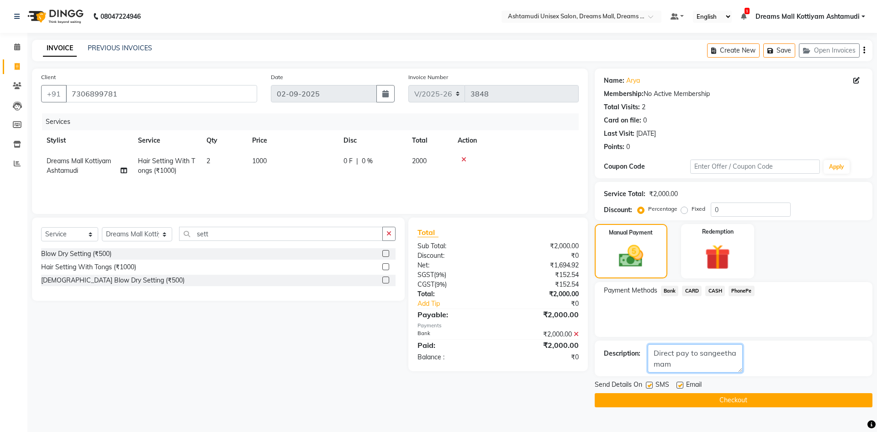
click at [676, 351] on textarea at bounding box center [695, 358] width 95 height 28
click at [674, 361] on textarea at bounding box center [695, 358] width 95 height 28
drag, startPoint x: 678, startPoint y: 365, endPoint x: 645, endPoint y: 348, distance: 37.4
click at [645, 348] on div "Description:" at bounding box center [733, 358] width 259 height 28
click at [692, 364] on textarea at bounding box center [695, 358] width 95 height 28
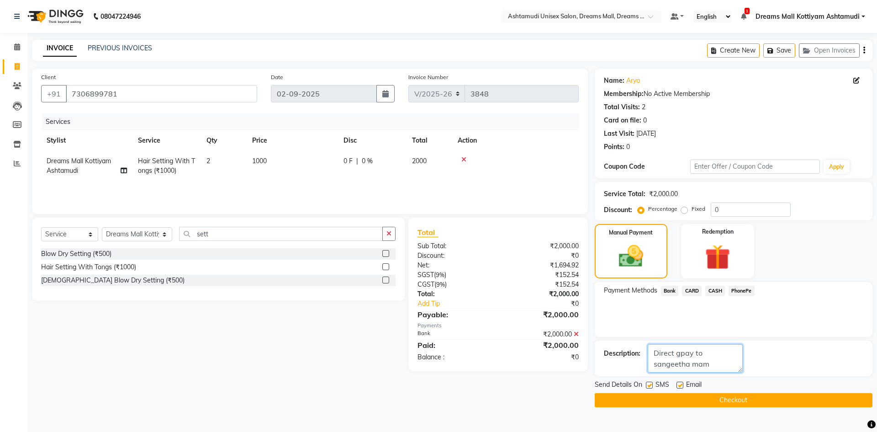
click at [680, 351] on textarea at bounding box center [695, 358] width 95 height 28
click at [702, 368] on textarea at bounding box center [695, 358] width 95 height 28
click at [710, 351] on textarea at bounding box center [695, 358] width 95 height 28
type textarea "Direct g pay to Sangeetha mam"
click at [747, 398] on button "Checkout" at bounding box center [734, 400] width 278 height 14
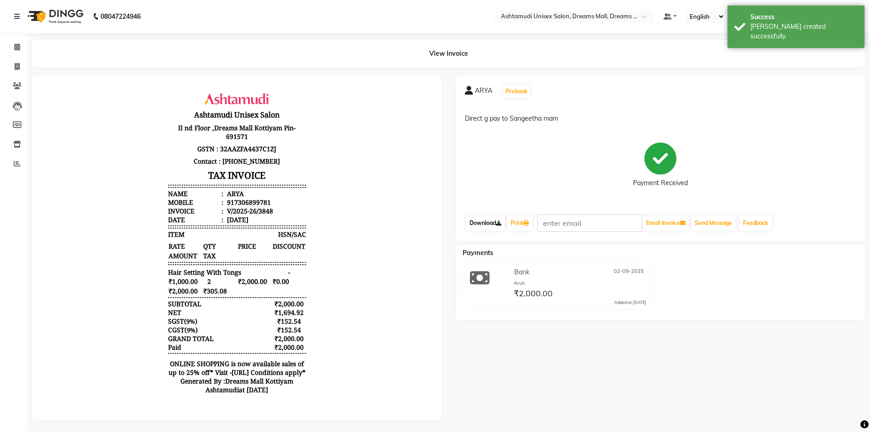
click at [488, 225] on link "Download" at bounding box center [485, 223] width 39 height 16
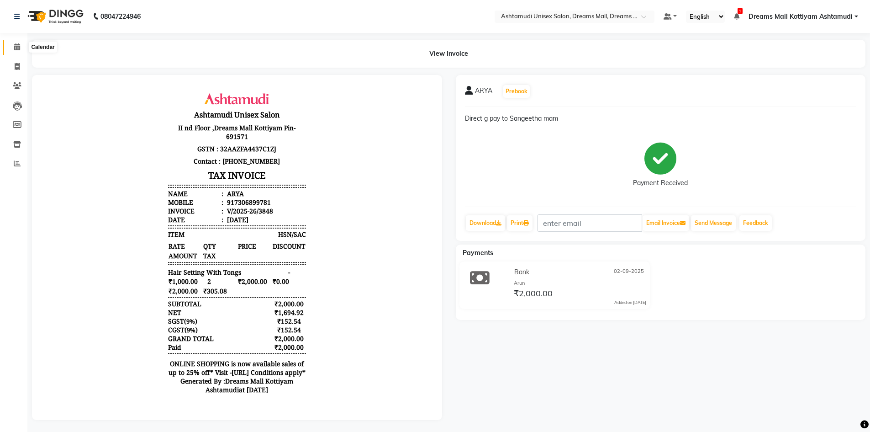
click at [13, 47] on span at bounding box center [17, 47] width 16 height 11
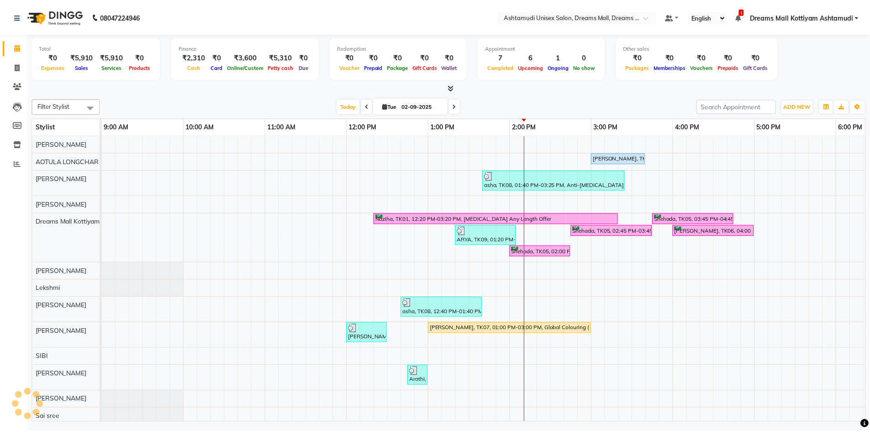
scroll to position [0, 299]
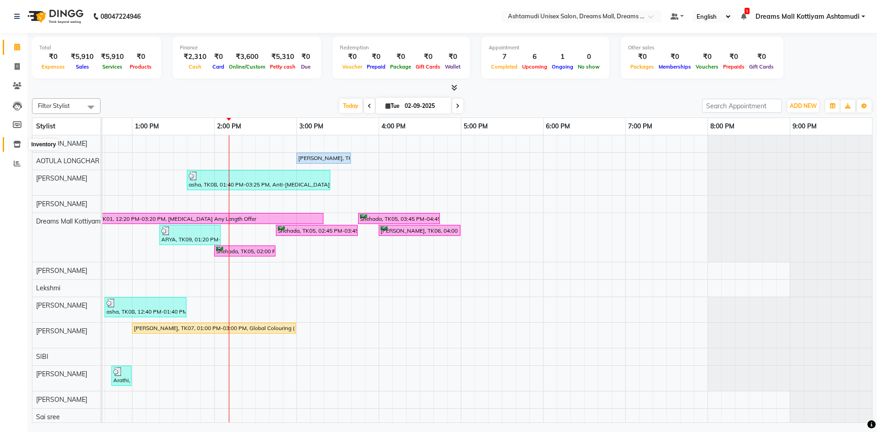
click at [15, 147] on span at bounding box center [17, 144] width 16 height 11
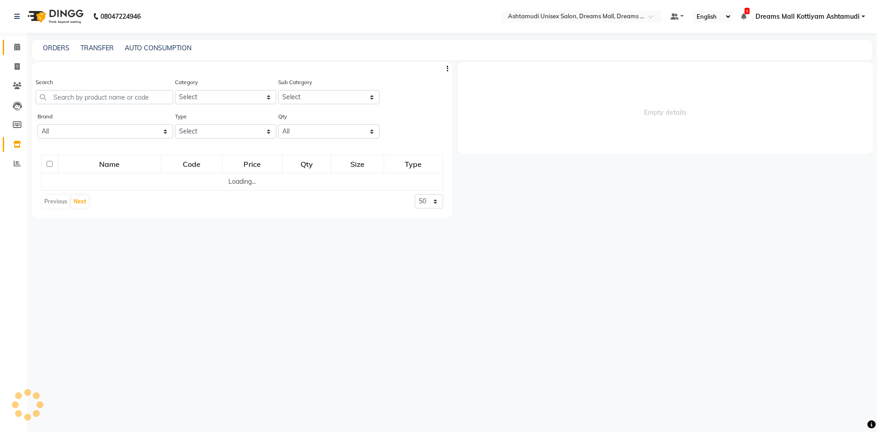
select select
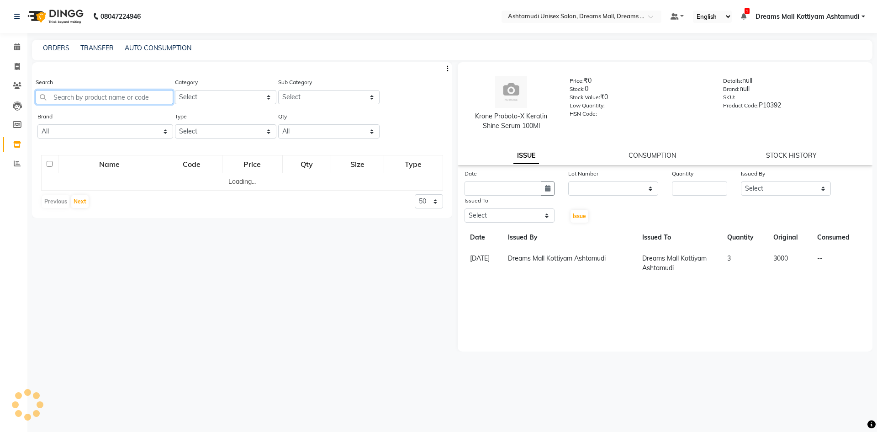
click at [63, 95] on input "text" at bounding box center [104, 97] width 137 height 14
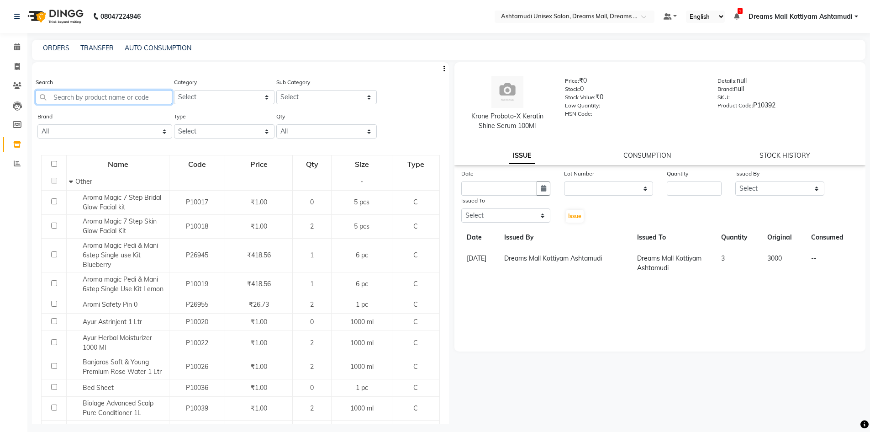
paste input "Vega Hair Brush"
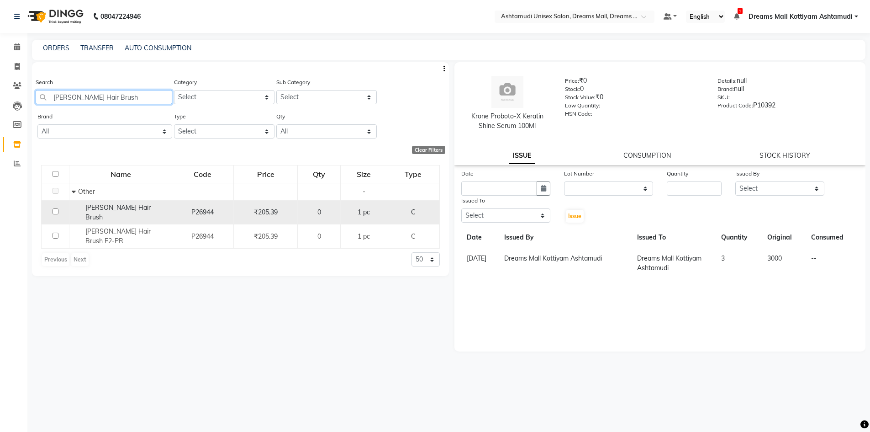
type input "Vega Hair Brush"
click at [132, 207] on span "Vega Hair Brush" at bounding box center [117, 212] width 65 height 18
select select
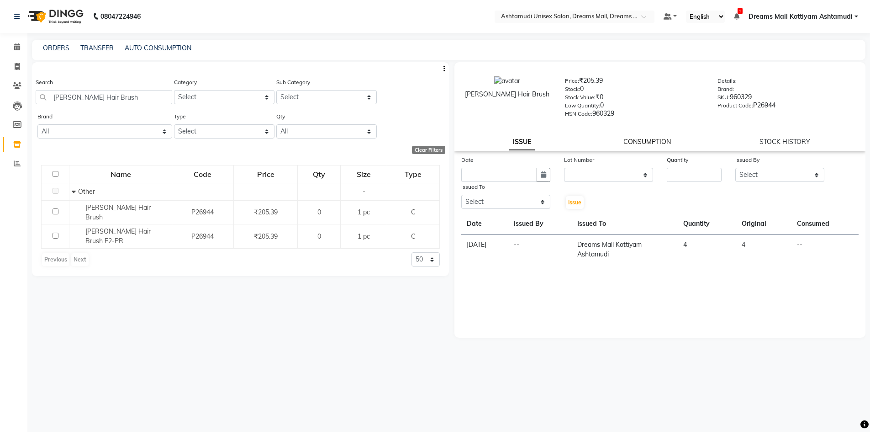
click at [637, 137] on link "CONSUMPTION" at bounding box center [646, 141] width 47 height 8
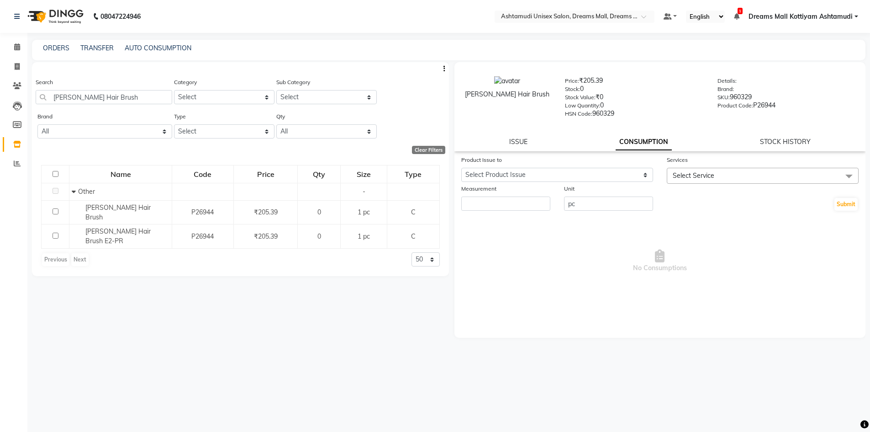
click at [632, 182] on div "Product Issue to Select Product Issue 2024-12-31, Issued to: Dreams Mall Kottiy…" at bounding box center [556, 169] width 205 height 29
click at [632, 172] on select "Select Product Issue 2024-12-31, Issued to: Dreams Mall Kottiyam Ashtamudi, Bal…" at bounding box center [557, 175] width 192 height 14
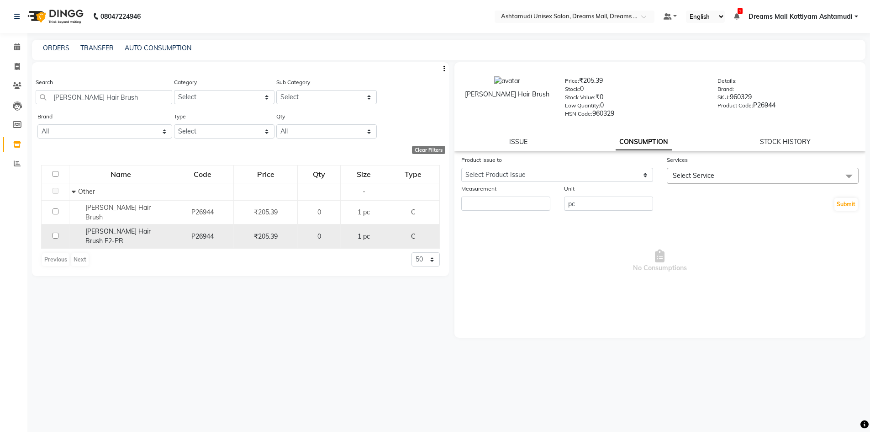
click at [113, 227] on span "Vega Hair Brush E2-PR" at bounding box center [117, 236] width 65 height 18
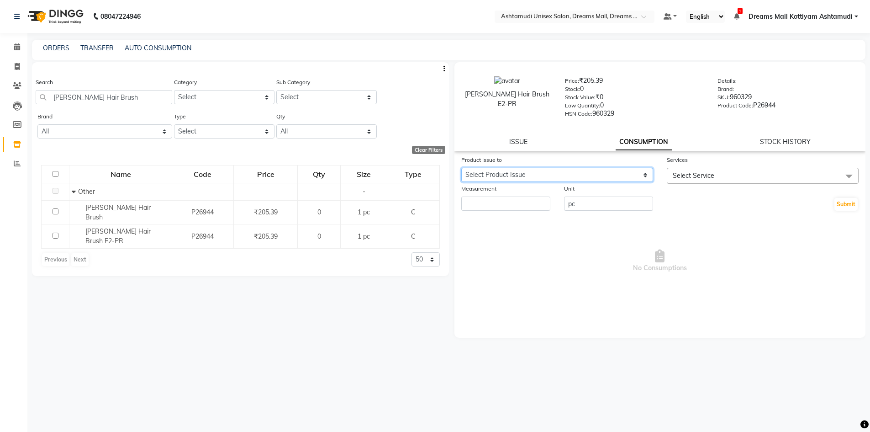
click at [567, 175] on select "Select Product Issue 2025-06-27, Issued to: BIKI SARKI, Balance: 1 2025-06-27, …" at bounding box center [557, 175] width 192 height 14
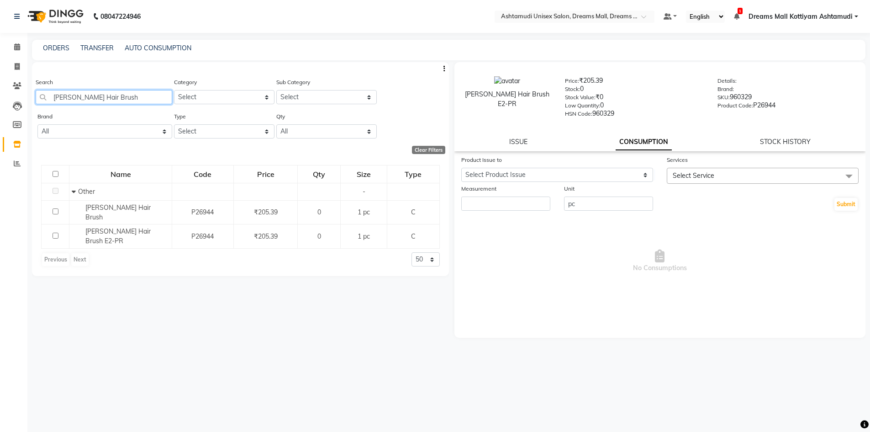
drag, startPoint x: 115, startPoint y: 98, endPoint x: 0, endPoint y: 97, distance: 114.6
click at [0, 97] on app-home "08047224946 Select Location × Ashtamudi Unisex Salon, Dreams Mall, Dreams Mall …" at bounding box center [435, 218] width 870 height 437
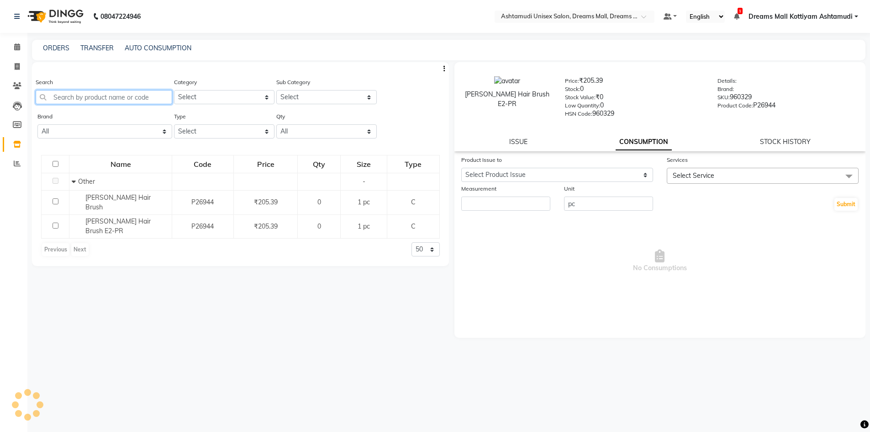
paste input "Sch Ir 0-11 60ml"
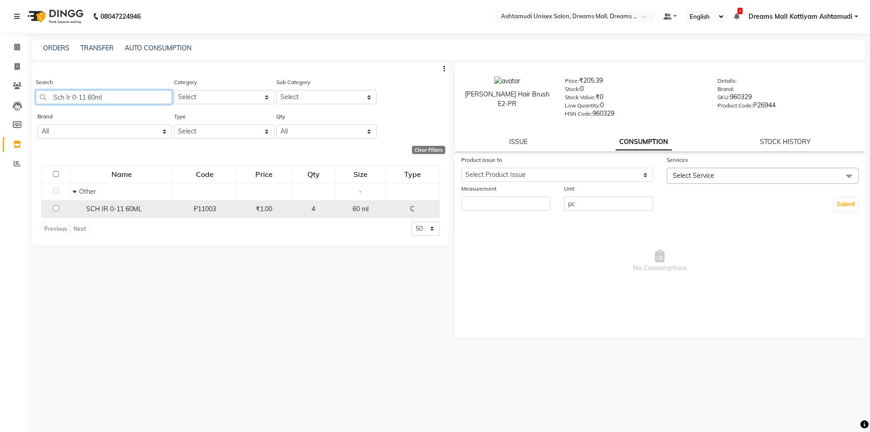
type input "Sch Ir 0-11 60ml"
click at [112, 207] on span "SCH IR 0-11 60ML" at bounding box center [114, 209] width 56 height 8
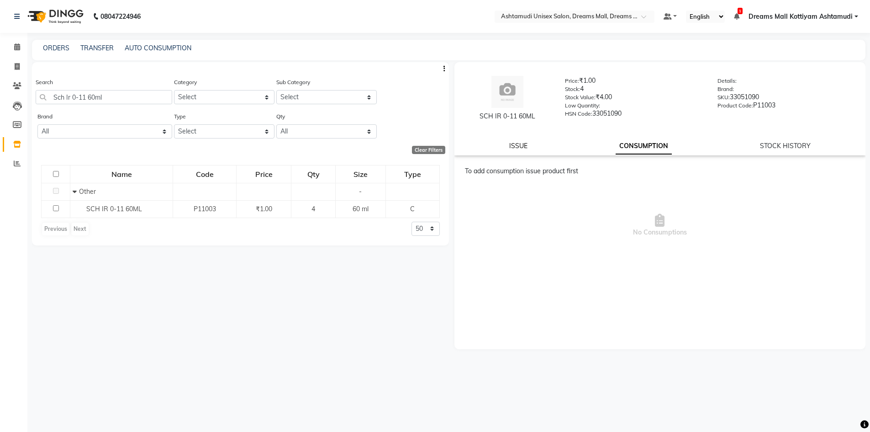
click at [516, 143] on link "ISSUE" at bounding box center [518, 146] width 18 height 8
select select
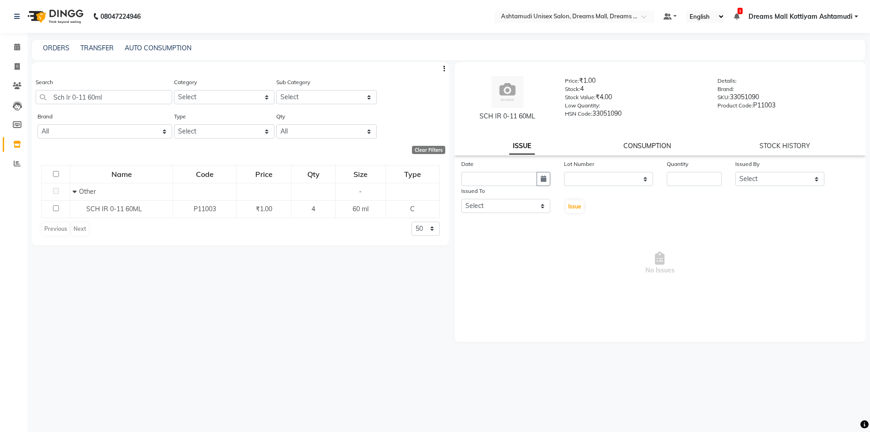
click at [643, 144] on link "CONSUMPTION" at bounding box center [646, 146] width 47 height 8
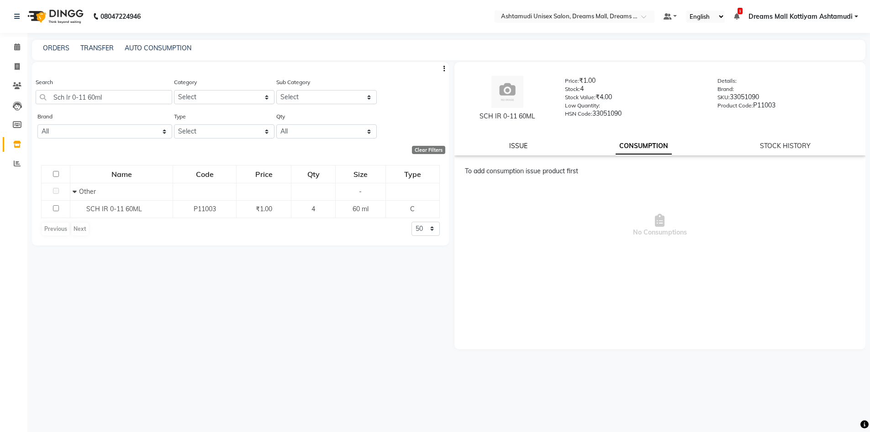
click at [518, 146] on link "ISSUE" at bounding box center [518, 146] width 18 height 8
select select
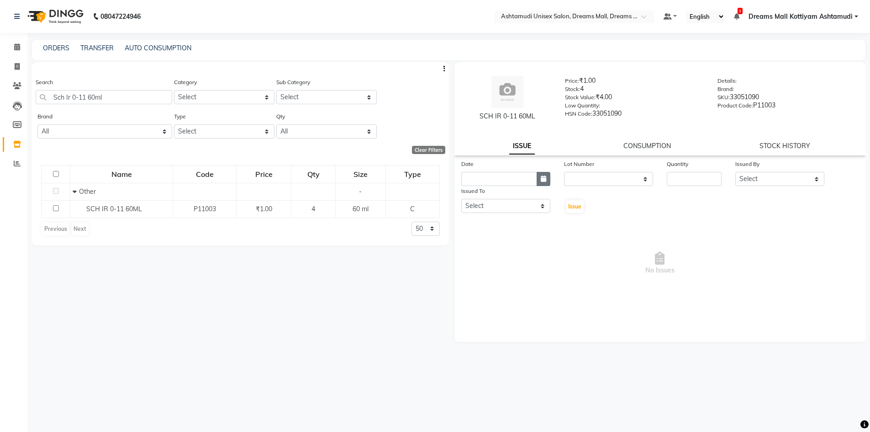
click at [545, 174] on button "button" at bounding box center [544, 179] width 14 height 14
select select "9"
select select "2025"
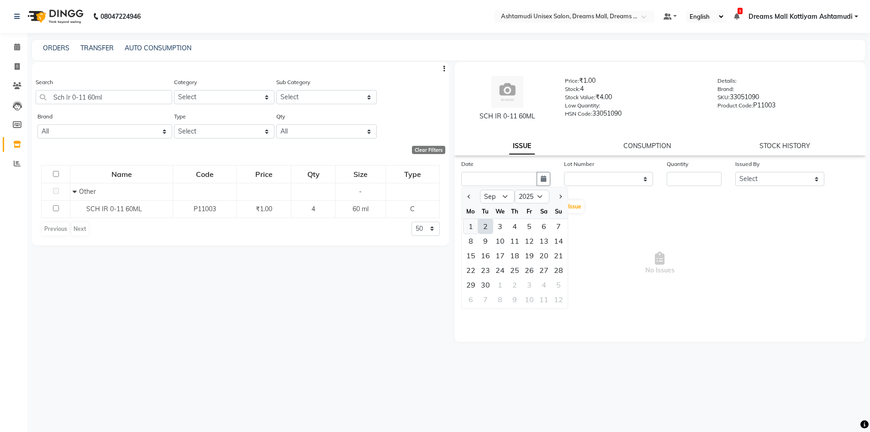
click at [469, 226] on div "1" at bounding box center [471, 226] width 15 height 15
type input "01-09-2025"
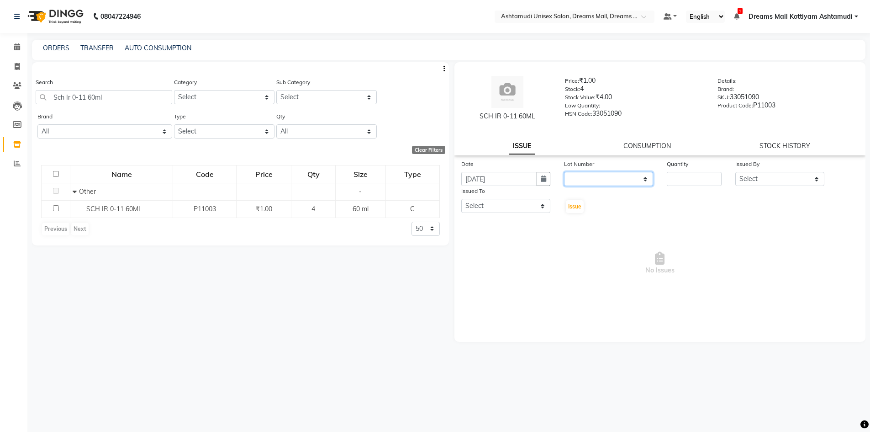
click at [607, 173] on select "None" at bounding box center [608, 179] width 89 height 14
select select "0: null"
click at [564, 172] on select "None" at bounding box center [608, 179] width 89 height 14
click at [682, 182] on input "number" at bounding box center [694, 179] width 55 height 14
type input "1"
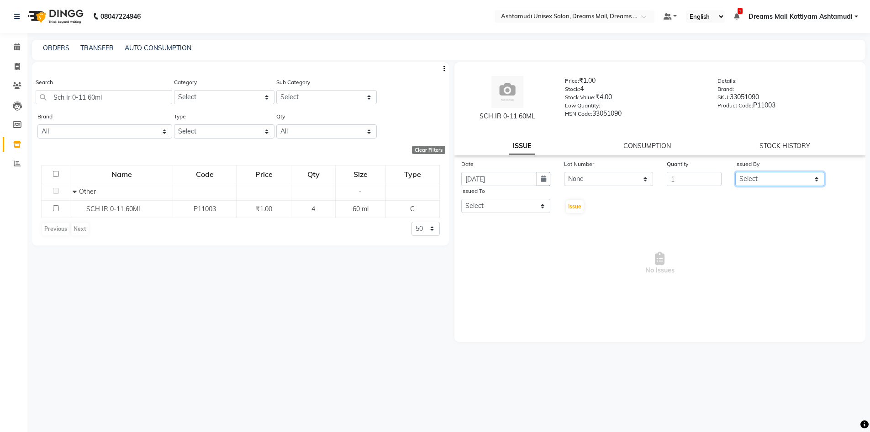
drag, startPoint x: 776, startPoint y: 175, endPoint x: 778, endPoint y: 183, distance: 7.9
click at [776, 175] on select "Select ANJANA AOTULA LONGCHAR ARUN VASUDEV BIKI SARKI BINU SHERPA Dreams Mall K…" at bounding box center [779, 179] width 89 height 14
select select "63210"
click at [735, 172] on select "Select ANJANA AOTULA LONGCHAR ARUN VASUDEV BIKI SARKI BINU SHERPA Dreams Mall K…" at bounding box center [779, 179] width 89 height 14
drag, startPoint x: 512, startPoint y: 204, endPoint x: 514, endPoint y: 210, distance: 6.2
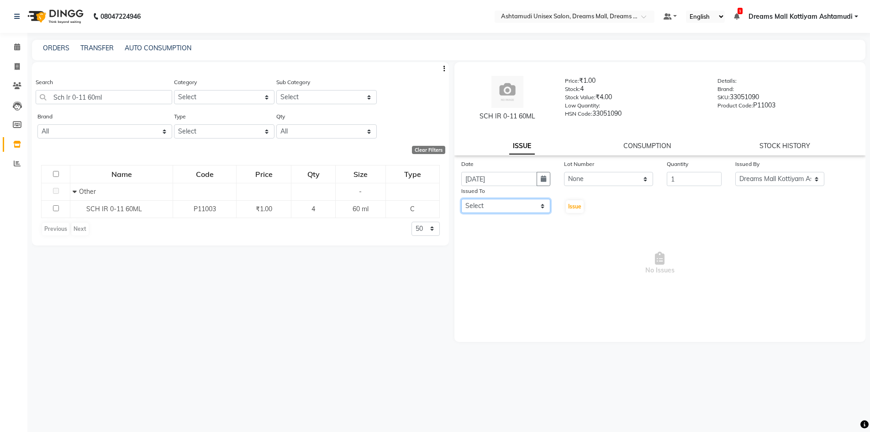
click at [512, 204] on select "Select ANJANA AOTULA LONGCHAR ARUN VASUDEV BIKI SARKI BINU SHERPA Dreams Mall K…" at bounding box center [505, 206] width 89 height 14
select select "63210"
click at [461, 199] on select "Select ANJANA AOTULA LONGCHAR ARUN VASUDEV BIKI SARKI BINU SHERPA Dreams Mall K…" at bounding box center [505, 206] width 89 height 14
click at [571, 202] on button "Issue" at bounding box center [575, 206] width 18 height 13
select select
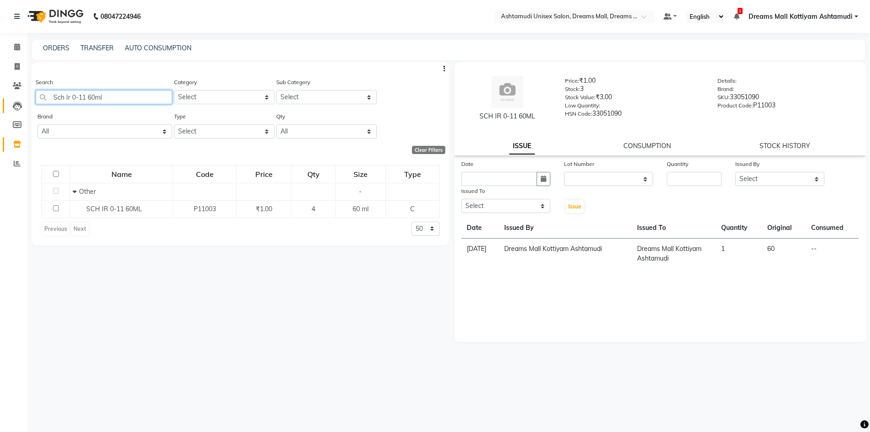
drag, startPoint x: 110, startPoint y: 97, endPoint x: 8, endPoint y: 101, distance: 101.4
click at [8, 101] on app-home "08047224946 Select Location × Ashtamudi Unisex Salon, Dreams Mall, Dreams Mall …" at bounding box center [435, 218] width 870 height 437
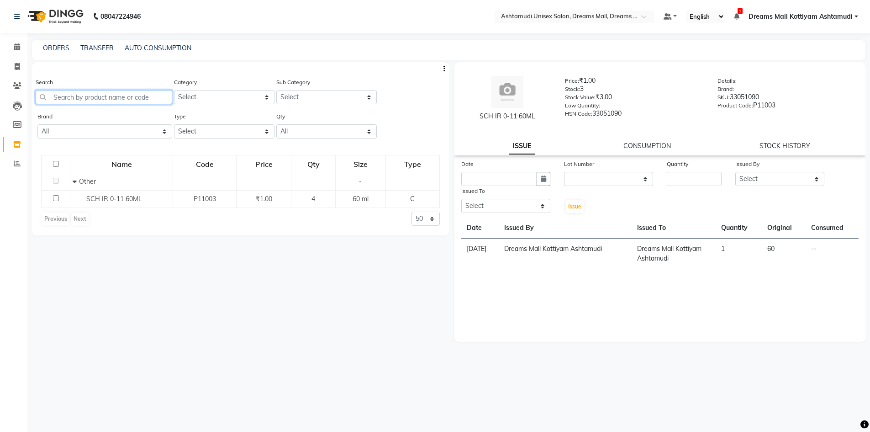
paste input "Aroma Magic 7 Step Skin Glow Facial Kit"
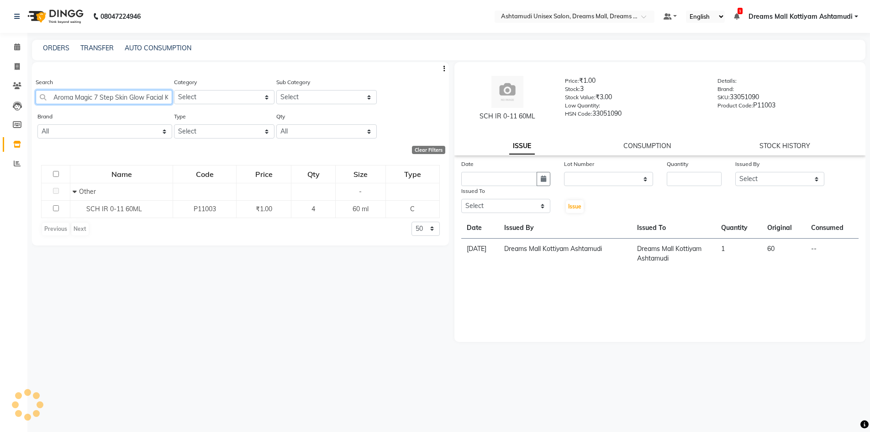
scroll to position [0, 5]
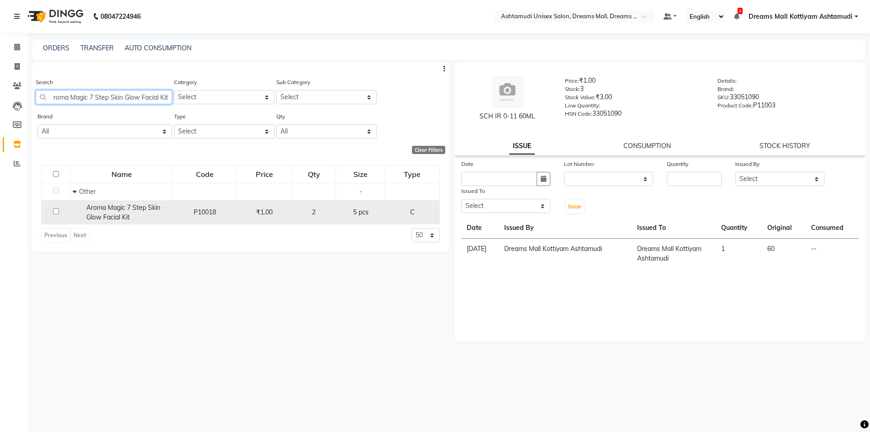
type input "Aroma Magic 7 Step Skin Glow Facial Kit"
click at [121, 214] on span "Aroma Magic 7 Step Skin Glow Facial Kit" at bounding box center [123, 212] width 74 height 18
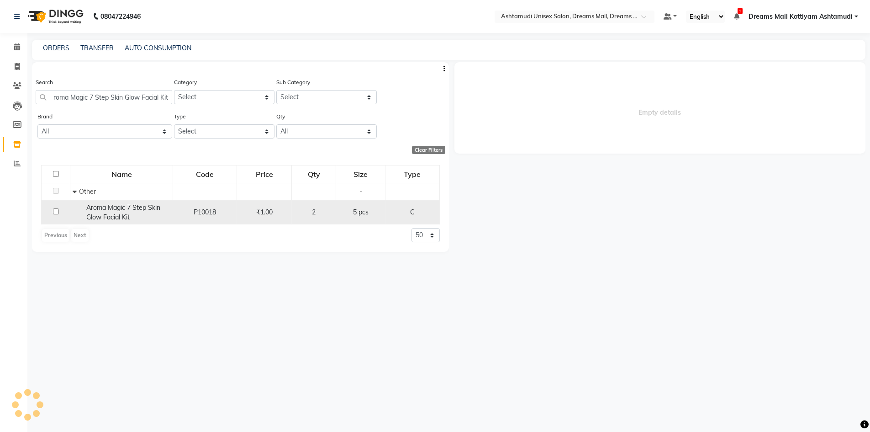
scroll to position [0, 0]
select select
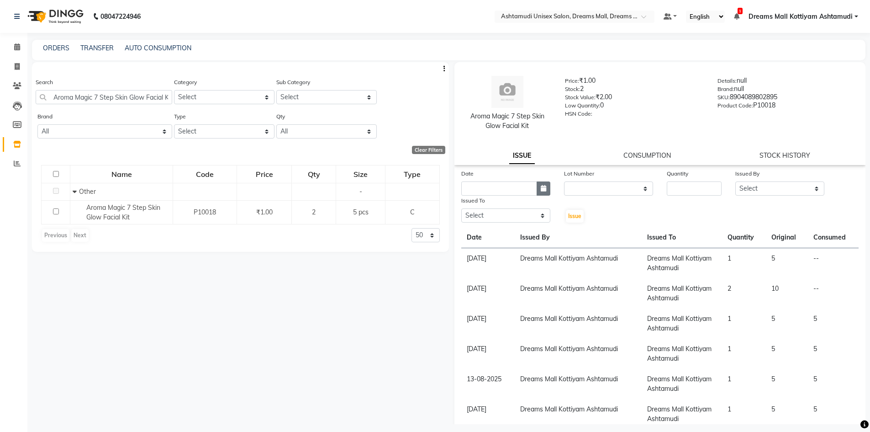
click at [537, 186] on button "button" at bounding box center [544, 188] width 14 height 14
select select "9"
select select "2025"
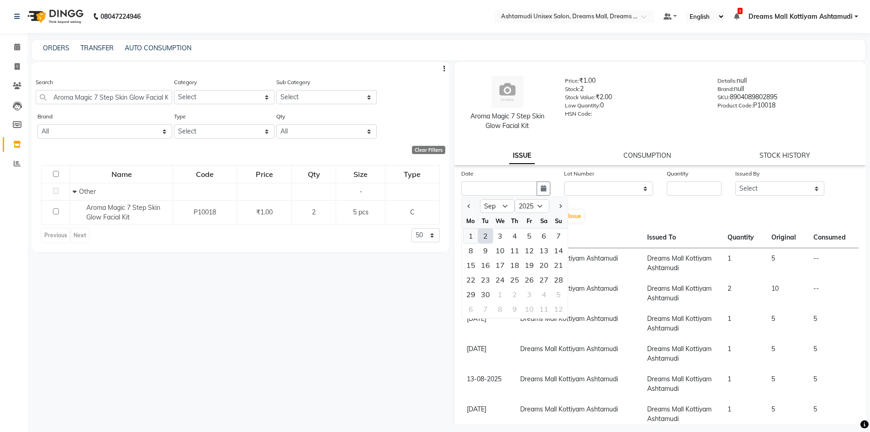
click at [471, 233] on div "1" at bounding box center [471, 235] width 15 height 15
type input "01-09-2025"
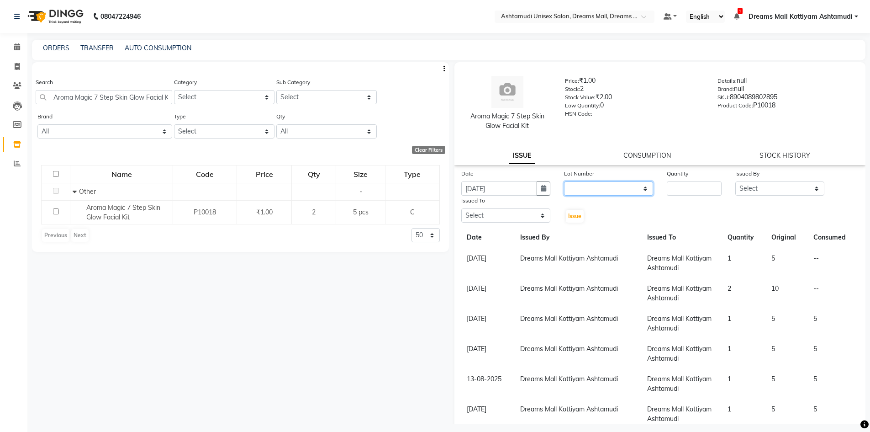
drag, startPoint x: 581, startPoint y: 187, endPoint x: 583, endPoint y: 191, distance: 4.7
click at [581, 187] on select "None" at bounding box center [608, 188] width 89 height 14
select select "0: null"
click at [564, 181] on select "None" at bounding box center [608, 188] width 89 height 14
click at [680, 190] on input "number" at bounding box center [694, 188] width 55 height 14
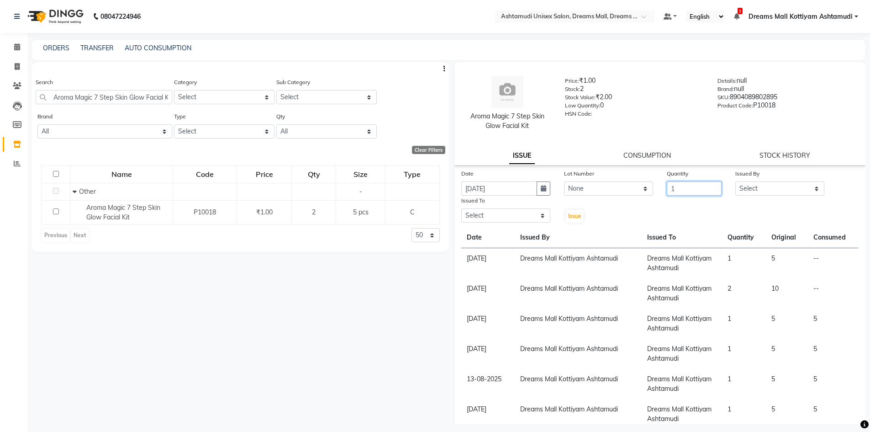
type input "1"
click at [786, 189] on select "Select ANJANA AOTULA LONGCHAR ARUN VASUDEV BIKI SARKI BINU SHERPA Dreams Mall K…" at bounding box center [779, 188] width 89 height 14
select select "63210"
click at [735, 181] on select "Select ANJANA AOTULA LONGCHAR ARUN VASUDEV BIKI SARKI BINU SHERPA Dreams Mall K…" at bounding box center [779, 188] width 89 height 14
click at [520, 216] on select "Select ANJANA AOTULA LONGCHAR ARUN VASUDEV BIKI SARKI BINU SHERPA Dreams Mall K…" at bounding box center [505, 215] width 89 height 14
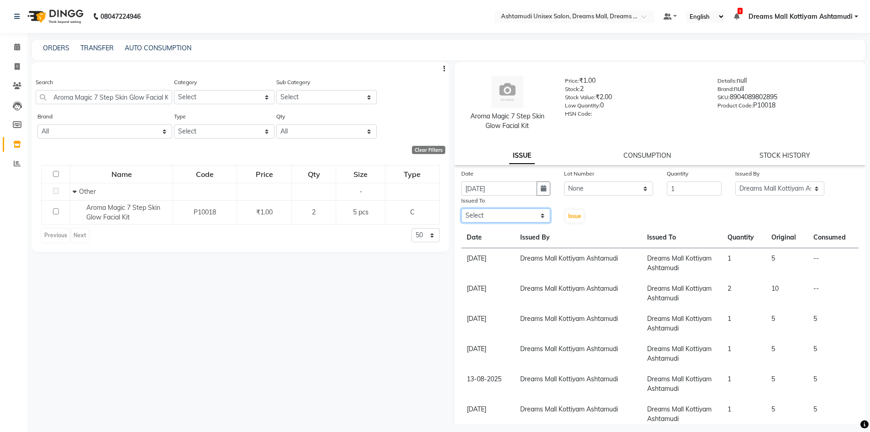
select select "63210"
click at [461, 208] on select "Select ANJANA AOTULA LONGCHAR ARUN VASUDEV BIKI SARKI BINU SHERPA Dreams Mall K…" at bounding box center [505, 215] width 89 height 14
click at [574, 210] on button "Issue" at bounding box center [575, 216] width 18 height 13
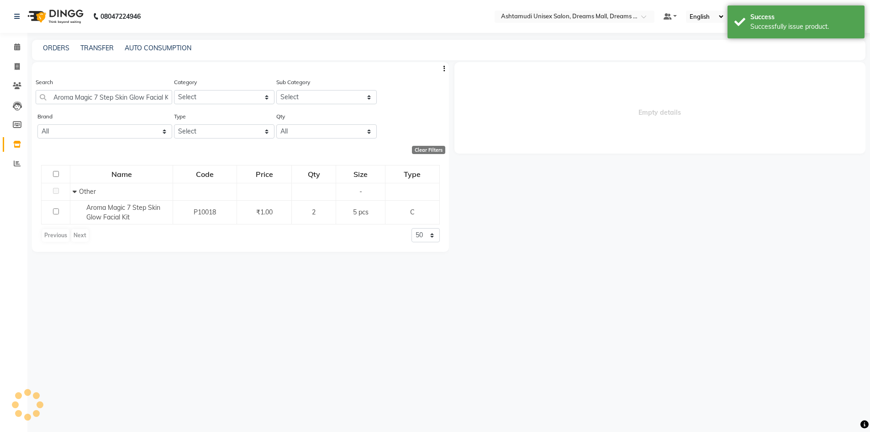
select select
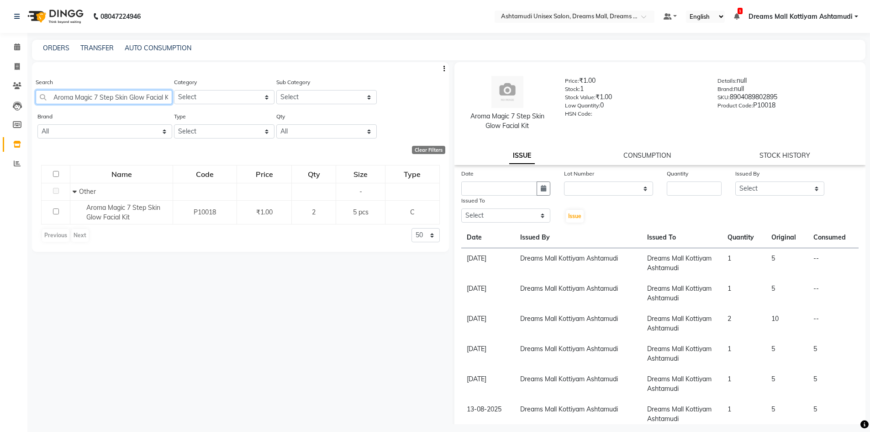
scroll to position [0, 5]
drag, startPoint x: 54, startPoint y: 99, endPoint x: 245, endPoint y: 102, distance: 191.4
click at [245, 102] on div "Search Aroma Magic 7 Step Skin Glow Facial Kit Category Select Hair Skin Makeup…" at bounding box center [240, 94] width 417 height 34
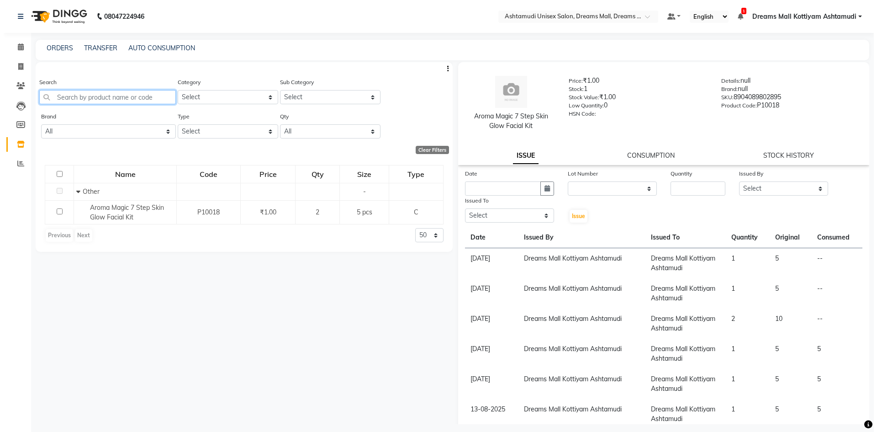
scroll to position [0, 0]
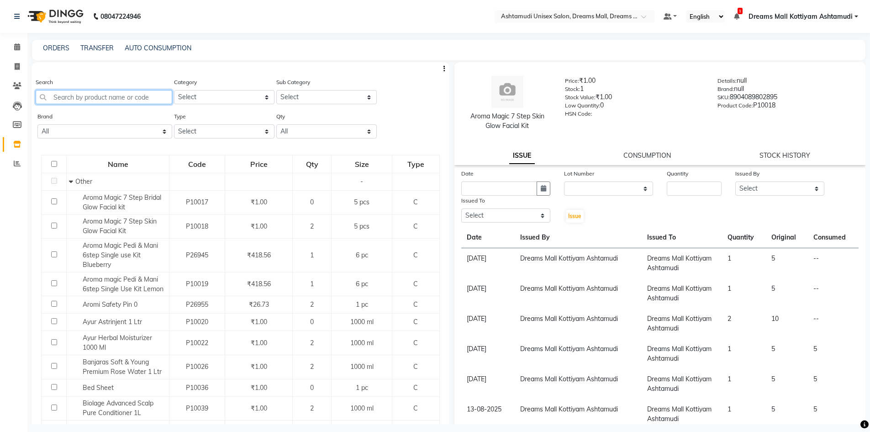
paste input "Carry Bag (Paper Bag)"
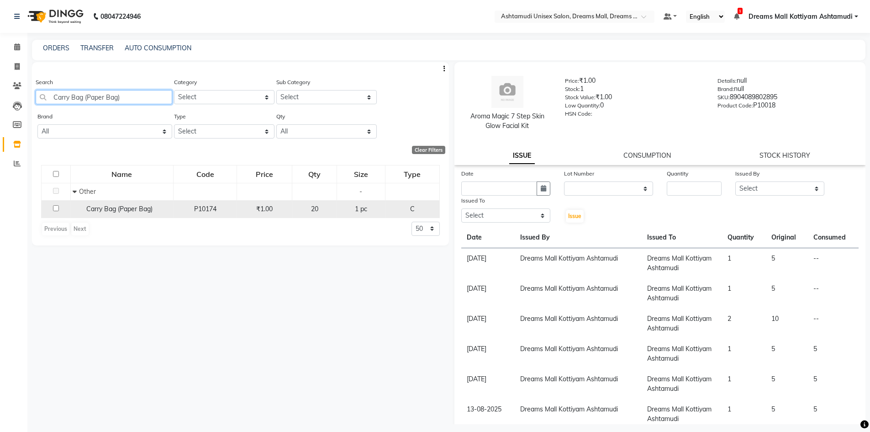
type input "Carry Bag (Paper Bag)"
click at [124, 208] on span "Carry Bag (Paper Bag)" at bounding box center [119, 209] width 66 height 8
select select
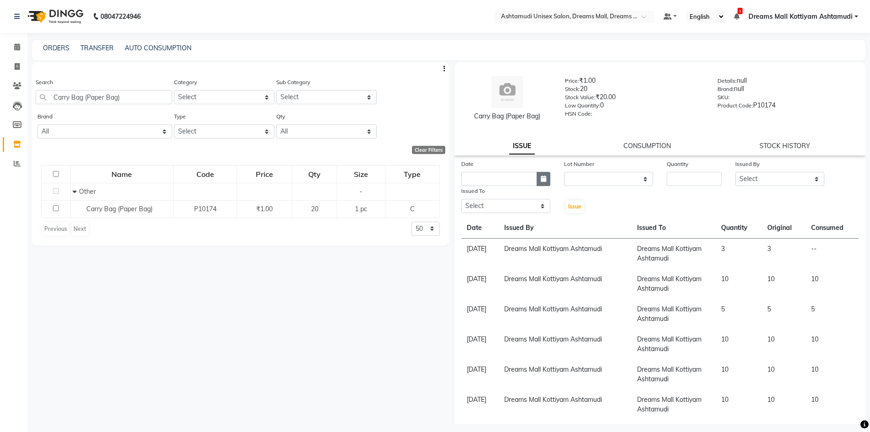
click at [543, 178] on icon "button" at bounding box center [543, 178] width 5 height 6
select select "9"
select select "2025"
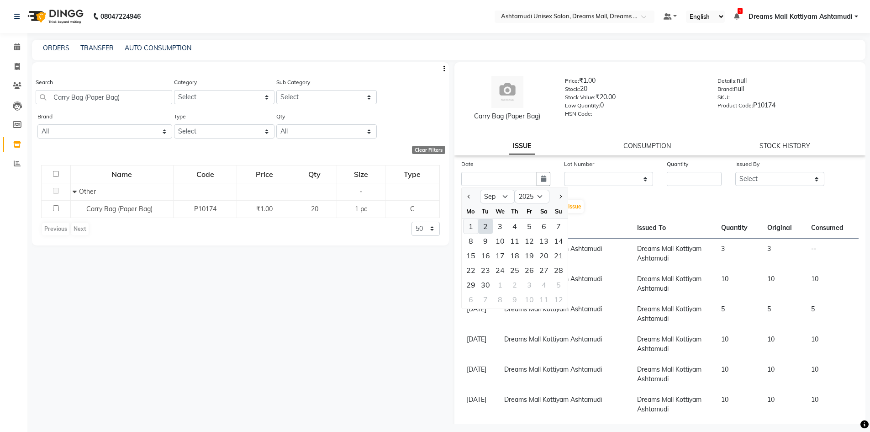
click at [468, 226] on div "1" at bounding box center [471, 226] width 15 height 15
type input "01-09-2025"
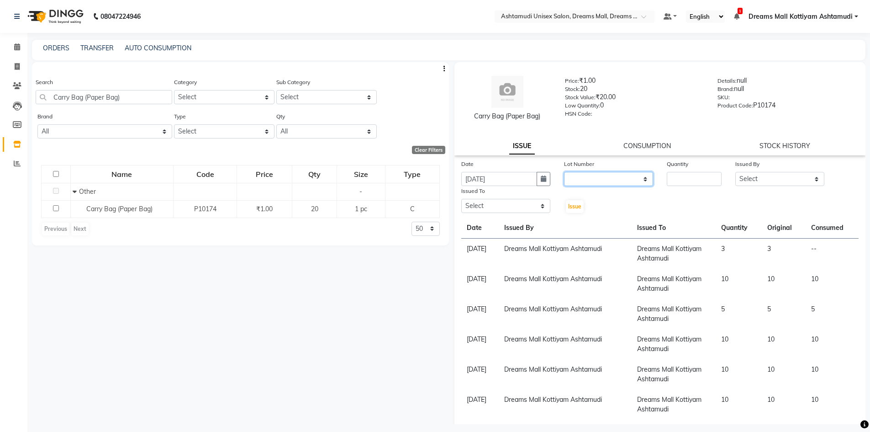
drag, startPoint x: 581, startPoint y: 177, endPoint x: 585, endPoint y: 185, distance: 9.0
click at [581, 177] on select "None" at bounding box center [608, 179] width 89 height 14
select select "0: null"
click at [564, 172] on select "None" at bounding box center [608, 179] width 89 height 14
click at [685, 181] on input "number" at bounding box center [694, 179] width 55 height 14
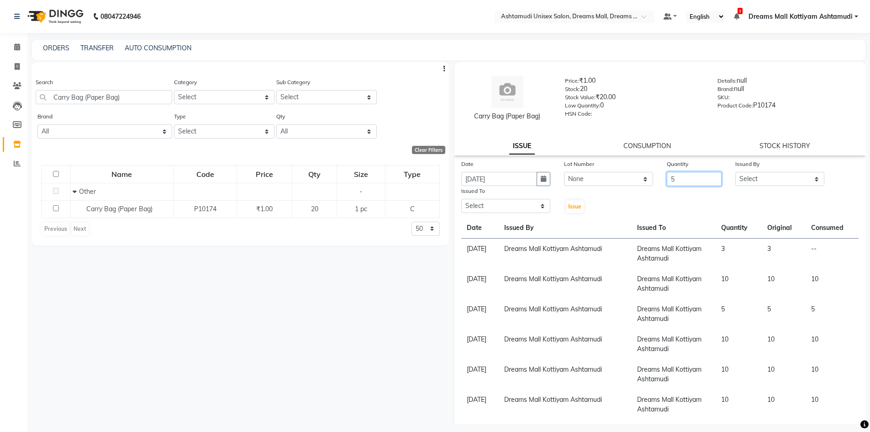
type input "5"
click at [766, 178] on select "Select ANJANA AOTULA LONGCHAR ARUN VASUDEV BIKI SARKI BINU SHERPA Dreams Mall K…" at bounding box center [779, 179] width 89 height 14
select select "63210"
click at [735, 172] on select "Select ANJANA AOTULA LONGCHAR ARUN VASUDEV BIKI SARKI BINU SHERPA Dreams Mall K…" at bounding box center [779, 179] width 89 height 14
click at [512, 201] on select "Select ANJANA AOTULA LONGCHAR ARUN VASUDEV BIKI SARKI BINU SHERPA Dreams Mall K…" at bounding box center [505, 206] width 89 height 14
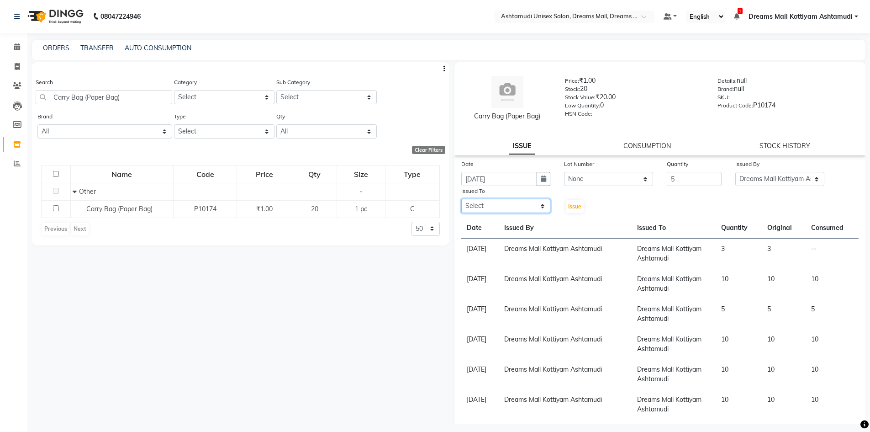
select select "63210"
click at [461, 199] on select "Select ANJANA AOTULA LONGCHAR ARUN VASUDEV BIKI SARKI BINU SHERPA Dreams Mall K…" at bounding box center [505, 206] width 89 height 14
click at [574, 203] on span "Issue" at bounding box center [574, 206] width 13 height 7
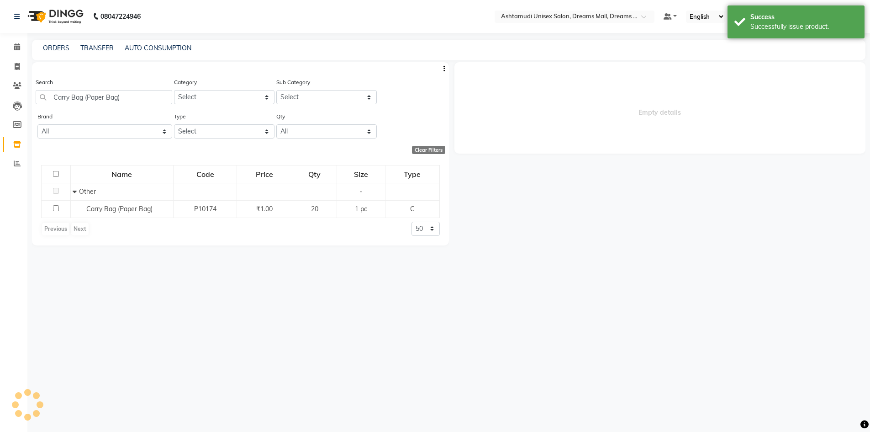
select select
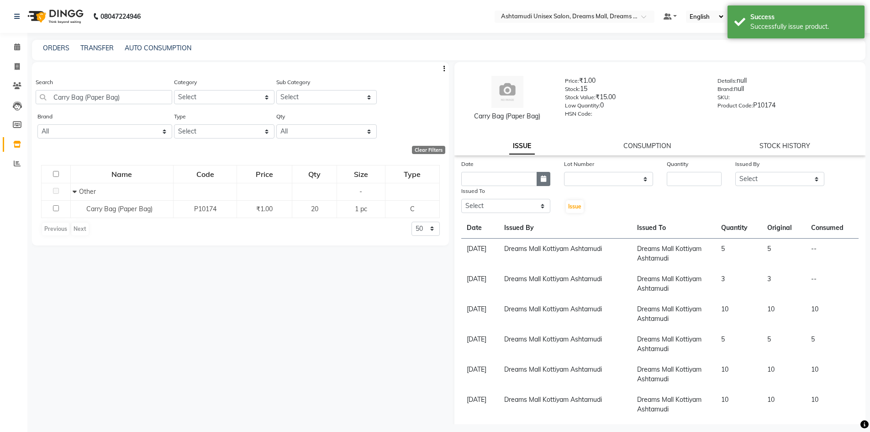
click at [541, 179] on icon "button" at bounding box center [543, 178] width 5 height 6
select select "9"
select select "2025"
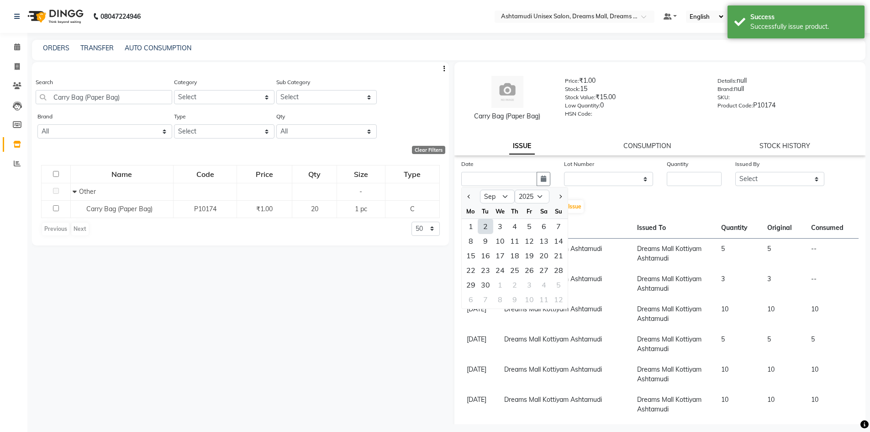
click at [481, 228] on div "2" at bounding box center [485, 226] width 15 height 15
type input "02-09-2025"
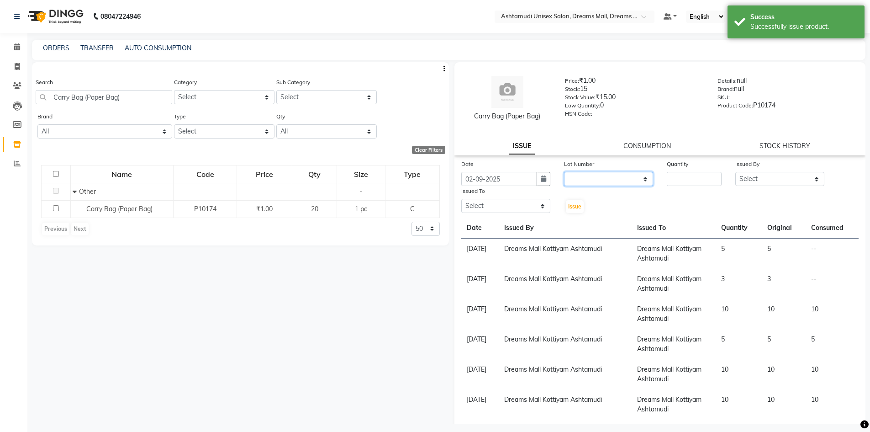
click at [589, 174] on select "None" at bounding box center [608, 179] width 89 height 14
select select "0: null"
click at [564, 172] on select "None" at bounding box center [608, 179] width 89 height 14
click at [687, 177] on input "number" at bounding box center [694, 179] width 55 height 14
type input "2"
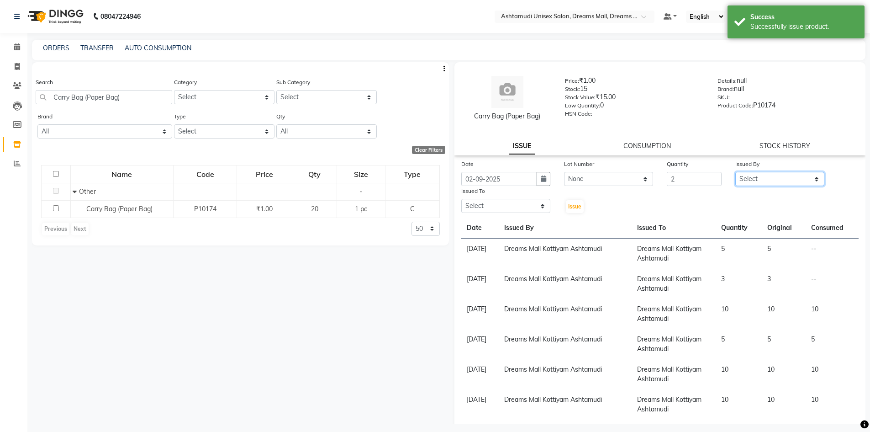
drag, startPoint x: 743, startPoint y: 176, endPoint x: 747, endPoint y: 184, distance: 8.8
click at [743, 176] on select "Select ANJANA AOTULA LONGCHAR ARUN VASUDEV BIKI SARKI BINU SHERPA Dreams Mall K…" at bounding box center [779, 179] width 89 height 14
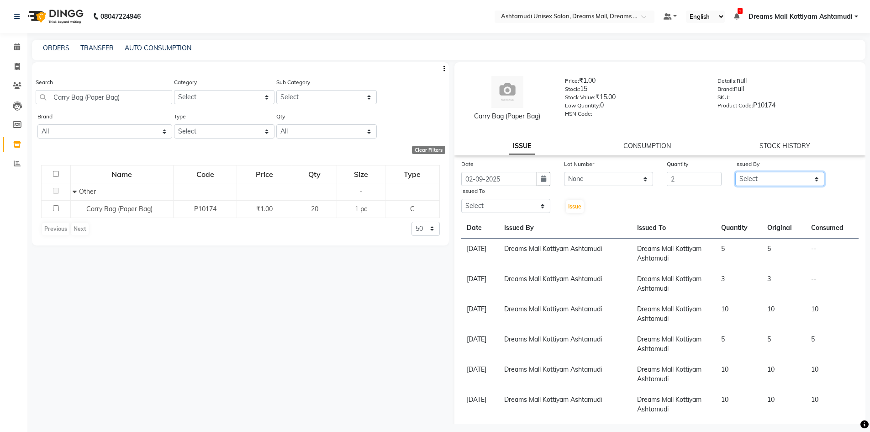
select select "63210"
click at [735, 172] on select "Select ANJANA AOTULA LONGCHAR ARUN VASUDEV BIKI SARKI BINU SHERPA Dreams Mall K…" at bounding box center [779, 179] width 89 height 14
click at [516, 201] on select "Select ANJANA AOTULA LONGCHAR ARUN VASUDEV BIKI SARKI BINU SHERPA Dreams Mall K…" at bounding box center [505, 206] width 89 height 14
select select "63210"
click at [461, 199] on select "Select ANJANA AOTULA LONGCHAR ARUN VASUDEV BIKI SARKI BINU SHERPA Dreams Mall K…" at bounding box center [505, 206] width 89 height 14
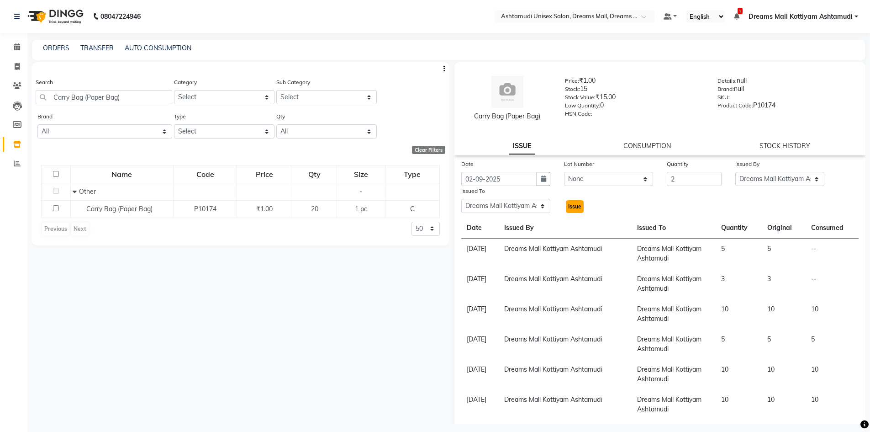
click at [570, 205] on span "Issue" at bounding box center [574, 206] width 13 height 7
select select
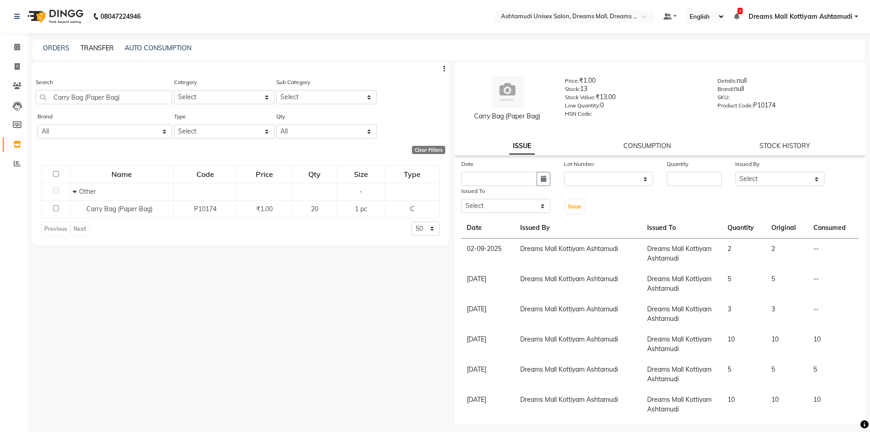
click at [93, 49] on link "TRANSFER" at bounding box center [96, 48] width 33 height 8
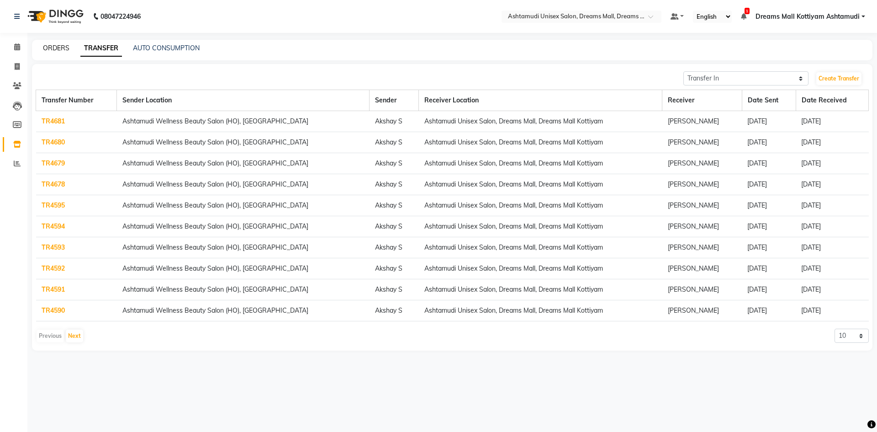
click at [56, 47] on link "ORDERS" at bounding box center [56, 48] width 26 height 8
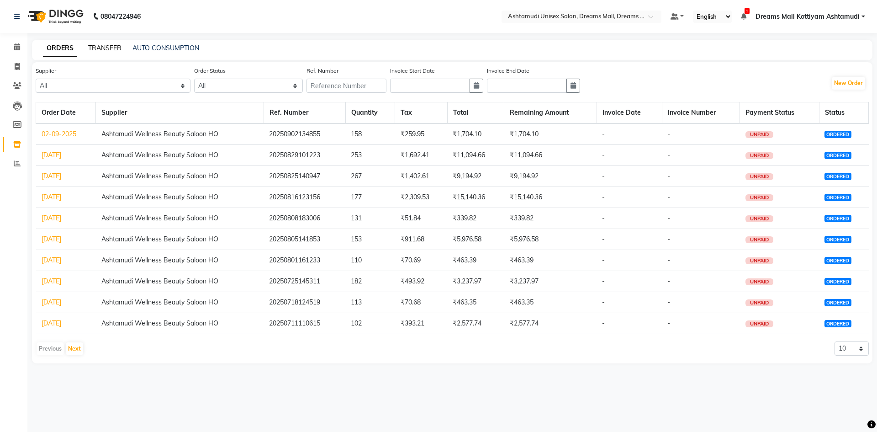
click at [106, 50] on link "TRANSFER" at bounding box center [104, 48] width 33 height 8
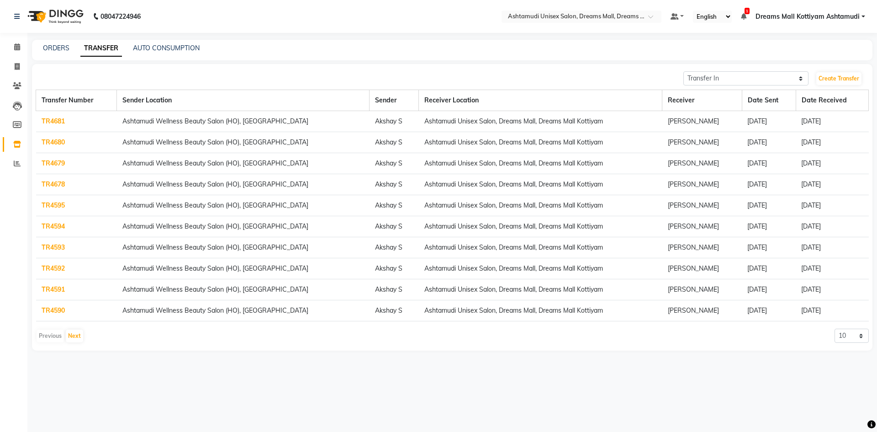
click at [13, 13] on div "08047224946" at bounding box center [77, 17] width 140 height 26
click at [16, 20] on link at bounding box center [18, 17] width 9 height 26
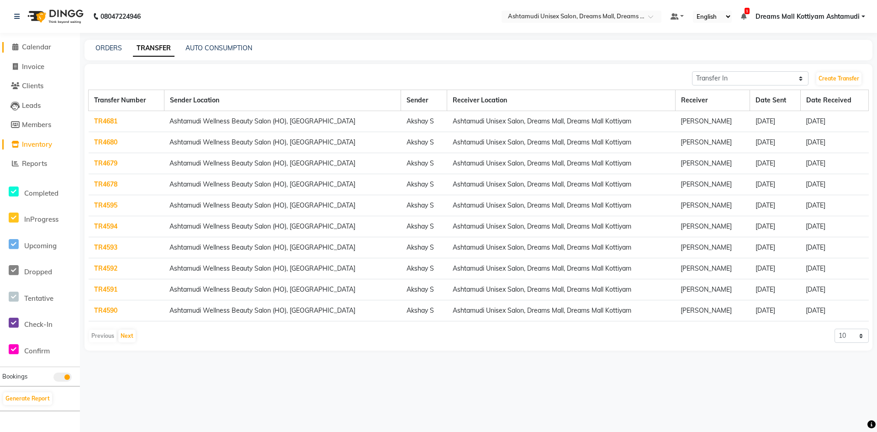
click at [31, 50] on span "Calendar" at bounding box center [36, 46] width 29 height 9
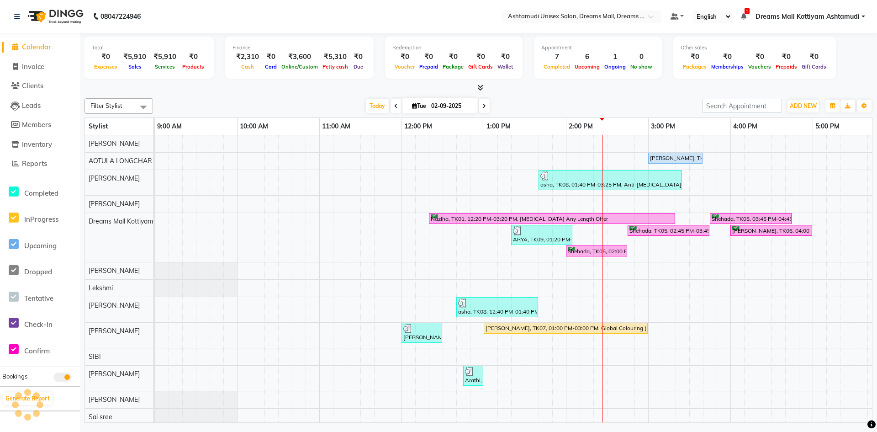
scroll to position [0, 352]
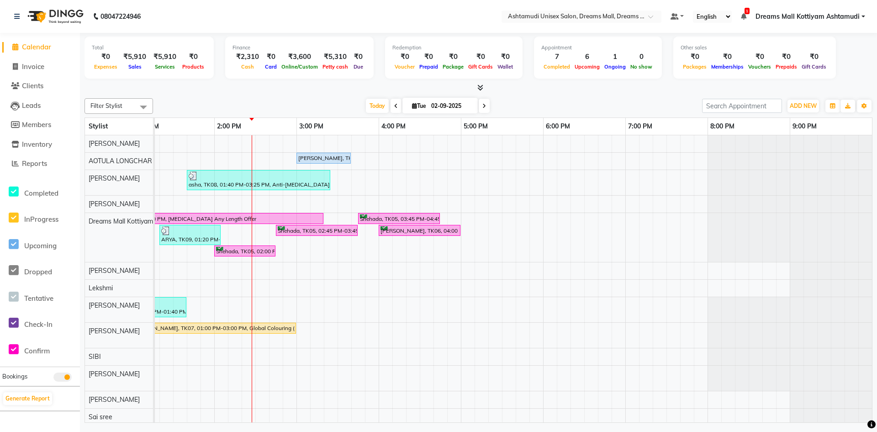
click at [276, 20] on nav "08047224946 Select Location × Ashtamudi Unisex Salon, Dreams Mall, Dreams Mall …" at bounding box center [438, 16] width 877 height 33
click at [200, 101] on div "Today Tue 02-09-2025" at bounding box center [428, 106] width 540 height 14
click at [31, 47] on span "Calendar" at bounding box center [36, 46] width 29 height 9
click at [16, 21] on link at bounding box center [18, 17] width 9 height 26
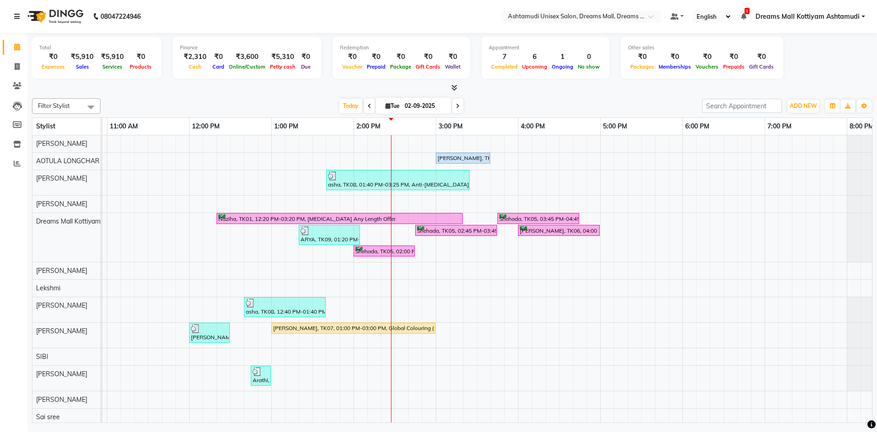
scroll to position [0, 159]
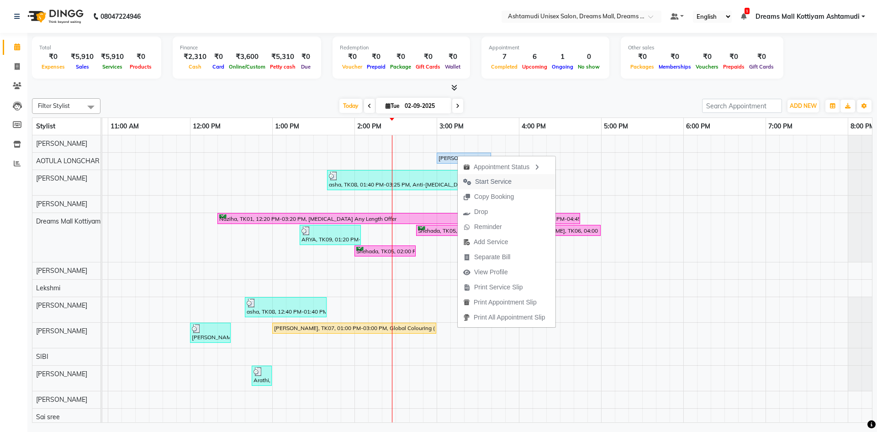
click at [497, 183] on span "Start Service" at bounding box center [493, 182] width 37 height 10
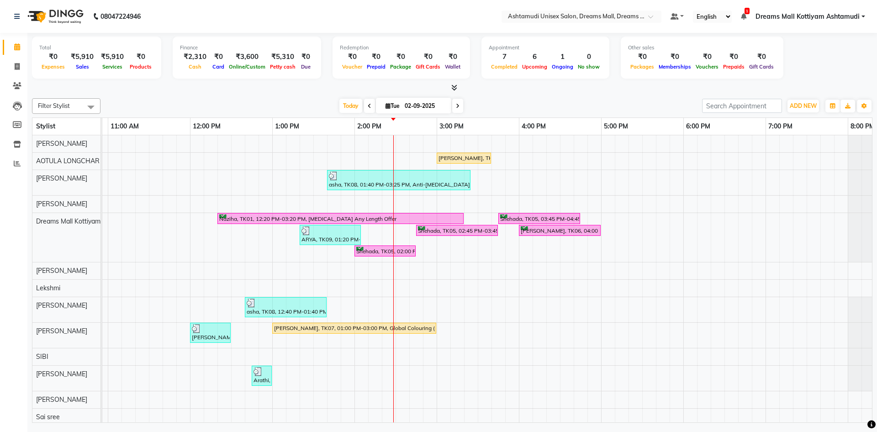
click at [368, 106] on icon at bounding box center [370, 105] width 4 height 5
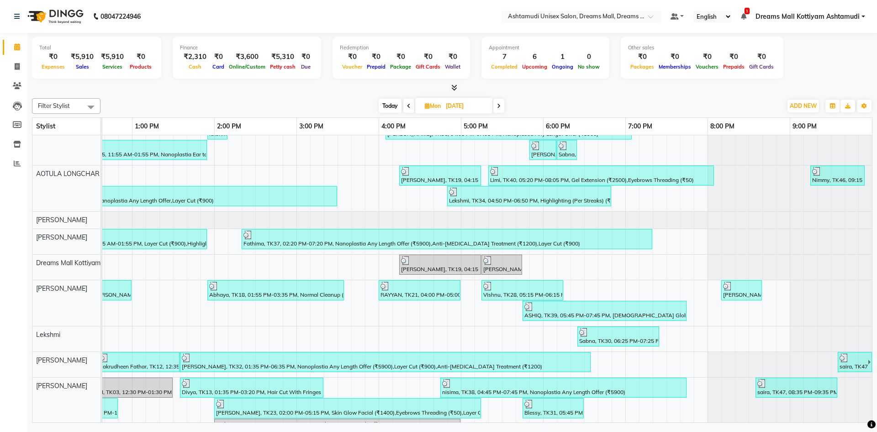
scroll to position [0, 0]
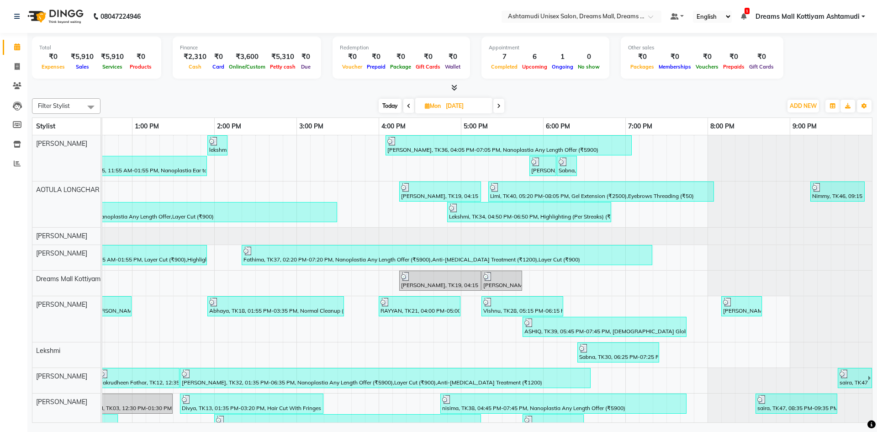
click at [497, 107] on span at bounding box center [498, 106] width 11 height 14
type input "02-09-2025"
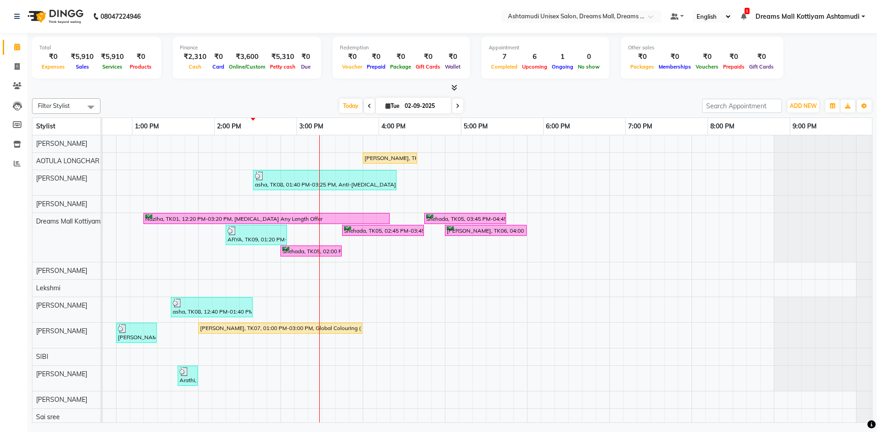
scroll to position [0, 201]
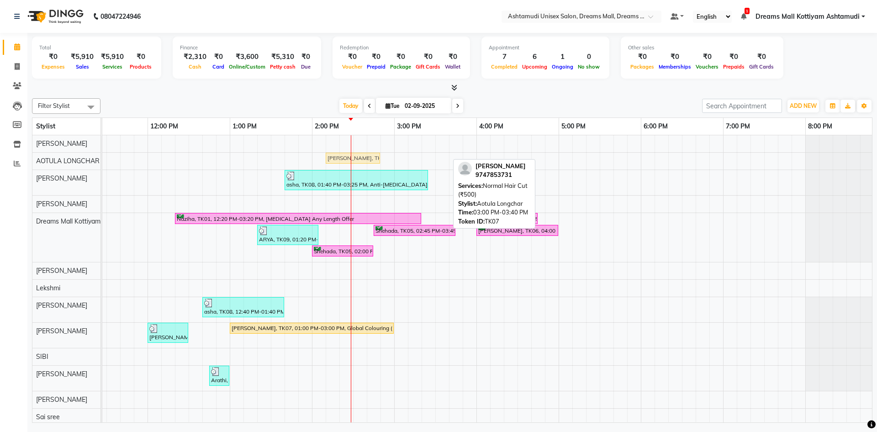
drag, startPoint x: 422, startPoint y: 158, endPoint x: 349, endPoint y: 164, distance: 72.9
click at [349, 164] on div "Ambili, TK07, 03:00 PM-03:40 PM, Normal Hair Cut (₹500) Ambili, TK07, 03:00 PM-…" at bounding box center [435, 314] width 1069 height 358
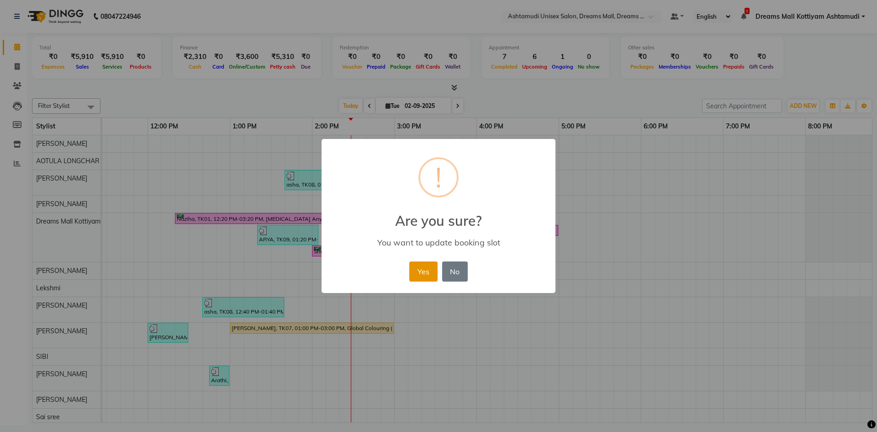
click at [418, 269] on button "Yes" at bounding box center [423, 271] width 28 height 20
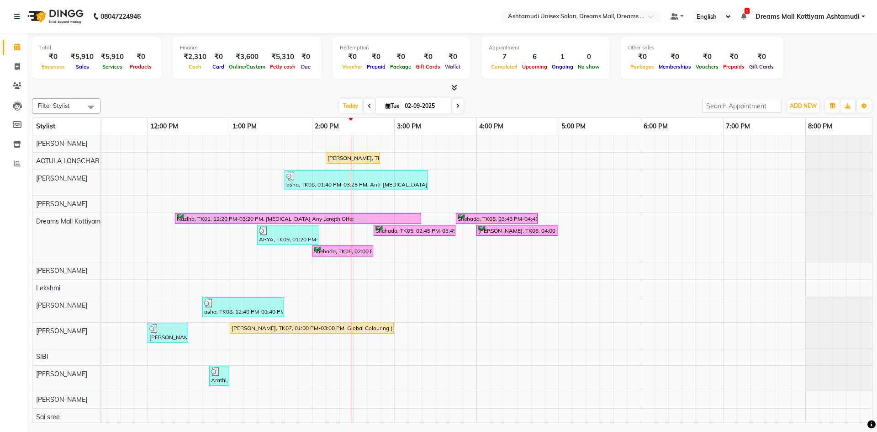
click at [243, 99] on div "Today Tue 02-09-2025" at bounding box center [401, 106] width 592 height 14
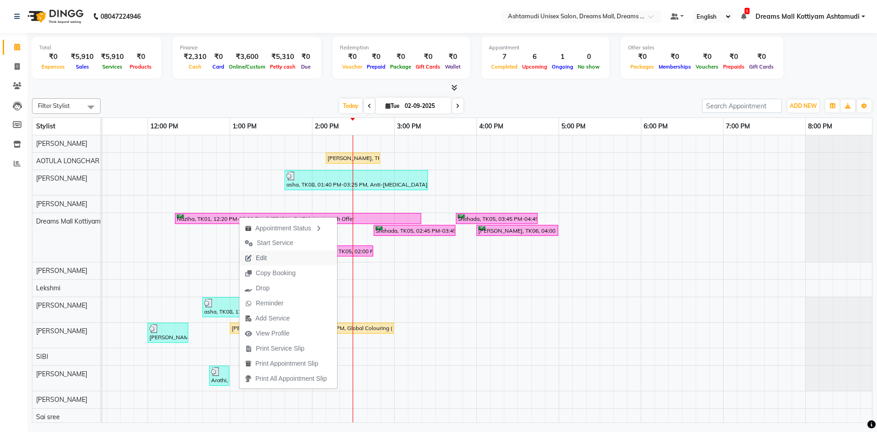
click at [266, 257] on span "Edit" at bounding box center [261, 258] width 11 height 10
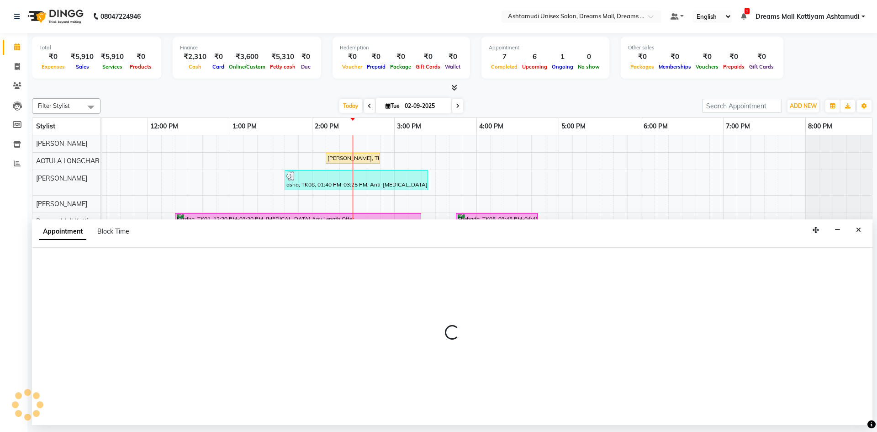
select select "tentative"
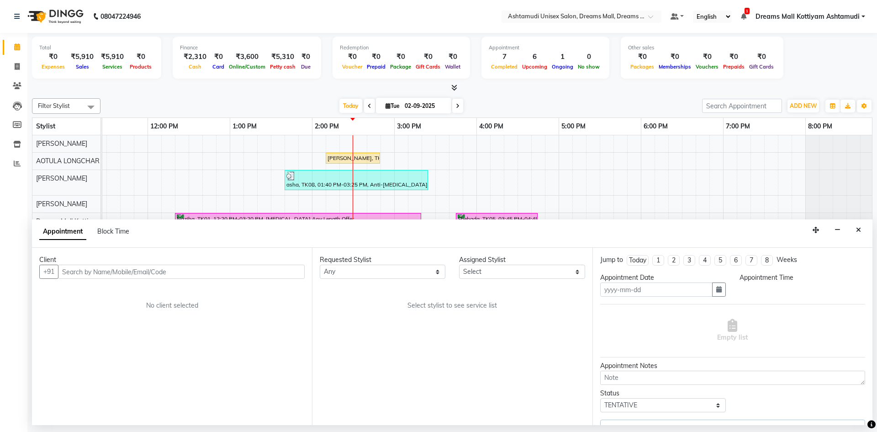
type input "02-09-2025"
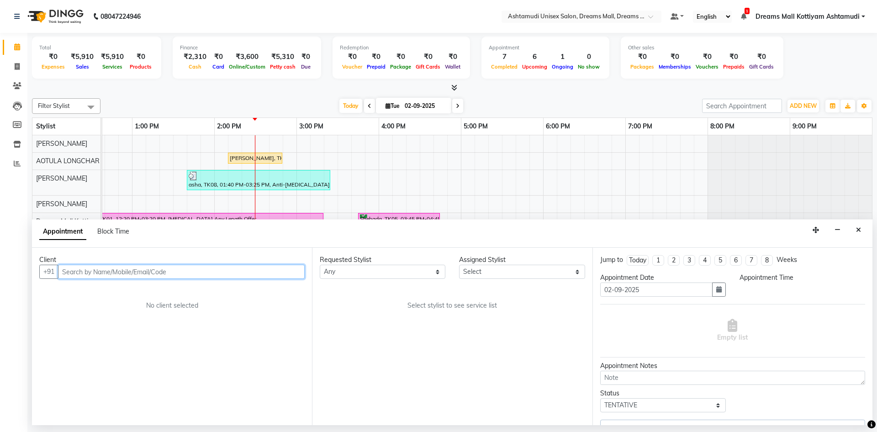
select select "63210"
select select "confirm booking"
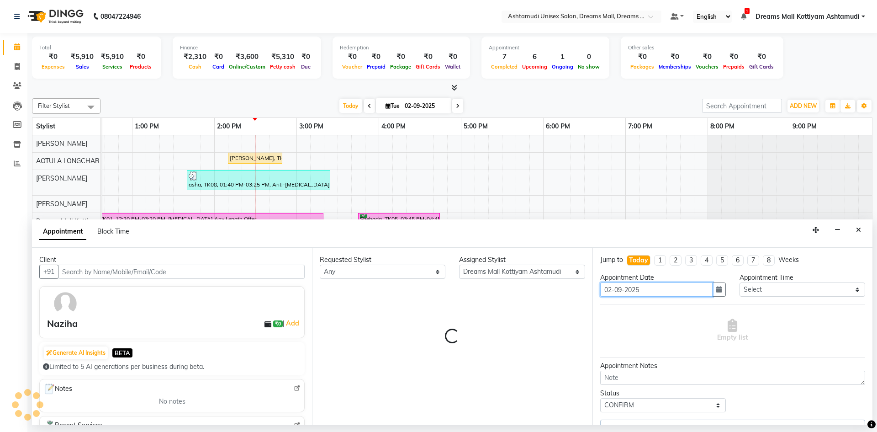
click at [648, 290] on input "02-09-2025" at bounding box center [656, 289] width 112 height 14
select select "3640"
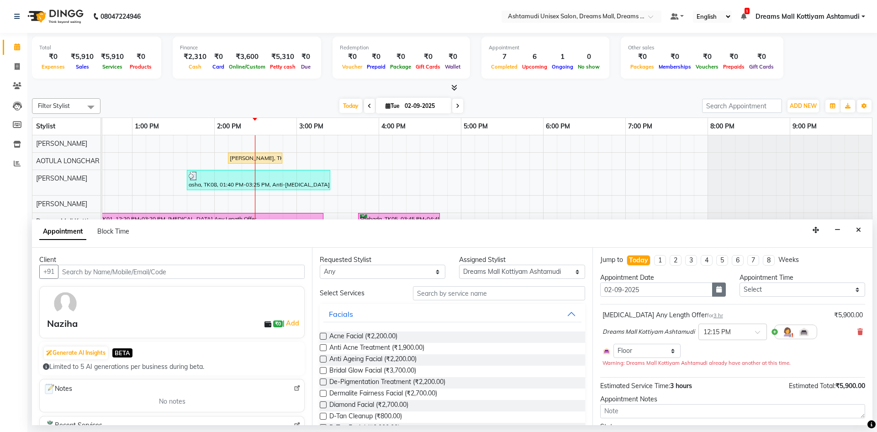
click at [716, 286] on icon "button" at bounding box center [718, 289] width 5 height 6
click at [637, 337] on div "3" at bounding box center [639, 336] width 15 height 15
type input "03-09-2025"
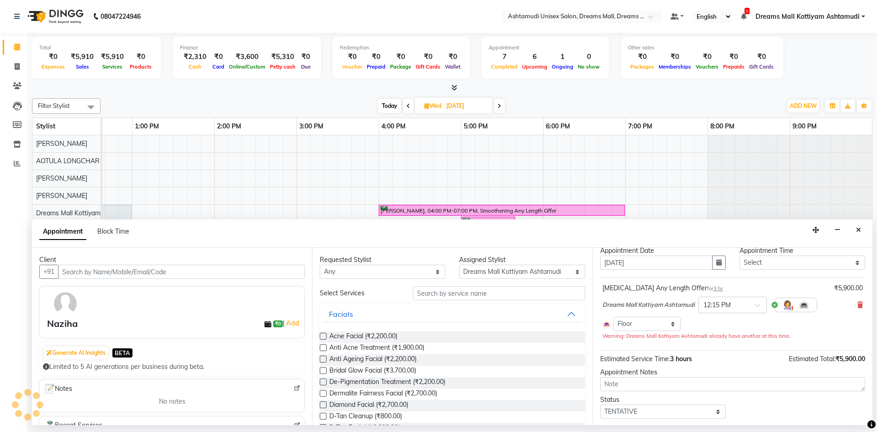
scroll to position [52, 0]
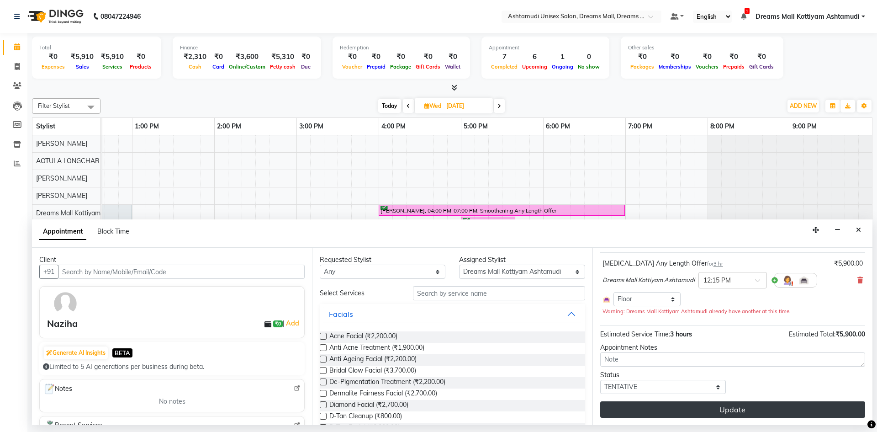
click at [693, 407] on button "Update" at bounding box center [732, 409] width 265 height 16
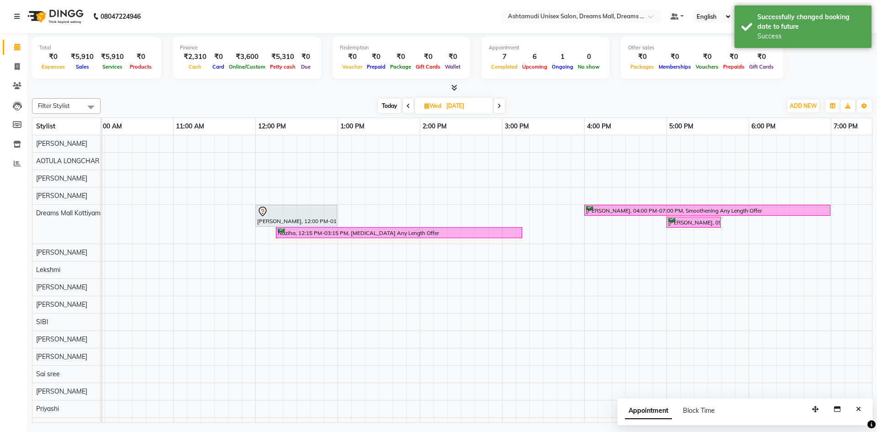
scroll to position [0, 84]
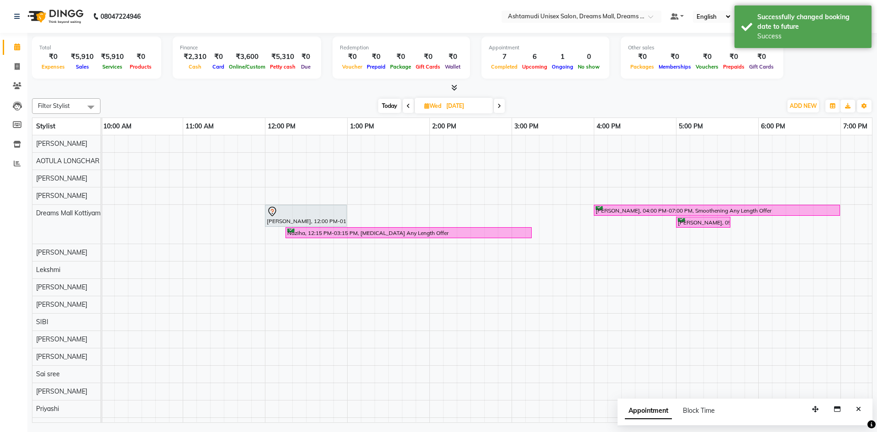
click at [384, 109] on span "Today" at bounding box center [389, 106] width 23 height 14
type input "02-09-2025"
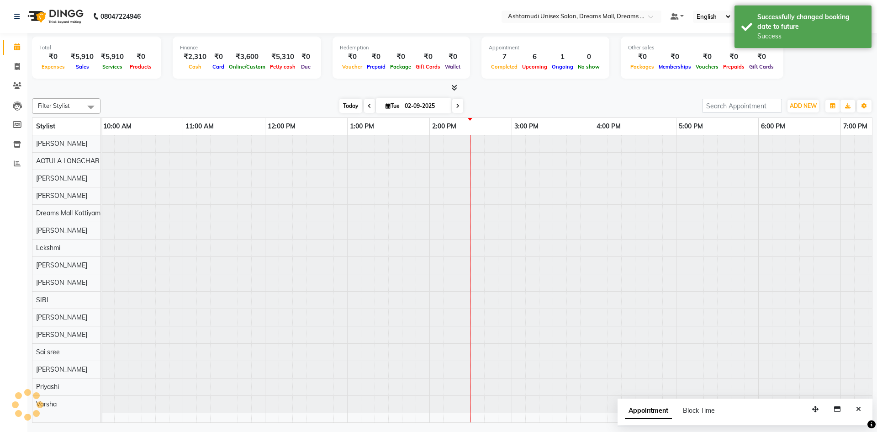
scroll to position [0, 299]
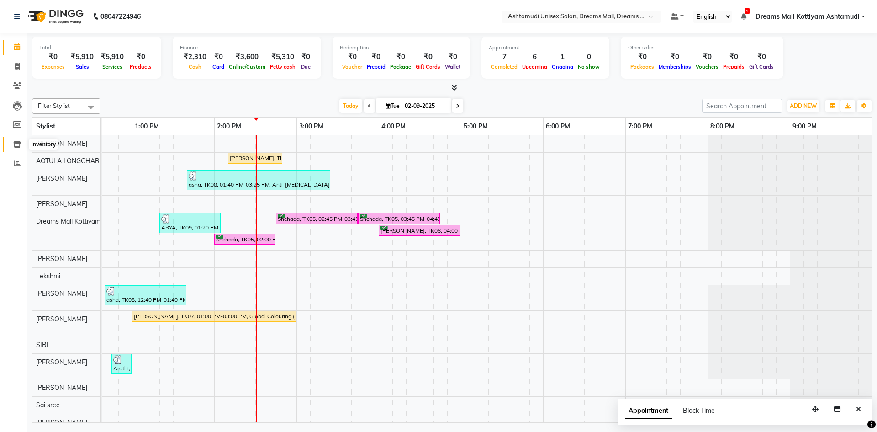
click at [19, 146] on icon at bounding box center [17, 144] width 8 height 7
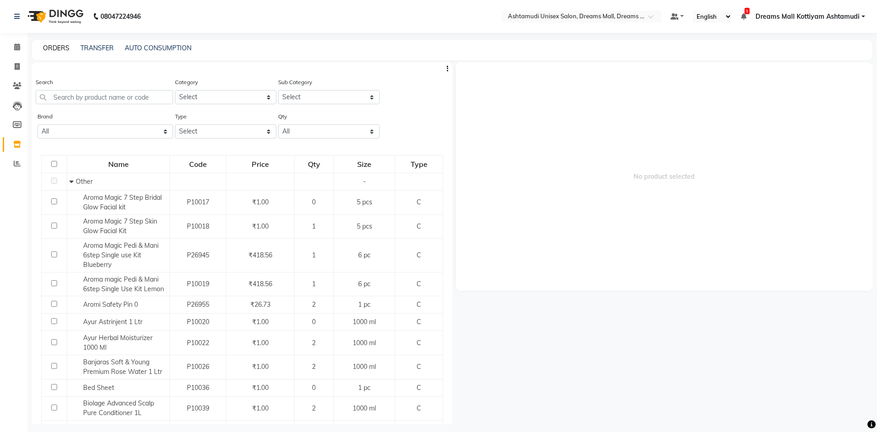
click at [54, 46] on link "ORDERS" at bounding box center [56, 48] width 26 height 8
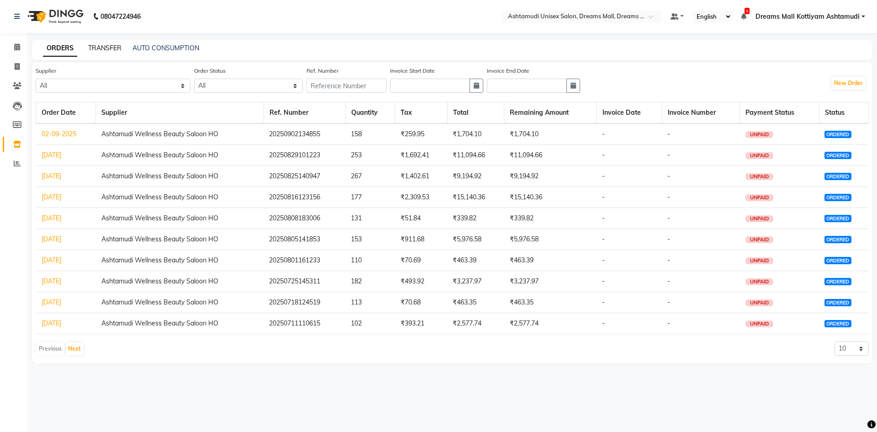
click at [111, 48] on link "TRANSFER" at bounding box center [104, 48] width 33 height 8
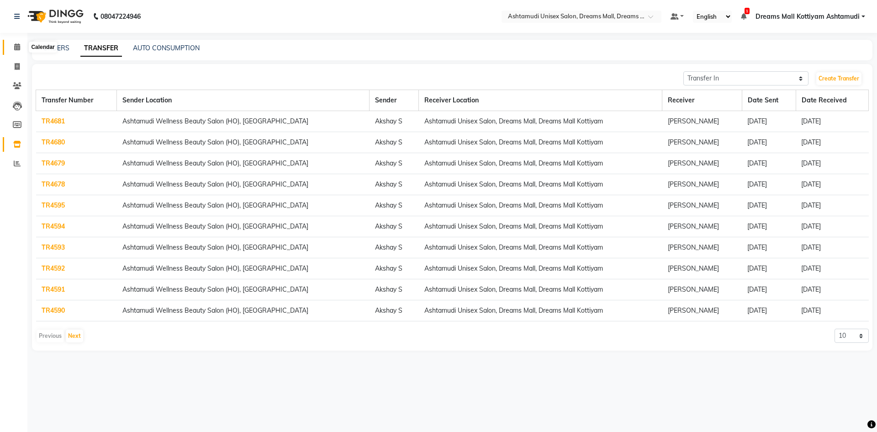
click at [16, 50] on icon at bounding box center [17, 46] width 6 height 7
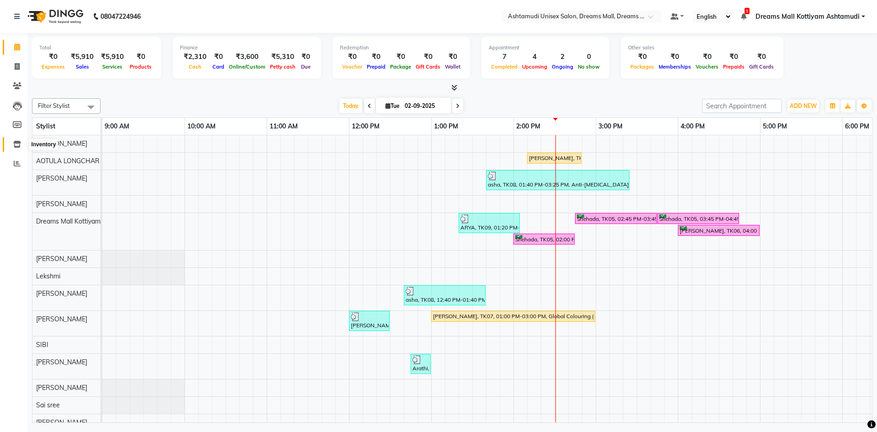
click at [17, 143] on icon at bounding box center [17, 144] width 8 height 7
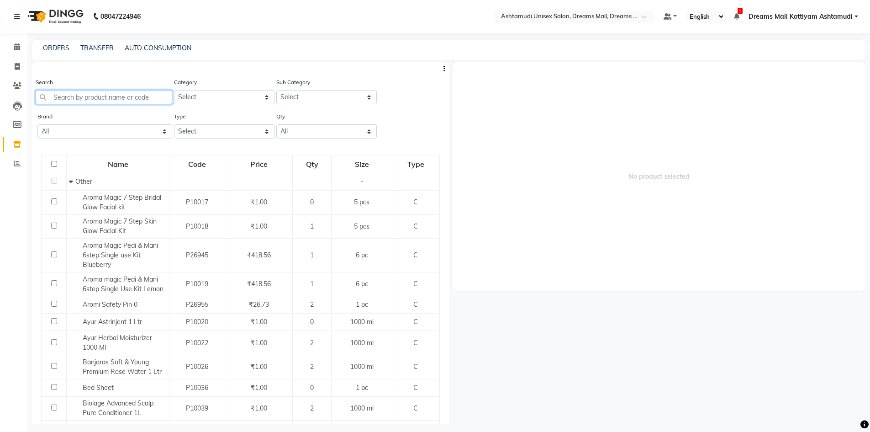
click at [84, 100] on input "text" at bounding box center [104, 97] width 137 height 14
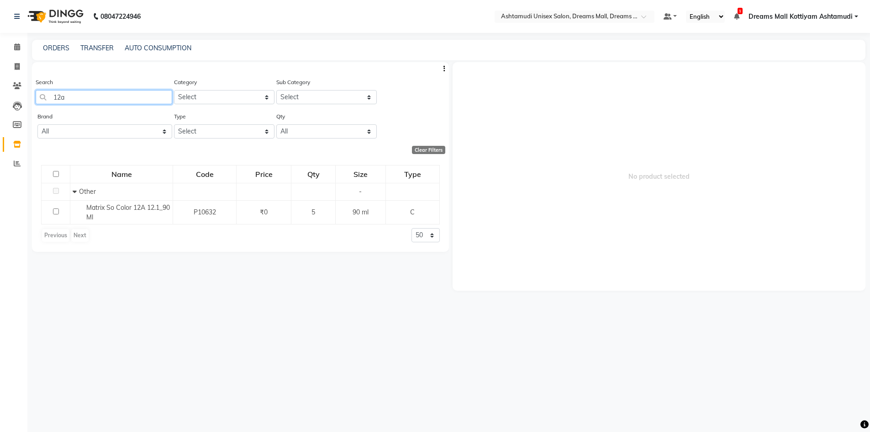
click at [85, 95] on input "12a" at bounding box center [104, 97] width 137 height 14
type input "1"
click at [84, 95] on input "12c" at bounding box center [104, 97] width 137 height 14
click at [90, 97] on input "12m" at bounding box center [104, 97] width 137 height 14
click at [84, 96] on input "12n" at bounding box center [104, 97] width 137 height 14
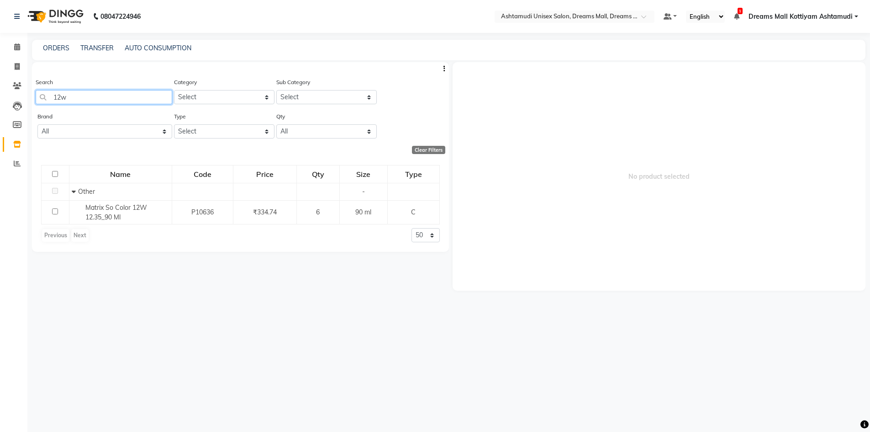
click at [79, 100] on input "12w" at bounding box center [104, 97] width 137 height 14
type input "1"
type input "2"
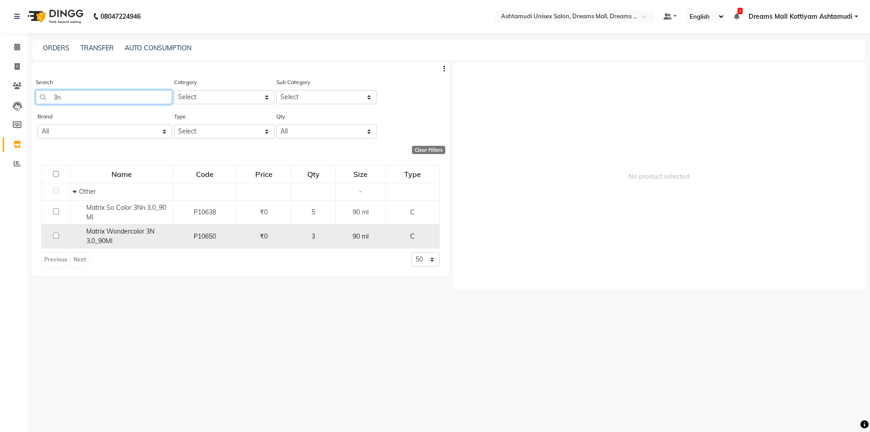
type input "3n"
click at [105, 231] on span "Matrix Wondercolor 3N 3.0_90Ml" at bounding box center [120, 236] width 68 height 18
select select
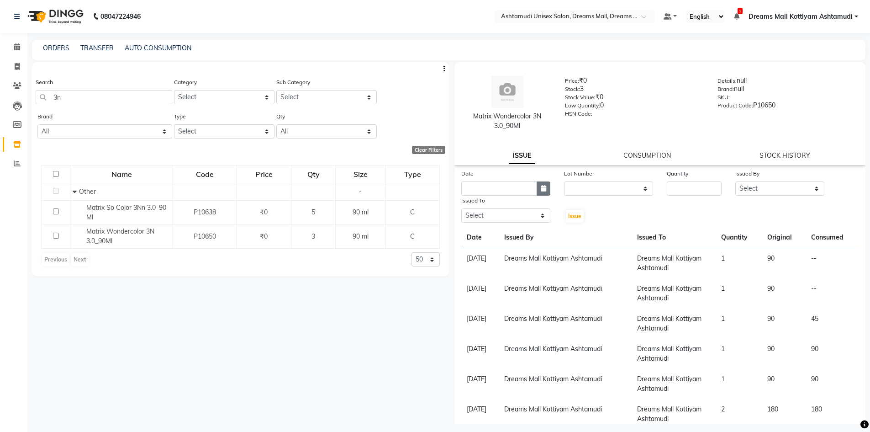
click at [538, 190] on button "button" at bounding box center [544, 188] width 14 height 14
select select "9"
select select "2025"
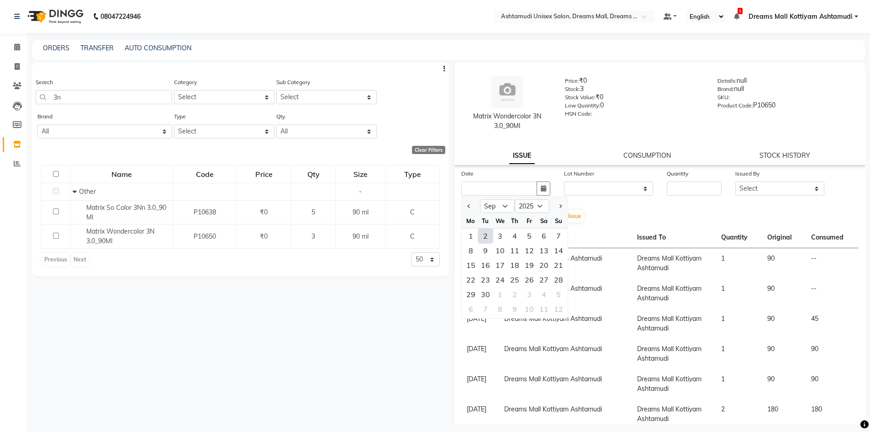
click at [482, 236] on div "2" at bounding box center [485, 235] width 15 height 15
type input "02-09-2025"
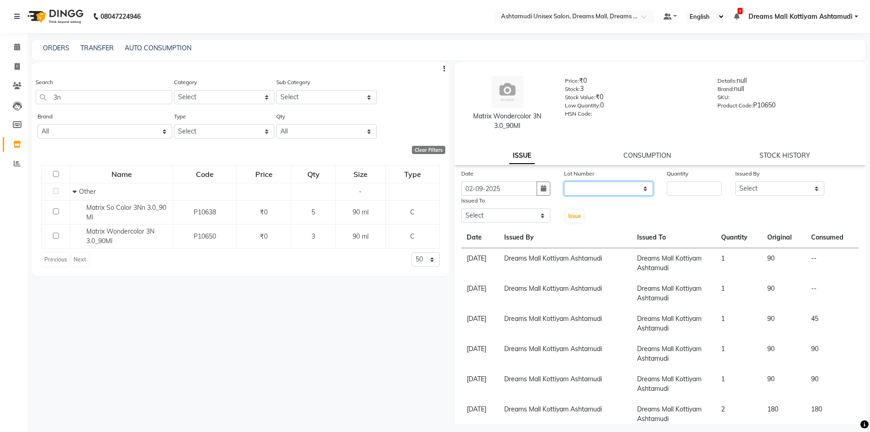
click at [579, 182] on select "None" at bounding box center [608, 188] width 89 height 14
select select "0: null"
click at [564, 181] on select "None" at bounding box center [608, 188] width 89 height 14
click at [681, 189] on input "number" at bounding box center [694, 188] width 55 height 14
type input "1"
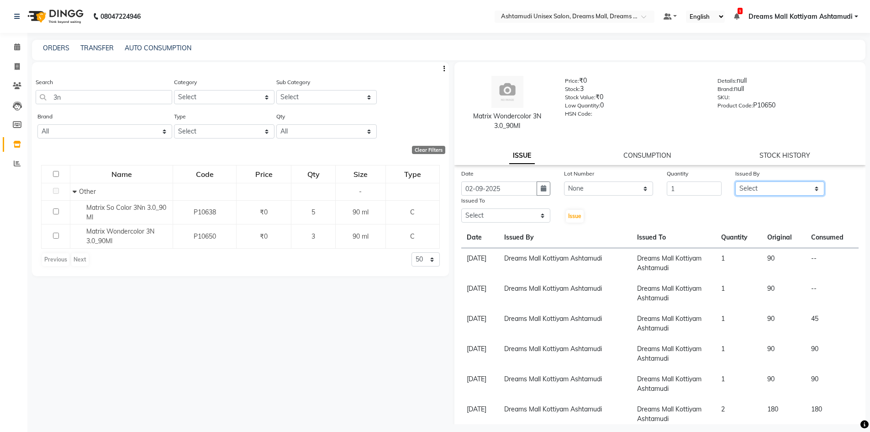
click at [769, 185] on select "Select ANJANA AOTULA LONGCHAR ARUN VASUDEV BIKI SARKI BINU SHERPA Dreams Mall K…" at bounding box center [779, 188] width 89 height 14
select select "63210"
click at [735, 181] on select "Select ANJANA AOTULA LONGCHAR ARUN VASUDEV BIKI SARKI BINU SHERPA Dreams Mall K…" at bounding box center [779, 188] width 89 height 14
click at [504, 218] on select "Select ANJANA AOTULA LONGCHAR ARUN VASUDEV BIKI SARKI BINU SHERPA Dreams Mall K…" at bounding box center [505, 215] width 89 height 14
select select "63210"
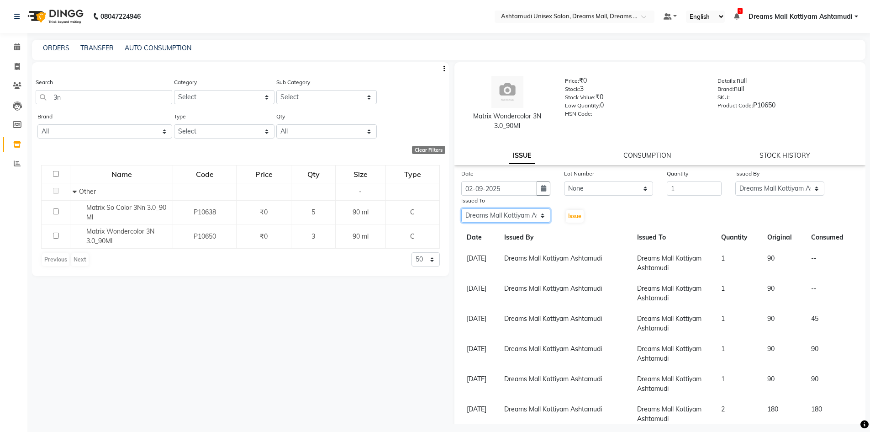
click at [461, 208] on select "Select ANJANA AOTULA LONGCHAR ARUN VASUDEV BIKI SARKI BINU SHERPA Dreams Mall K…" at bounding box center [505, 215] width 89 height 14
click at [570, 216] on span "Issue" at bounding box center [574, 215] width 13 height 7
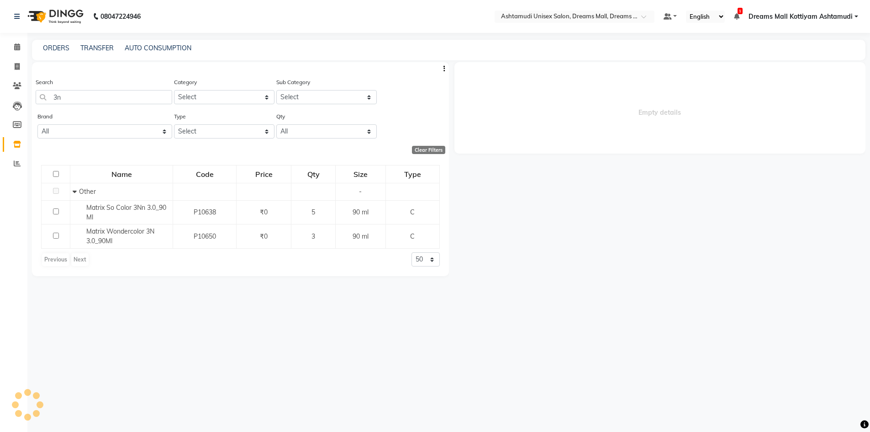
select select
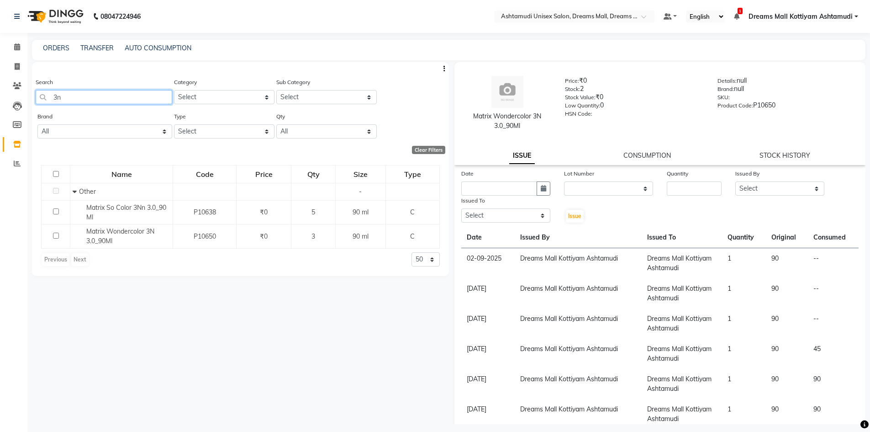
click at [95, 99] on input "3n" at bounding box center [104, 97] width 137 height 14
type input "3"
type input "4"
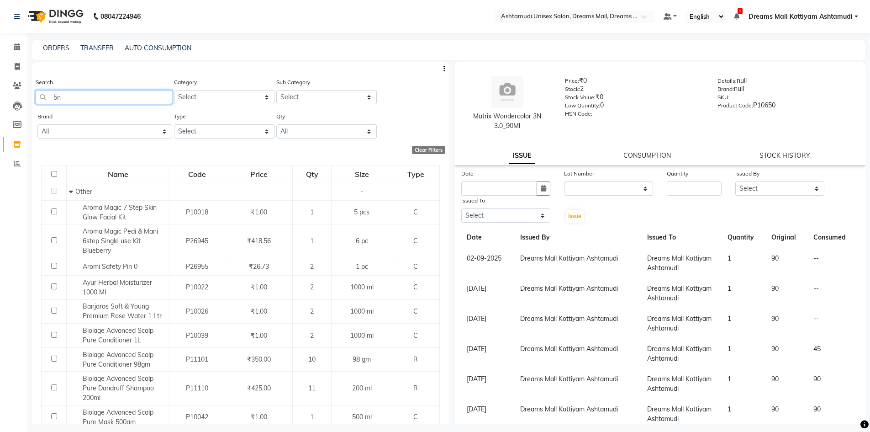
type input "5"
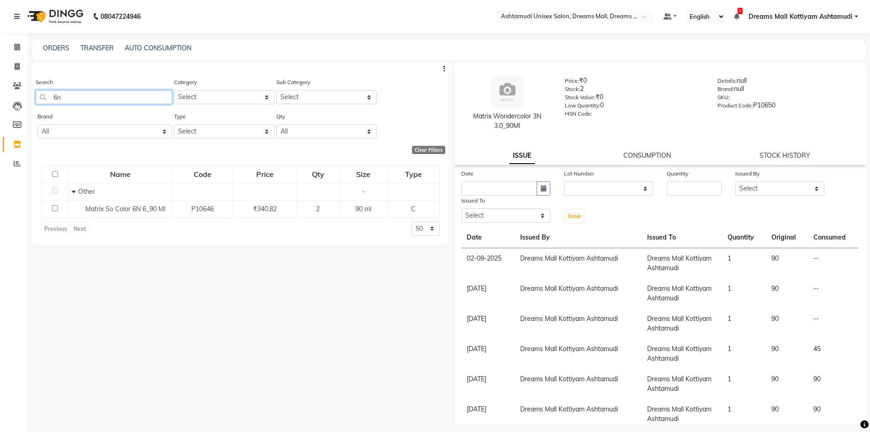
type input "6"
type input "lore"
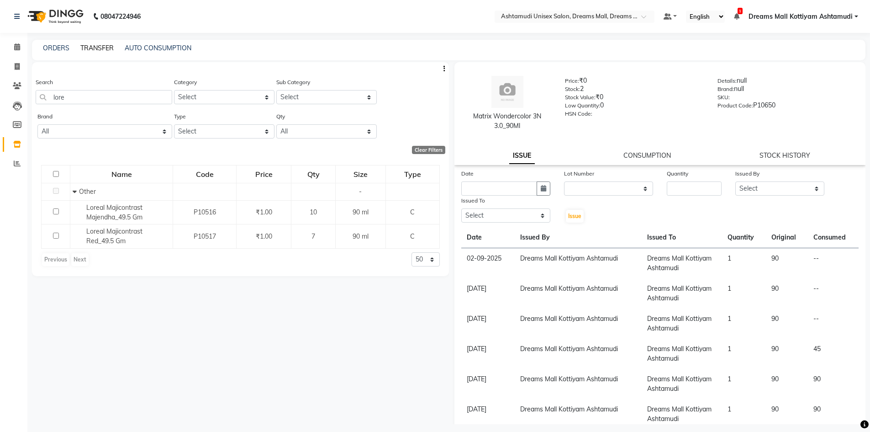
click at [96, 47] on link "TRANSFER" at bounding box center [96, 48] width 33 height 8
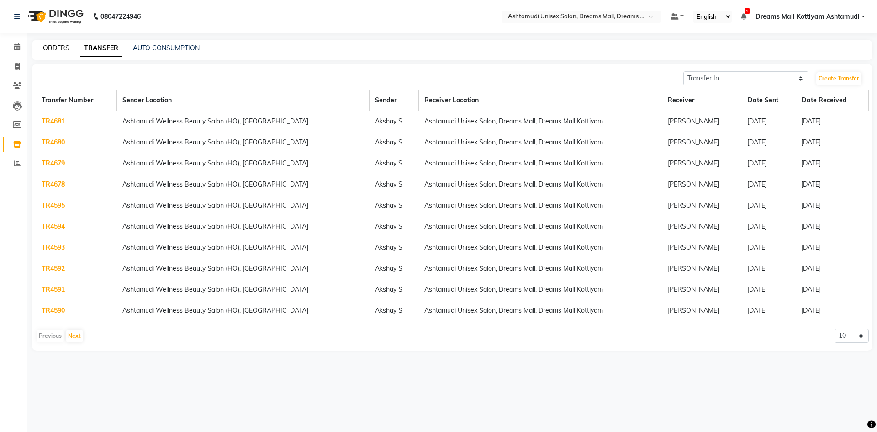
click at [64, 48] on link "ORDERS" at bounding box center [56, 48] width 26 height 8
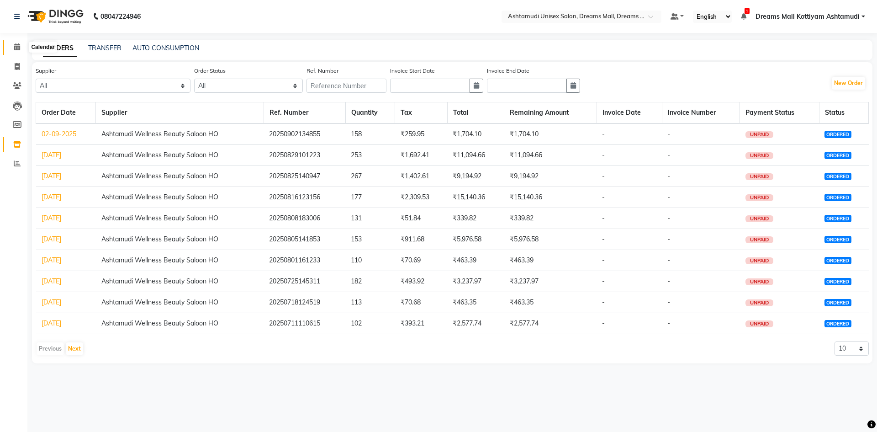
click at [14, 46] on icon at bounding box center [17, 46] width 6 height 7
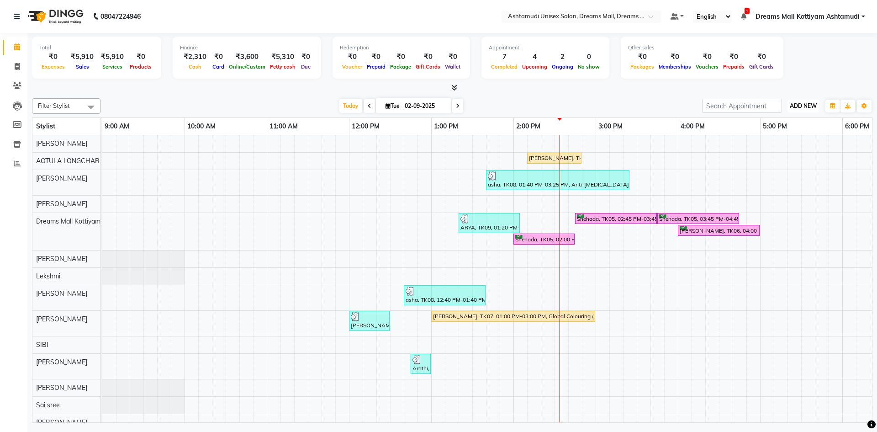
click at [800, 109] on button "ADD NEW Toggle Dropdown" at bounding box center [803, 106] width 32 height 13
click at [790, 133] on link "Add Invoice" at bounding box center [782, 135] width 72 height 12
select select "7264"
select select "service"
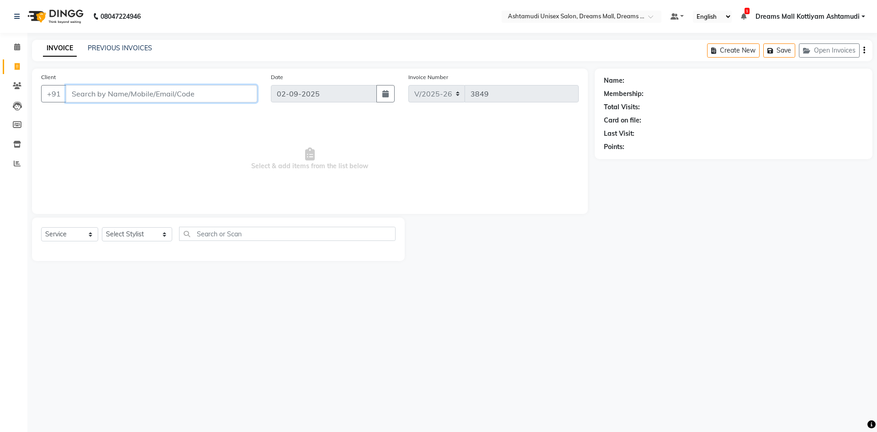
click at [148, 86] on input "Client" at bounding box center [161, 93] width 191 height 17
type input "8157822727"
click at [217, 94] on span "Add Client" at bounding box center [234, 93] width 36 height 9
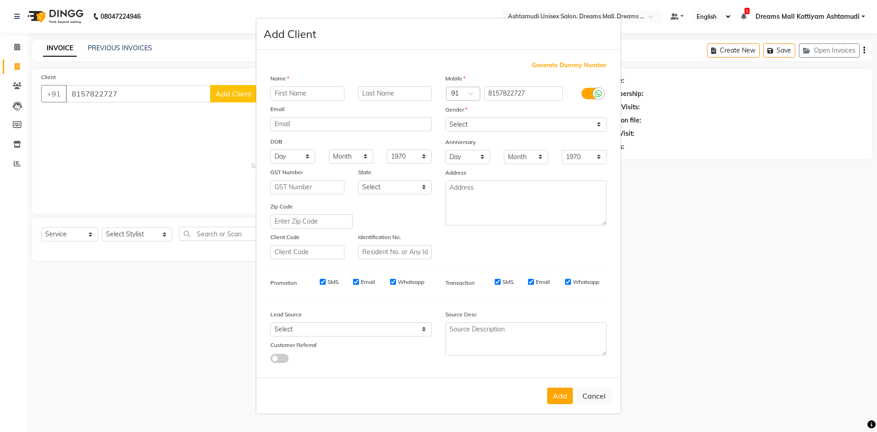
click at [284, 88] on input "text" at bounding box center [307, 93] width 74 height 14
type input "vishal"
click at [460, 126] on select "Select Male Female Other Prefer Not To Say" at bounding box center [525, 124] width 161 height 14
select select "[DEMOGRAPHIC_DATA]"
click at [445, 117] on select "Select Male Female Other Prefer Not To Say" at bounding box center [525, 124] width 161 height 14
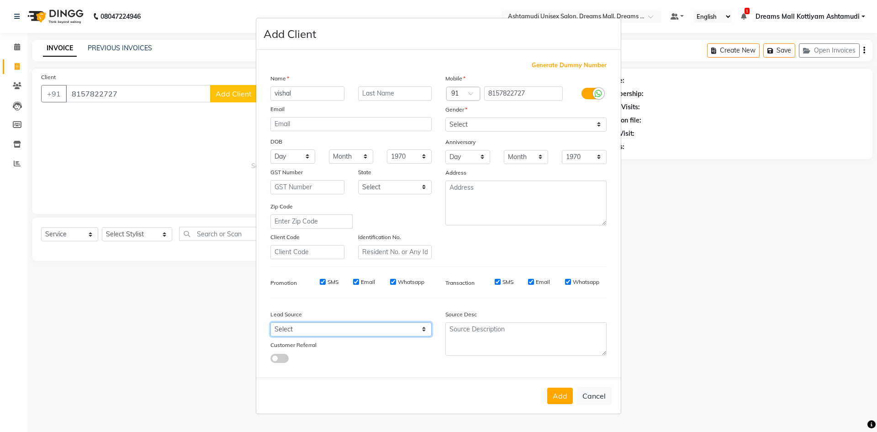
click at [351, 327] on select "Select Walk-in Referral Internet Friend Word of Mouth Advertisement Facebook Ju…" at bounding box center [350, 329] width 161 height 14
select select "49874"
click at [270, 322] on select "Select Walk-in Referral Internet Friend Word of Mouth Advertisement Facebook Ju…" at bounding box center [350, 329] width 161 height 14
click at [555, 398] on button "Add" at bounding box center [560, 395] width 26 height 16
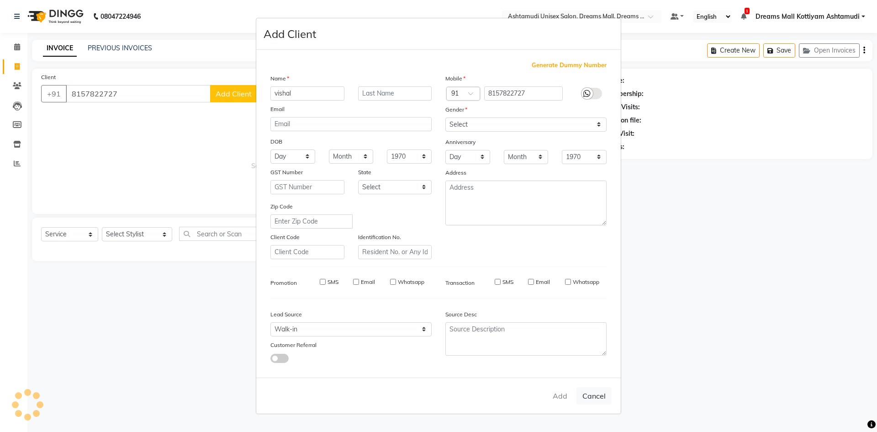
select select
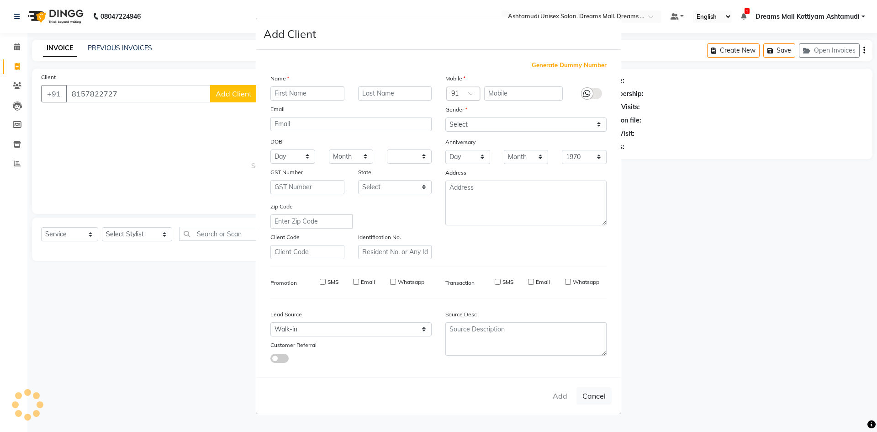
select select
checkbox input "false"
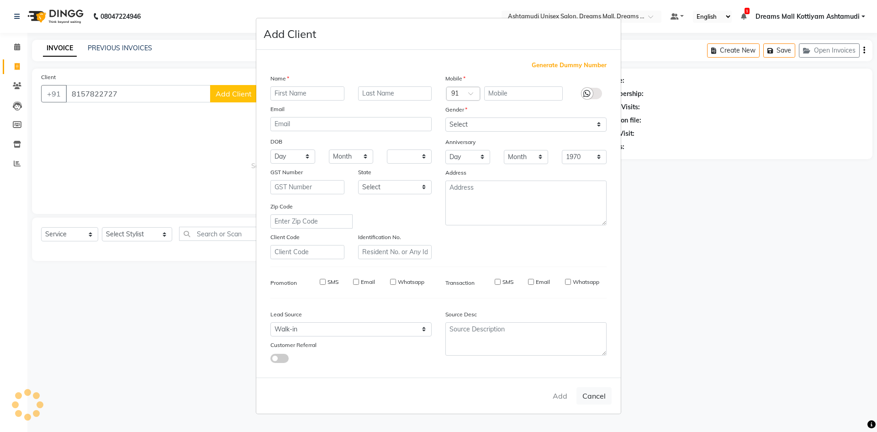
checkbox input "false"
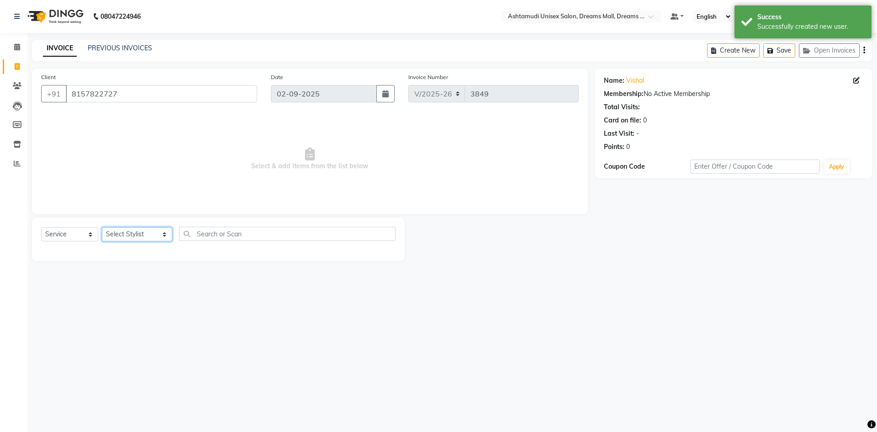
click at [139, 238] on select "Select Stylist ANJANA AOTULA LONGCHAR ARUN VASUDEV BIKI SARKI BINU SHERPA Dream…" at bounding box center [137, 234] width 70 height 14
select select "63664"
click at [102, 227] on select "Select Stylist ANJANA AOTULA LONGCHAR ARUN VASUDEV BIKI SARKI BINU SHERPA Dream…" at bounding box center [137, 234] width 70 height 14
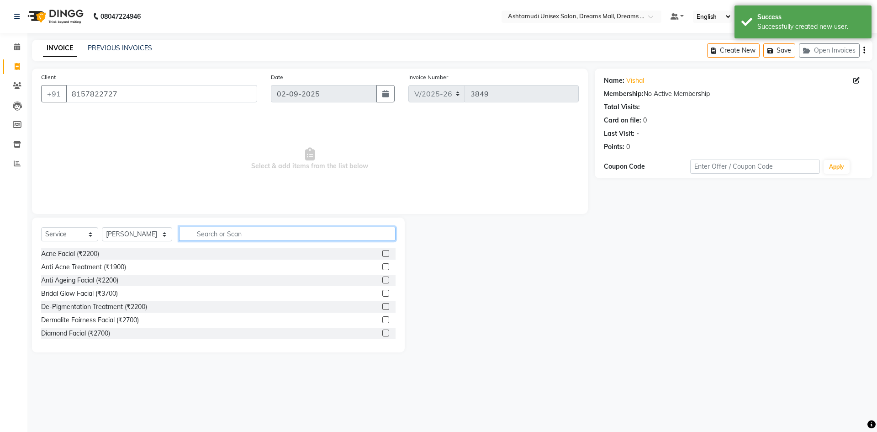
click at [201, 237] on input "text" at bounding box center [287, 234] width 216 height 14
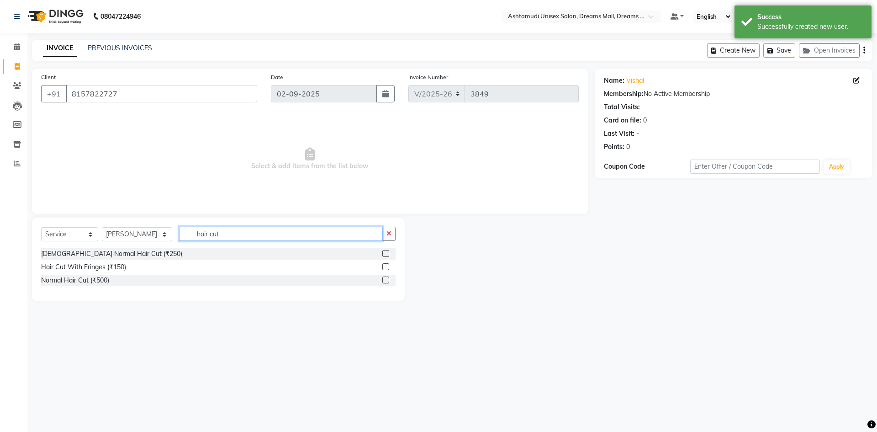
type input "hair cut"
click at [385, 252] on label at bounding box center [385, 253] width 7 height 7
click at [385, 252] on input "checkbox" at bounding box center [385, 254] width 6 height 6
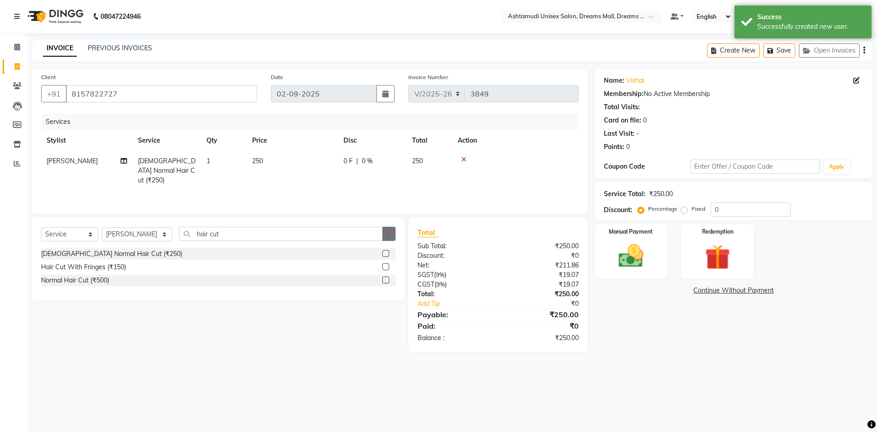
checkbox input "false"
click at [391, 237] on button "button" at bounding box center [388, 234] width 13 height 14
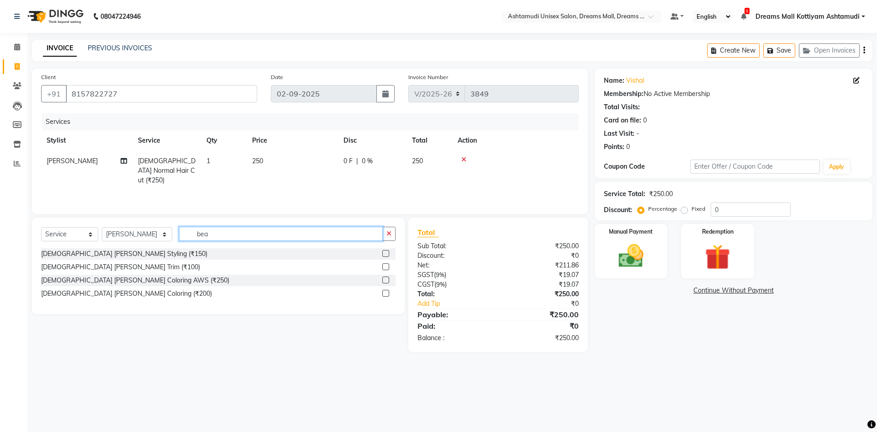
type input "bea"
click at [382, 253] on label at bounding box center [385, 253] width 7 height 7
click at [382, 253] on input "checkbox" at bounding box center [385, 254] width 6 height 6
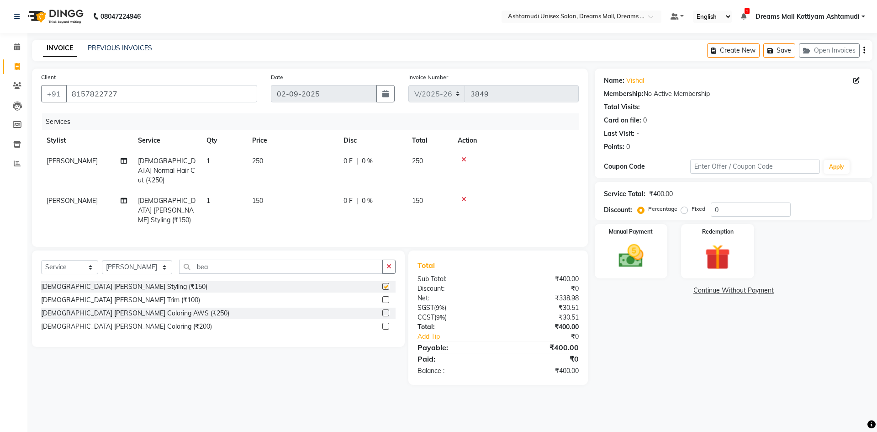
checkbox input "false"
click at [132, 260] on select "Select Stylist ANJANA AOTULA LONGCHAR ARUN VASUDEV BIKI SARKI BINU SHERPA Dream…" at bounding box center [137, 267] width 70 height 14
select select "68167"
click at [102, 260] on select "Select Stylist ANJANA AOTULA LONGCHAR ARUN VASUDEV BIKI SARKI BINU SHERPA Dream…" at bounding box center [137, 267] width 70 height 14
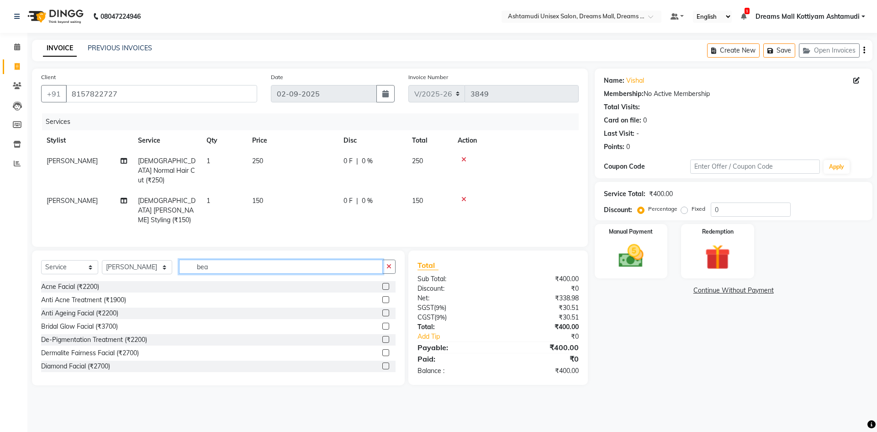
click at [230, 259] on input "bea" at bounding box center [281, 266] width 204 height 14
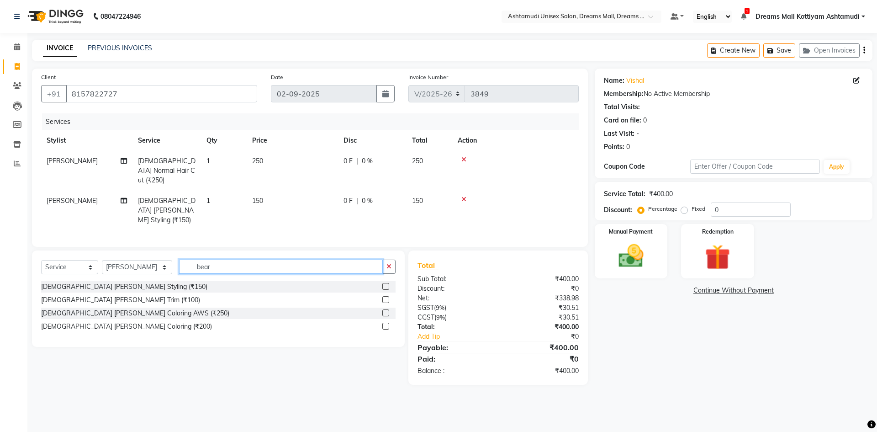
type input "bear"
click at [385, 283] on label at bounding box center [385, 286] width 7 height 7
click at [385, 284] on input "checkbox" at bounding box center [385, 287] width 6 height 6
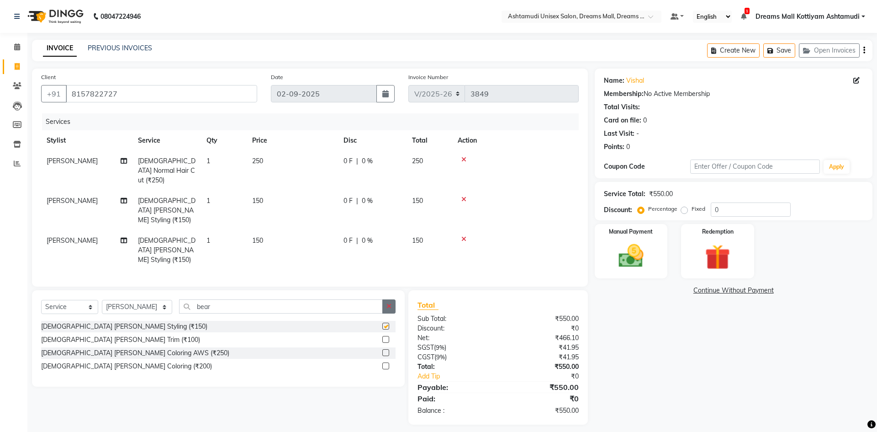
checkbox input "false"
click at [389, 299] on button "button" at bounding box center [388, 306] width 13 height 14
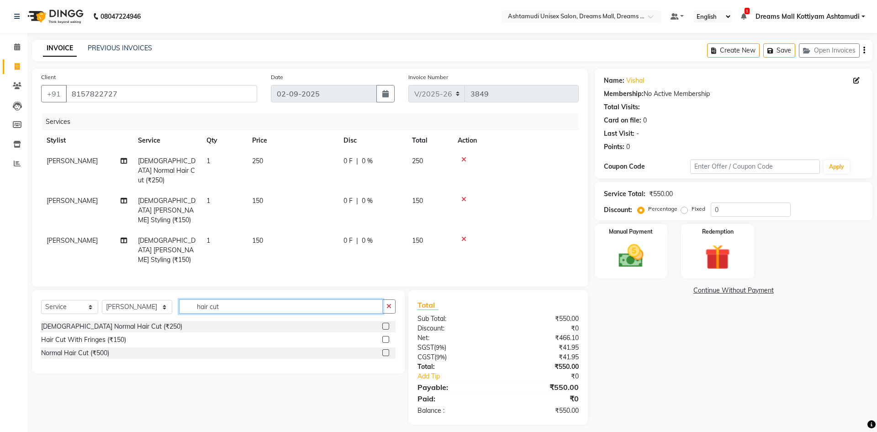
type input "hair cut"
click at [385, 322] on label at bounding box center [385, 325] width 7 height 7
click at [385, 323] on input "checkbox" at bounding box center [385, 326] width 6 height 6
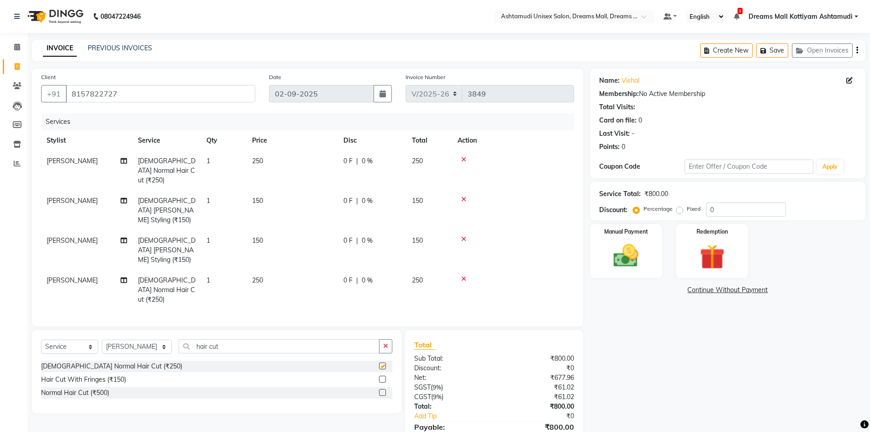
checkbox input "false"
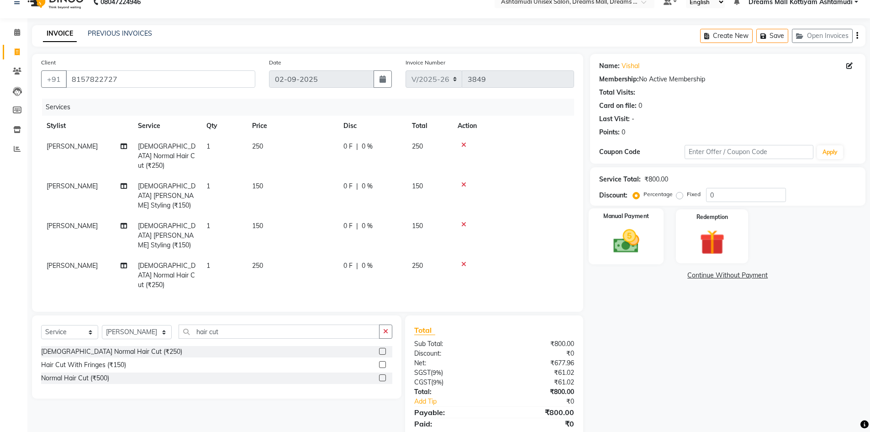
click at [622, 245] on img at bounding box center [626, 241] width 42 height 30
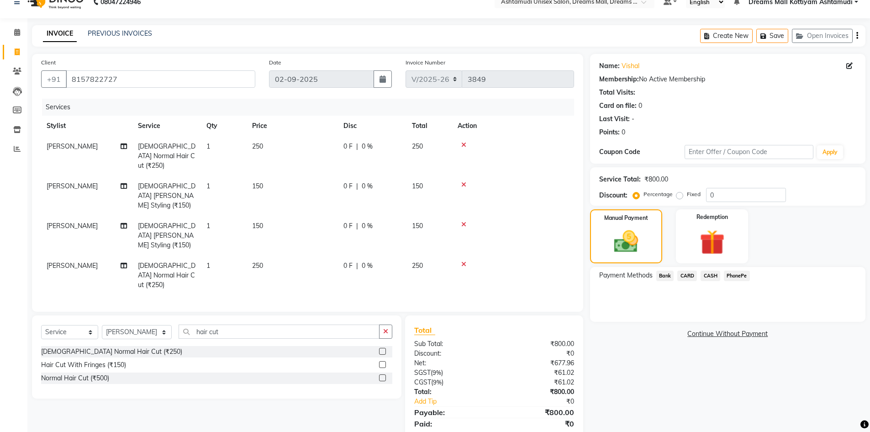
click at [711, 272] on span "CASH" at bounding box center [711, 275] width 20 height 11
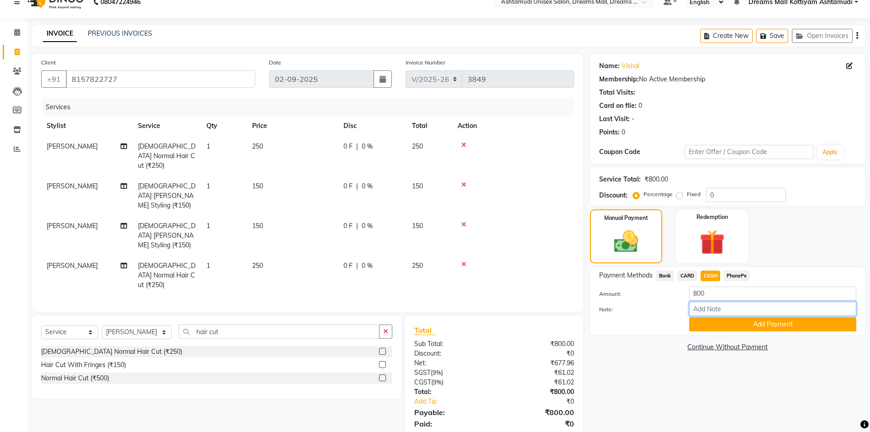
click at [716, 308] on input "Note:" at bounding box center [772, 308] width 167 height 14
type input "[PERSON_NAME]"
click at [741, 325] on button "Add Payment" at bounding box center [772, 324] width 167 height 14
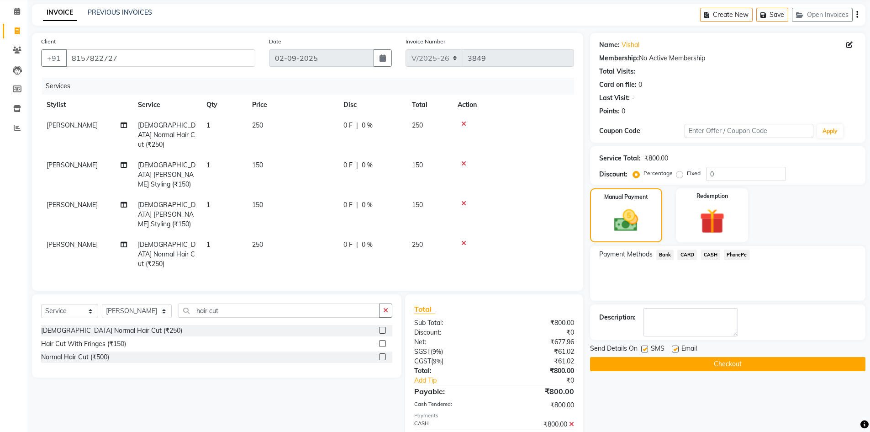
scroll to position [47, 0]
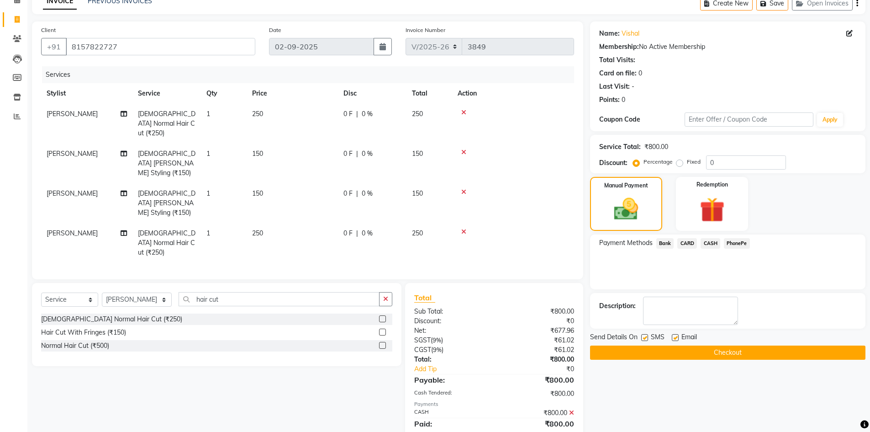
click at [730, 355] on button "Checkout" at bounding box center [727, 352] width 275 height 14
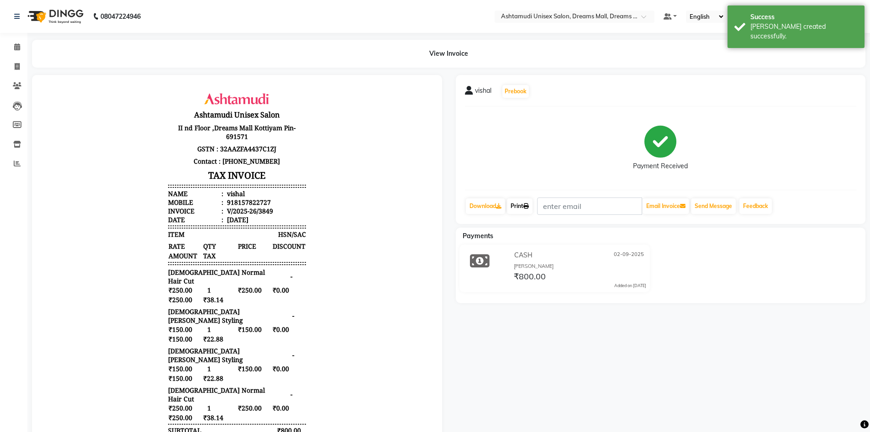
click at [520, 205] on link "Print" at bounding box center [520, 206] width 26 height 16
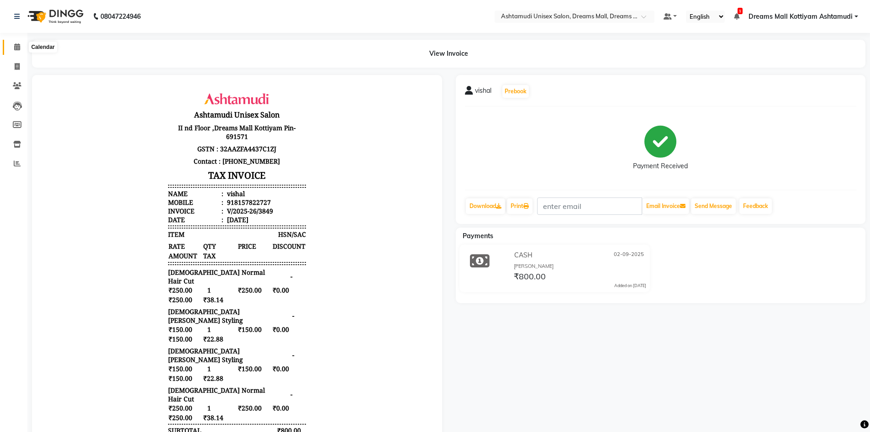
click at [16, 47] on icon at bounding box center [17, 46] width 6 height 7
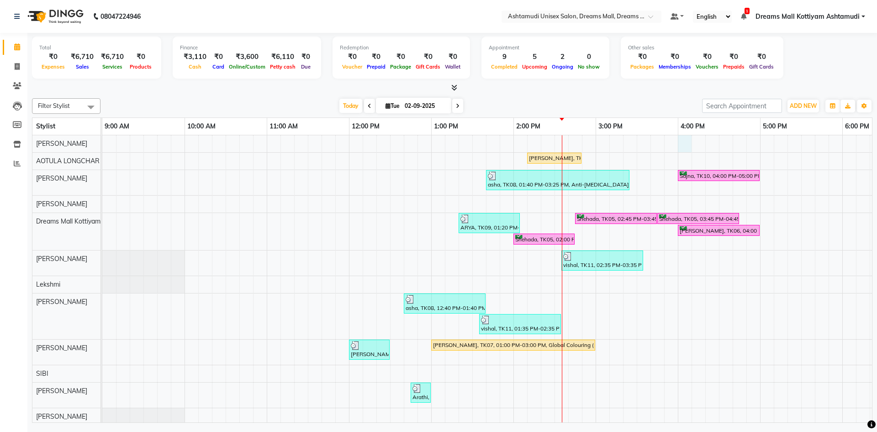
click at [689, 142] on div "Ambili, TK07, 02:10 PM-02:50 PM, Normal Hair Cut (₹500) asha, TK08, 01:40 PM-03…" at bounding box center [636, 322] width 1069 height 375
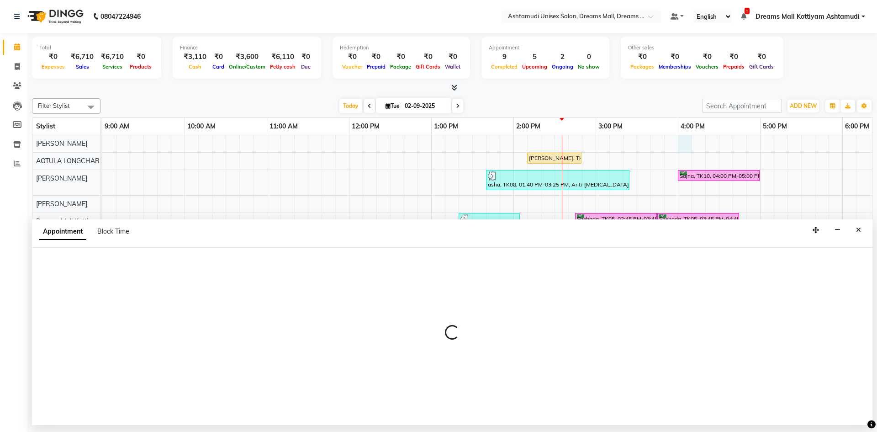
select select "62106"
select select "tentative"
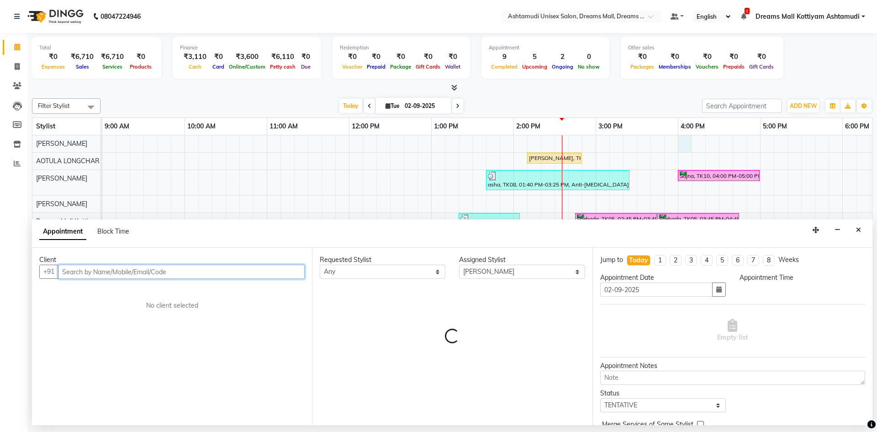
select select "960"
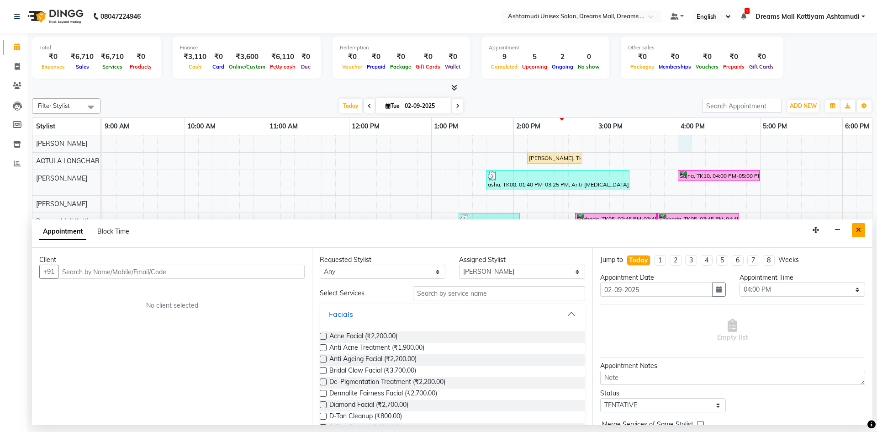
click at [858, 229] on icon "Close" at bounding box center [858, 230] width 5 height 6
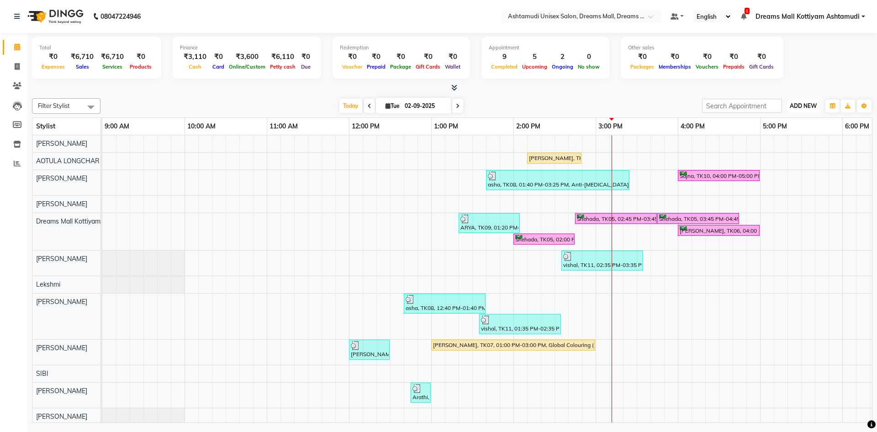
click at [794, 103] on span "ADD NEW" at bounding box center [803, 105] width 27 height 7
click at [783, 136] on link "Add Invoice" at bounding box center [782, 135] width 72 height 12
select select "7264"
select select "service"
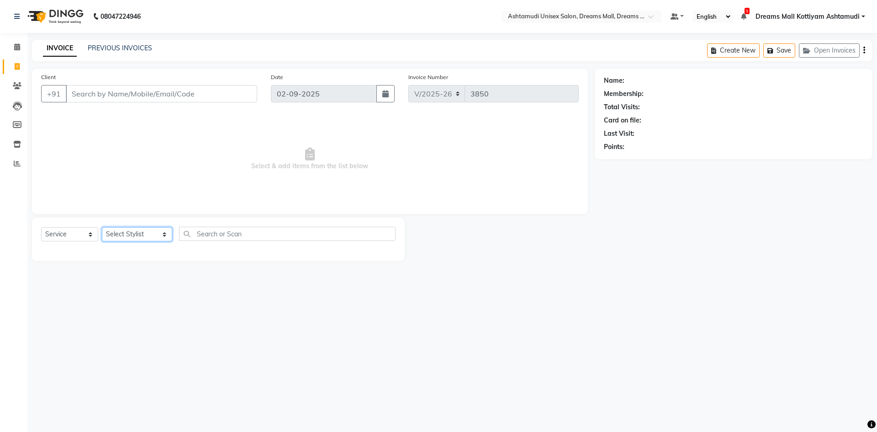
click at [129, 236] on select "Select Stylist ANJANA AOTULA LONGCHAR ARUN VASUDEV BIKI SARKI BINU SHERPA Dream…" at bounding box center [137, 234] width 70 height 14
select select "86170"
click at [102, 227] on select "Select Stylist ANJANA AOTULA LONGCHAR ARUN VASUDEV BIKI SARKI BINU SHERPA Dream…" at bounding box center [137, 234] width 70 height 14
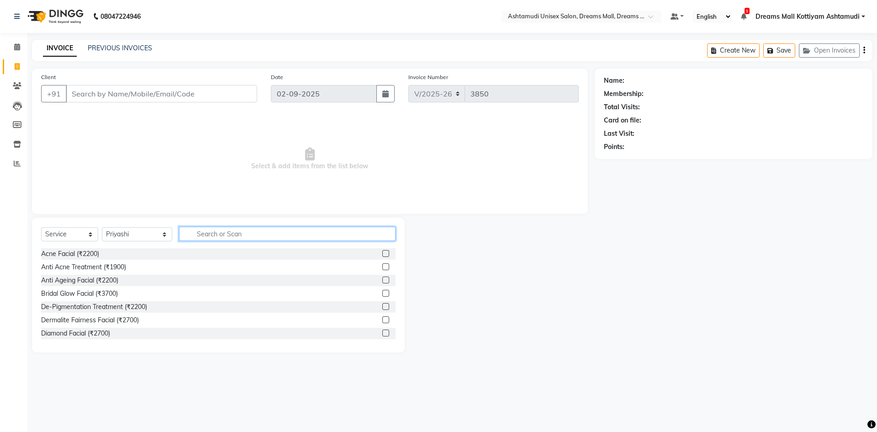
click at [231, 230] on input "text" at bounding box center [287, 234] width 216 height 14
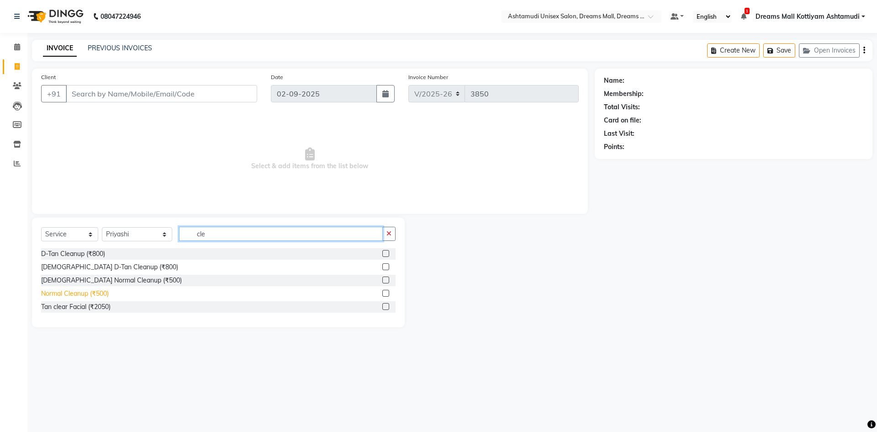
type input "cle"
click at [88, 296] on div "Normal Cleanup (₹500)" at bounding box center [75, 294] width 68 height 10
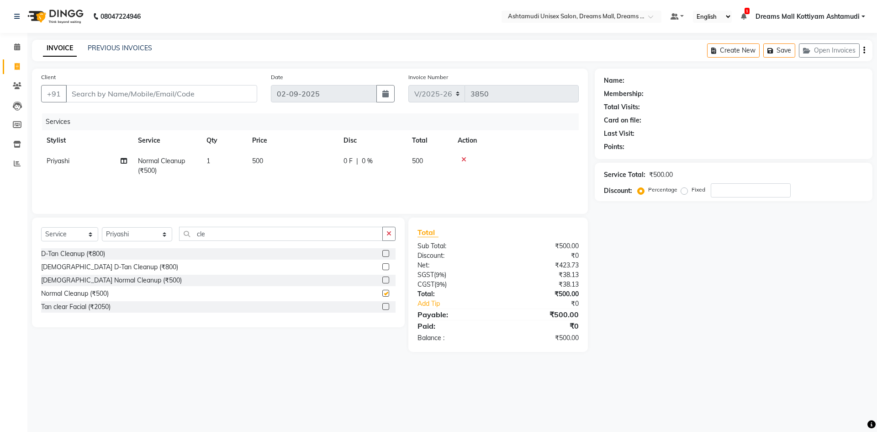
checkbox input "false"
click at [132, 103] on div "Client +91" at bounding box center [149, 90] width 230 height 37
drag, startPoint x: 128, startPoint y: 236, endPoint x: 128, endPoint y: 229, distance: 6.9
click at [128, 236] on select "Select Stylist ANJANA AOTULA LONGCHAR ARUN VASUDEV BIKI SARKI BINU SHERPA Dream…" at bounding box center [137, 234] width 70 height 14
select select "63531"
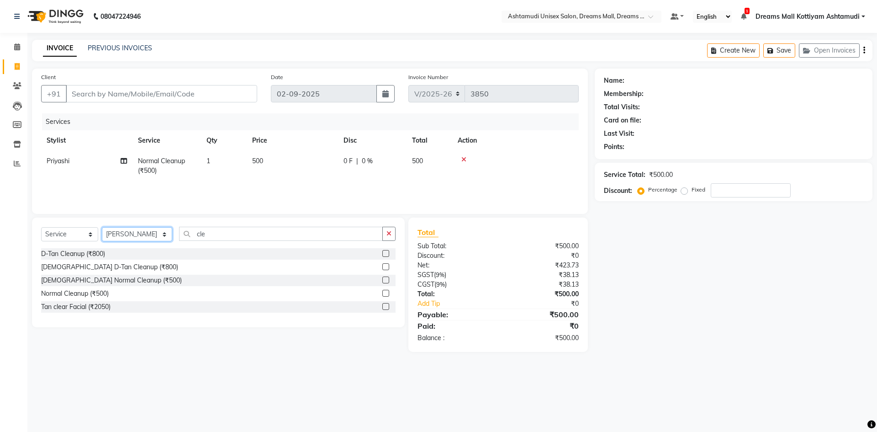
click at [102, 227] on select "Select Stylist ANJANA AOTULA LONGCHAR ARUN VASUDEV BIKI SARKI BINU SHERPA Dream…" at bounding box center [137, 234] width 70 height 14
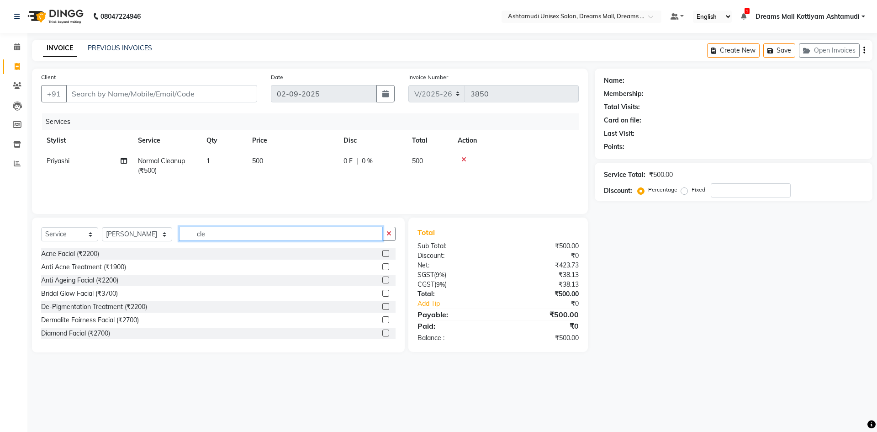
click at [237, 235] on input "cle" at bounding box center [281, 234] width 204 height 14
type input "c"
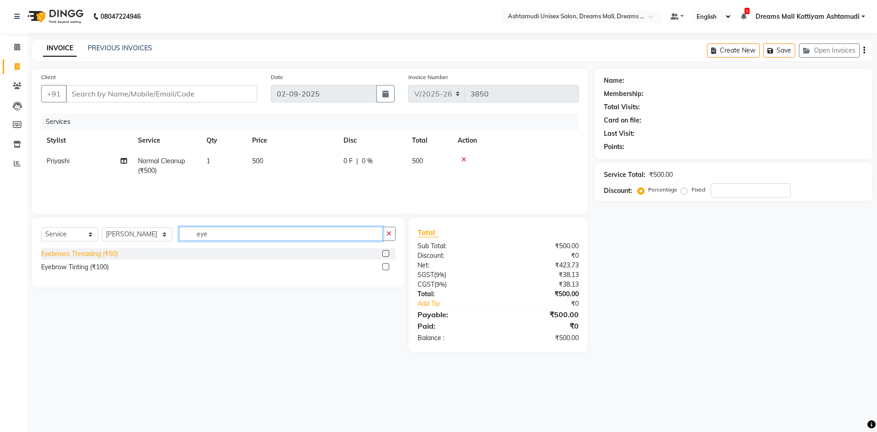
type input "eye"
click at [94, 254] on div "Eyebrows Threading (₹50)" at bounding box center [79, 254] width 77 height 10
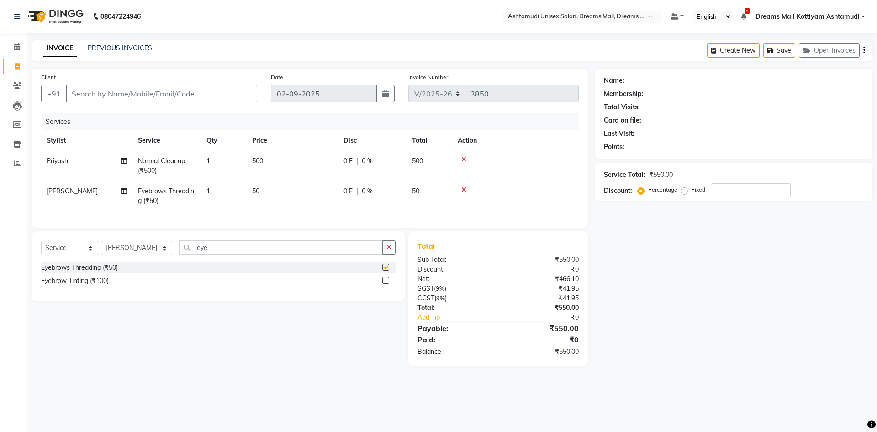
checkbox input "false"
click at [247, 249] on input "eye" at bounding box center [281, 247] width 204 height 14
type input "e"
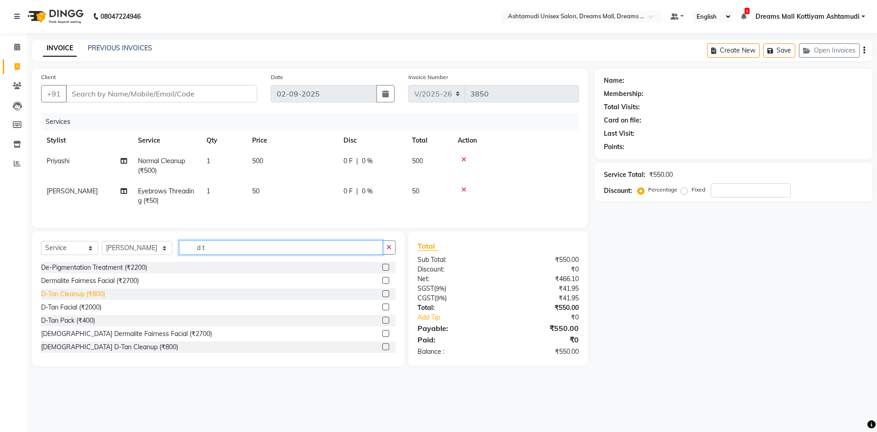
type input "d t"
click at [79, 299] on div "D-Tan Cleanup (₹800)" at bounding box center [73, 294] width 64 height 10
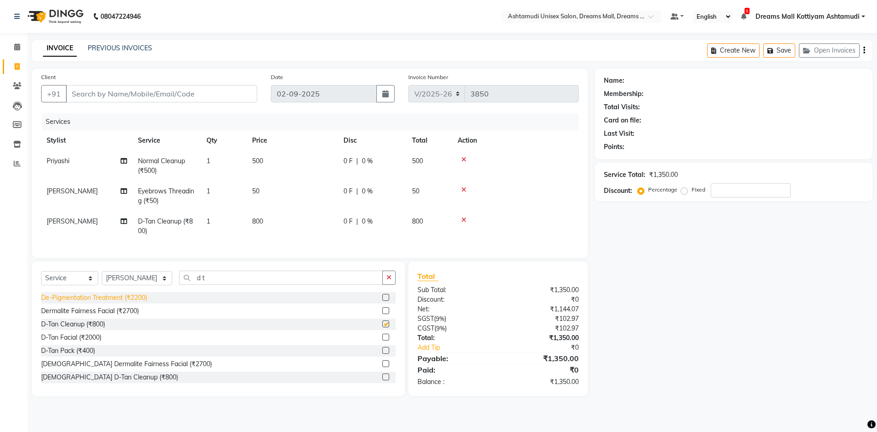
checkbox input "false"
click at [200, 97] on input "Client" at bounding box center [161, 93] width 191 height 17
type input "9"
type input "0"
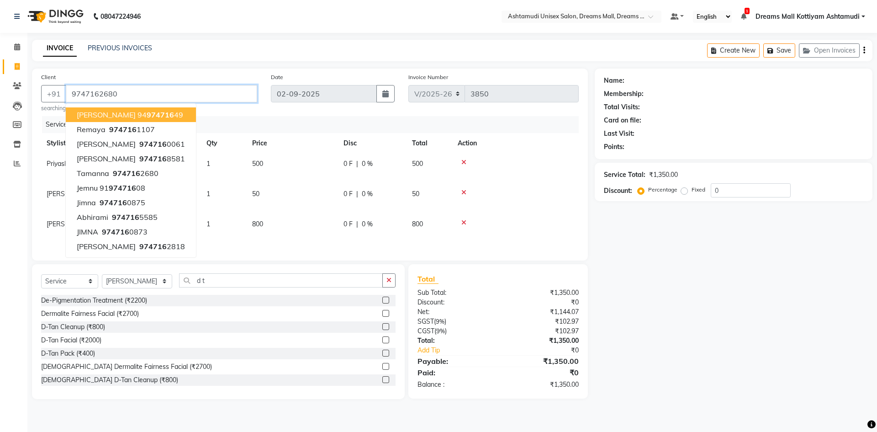
type input "9747162680"
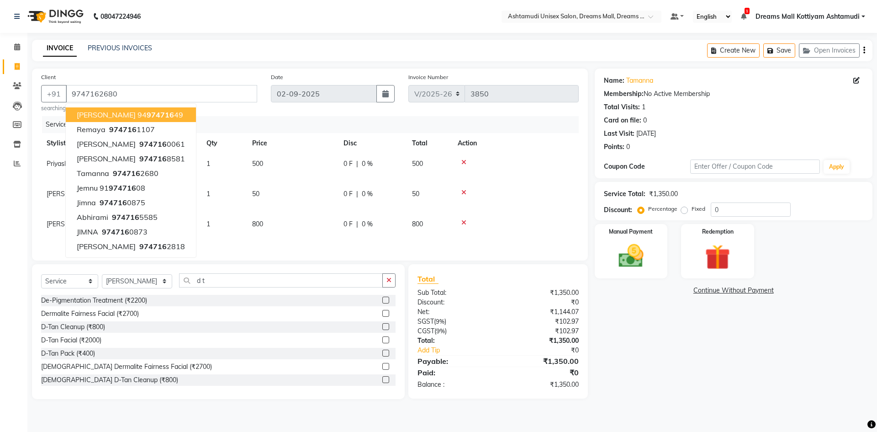
click at [706, 358] on div "Name: Tamanna Membership: No Active Membership Total Visits: 1 Card on file: 0 …" at bounding box center [737, 233] width 284 height 330
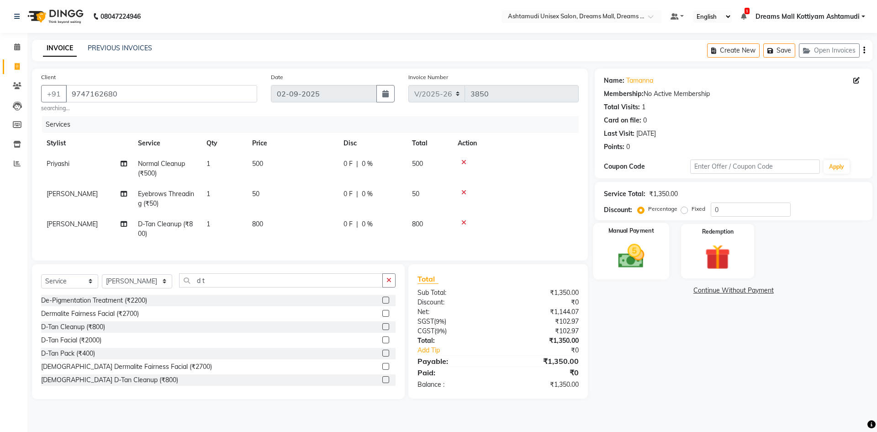
click at [656, 250] on div "Manual Payment" at bounding box center [631, 251] width 76 height 56
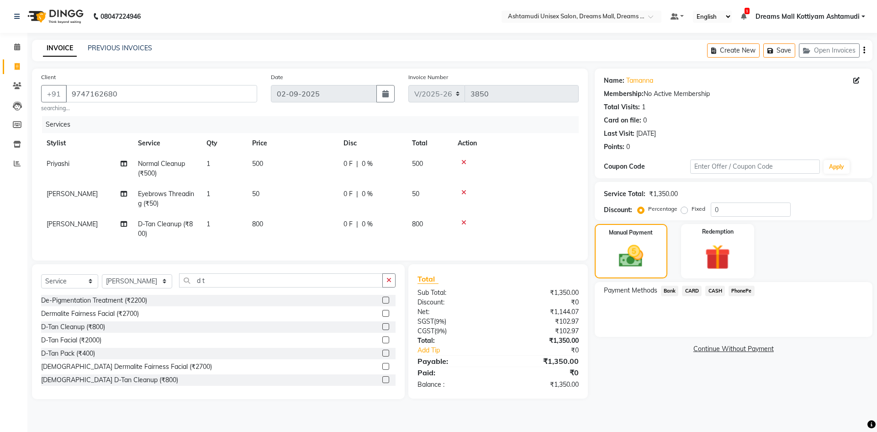
click at [691, 291] on span "CARD" at bounding box center [692, 290] width 20 height 11
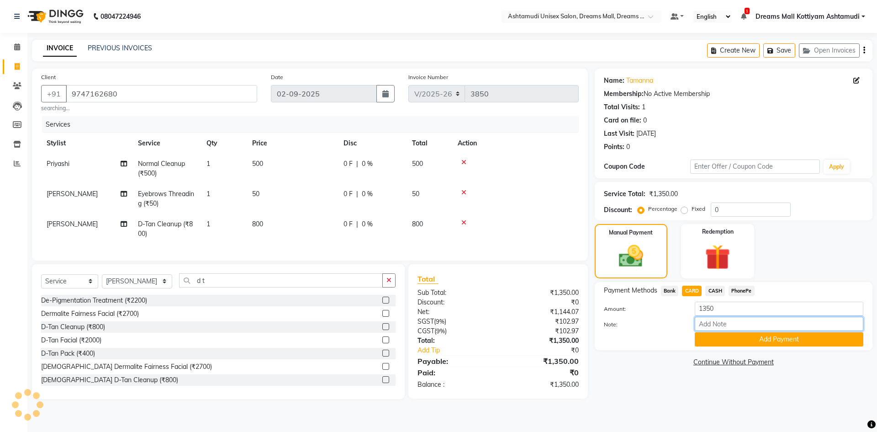
click at [719, 325] on input "Note:" at bounding box center [779, 323] width 169 height 14
type input "Arun"
click at [781, 342] on button "Add Payment" at bounding box center [779, 339] width 169 height 14
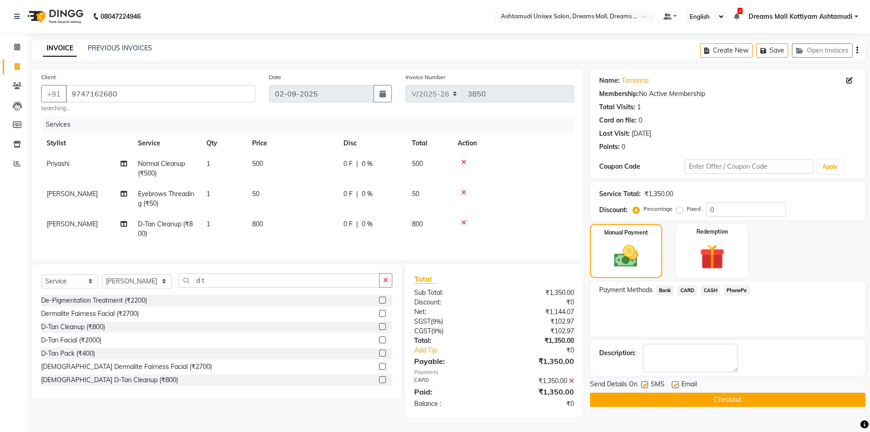
click at [722, 405] on button "Checkout" at bounding box center [727, 399] width 275 height 14
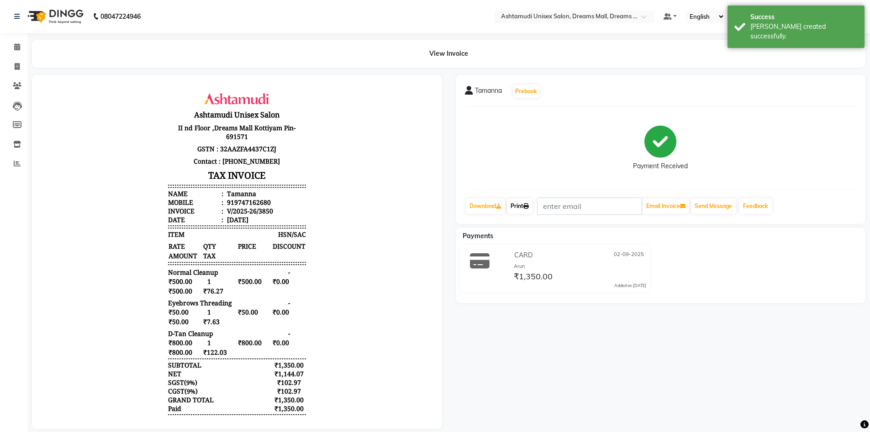
click at [526, 200] on link "Print" at bounding box center [520, 206] width 26 height 16
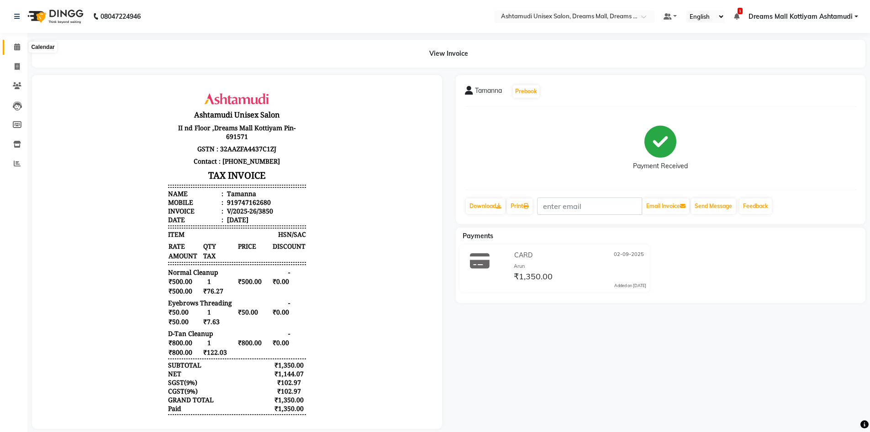
click at [18, 47] on icon at bounding box center [17, 46] width 6 height 7
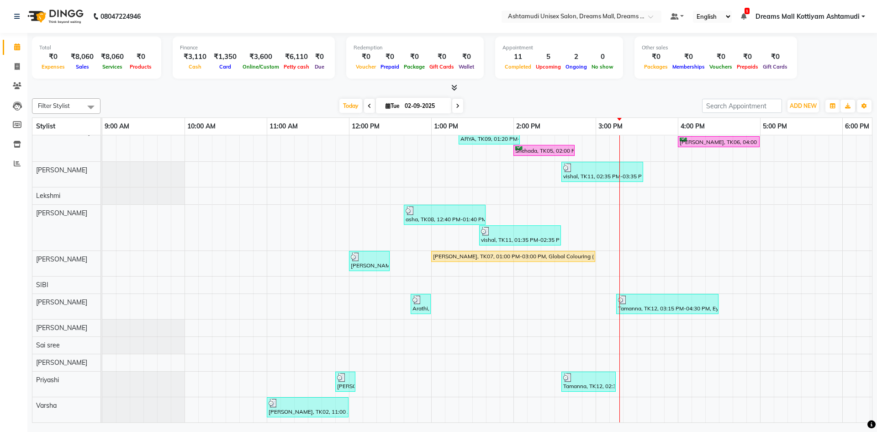
scroll to position [95, 0]
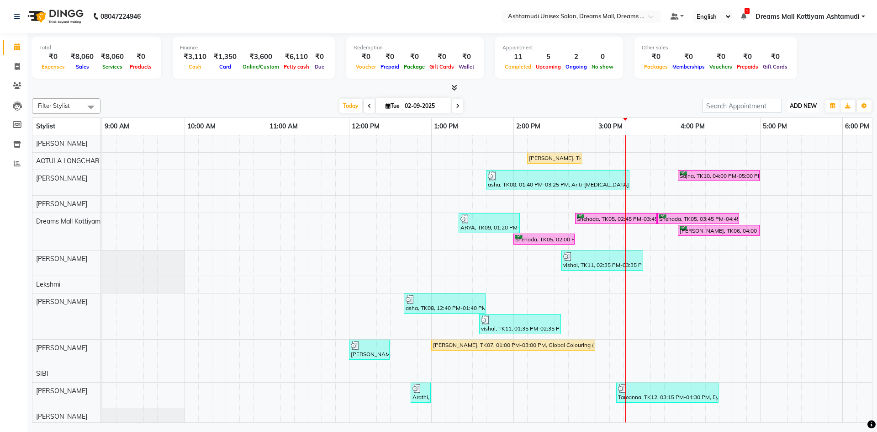
click at [806, 107] on span "ADD NEW" at bounding box center [803, 105] width 27 height 7
click at [778, 135] on link "Add Invoice" at bounding box center [782, 135] width 72 height 12
select select "7264"
select select "service"
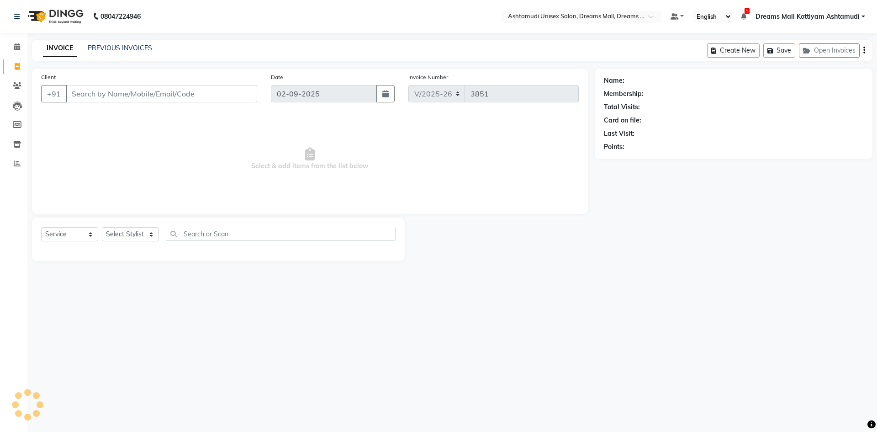
click at [113, 92] on input "Client" at bounding box center [161, 93] width 191 height 17
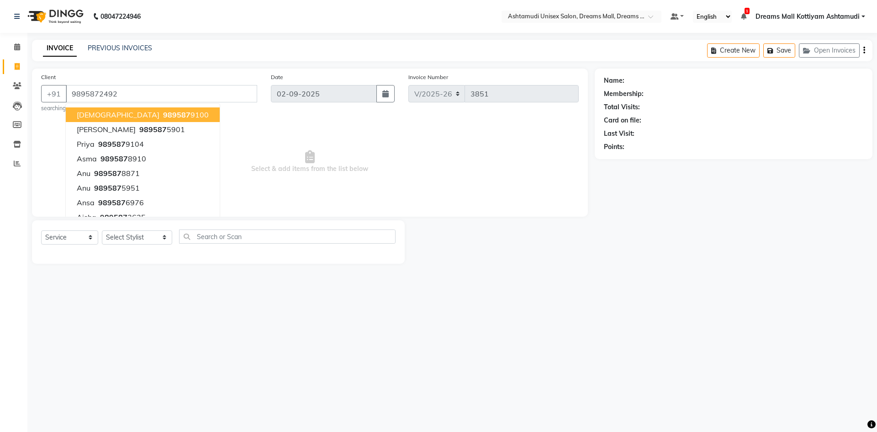
type input "9895872492"
click at [655, 267] on main "INVOICE PREVIOUS INVOICES Create New Save Open Invoices Client +91 9895872492 A…" at bounding box center [451, 158] width 849 height 237
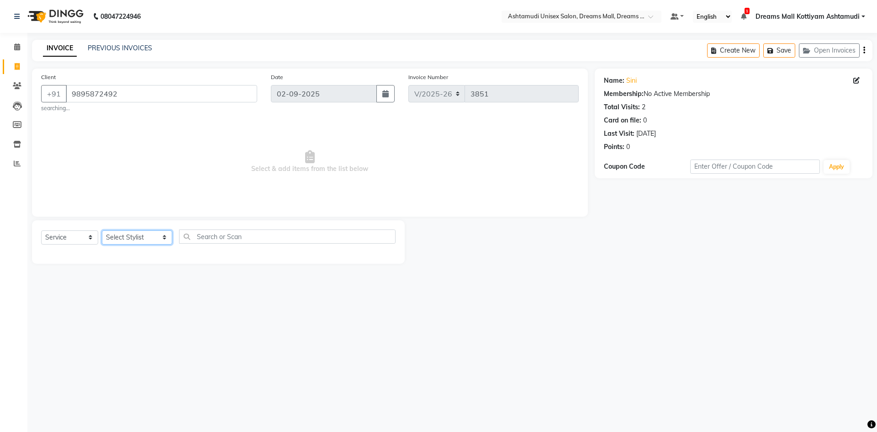
click at [159, 239] on select "Select Stylist [PERSON_NAME] AOTULA LONGCHAR [PERSON_NAME] BIKI SARKI [PERSON_N…" at bounding box center [137, 237] width 70 height 14
click at [52, 234] on select "Select Service Product Membership Package Voucher Prepaid Gift Card" at bounding box center [69, 237] width 57 height 14
select select "product"
click at [41, 230] on select "Select Service Product Membership Package Voucher Prepaid Gift Card" at bounding box center [69, 237] width 57 height 14
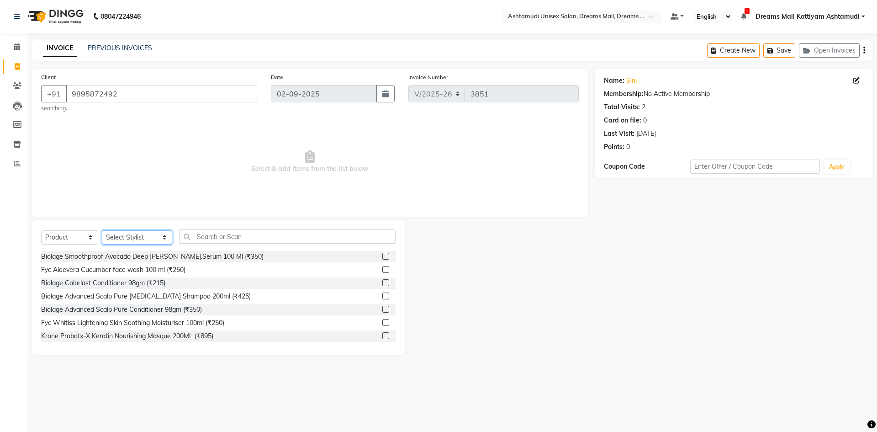
click at [125, 239] on select "Select Stylist ANJANA AOTULA LONGCHAR ARUN VASUDEV BIKI SARKI BINU SHERPA Dream…" at bounding box center [137, 237] width 70 height 14
select select "62802"
click at [102, 230] on select "Select Stylist ANJANA AOTULA LONGCHAR ARUN VASUDEV BIKI SARKI BINU SHERPA Dream…" at bounding box center [137, 237] width 70 height 14
click at [237, 237] on input "text" at bounding box center [287, 236] width 216 height 14
type input "8901526979332"
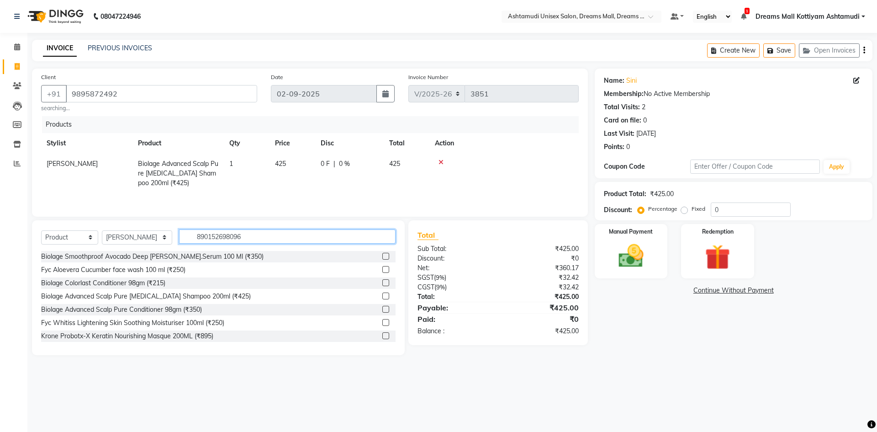
type input "8901526980963"
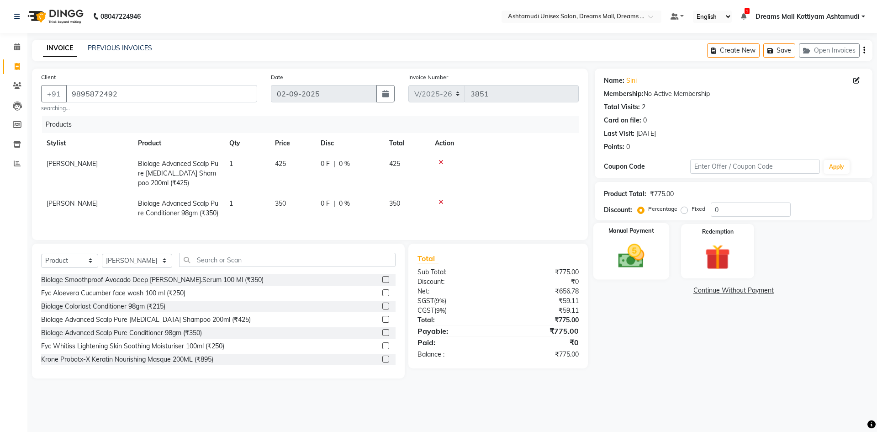
click at [659, 243] on div "Manual Payment" at bounding box center [631, 251] width 76 height 56
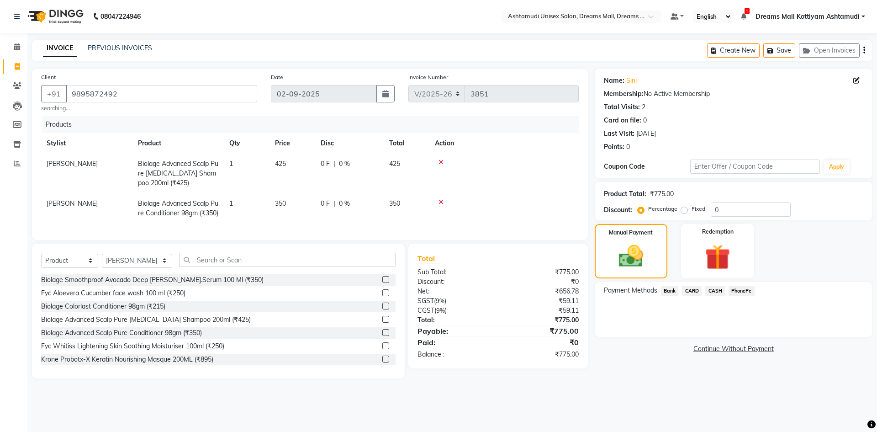
click at [709, 291] on span "CASH" at bounding box center [715, 290] width 20 height 11
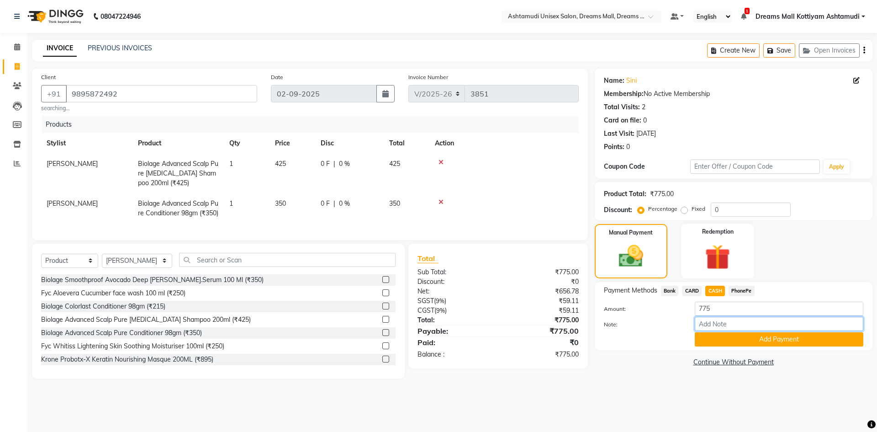
drag, startPoint x: 726, startPoint y: 327, endPoint x: 733, endPoint y: 316, distance: 13.4
click at [726, 327] on input "Note:" at bounding box center [779, 323] width 169 height 14
type input "Arun"
click at [781, 341] on button "Add Payment" at bounding box center [779, 339] width 169 height 14
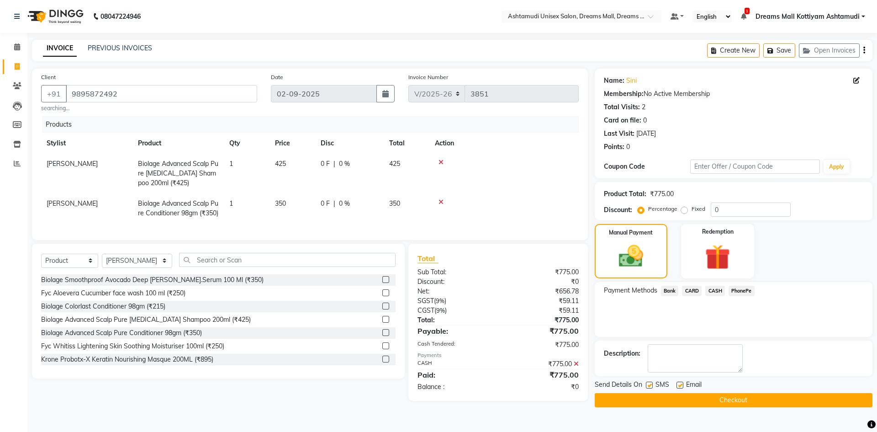
click at [730, 401] on button "Checkout" at bounding box center [734, 400] width 278 height 14
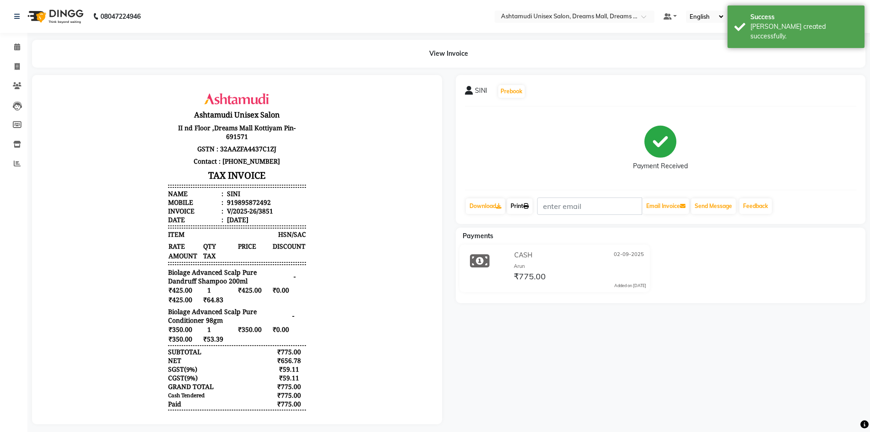
click at [522, 205] on link "Print" at bounding box center [520, 206] width 26 height 16
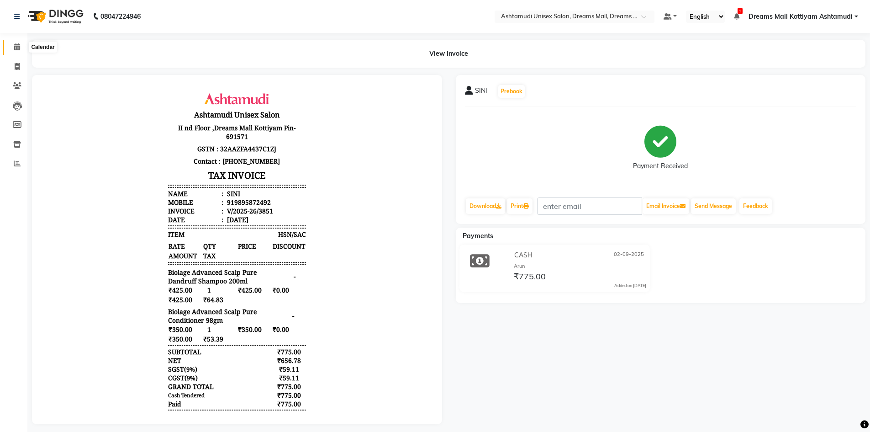
click at [21, 47] on span at bounding box center [17, 47] width 16 height 11
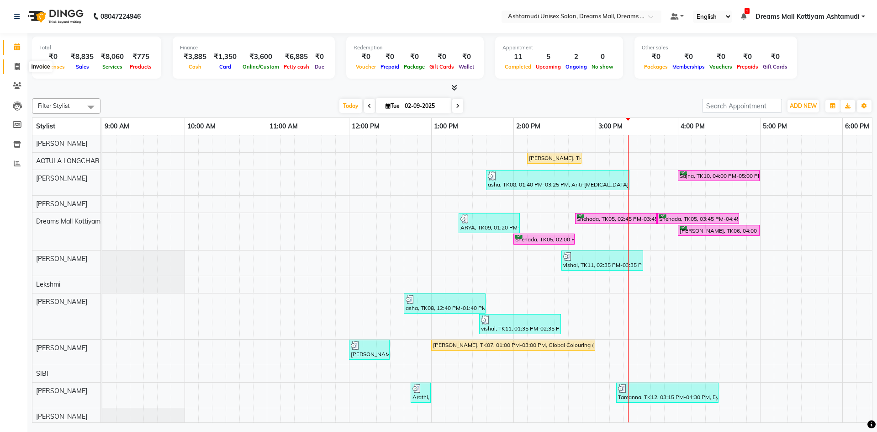
click at [18, 63] on icon at bounding box center [17, 66] width 5 height 7
select select "7264"
select select "service"
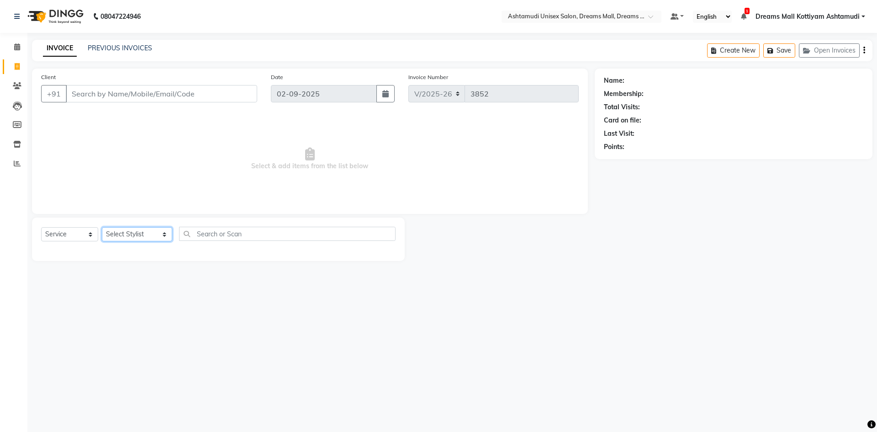
click at [121, 231] on select "Select Stylist ANJANA AOTULA LONGCHAR ARUN VASUDEV BIKI SARKI BINU SHERPA Dream…" at bounding box center [137, 234] width 70 height 14
select select "62103"
click at [102, 227] on select "Select Stylist ANJANA AOTULA LONGCHAR ARUN VASUDEV BIKI SARKI BINU SHERPA Dream…" at bounding box center [137, 234] width 70 height 14
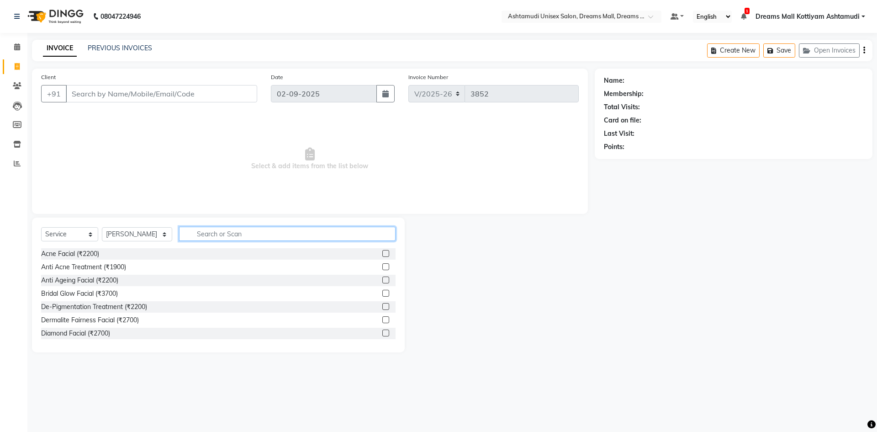
click at [202, 227] on input "text" at bounding box center [287, 234] width 216 height 14
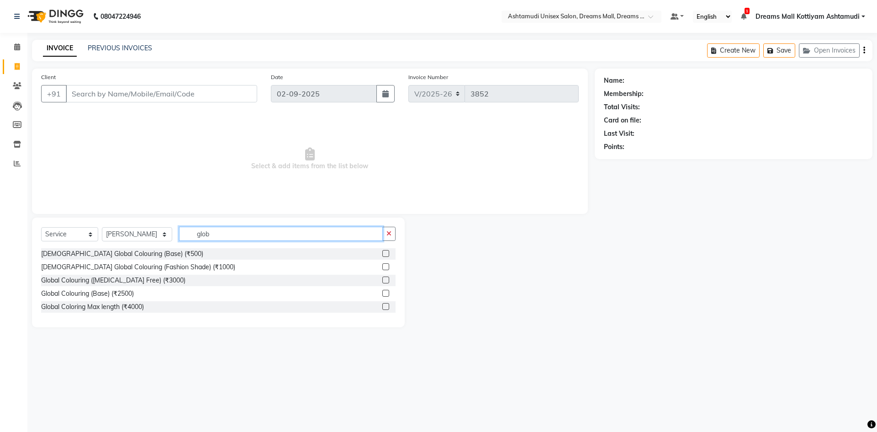
type input "glob"
click at [388, 280] on label at bounding box center [385, 279] width 7 height 7
click at [388, 280] on input "checkbox" at bounding box center [385, 280] width 6 height 6
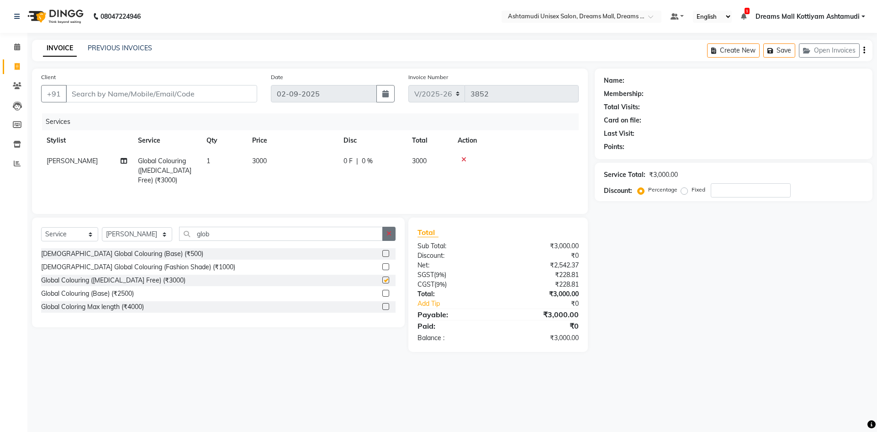
checkbox input "false"
click at [394, 231] on button "button" at bounding box center [388, 234] width 13 height 14
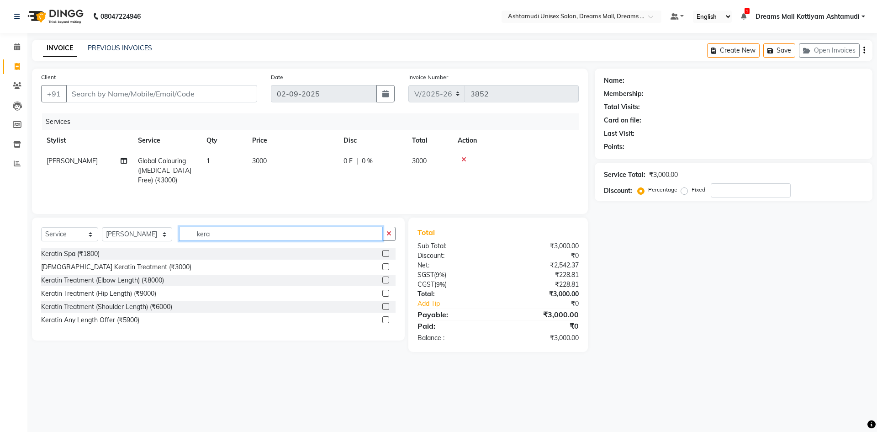
type input "kera"
click at [387, 255] on label at bounding box center [385, 253] width 7 height 7
click at [387, 255] on input "checkbox" at bounding box center [385, 254] width 6 height 6
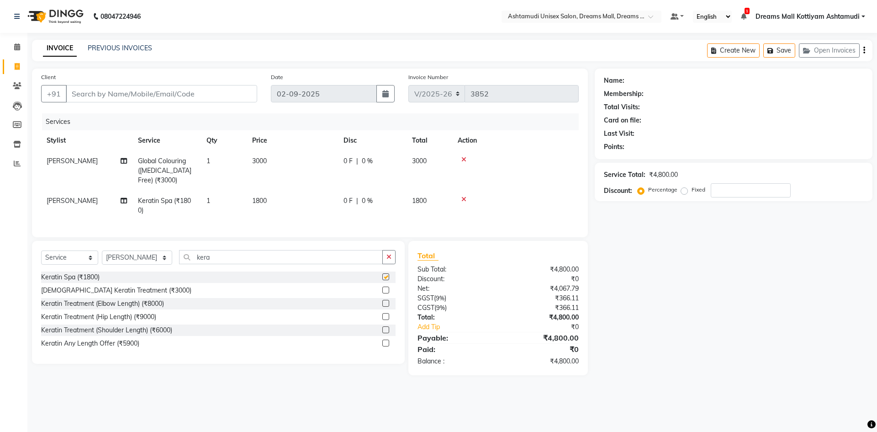
checkbox input "false"
click at [130, 264] on select "Select Stylist ANJANA AOTULA LONGCHAR ARUN VASUDEV BIKI SARKI BINU SHERPA Dream…" at bounding box center [137, 257] width 70 height 14
select select "62104"
click at [102, 257] on select "Select Stylist ANJANA AOTULA LONGCHAR ARUN VASUDEV BIKI SARKI BINU SHERPA Dream…" at bounding box center [137, 257] width 70 height 14
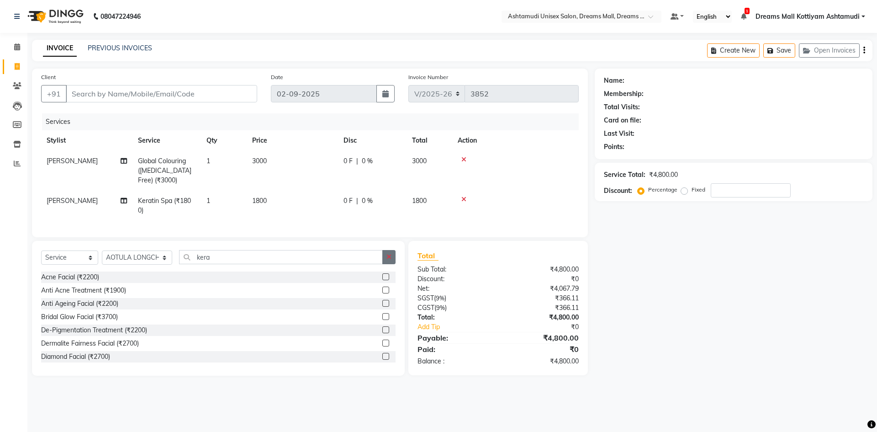
click at [389, 260] on icon "button" at bounding box center [388, 256] width 5 height 6
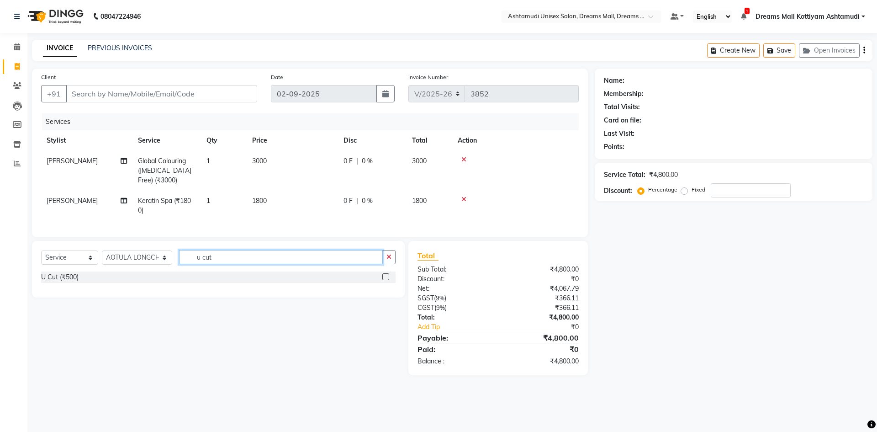
type input "u cut"
click at [386, 280] on label at bounding box center [385, 276] width 7 height 7
click at [386, 280] on input "checkbox" at bounding box center [385, 277] width 6 height 6
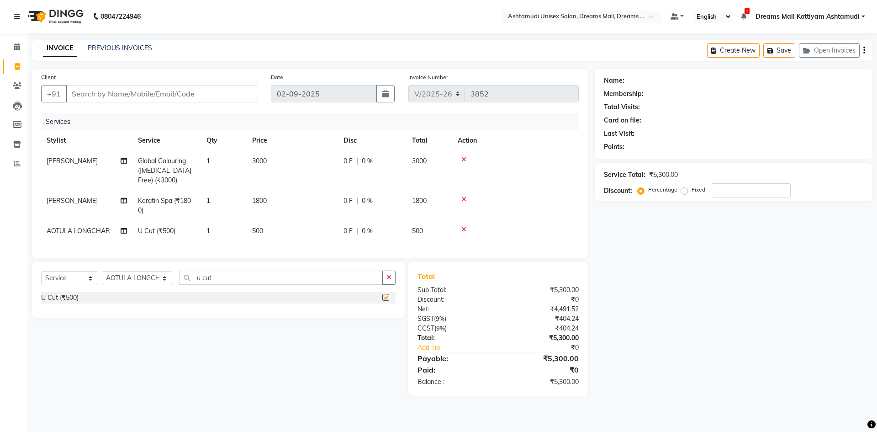
checkbox input "false"
click at [175, 92] on input "Client" at bounding box center [161, 93] width 191 height 17
type input "9"
type input "0"
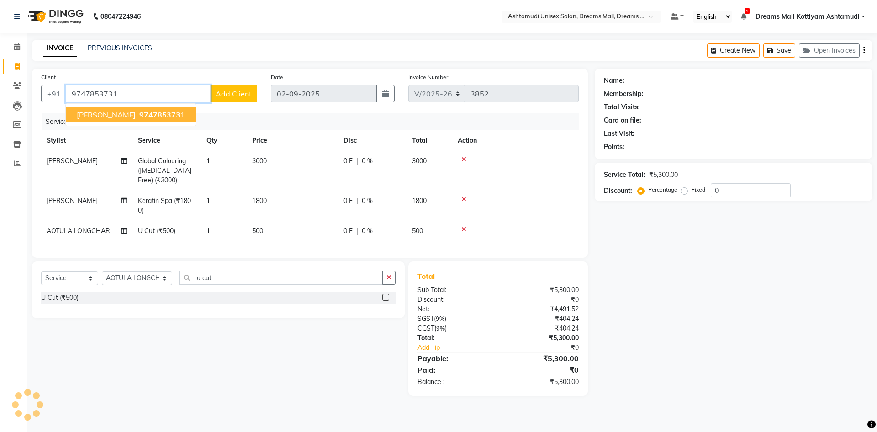
type input "9747853731"
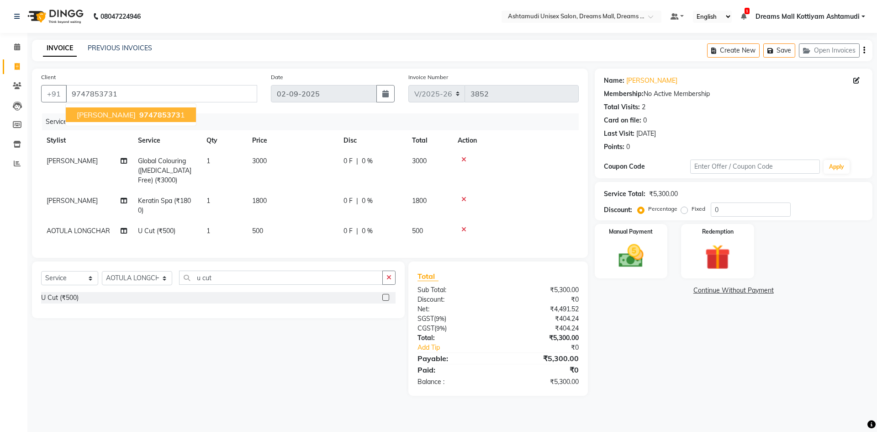
click at [142, 118] on ngb-highlight "974785373 1" at bounding box center [160, 114] width 47 height 9
click at [635, 266] on img at bounding box center [631, 256] width 42 height 30
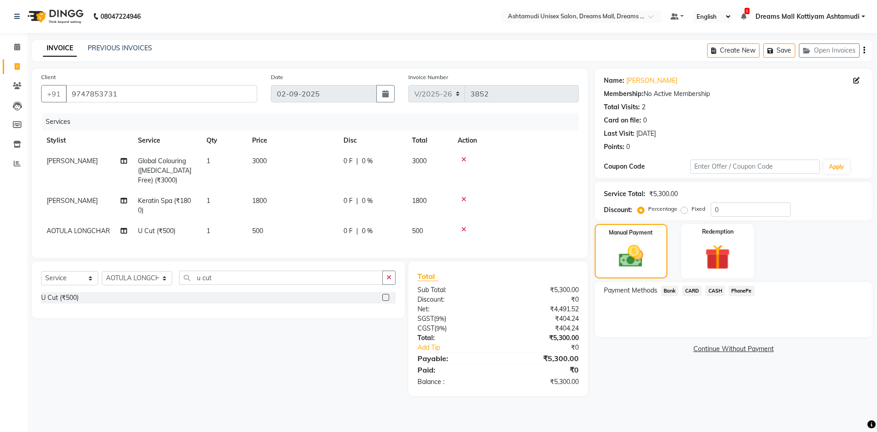
click at [741, 292] on span "PhonePe" at bounding box center [741, 290] width 26 height 11
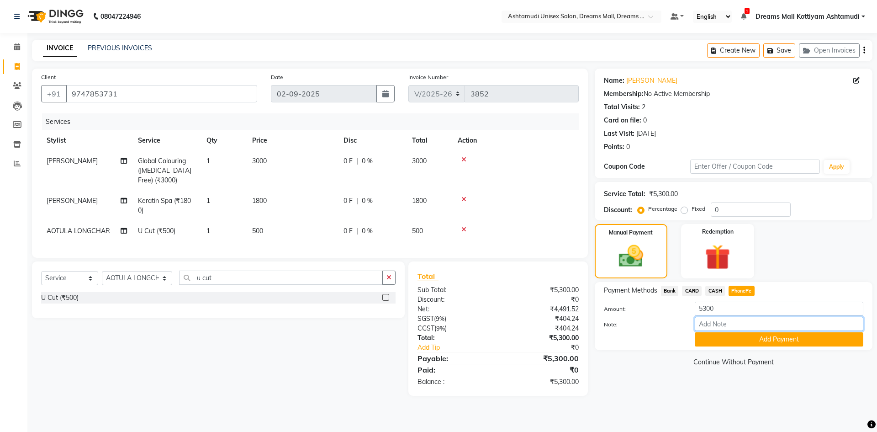
click at [729, 330] on input "Note:" at bounding box center [779, 323] width 169 height 14
type input "[PERSON_NAME]"
click at [760, 343] on button "Add Payment" at bounding box center [779, 339] width 169 height 14
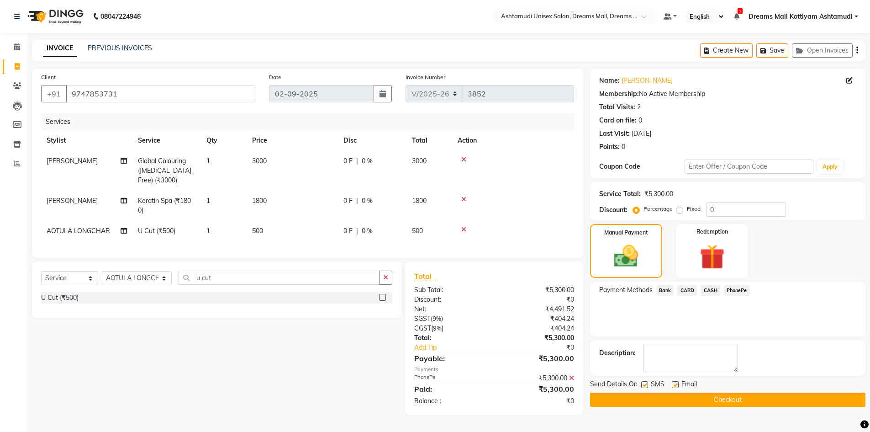
scroll to position [4, 0]
click at [716, 394] on button "Checkout" at bounding box center [727, 399] width 275 height 14
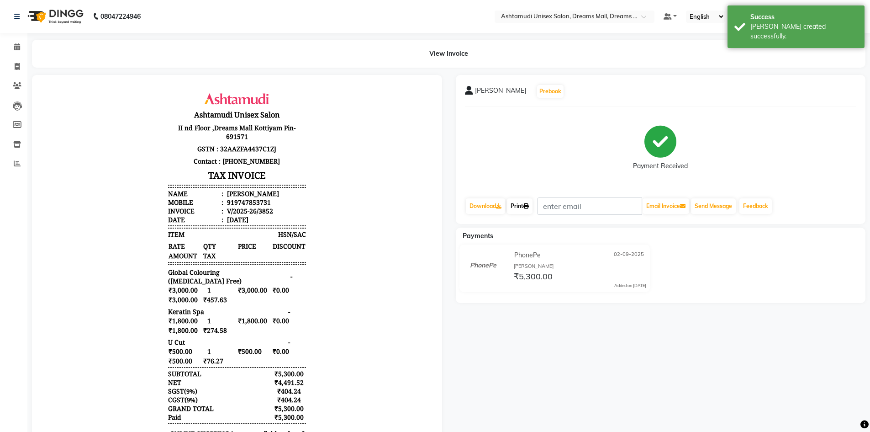
click at [512, 205] on link "Print" at bounding box center [520, 206] width 26 height 16
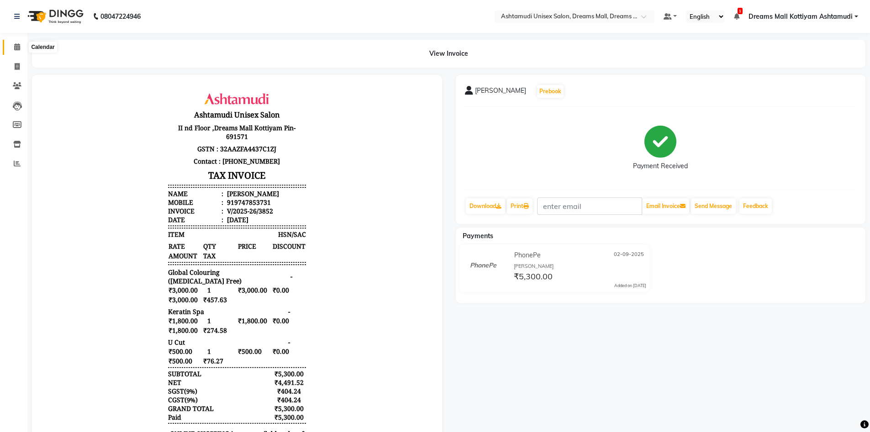
click at [13, 45] on span at bounding box center [17, 47] width 16 height 11
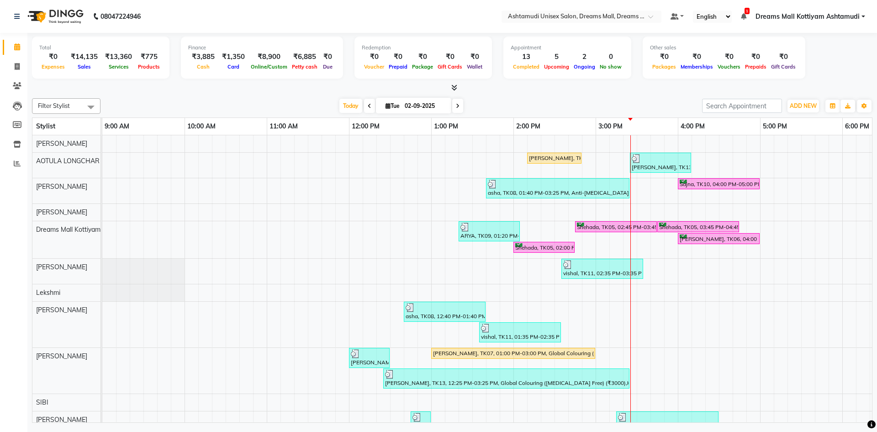
click at [456, 88] on icon at bounding box center [454, 87] width 6 height 7
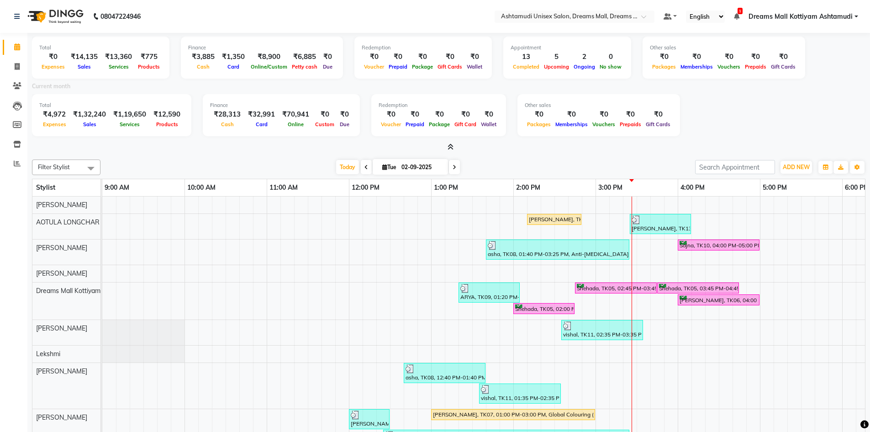
click at [448, 148] on icon at bounding box center [451, 146] width 6 height 7
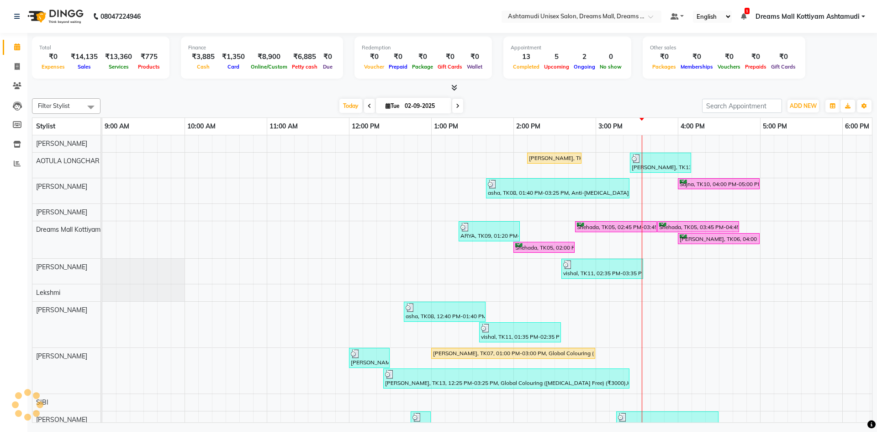
click at [769, 11] on ul "Default Panel My Panel English ENGLISH Español العربية मराठी हिंदी ગુજરાતી தமிழ…" at bounding box center [768, 17] width 204 height 12
click at [799, 100] on button "ADD NEW Toggle Dropdown" at bounding box center [803, 106] width 32 height 13
click at [776, 132] on link "Add Invoice" at bounding box center [782, 135] width 72 height 12
select select "service"
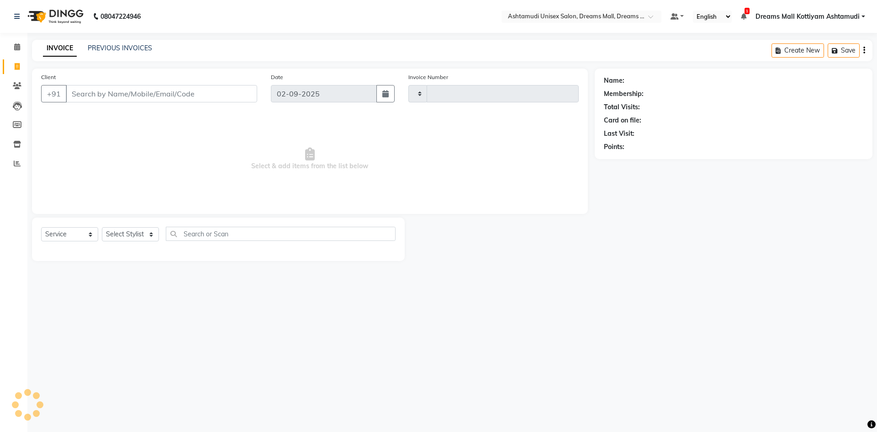
type input "3853"
select select "7264"
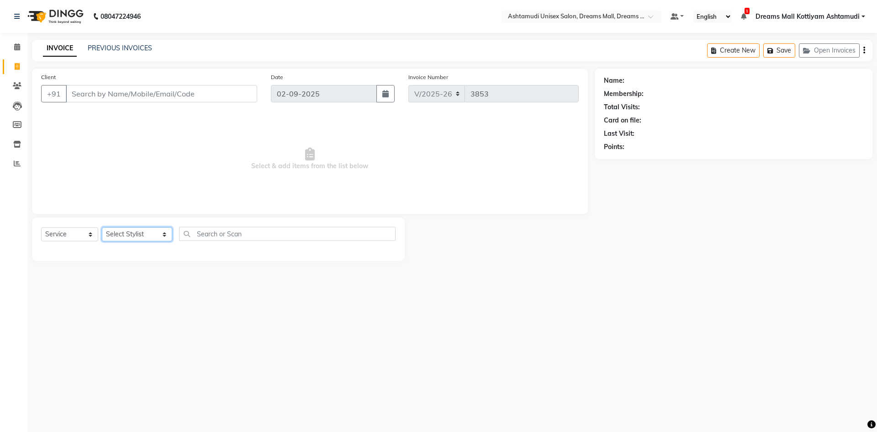
click at [132, 235] on select "Select Stylist ANJANA AOTULA LONGCHAR ARUN VASUDEV BIKI SARKI BINU SHERPA Dream…" at bounding box center [137, 234] width 70 height 14
select select "62099"
click at [102, 227] on select "Select Stylist ANJANA AOTULA LONGCHAR ARUN VASUDEV BIKI SARKI BINU SHERPA Dream…" at bounding box center [137, 234] width 70 height 14
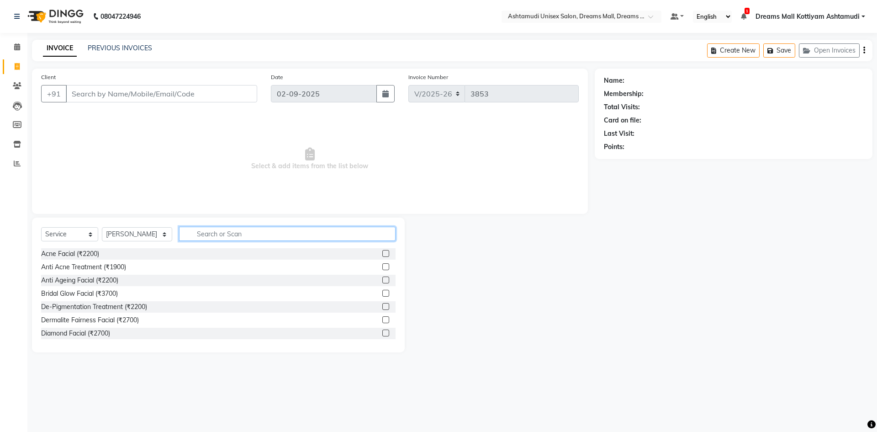
click at [215, 234] on input "text" at bounding box center [287, 234] width 216 height 14
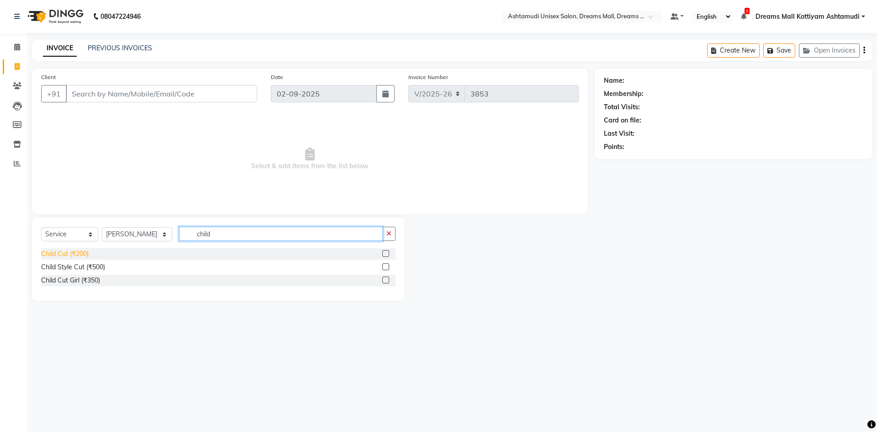
type input "child"
click at [63, 254] on div "Child Cut (₹200)" at bounding box center [64, 254] width 47 height 10
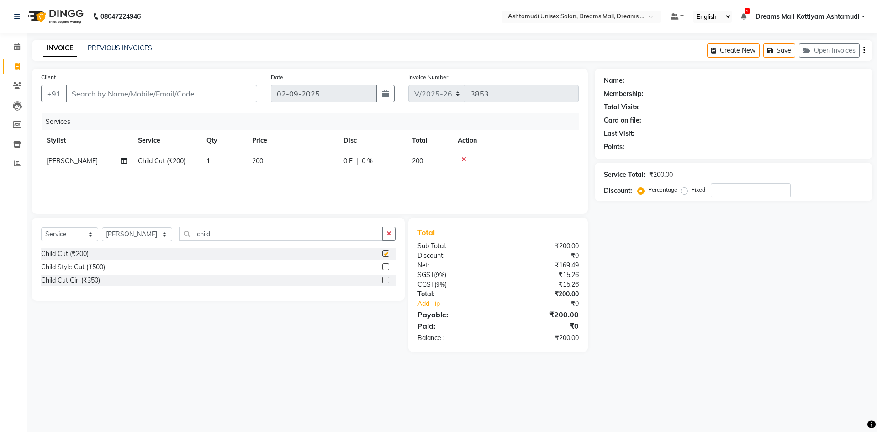
checkbox input "false"
click at [114, 95] on input "Client" at bounding box center [161, 93] width 191 height 17
type input "j"
type input "0"
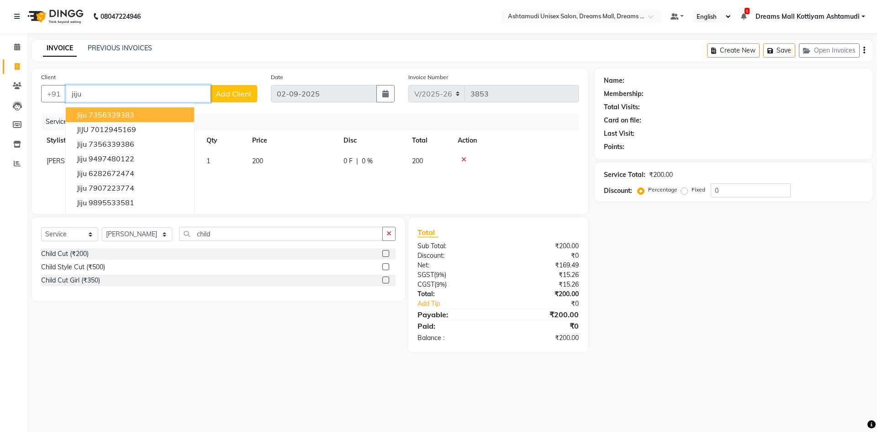
click at [106, 111] on ngb-highlight "7356339383" at bounding box center [112, 114] width 46 height 9
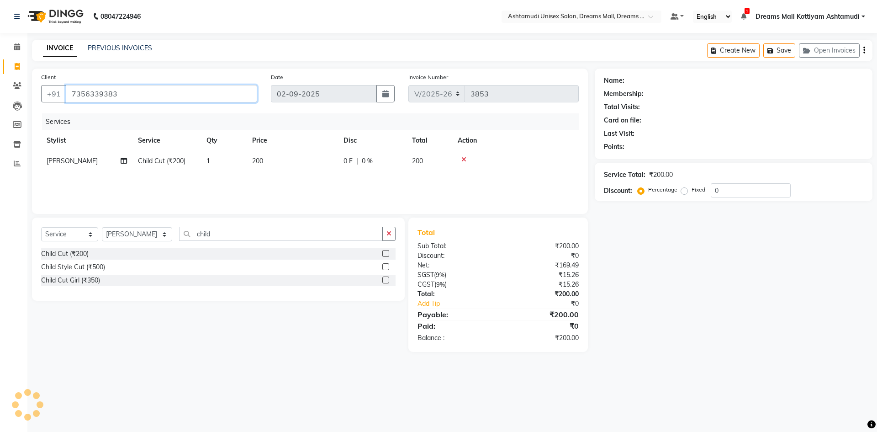
type input "7356339383"
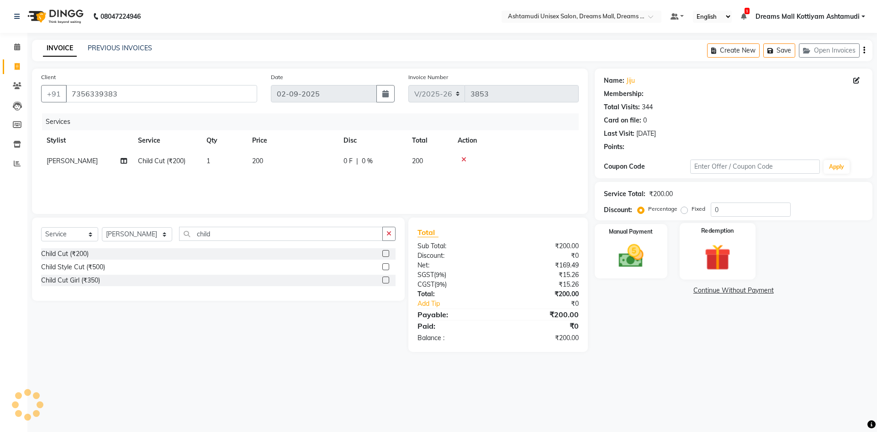
type input "15"
select select "1: Object"
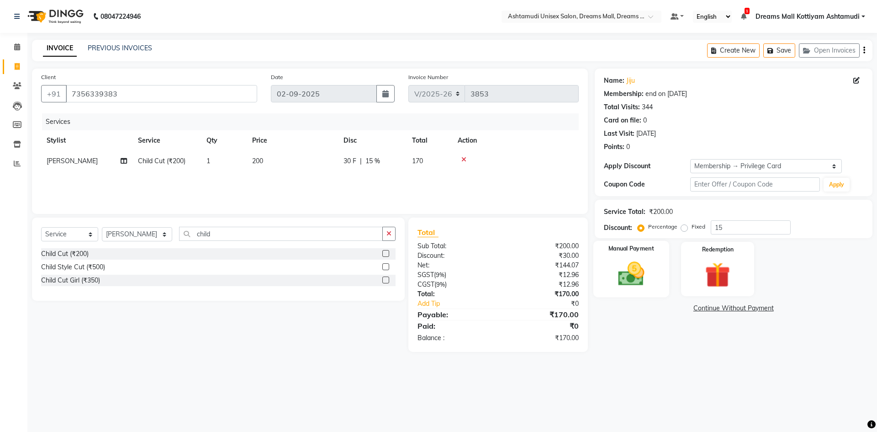
click at [641, 273] on img at bounding box center [631, 273] width 42 height 30
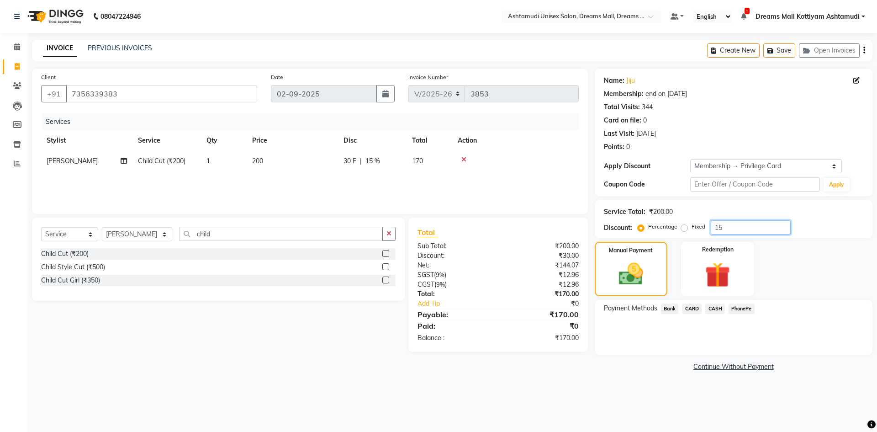
click at [752, 231] on input "15" at bounding box center [751, 227] width 80 height 14
type input "1"
click at [733, 306] on span "PhonePe" at bounding box center [741, 308] width 26 height 11
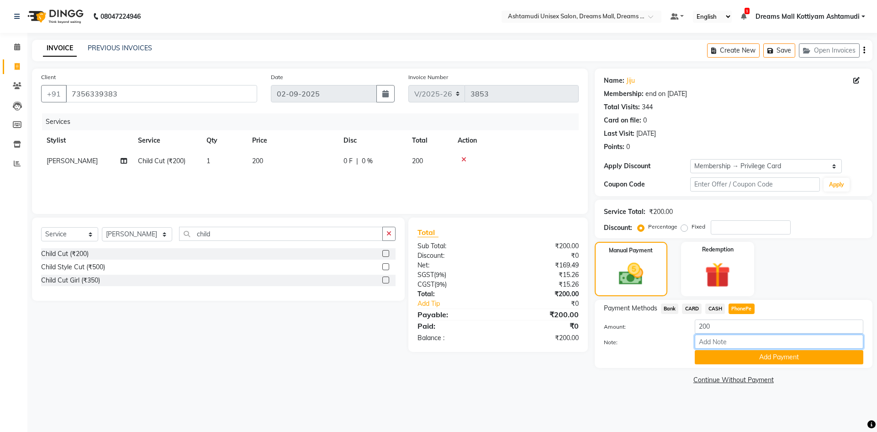
click at [716, 342] on input "Note:" at bounding box center [779, 341] width 169 height 14
type input "[PERSON_NAME]"
click at [723, 354] on button "Add Payment" at bounding box center [779, 357] width 169 height 14
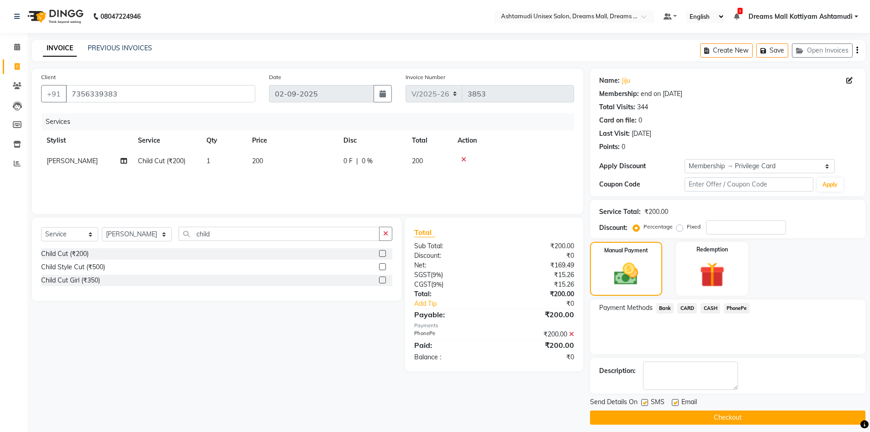
scroll to position [6, 0]
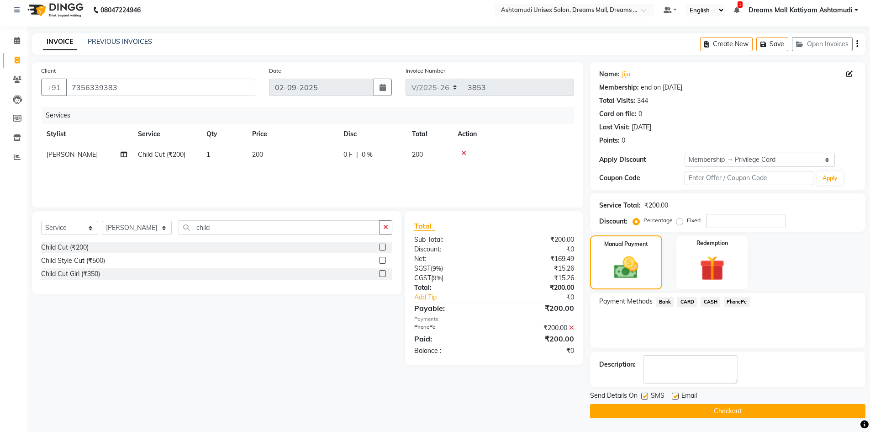
click at [698, 409] on button "Checkout" at bounding box center [727, 411] width 275 height 14
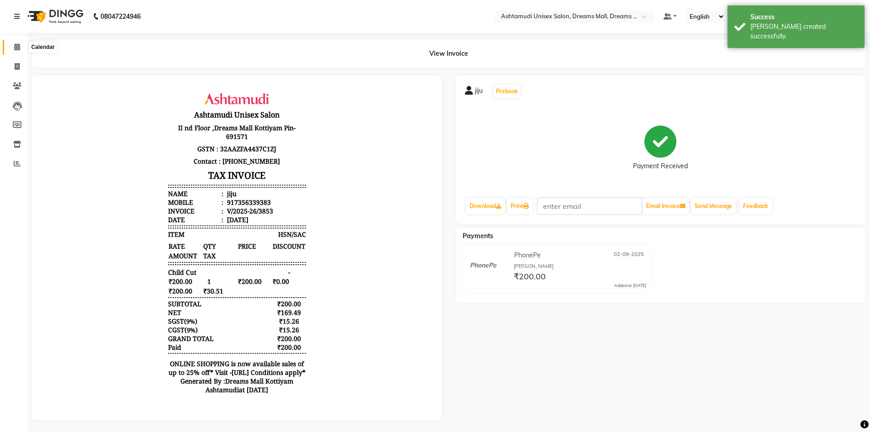
click at [20, 45] on icon at bounding box center [17, 46] width 6 height 7
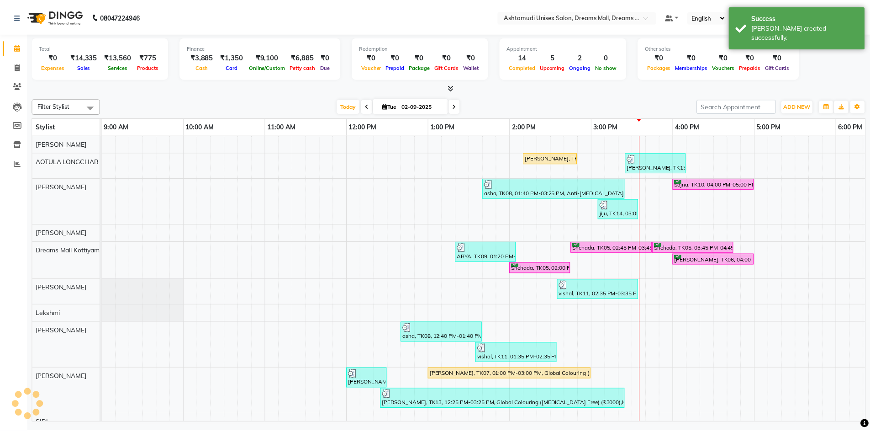
scroll to position [0, 299]
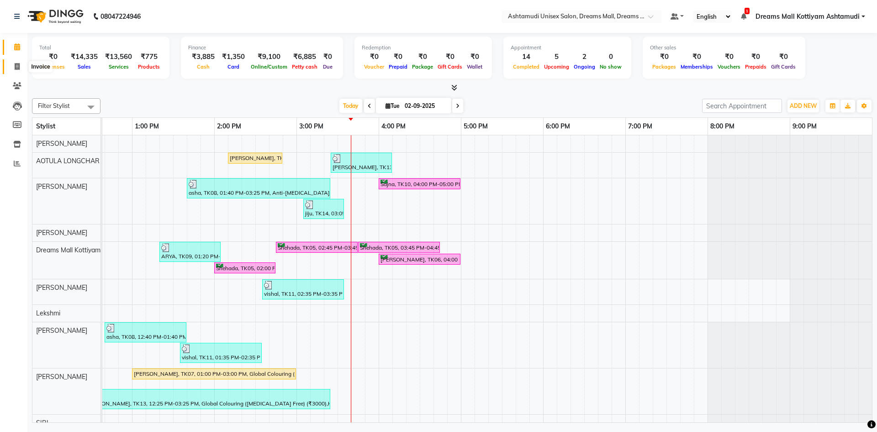
click at [16, 64] on icon at bounding box center [17, 66] width 5 height 7
select select "7264"
select select "service"
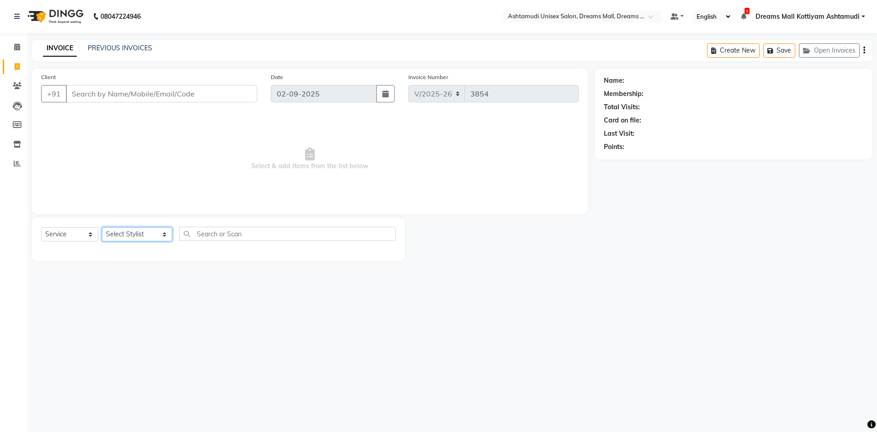
click at [143, 237] on select "Select Stylist ANJANA AOTULA LONGCHAR ARUN VASUDEV BIKI SARKI BINU SHERPA Dream…" at bounding box center [137, 234] width 70 height 14
select select "69660"
click at [102, 227] on select "Select Stylist ANJANA AOTULA LONGCHAR ARUN VASUDEV BIKI SARKI BINU SHERPA Dream…" at bounding box center [137, 234] width 70 height 14
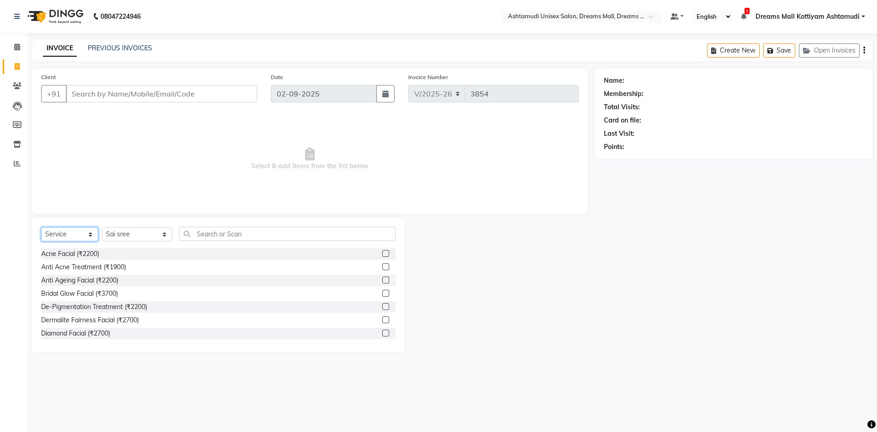
click at [65, 232] on select "Select Service Product Membership Package Voucher Prepaid Gift Card" at bounding box center [69, 234] width 57 height 14
select select "product"
click at [41, 227] on select "Select Service Product Membership Package Voucher Prepaid Gift Card" at bounding box center [69, 234] width 57 height 14
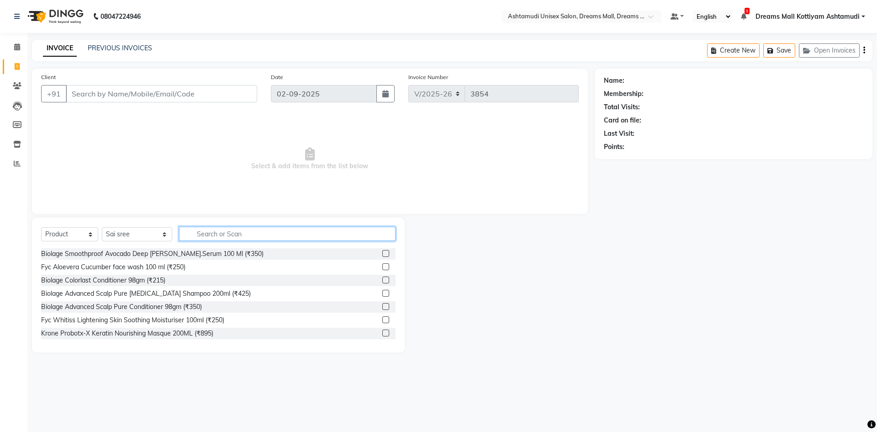
click at [221, 232] on input "text" at bounding box center [287, 234] width 216 height 14
type input "8902979004947"
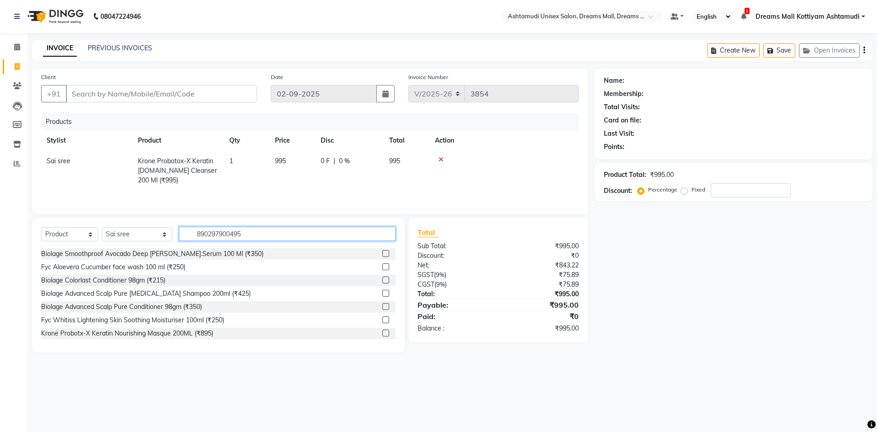
type input "8902979004954"
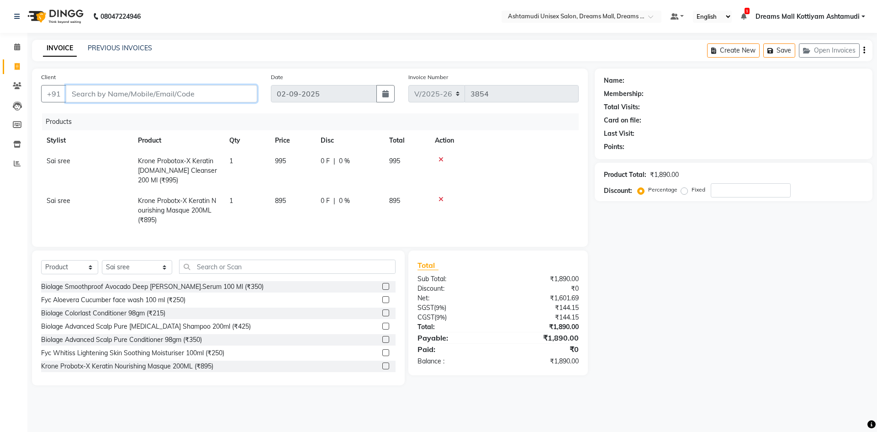
click at [209, 92] on input "Client" at bounding box center [161, 93] width 191 height 17
type input "6"
type input "0"
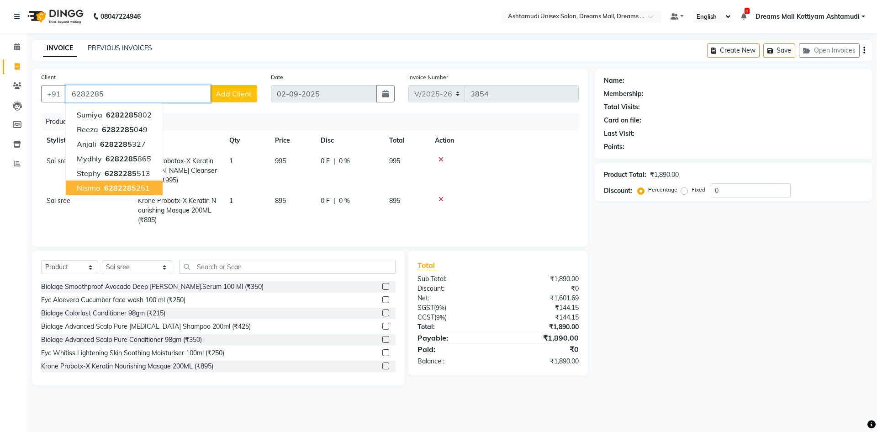
click at [142, 184] on ngb-highlight "6282285 251" at bounding box center [125, 187] width 47 height 9
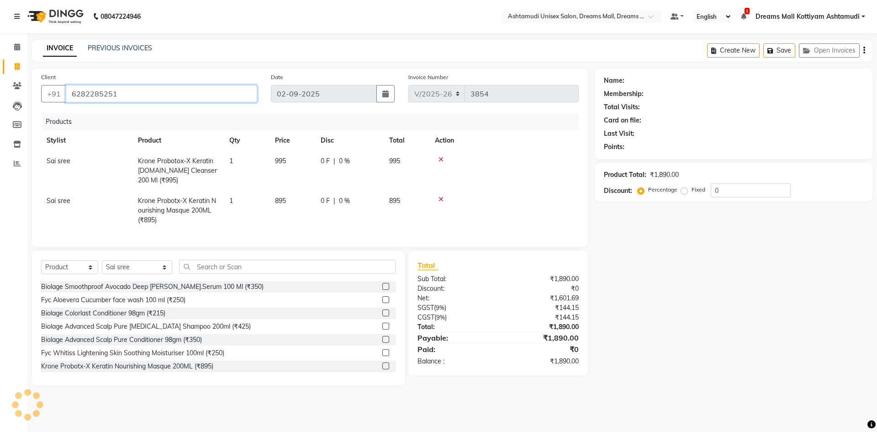
type input "6282285251"
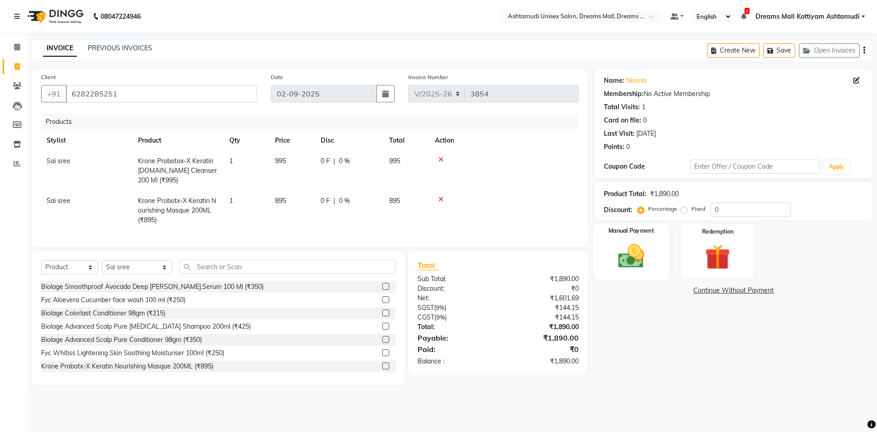
click at [642, 256] on img at bounding box center [631, 256] width 42 height 30
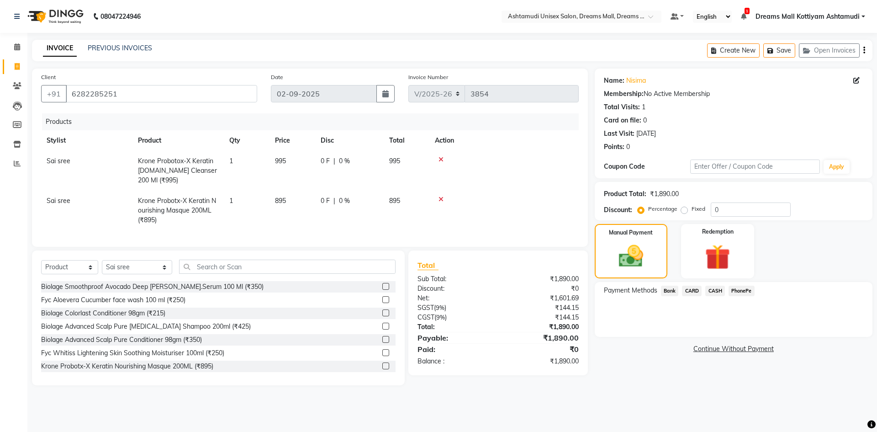
click at [718, 291] on span "CASH" at bounding box center [715, 290] width 20 height 11
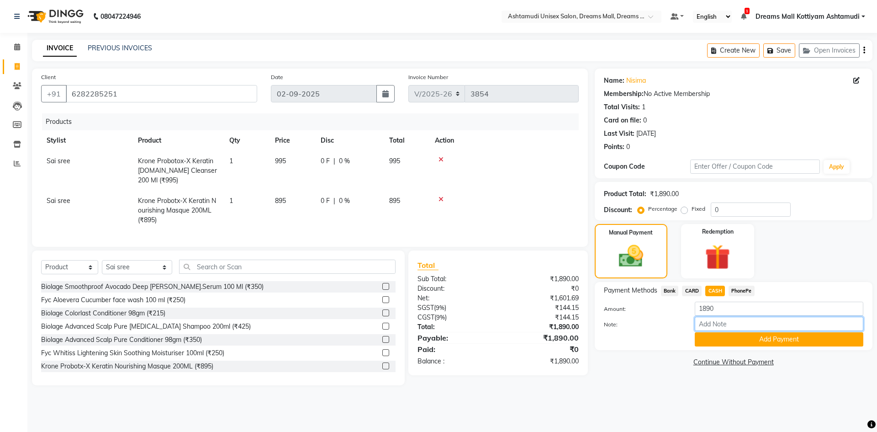
click at [717, 325] on input "Note:" at bounding box center [779, 323] width 169 height 14
type input "[PERSON_NAME]"
click at [750, 339] on button "Add Payment" at bounding box center [779, 339] width 169 height 14
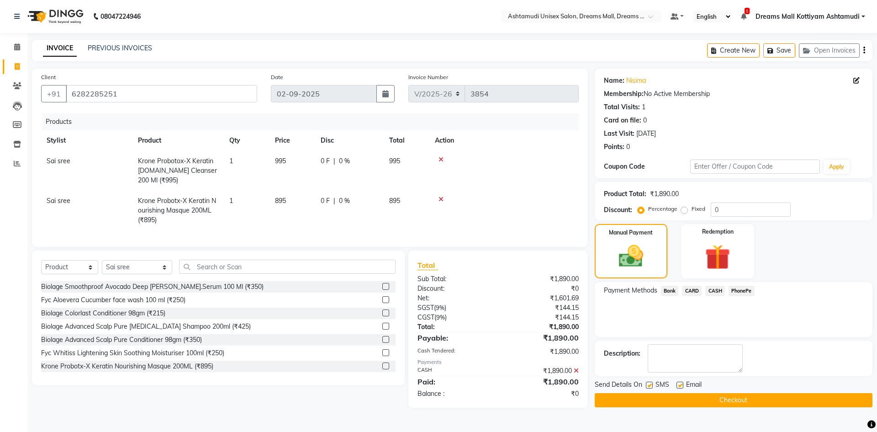
click at [728, 397] on button "Checkout" at bounding box center [734, 400] width 278 height 14
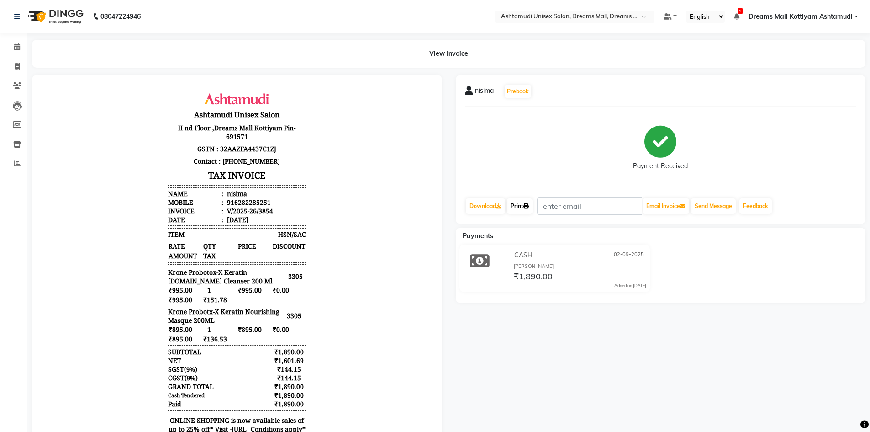
click at [516, 201] on link "Print" at bounding box center [520, 206] width 26 height 16
click at [20, 47] on icon at bounding box center [17, 46] width 6 height 7
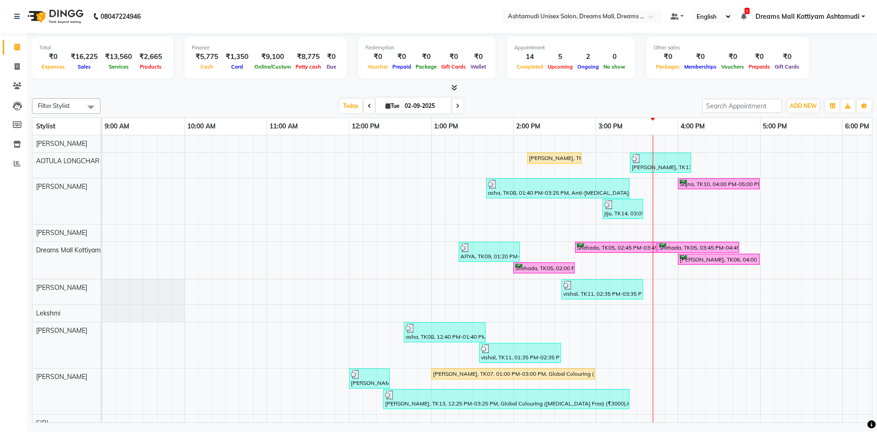
click at [450, 87] on span at bounding box center [453, 88] width 10 height 10
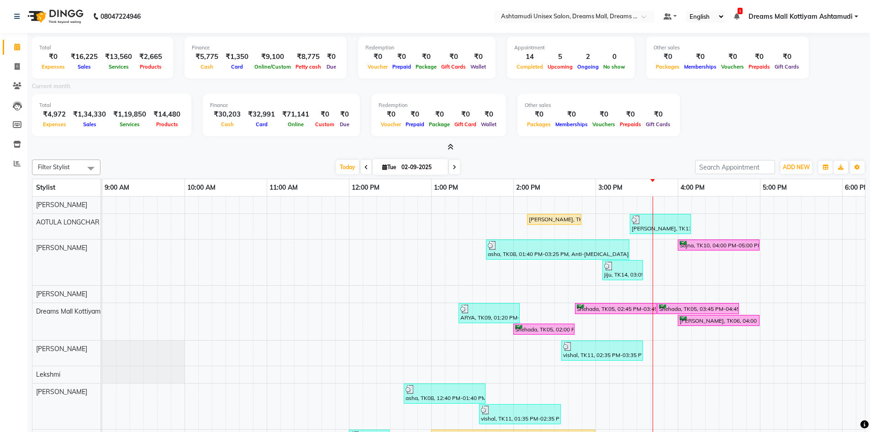
click at [452, 148] on icon at bounding box center [451, 146] width 6 height 7
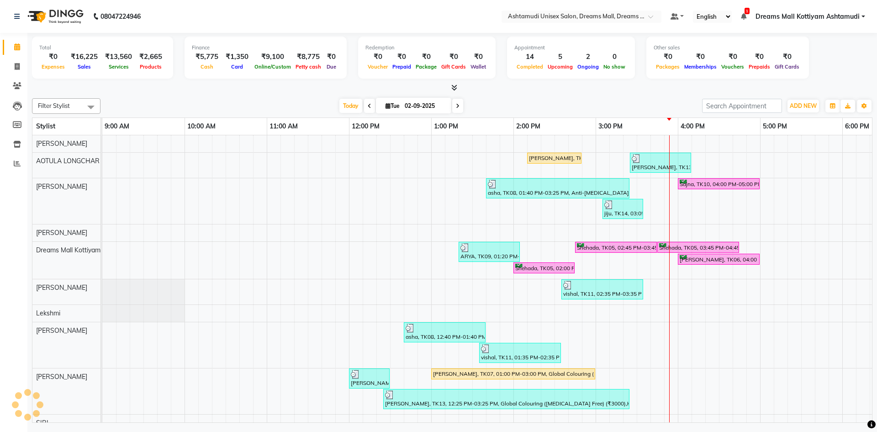
click at [179, 188] on td at bounding box center [178, 347] width 14 height 425
click at [16, 63] on icon at bounding box center [17, 66] width 5 height 7
select select "service"
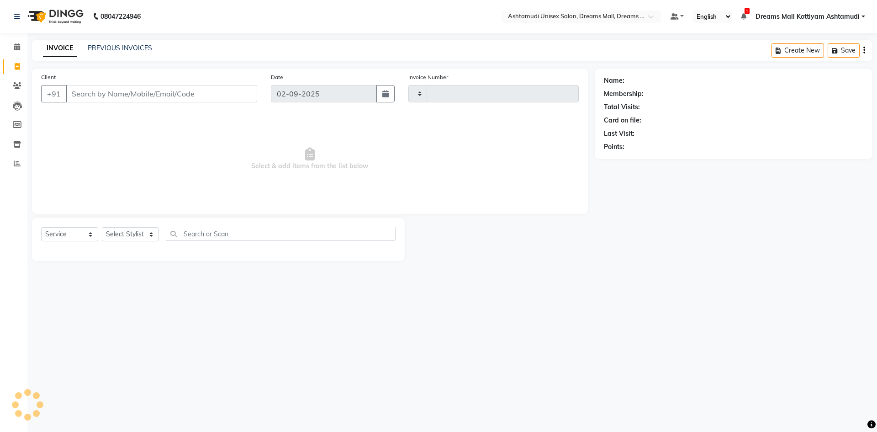
type input "3855"
select select "7264"
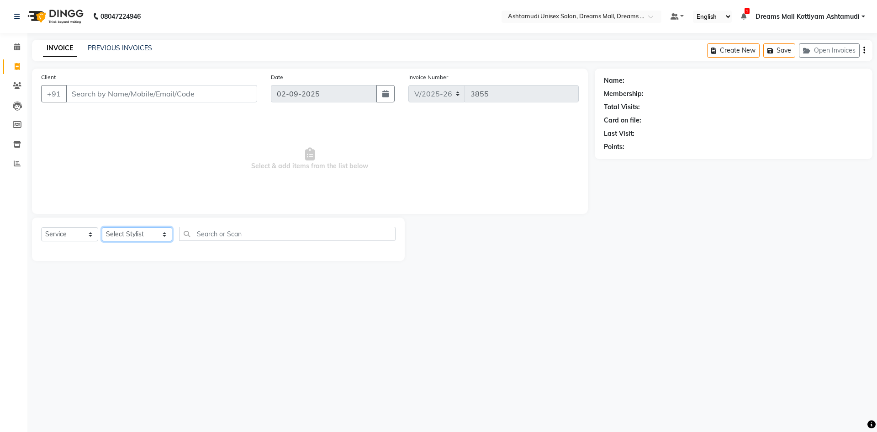
click at [153, 237] on select "Select Stylist ANJANA AOTULA LONGCHAR ARUN VASUDEV BIKI SARKI BINU SHERPA Dream…" at bounding box center [137, 234] width 70 height 14
select select "63531"
click at [102, 227] on select "Select Stylist ANJANA AOTULA LONGCHAR ARUN VASUDEV BIKI SARKI BINU SHERPA Dream…" at bounding box center [137, 234] width 70 height 14
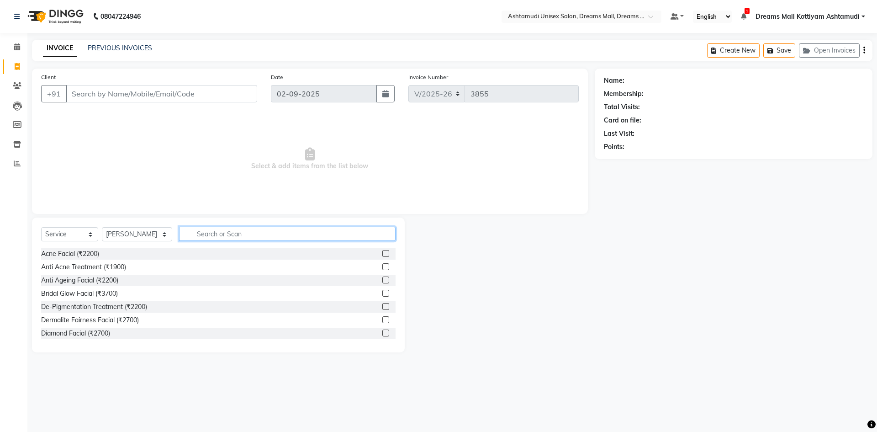
click at [271, 231] on input "text" at bounding box center [287, 234] width 216 height 14
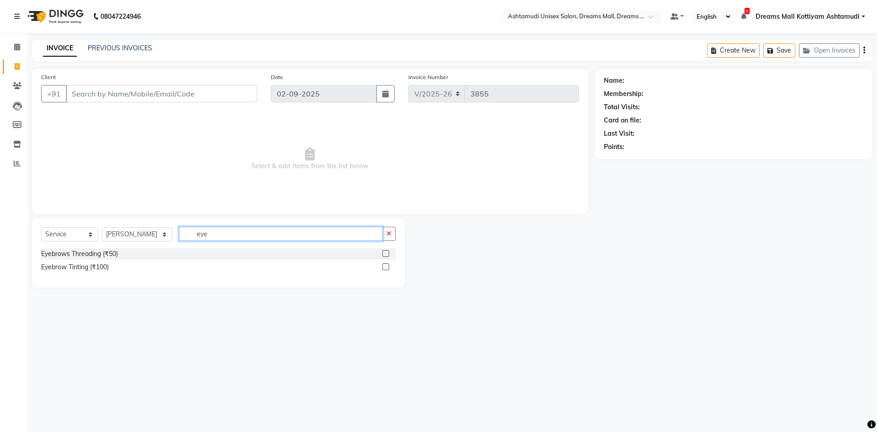
type input "eye"
click at [388, 252] on label at bounding box center [385, 253] width 7 height 7
click at [388, 252] on input "checkbox" at bounding box center [385, 254] width 6 height 6
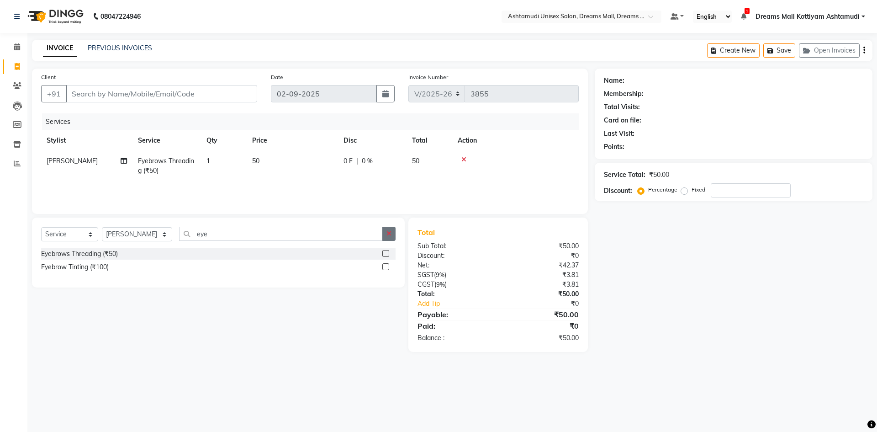
checkbox input "false"
click at [389, 235] on icon "button" at bounding box center [388, 233] width 5 height 6
type input "for"
click at [384, 253] on label at bounding box center [385, 253] width 7 height 7
click at [384, 253] on input "checkbox" at bounding box center [385, 254] width 6 height 6
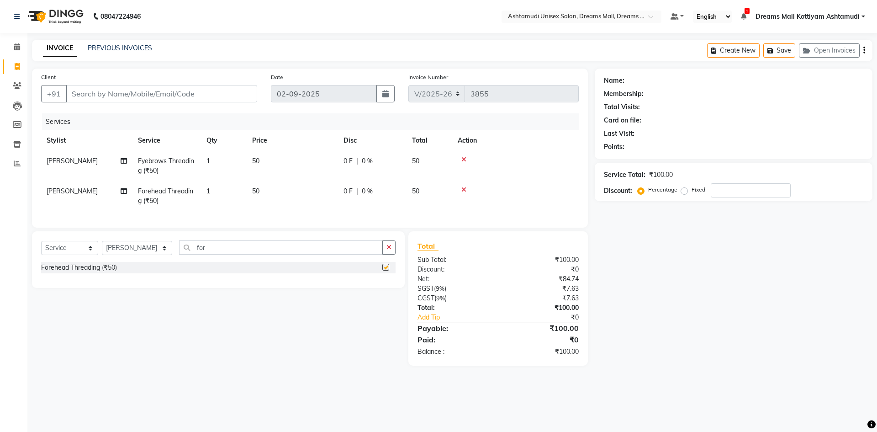
checkbox input "false"
click at [212, 95] on input "Client" at bounding box center [161, 93] width 191 height 17
type input "7"
type input "0"
type input "7403256710"
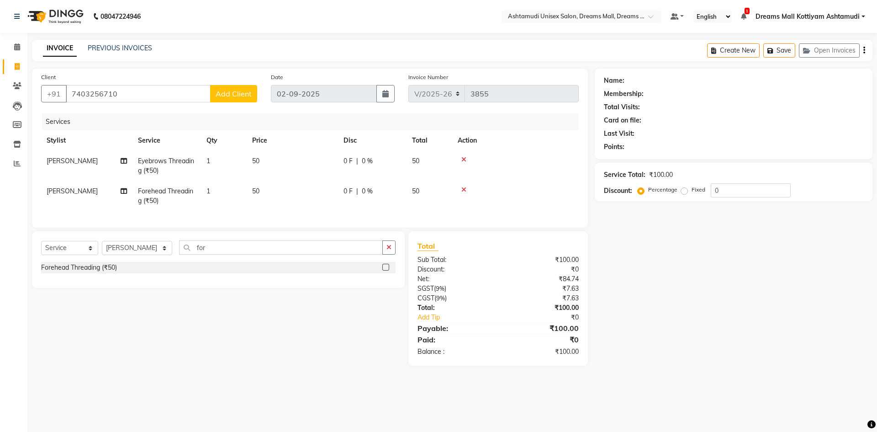
click at [218, 91] on span "Add Client" at bounding box center [234, 93] width 36 height 9
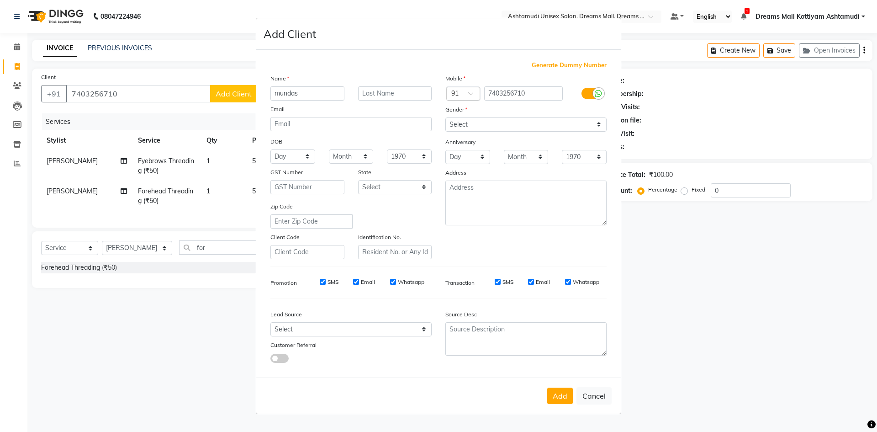
type input "mundas"
click at [471, 124] on select "Select Male Female Other Prefer Not To Say" at bounding box center [525, 124] width 161 height 14
select select "[DEMOGRAPHIC_DATA]"
click at [445, 117] on select "Select Male Female Other Prefer Not To Say" at bounding box center [525, 124] width 161 height 14
click at [407, 328] on select "Select Walk-in Referral Internet Friend Word of Mouth Advertisement Facebook Ju…" at bounding box center [350, 329] width 161 height 14
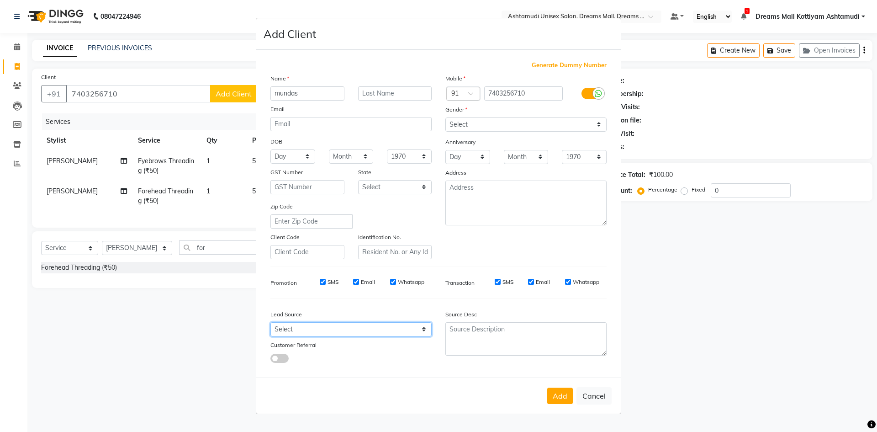
select select "49875"
click at [270, 322] on select "Select Walk-in Referral Internet Friend Word of Mouth Advertisement Facebook Ju…" at bounding box center [350, 329] width 161 height 14
click at [561, 400] on button "Add" at bounding box center [560, 395] width 26 height 16
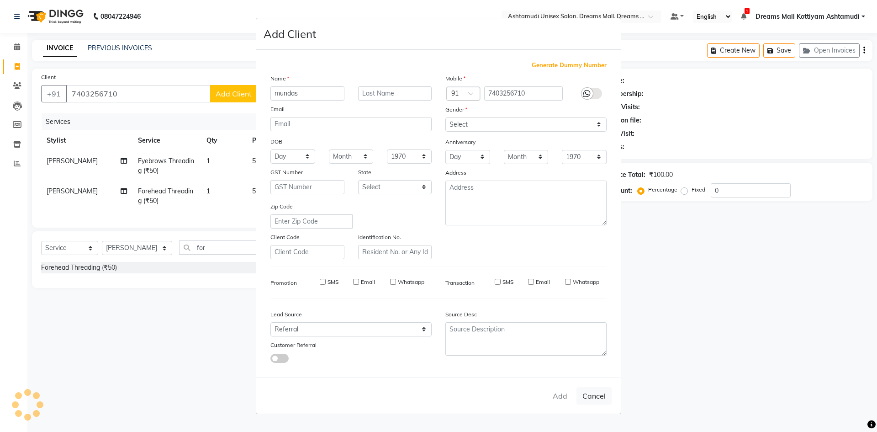
select select
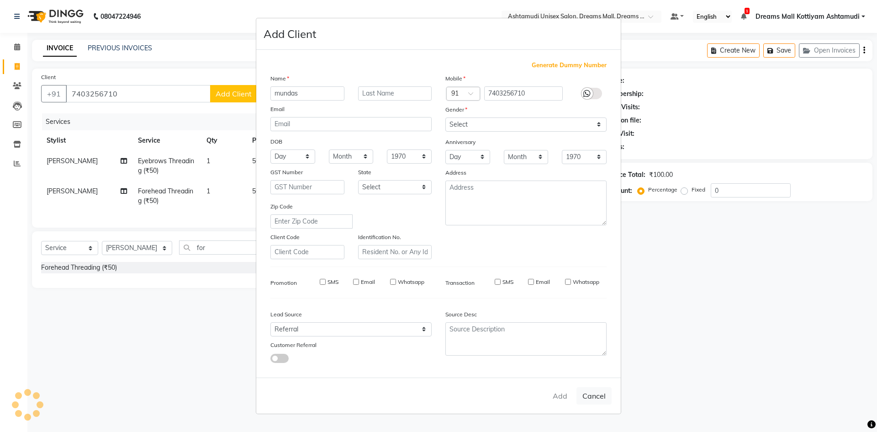
select select
checkbox input "false"
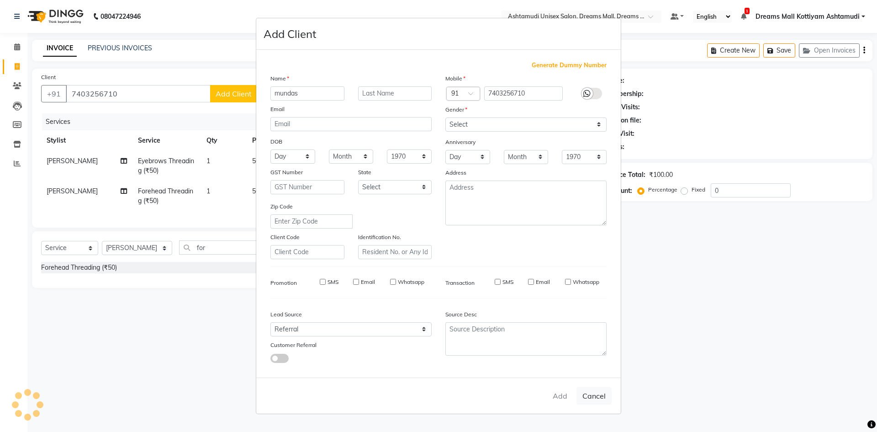
checkbox input "false"
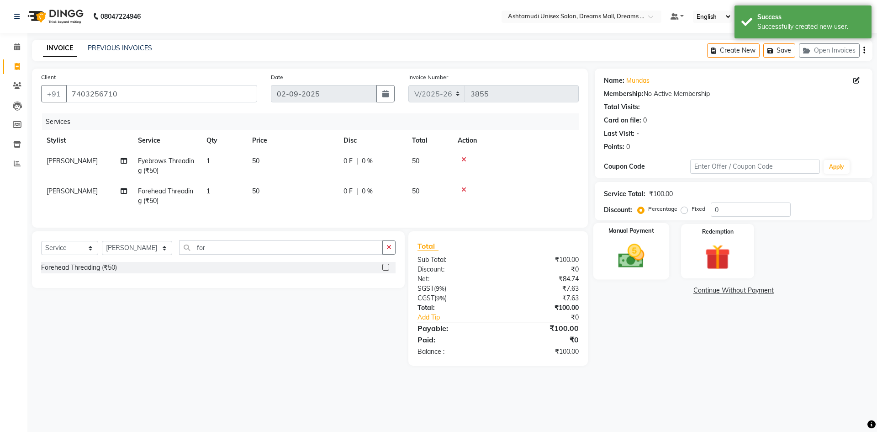
click at [645, 258] on img at bounding box center [631, 256] width 42 height 30
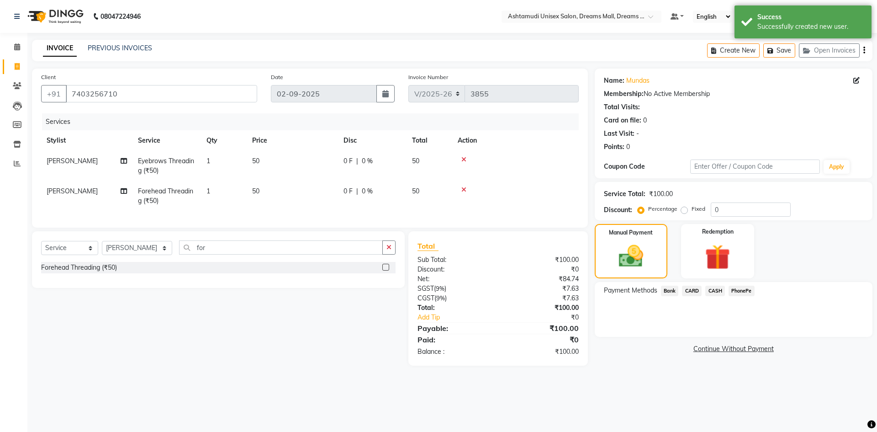
click at [737, 287] on span "PhonePe" at bounding box center [741, 290] width 26 height 11
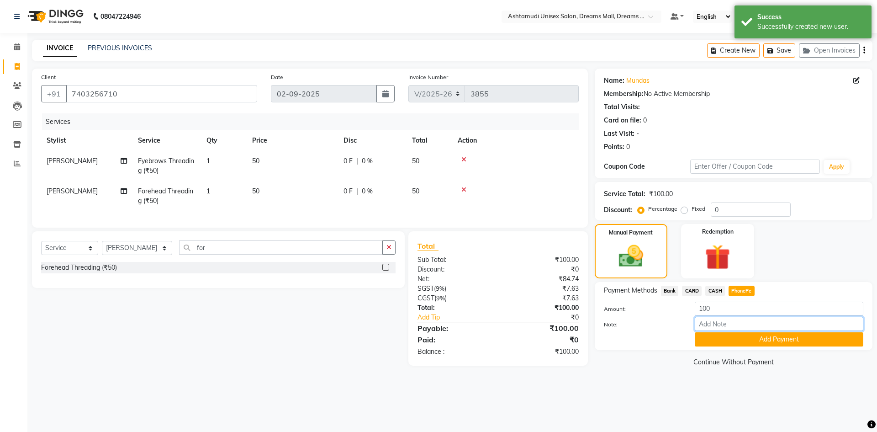
click at [737, 328] on input "Note:" at bounding box center [779, 323] width 169 height 14
type input "[PERSON_NAME]"
click at [762, 337] on button "Add Payment" at bounding box center [779, 339] width 169 height 14
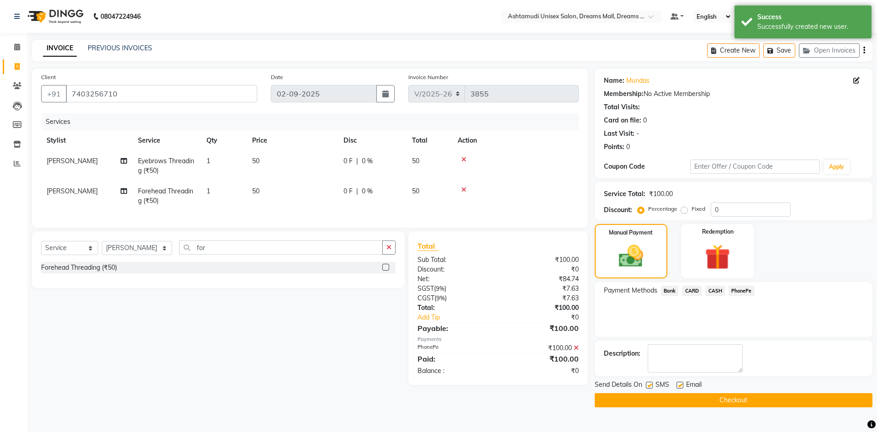
click at [747, 398] on button "Checkout" at bounding box center [734, 400] width 278 height 14
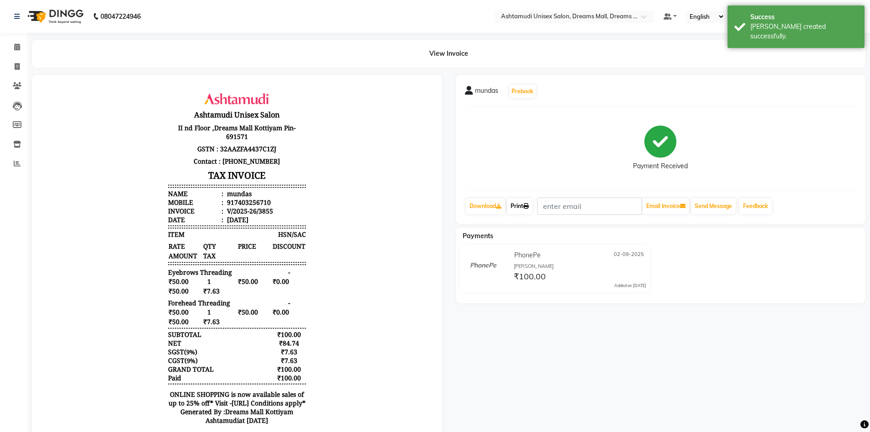
click at [523, 210] on link "Print" at bounding box center [520, 206] width 26 height 16
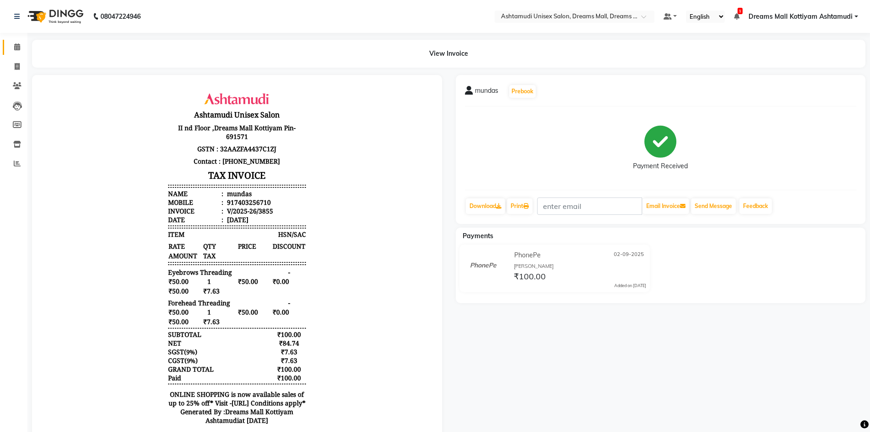
drag, startPoint x: 16, startPoint y: 41, endPoint x: 21, endPoint y: 49, distance: 9.9
click at [16, 41] on link "Calendar" at bounding box center [14, 47] width 22 height 15
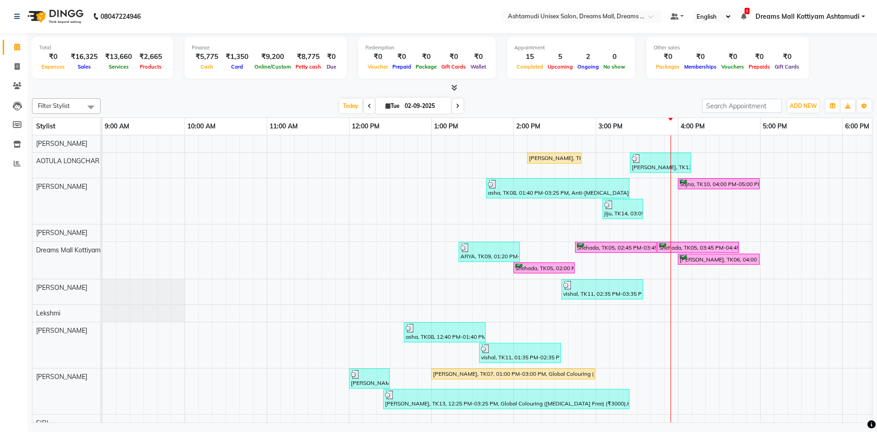
click at [449, 86] on span at bounding box center [453, 88] width 10 height 10
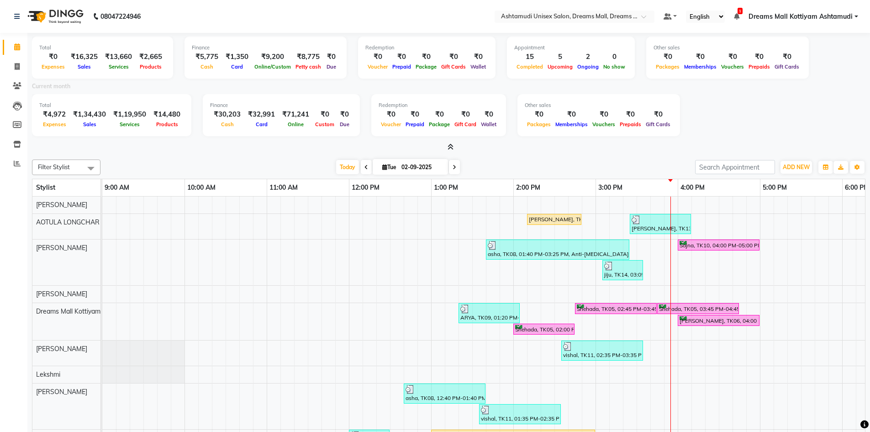
click at [449, 148] on icon at bounding box center [451, 146] width 6 height 7
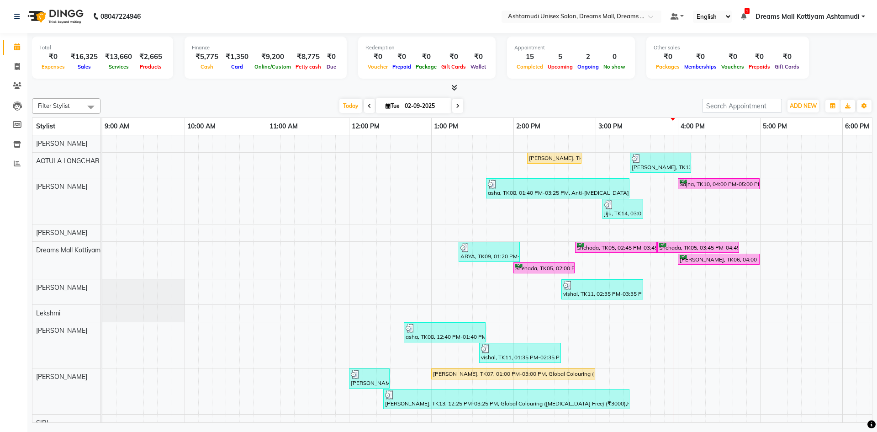
drag, startPoint x: 457, startPoint y: 88, endPoint x: 439, endPoint y: 95, distance: 19.7
click at [457, 88] on div at bounding box center [452, 88] width 840 height 10
click at [453, 85] on icon at bounding box center [454, 87] width 6 height 7
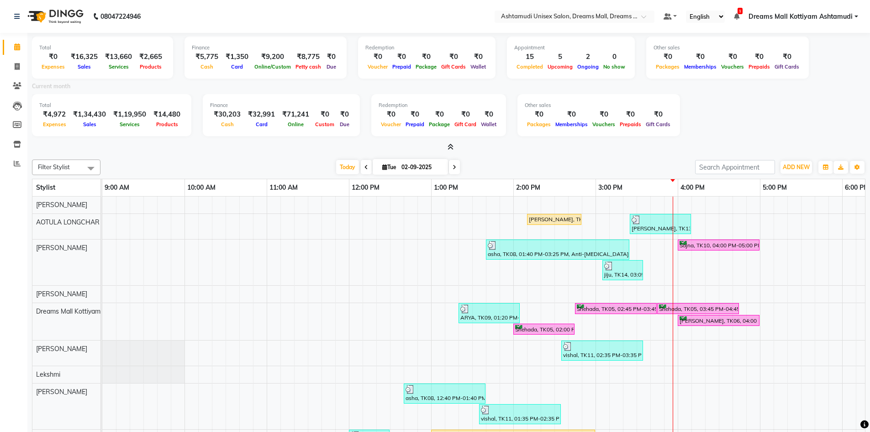
click at [447, 148] on span at bounding box center [449, 147] width 10 height 10
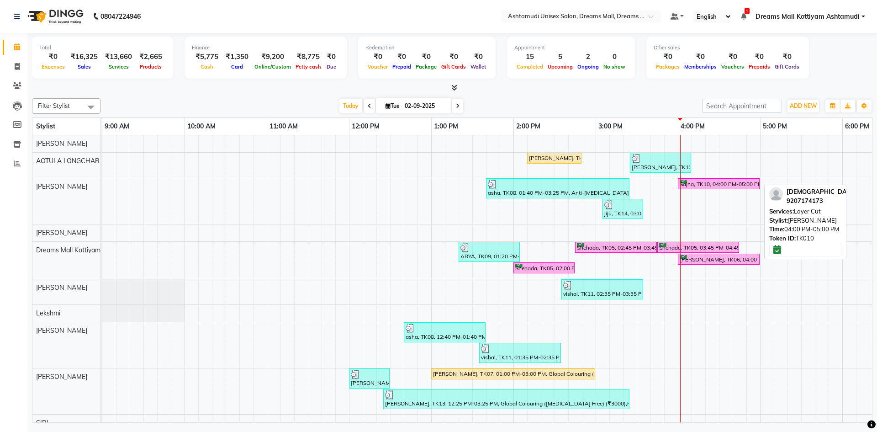
click at [697, 185] on div "Sajna, TK10, 04:00 PM-05:00 PM, Layer Cut" at bounding box center [719, 183] width 80 height 9
select select "6"
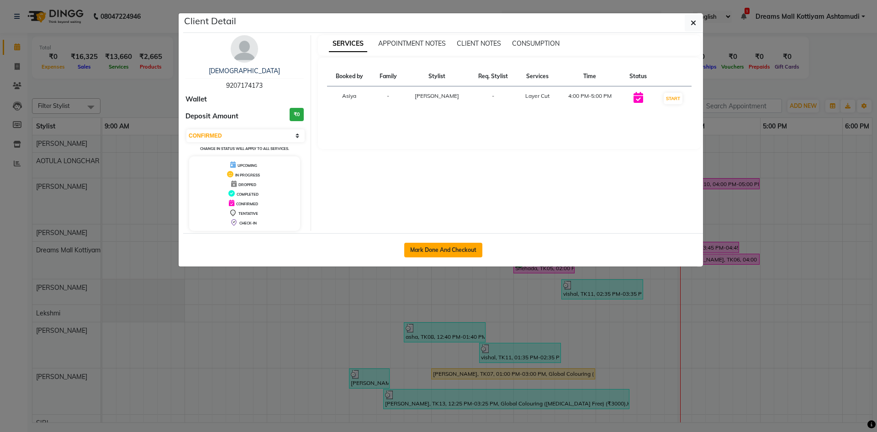
click at [426, 251] on button "Mark Done And Checkout" at bounding box center [443, 249] width 78 height 15
select select "service"
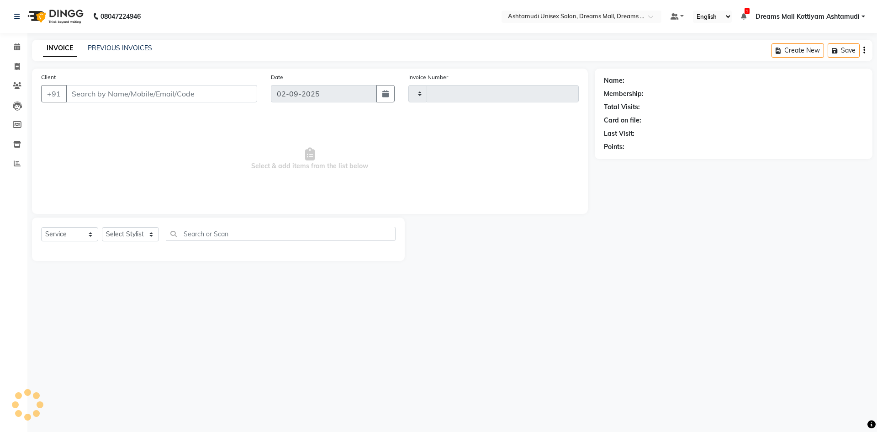
type input "3856"
select select "7264"
type input "9207174173"
select select "62099"
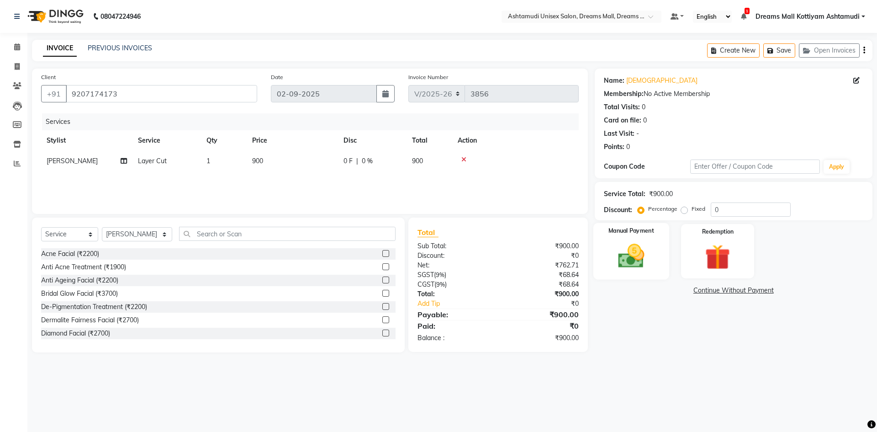
click at [638, 265] on img at bounding box center [631, 256] width 42 height 30
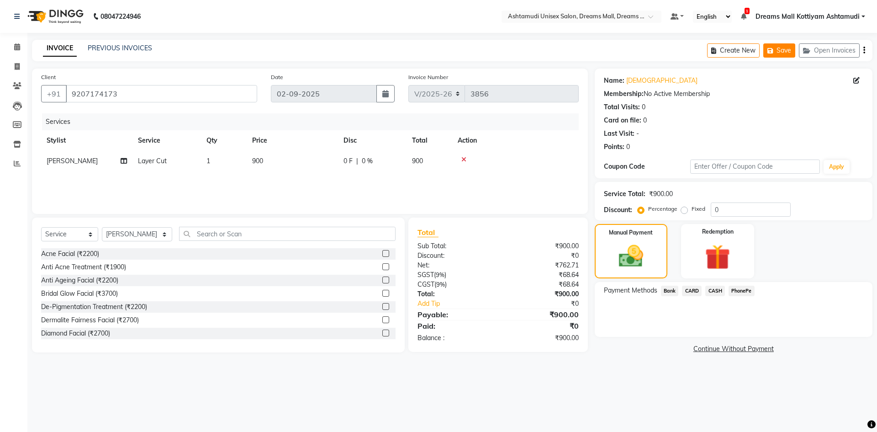
click at [790, 51] on button "Save" at bounding box center [779, 50] width 32 height 14
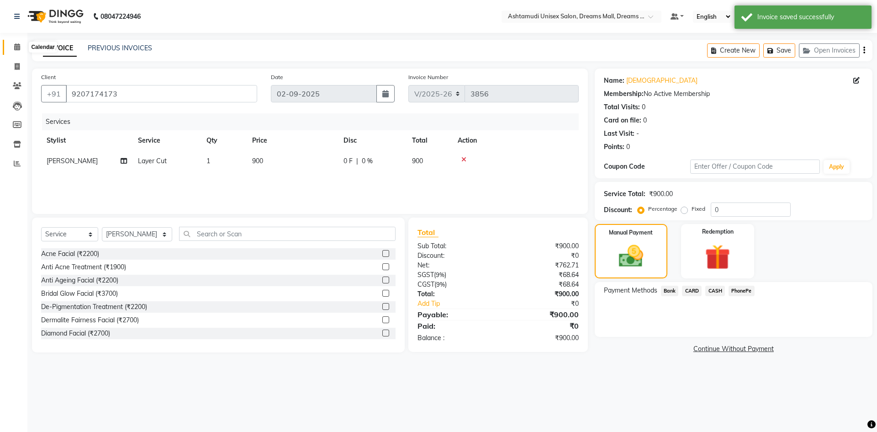
click at [19, 47] on icon at bounding box center [17, 46] width 6 height 7
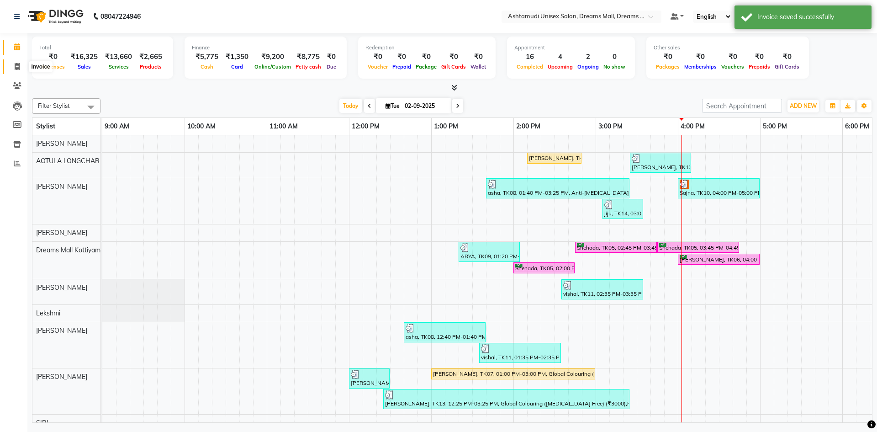
click at [20, 66] on icon at bounding box center [17, 66] width 5 height 7
select select "service"
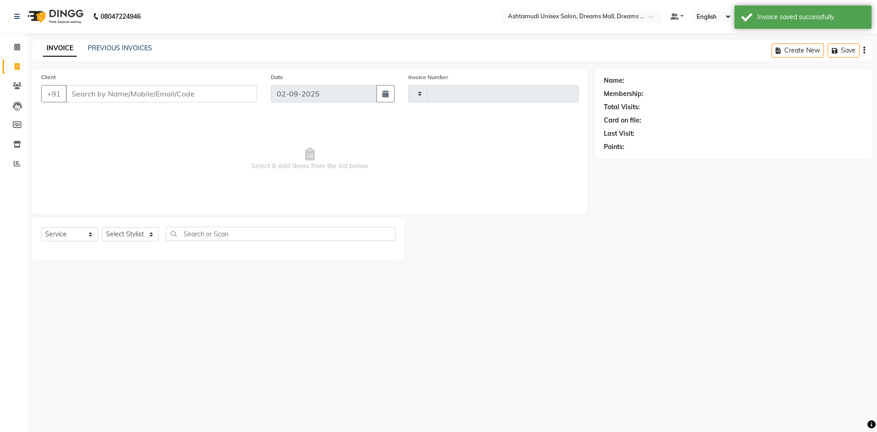
type input "3856"
select select "7264"
click at [104, 93] on input "Client" at bounding box center [161, 93] width 191 height 17
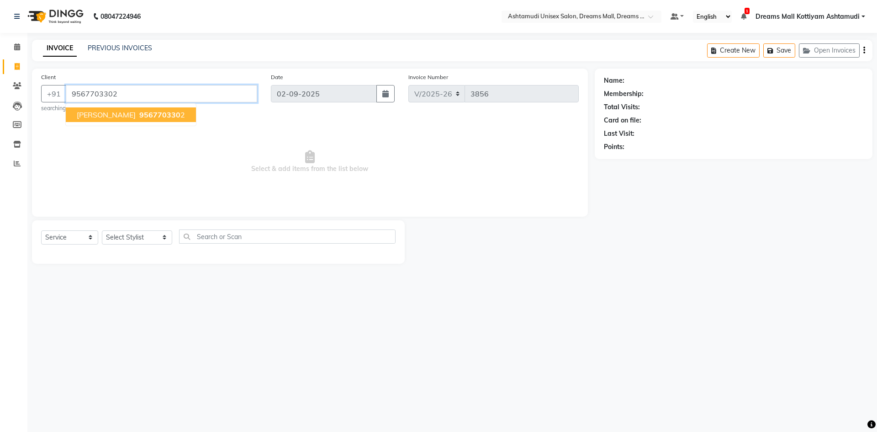
type input "9567703302"
click at [137, 115] on ngb-highlight "956770330 2" at bounding box center [160, 114] width 47 height 9
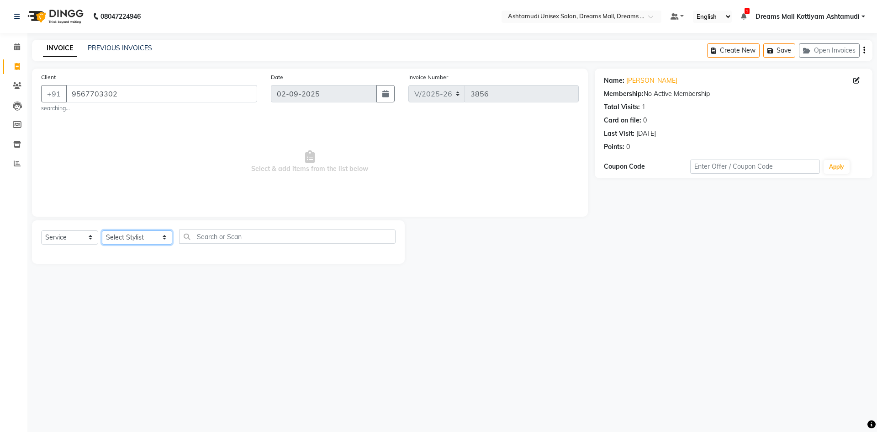
click at [123, 236] on select "Select Stylist ANJANA AOTULA LONGCHAR ARUN VASUDEV BIKI SARKI BINU SHERPA Dream…" at bounding box center [137, 237] width 70 height 14
select select "62099"
click at [102, 230] on select "Select Stylist ANJANA AOTULA LONGCHAR ARUN VASUDEV BIKI SARKI BINU SHERPA Dream…" at bounding box center [137, 237] width 70 height 14
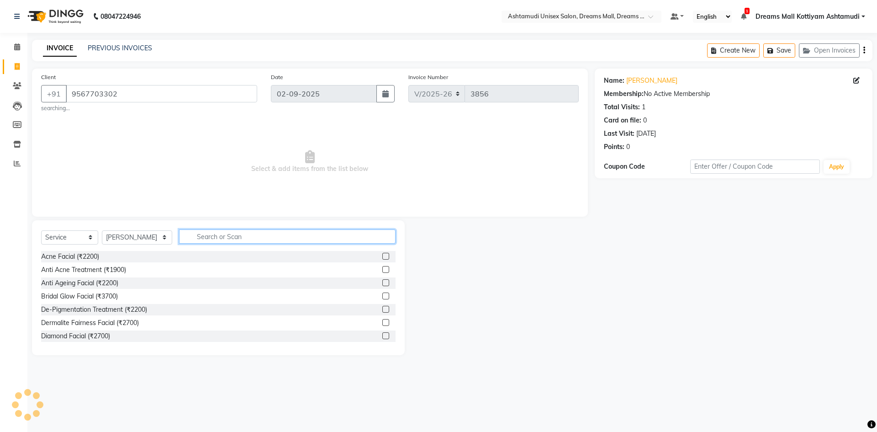
click at [244, 235] on input "text" at bounding box center [287, 236] width 216 height 14
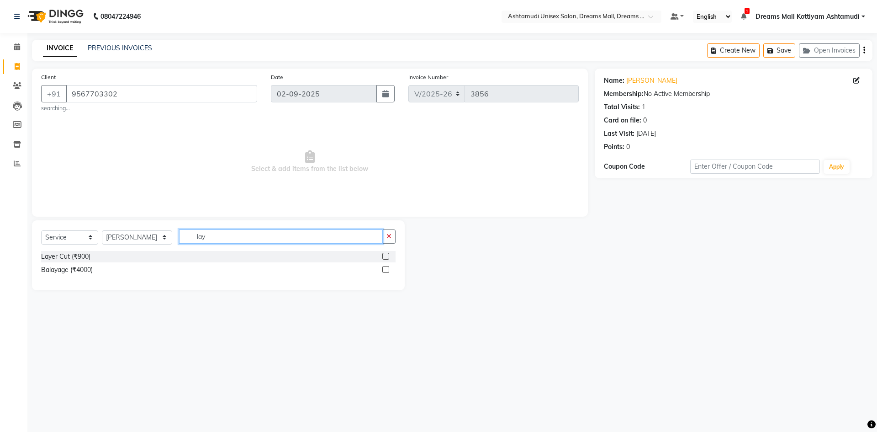
type input "lay"
click at [384, 255] on label at bounding box center [385, 256] width 7 height 7
click at [384, 255] on input "checkbox" at bounding box center [385, 256] width 6 height 6
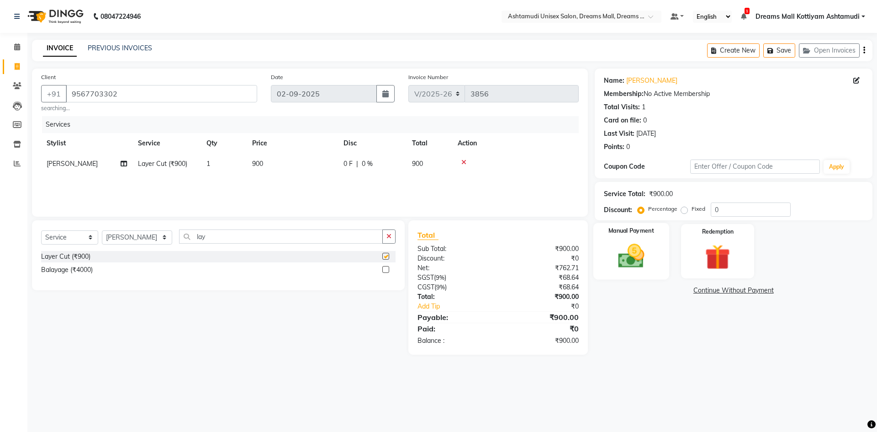
checkbox input "false"
click at [644, 256] on img at bounding box center [631, 256] width 42 height 30
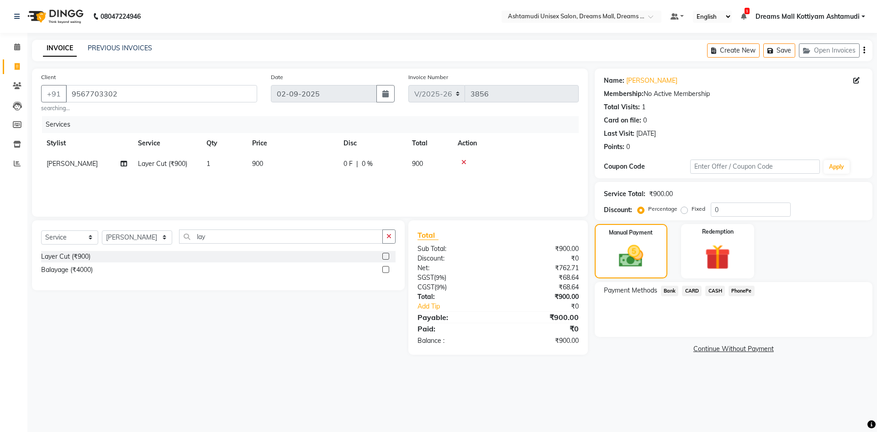
click at [714, 291] on span "CASH" at bounding box center [715, 290] width 20 height 11
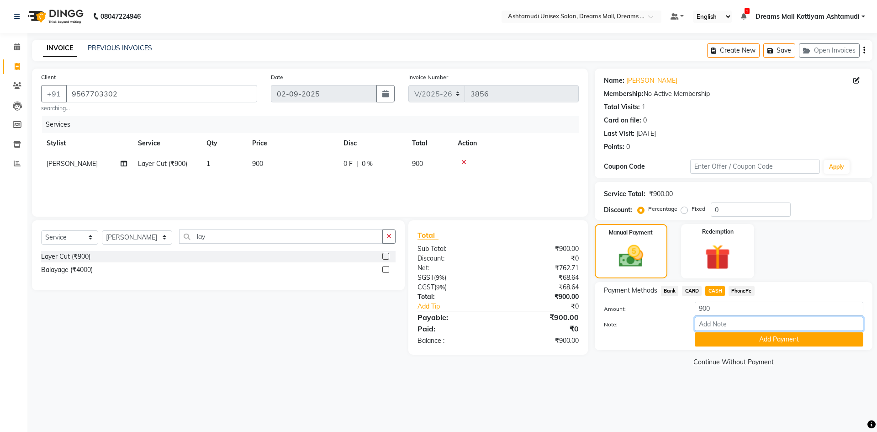
click at [718, 322] on input "Note:" at bounding box center [779, 323] width 169 height 14
type input "[PERSON_NAME]"
click at [742, 339] on button "Add Payment" at bounding box center [779, 339] width 169 height 14
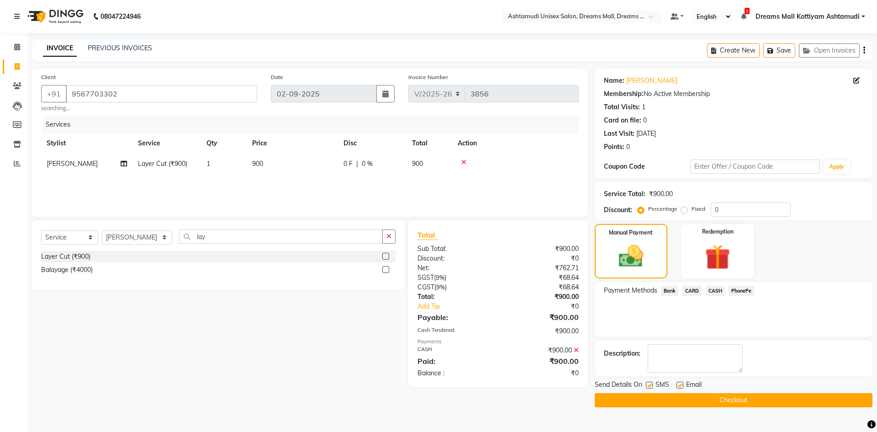
click at [737, 402] on button "Checkout" at bounding box center [734, 400] width 278 height 14
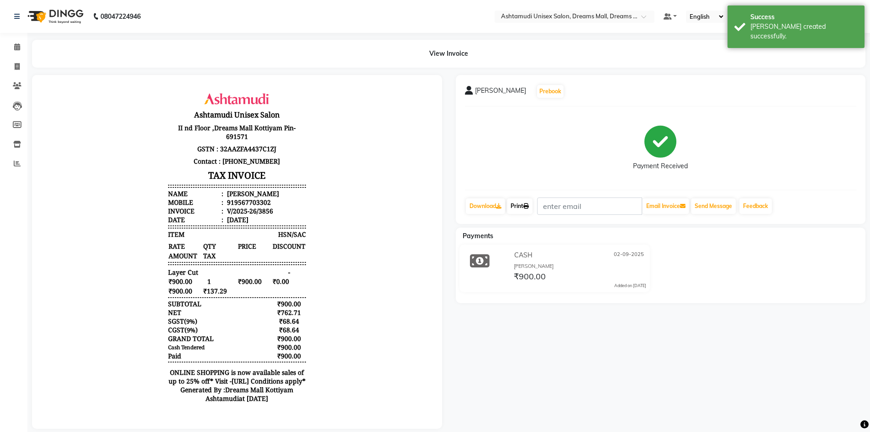
click at [526, 202] on link "Print" at bounding box center [520, 206] width 26 height 16
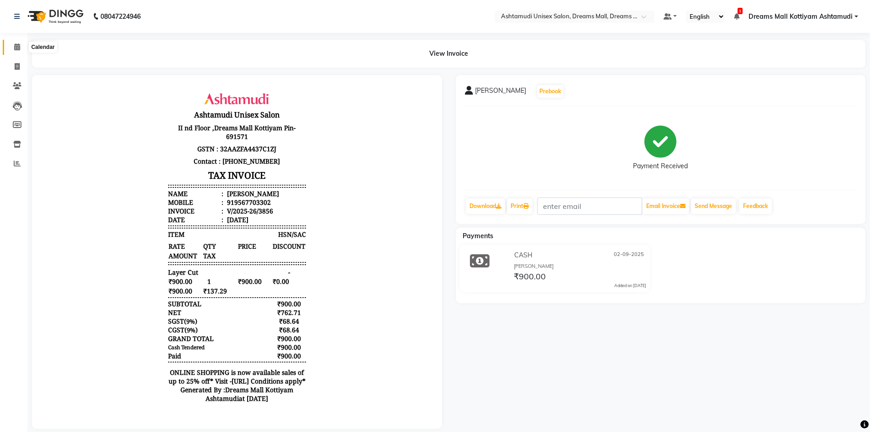
click at [16, 46] on icon at bounding box center [17, 46] width 6 height 7
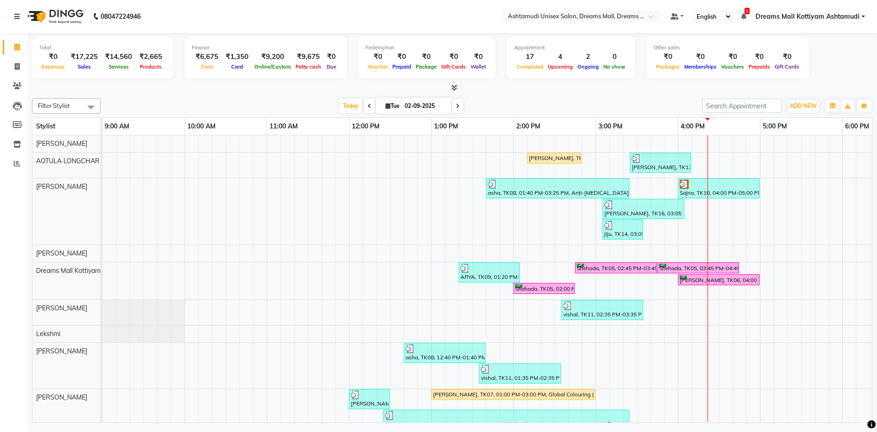
click at [161, 114] on div "Filter Stylist Select All ANJANA AOTULA LONGCHAR BIKI SARKI BINU SHERPA Dreams …" at bounding box center [452, 259] width 840 height 328
click at [15, 65] on icon at bounding box center [17, 66] width 5 height 7
select select "7264"
select select "service"
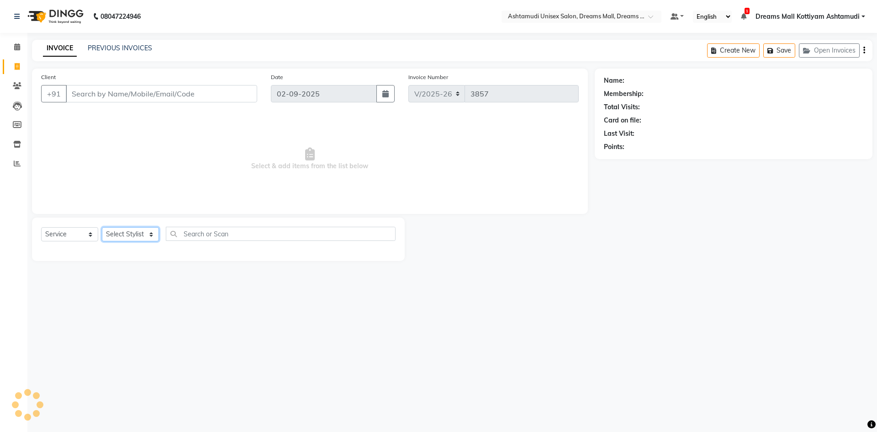
click at [117, 233] on select "Select Stylist" at bounding box center [130, 234] width 57 height 14
select select "62103"
click at [102, 227] on select "Select Stylist ANJANA AOTULA LONGCHAR ARUN VASUDEV BIKI SARKI BINU SHERPA Dream…" at bounding box center [137, 234] width 70 height 14
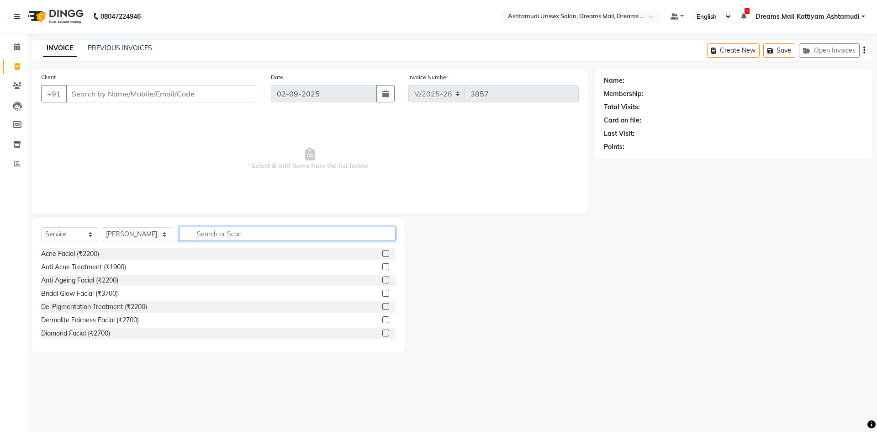
click at [203, 233] on input "text" at bounding box center [287, 234] width 216 height 14
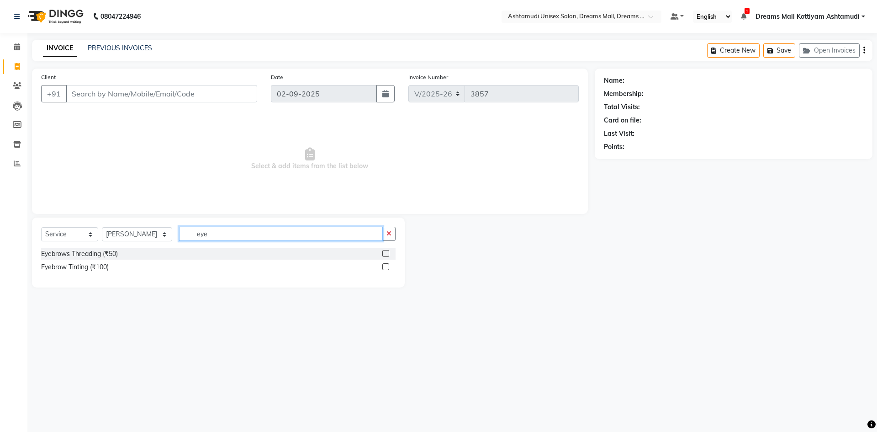
type input "eye"
click at [388, 253] on label at bounding box center [385, 253] width 7 height 7
click at [388, 253] on input "checkbox" at bounding box center [385, 254] width 6 height 6
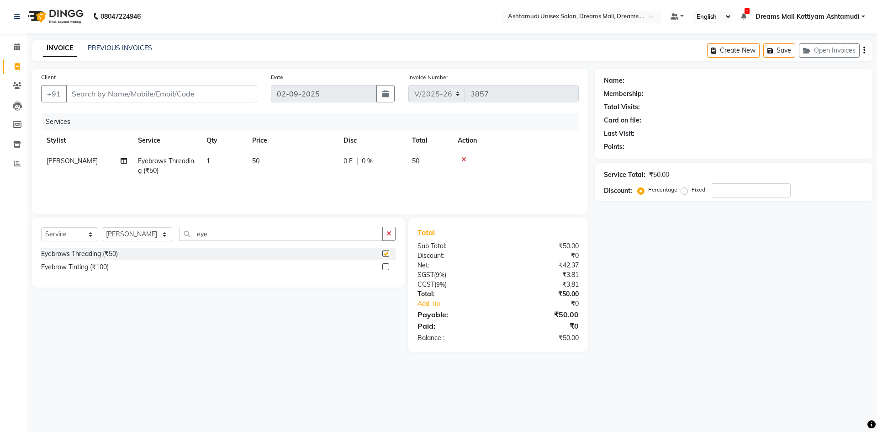
checkbox input "false"
click at [195, 98] on input "Client" at bounding box center [161, 93] width 191 height 17
type input "9"
type input "0"
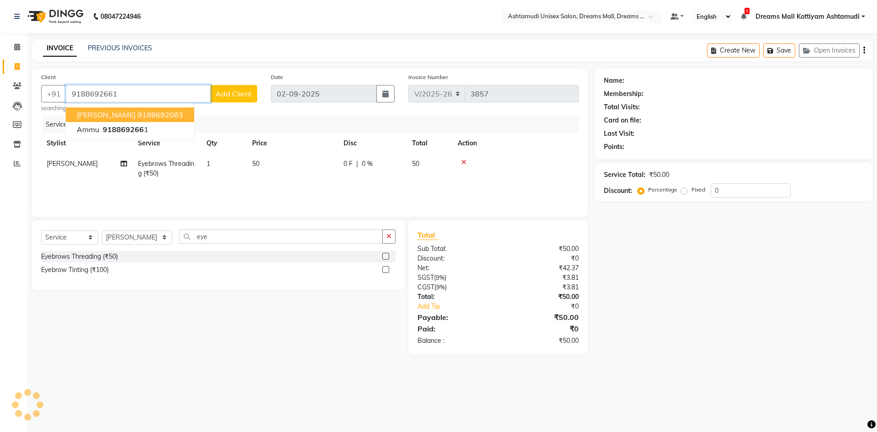
type input "9188692661"
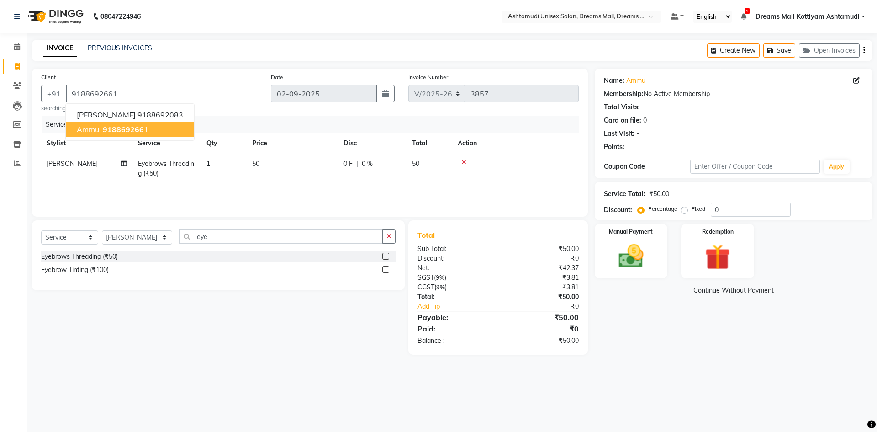
click at [135, 133] on span "918869266" at bounding box center [123, 129] width 41 height 9
click at [626, 258] on img at bounding box center [631, 256] width 42 height 30
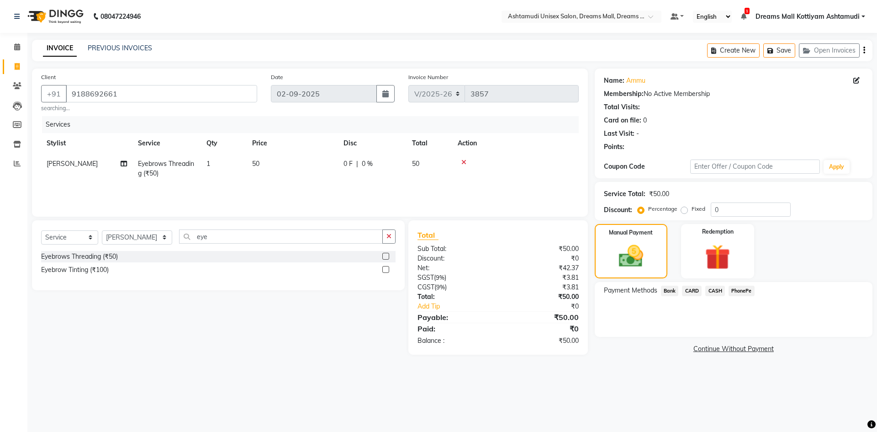
click at [747, 288] on span "PhonePe" at bounding box center [741, 290] width 26 height 11
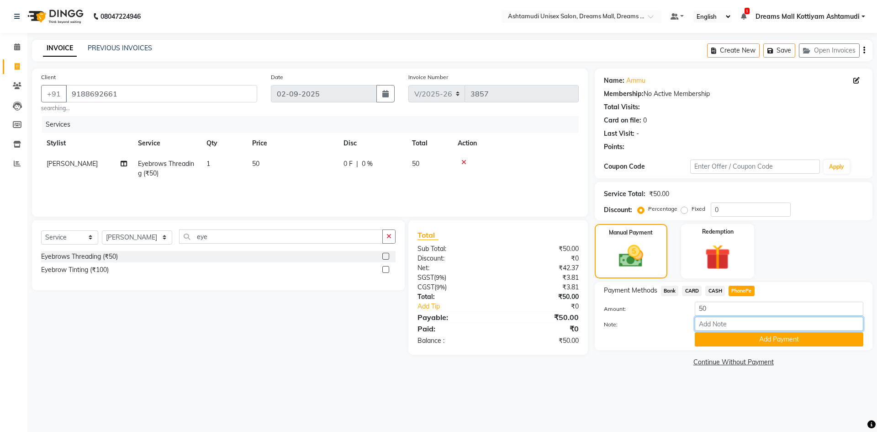
click at [726, 323] on input "Note:" at bounding box center [779, 323] width 169 height 14
type input "[PERSON_NAME]"
click at [790, 340] on button "Add Payment" at bounding box center [779, 339] width 169 height 14
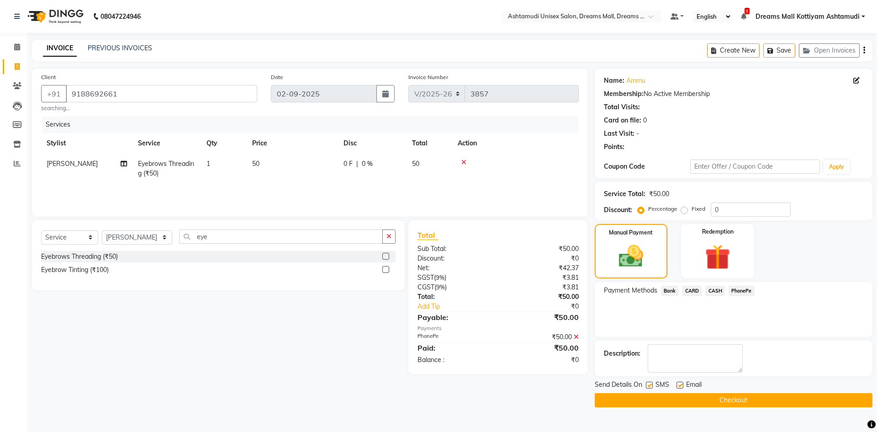
click at [764, 396] on button "Checkout" at bounding box center [734, 400] width 278 height 14
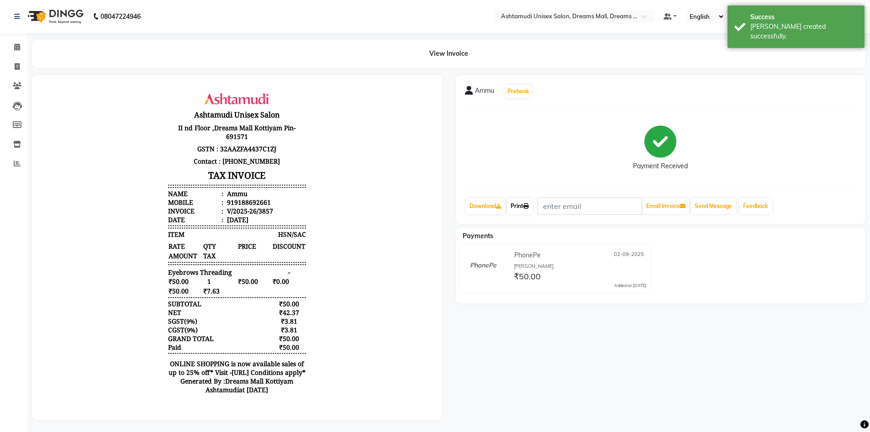
click at [525, 205] on link "Print" at bounding box center [520, 206] width 26 height 16
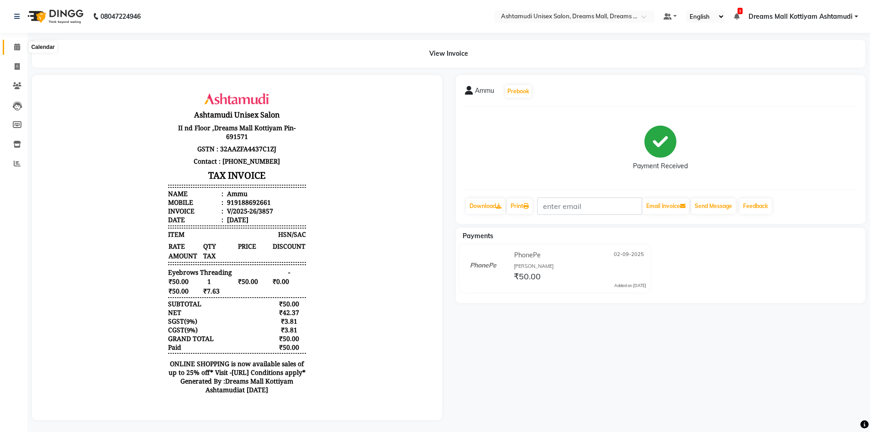
click at [16, 50] on icon at bounding box center [17, 46] width 6 height 7
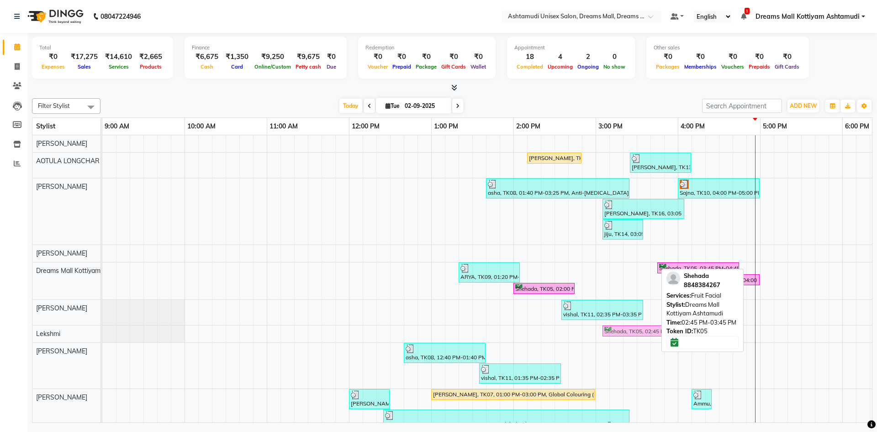
drag, startPoint x: 605, startPoint y: 266, endPoint x: 629, endPoint y: 326, distance: 65.1
click at [629, 326] on tbody "Ambili, TK07, 02:10 PM-02:50 PM, Normal Hair Cut (₹500) Ambili, TK13, 03:25 PM-…" at bounding box center [636, 368] width 1069 height 466
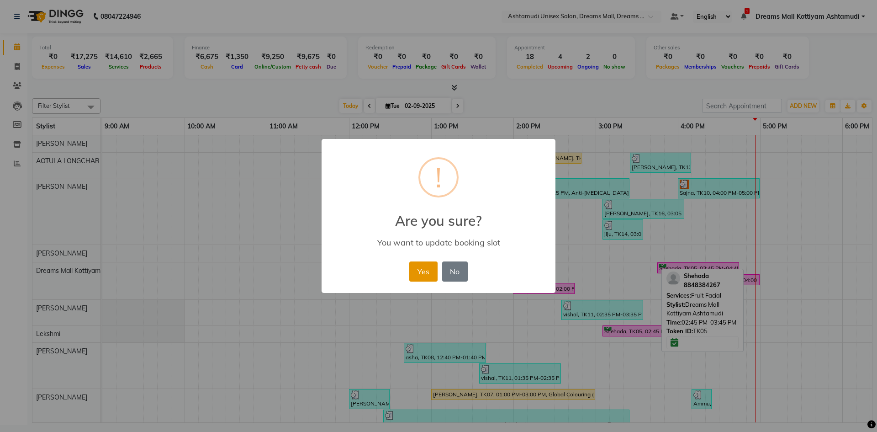
click at [427, 276] on button "Yes" at bounding box center [423, 271] width 28 height 20
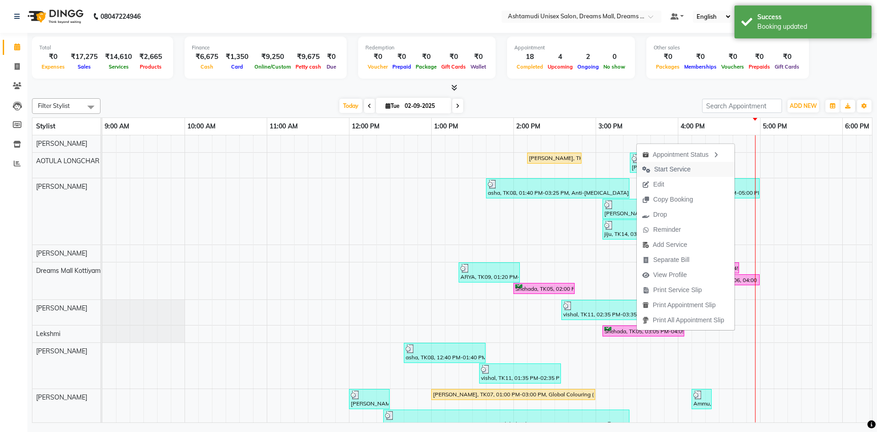
click at [674, 166] on span "Start Service" at bounding box center [672, 169] width 37 height 10
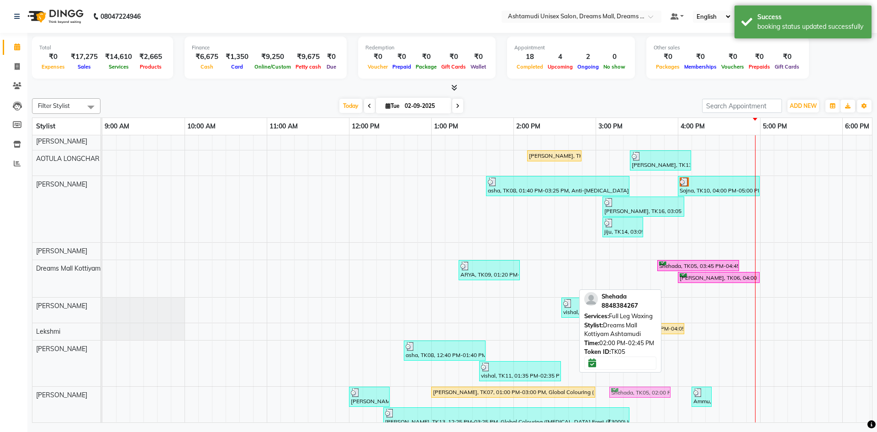
scroll to position [3, 0]
drag, startPoint x: 543, startPoint y: 284, endPoint x: 643, endPoint y: 395, distance: 149.7
click at [643, 395] on tbody "Ambili, TK07, 02:10 PM-02:50 PM, Normal Hair Cut (₹500) Ambili, TK13, 03:25 PM-…" at bounding box center [636, 365] width 1069 height 466
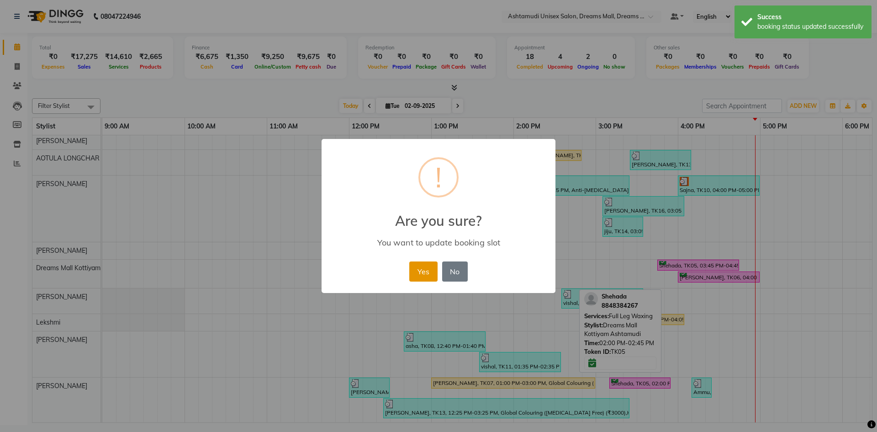
click at [428, 277] on button "Yes" at bounding box center [423, 271] width 28 height 20
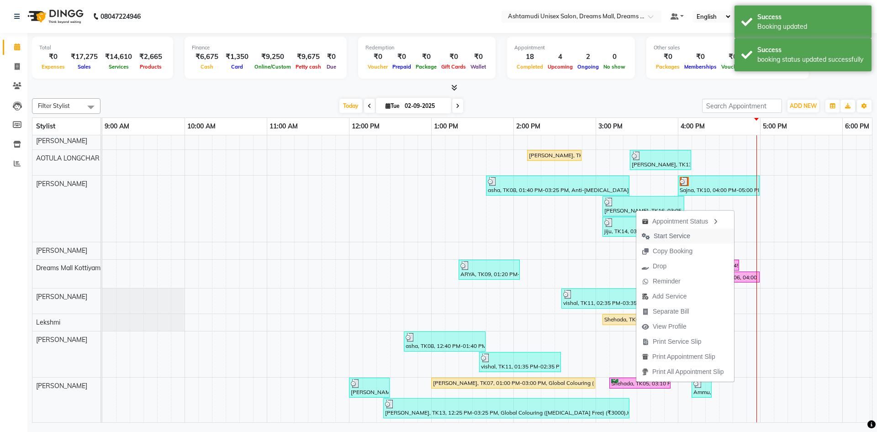
click at [666, 234] on span "Start Service" at bounding box center [671, 236] width 37 height 10
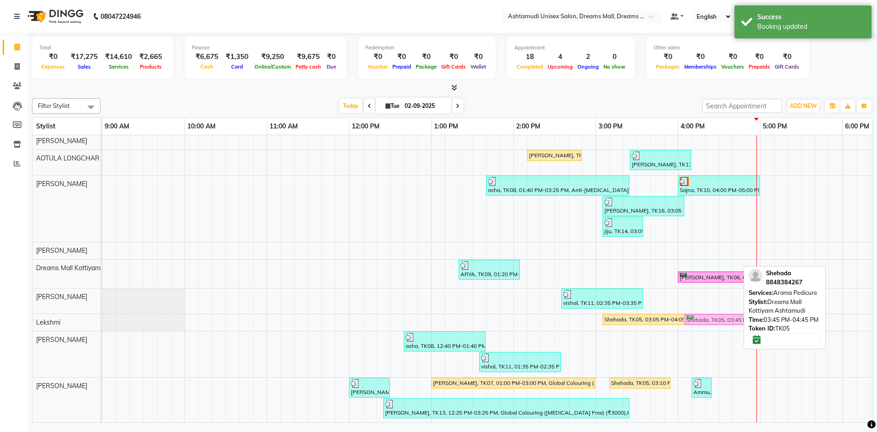
drag, startPoint x: 701, startPoint y: 264, endPoint x: 724, endPoint y: 323, distance: 63.0
click at [724, 323] on tbody "Ambili, TK07, 02:10 PM-02:50 PM, Normal Hair Cut (₹500) Ambili, TK13, 03:25 PM-…" at bounding box center [636, 360] width 1069 height 457
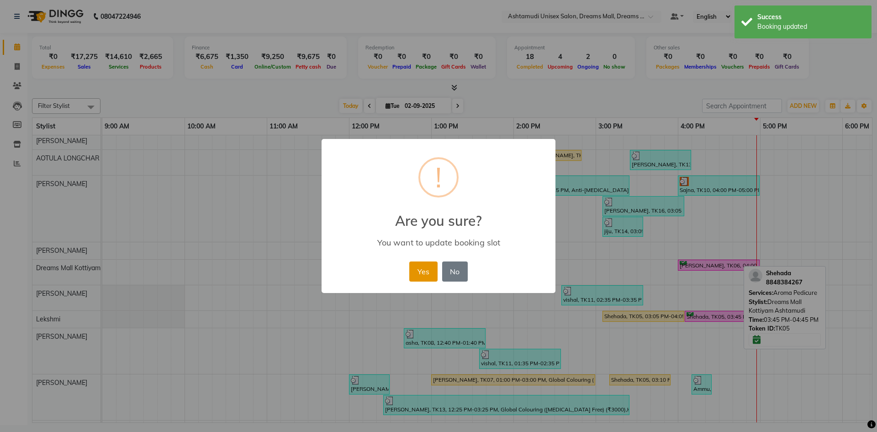
click at [429, 273] on button "Yes" at bounding box center [423, 271] width 28 height 20
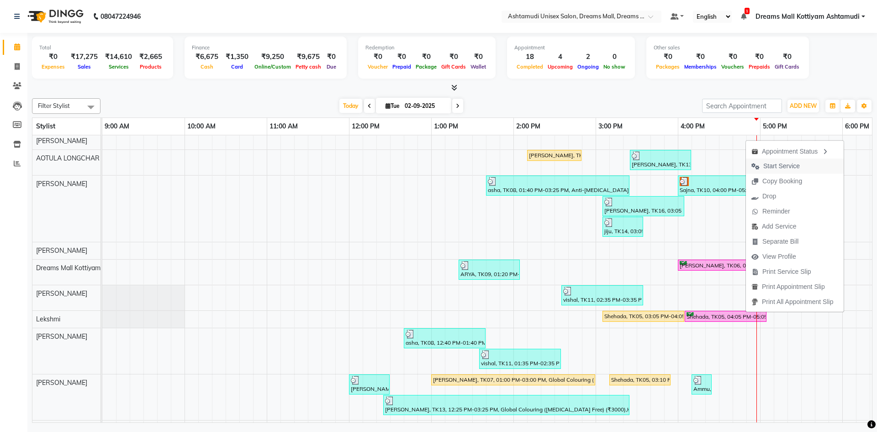
click at [787, 167] on span "Start Service" at bounding box center [781, 166] width 37 height 10
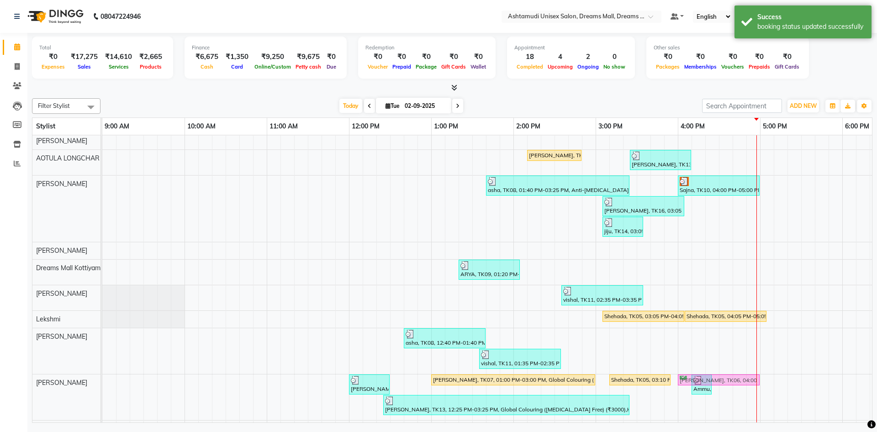
drag, startPoint x: 716, startPoint y: 265, endPoint x: 712, endPoint y: 382, distance: 117.0
click at [712, 382] on tbody "Ambili, TK07, 02:10 PM-02:50 PM, Normal Hair Cut (₹500) Ambili, TK13, 03:25 PM-…" at bounding box center [636, 359] width 1069 height 454
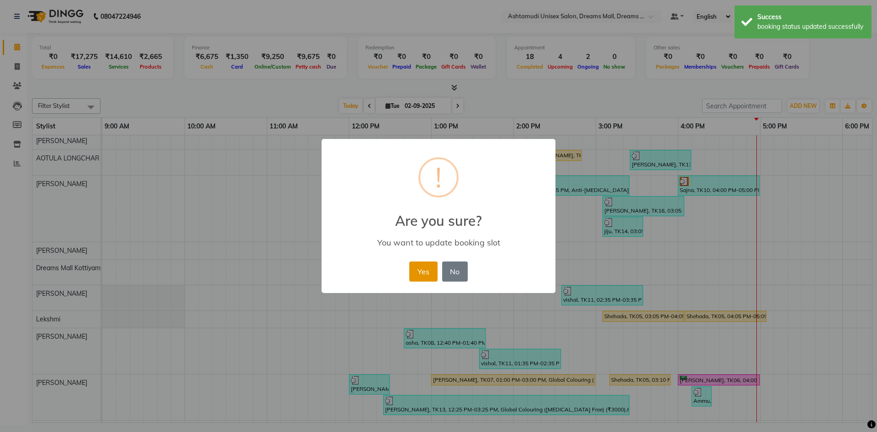
click at [417, 269] on button "Yes" at bounding box center [423, 271] width 28 height 20
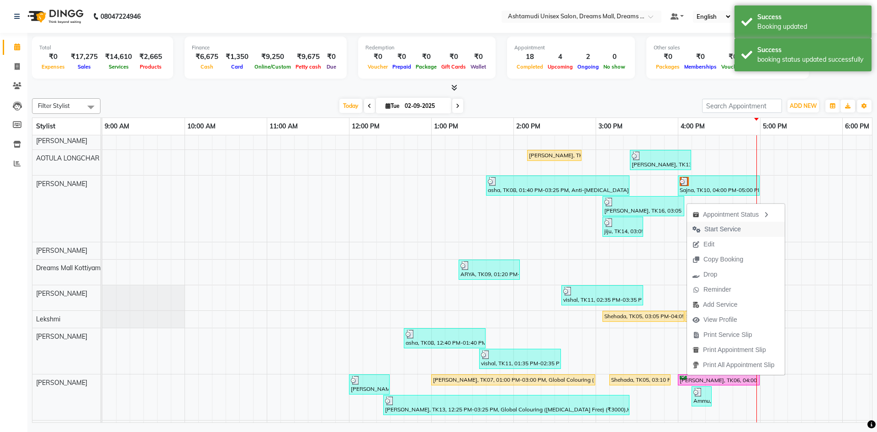
click at [709, 228] on span "Start Service" at bounding box center [722, 229] width 37 height 10
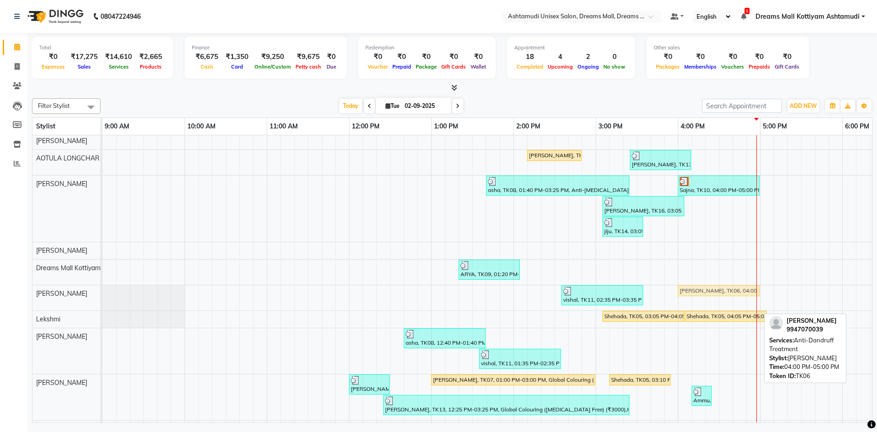
drag, startPoint x: 703, startPoint y: 383, endPoint x: 699, endPoint y: 305, distance: 78.2
click at [699, 305] on div "Ambili, TK07, 02:10 PM-02:50 PM, Normal Hair Cut (₹500) Ambili, TK13, 03:25 PM-…" at bounding box center [636, 359] width 1069 height 454
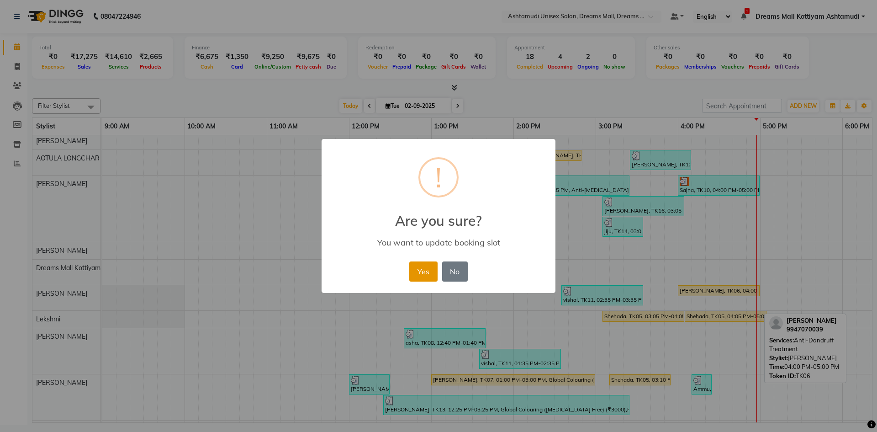
click at [420, 269] on button "Yes" at bounding box center [423, 271] width 28 height 20
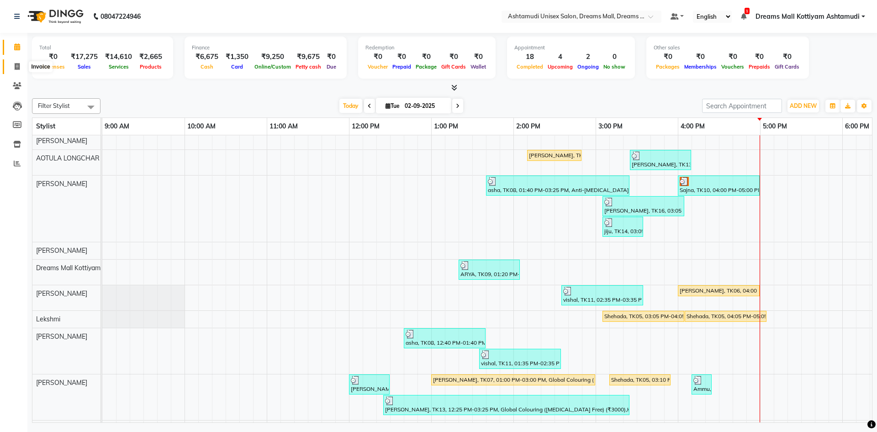
click at [18, 63] on icon at bounding box center [17, 66] width 5 height 7
select select "7264"
select select "service"
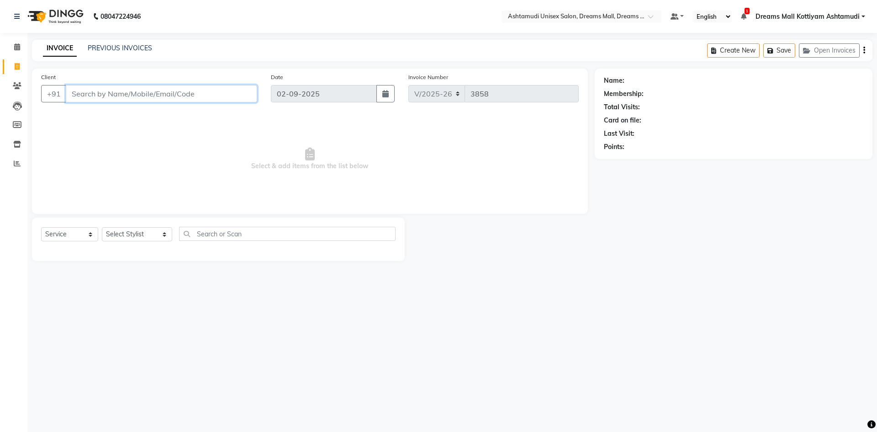
click at [101, 100] on input "Client" at bounding box center [161, 93] width 191 height 17
type input "8"
type input "8848384267"
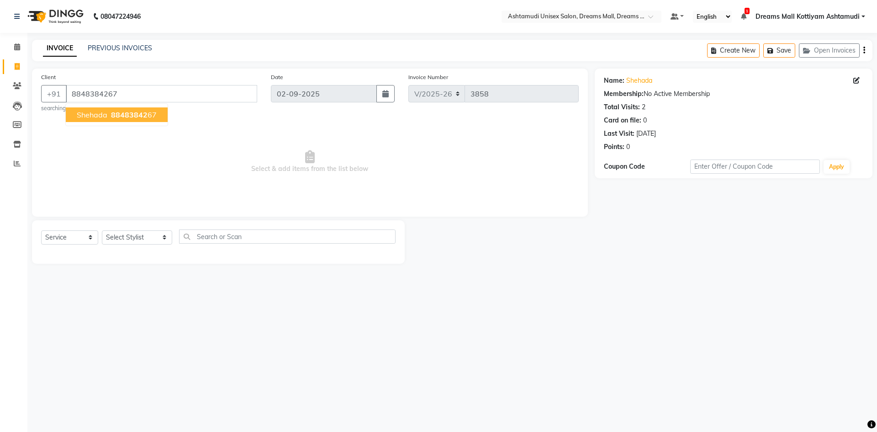
drag, startPoint x: 86, startPoint y: 113, endPoint x: 422, endPoint y: 105, distance: 336.2
click at [87, 113] on span "Shehada" at bounding box center [92, 114] width 31 height 9
click at [646, 81] on link "Shehada" at bounding box center [639, 81] width 26 height 10
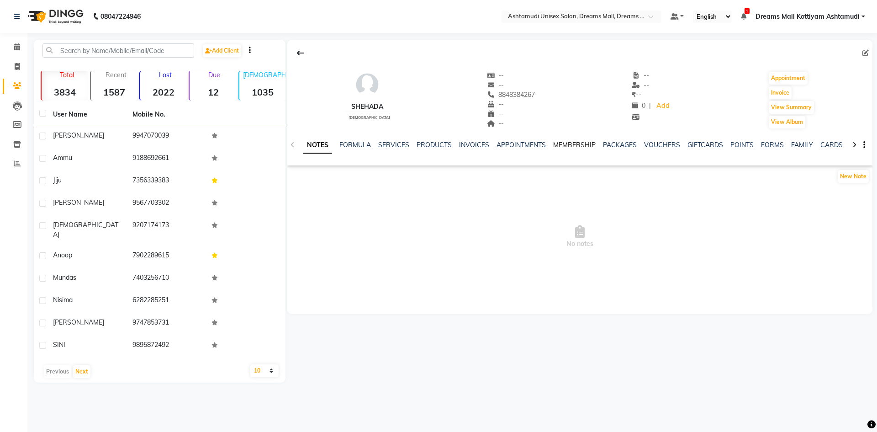
click at [576, 146] on link "MEMBERSHIP" at bounding box center [574, 145] width 42 height 8
click at [14, 48] on icon at bounding box center [17, 46] width 6 height 7
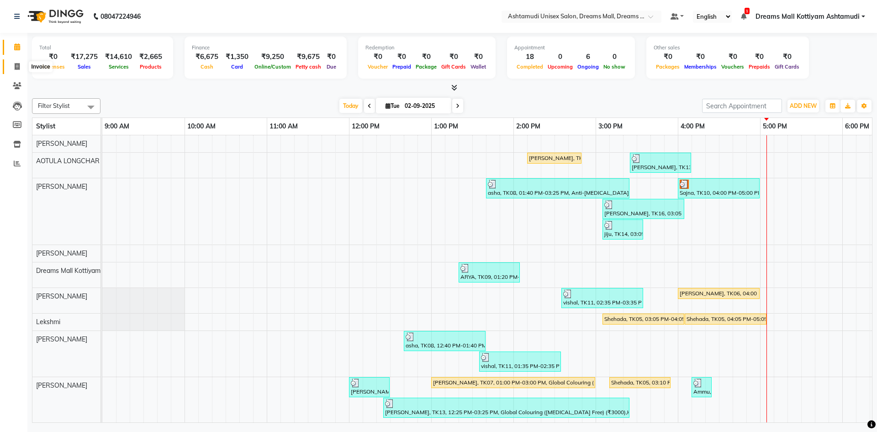
click at [19, 65] on icon at bounding box center [17, 66] width 5 height 7
select select "7264"
select select "service"
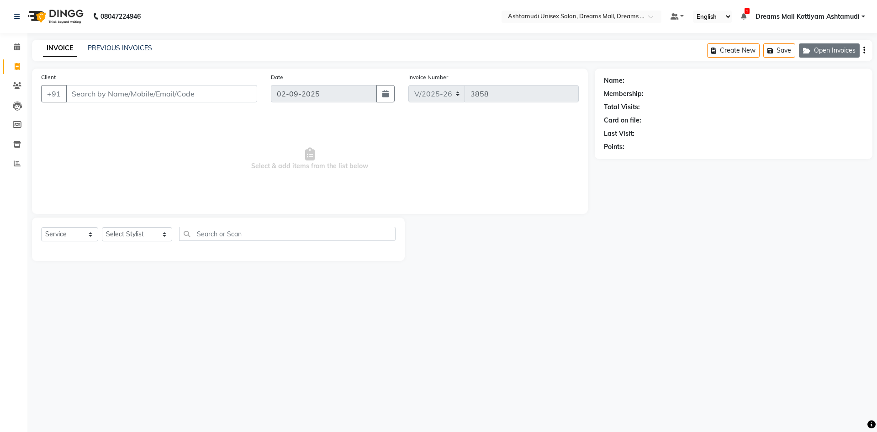
click at [832, 47] on button "Open Invoices" at bounding box center [829, 50] width 61 height 14
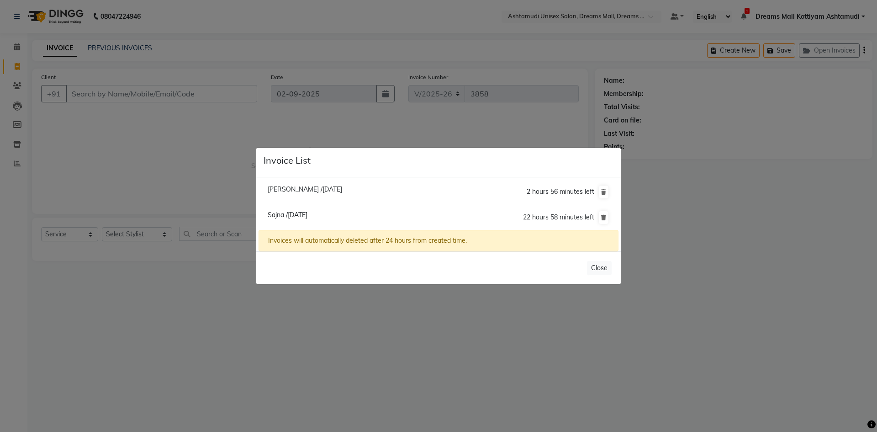
click at [294, 213] on span "Sajna /[DATE]" at bounding box center [288, 215] width 40 height 8
type input "9207174173"
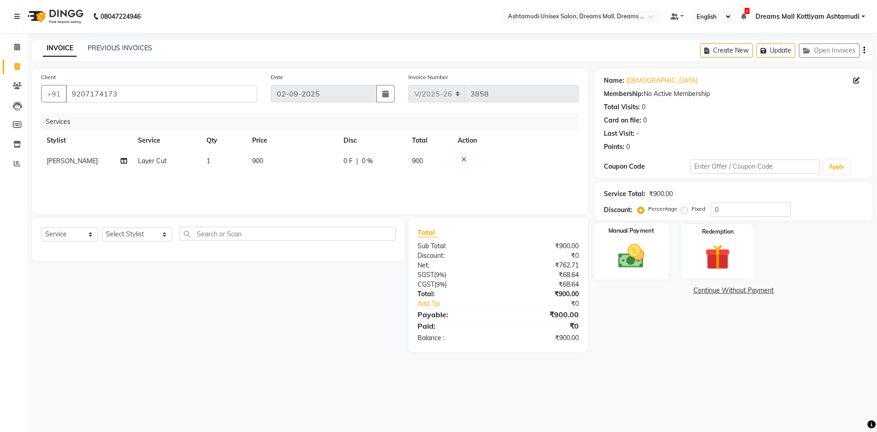
click at [635, 253] on img at bounding box center [631, 256] width 42 height 30
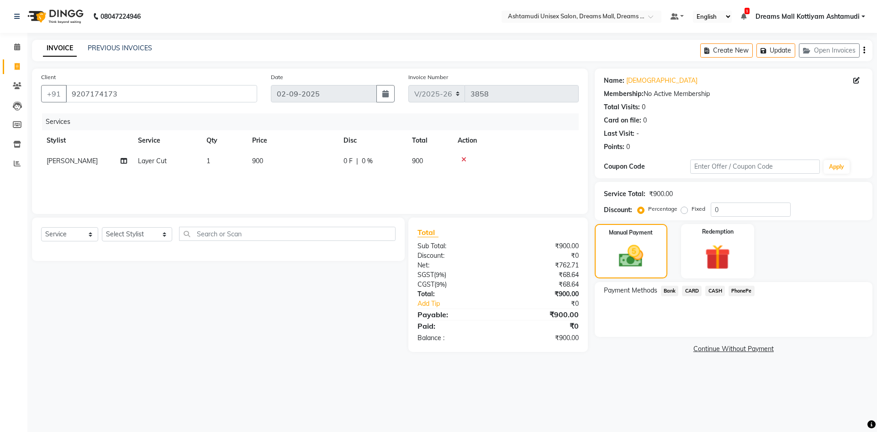
click at [693, 290] on span "CARD" at bounding box center [692, 290] width 20 height 11
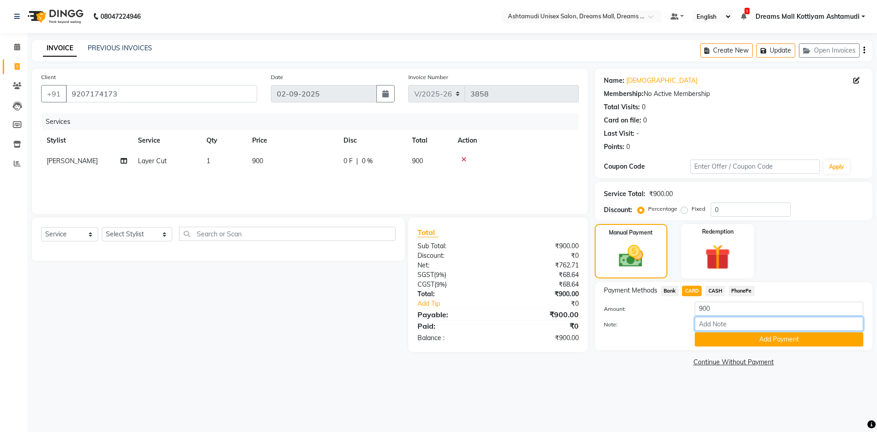
click at [717, 324] on input "Note:" at bounding box center [779, 323] width 169 height 14
type input "[PERSON_NAME]"
click at [726, 338] on button "Add Payment" at bounding box center [779, 339] width 169 height 14
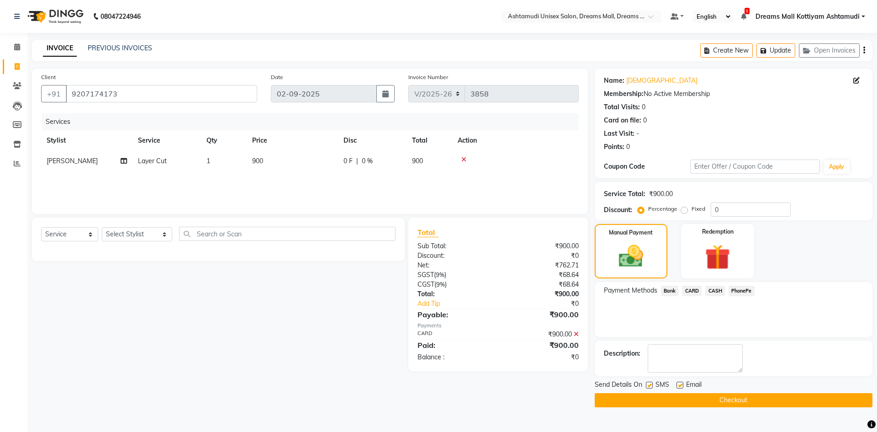
click at [700, 399] on button "Checkout" at bounding box center [734, 400] width 278 height 14
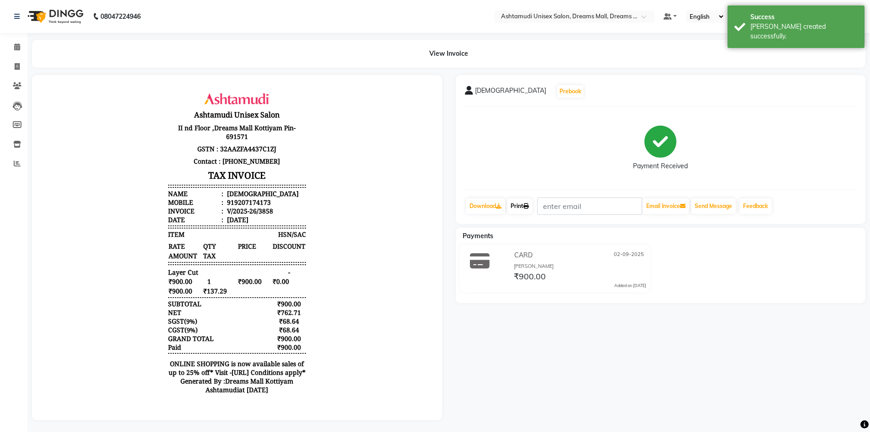
click at [511, 204] on link "Print" at bounding box center [520, 206] width 26 height 16
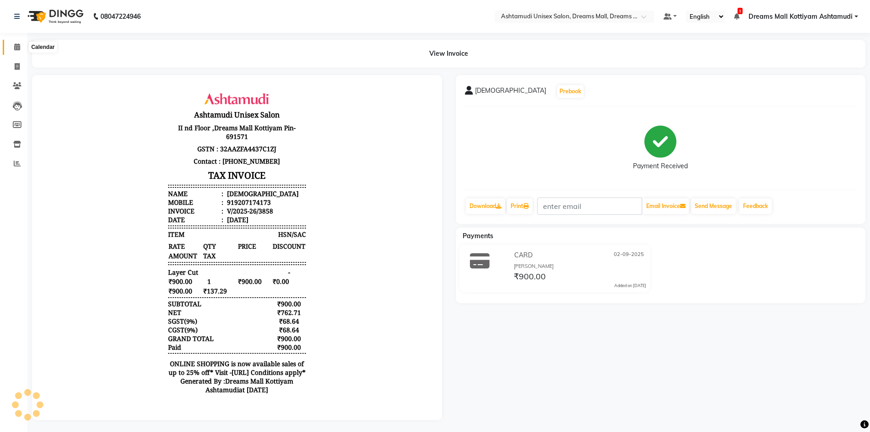
click at [14, 47] on icon at bounding box center [17, 46] width 6 height 7
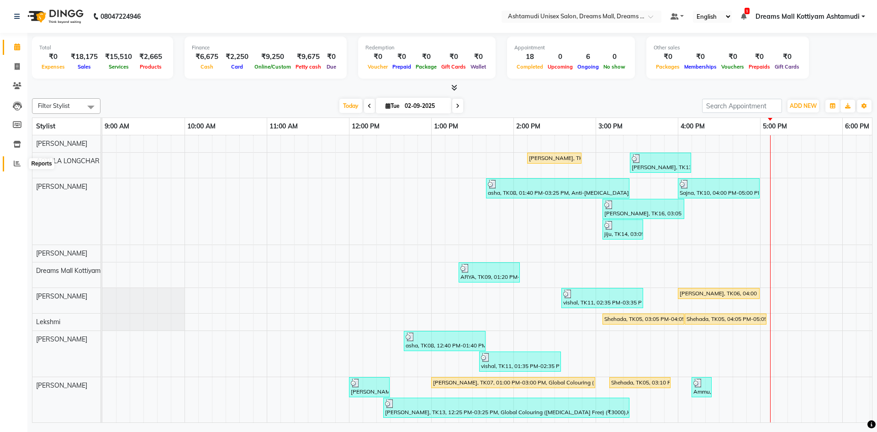
click at [18, 161] on icon at bounding box center [17, 163] width 7 height 7
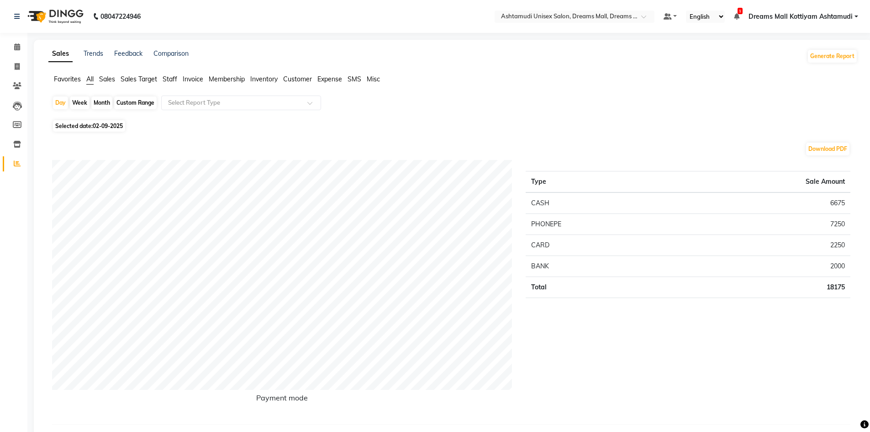
click at [166, 75] on span "Staff" at bounding box center [170, 79] width 15 height 8
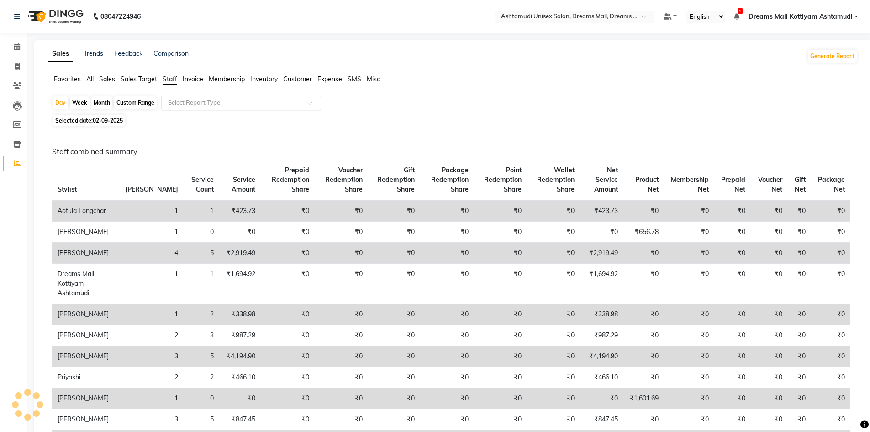
click at [194, 100] on input "text" at bounding box center [232, 102] width 132 height 9
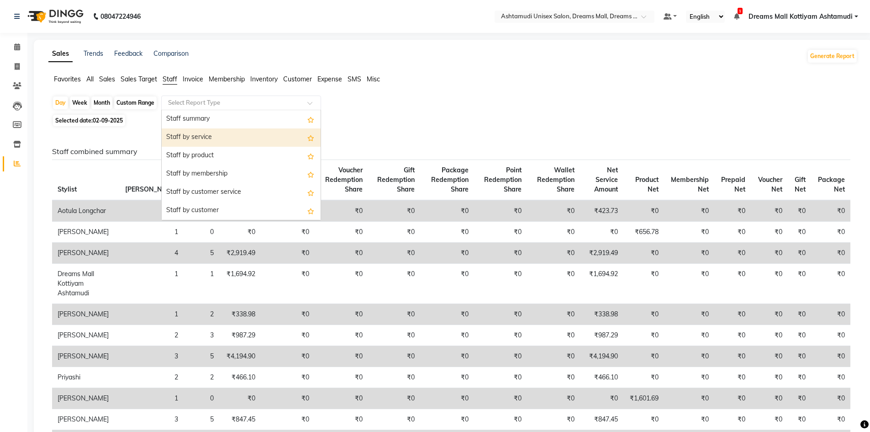
click at [197, 138] on div "Staff by service" at bounding box center [241, 137] width 159 height 18
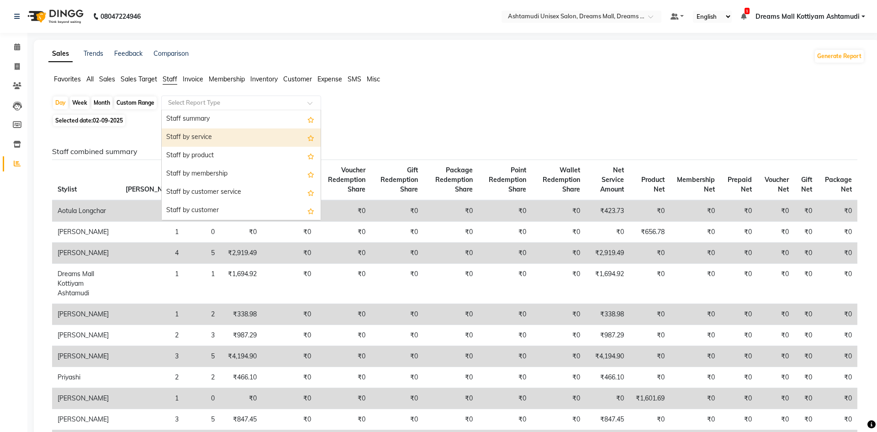
select select "full_report"
select select "csv"
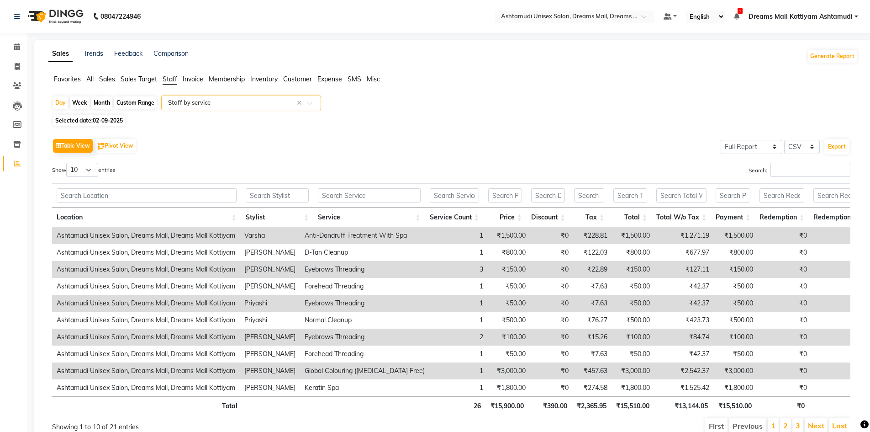
click at [820, 178] on div "Search:" at bounding box center [654, 172] width 392 height 18
click at [816, 170] on input "Search:" at bounding box center [810, 170] width 80 height 14
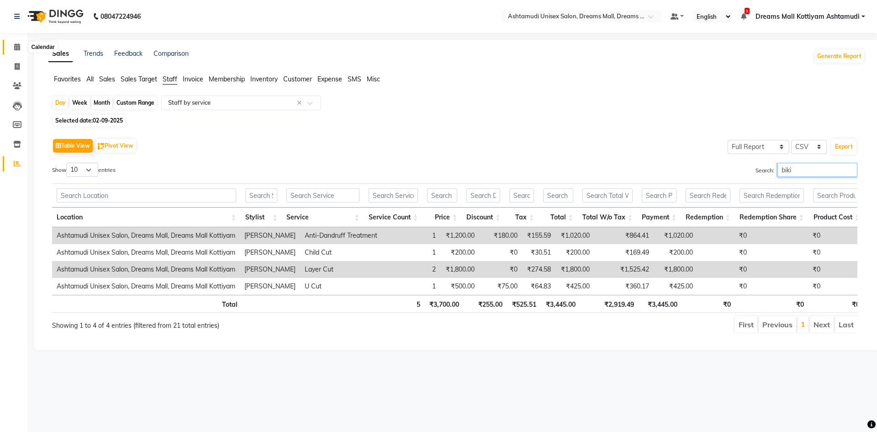
type input "biki"
click at [19, 49] on icon at bounding box center [17, 46] width 6 height 7
